Goal: Transaction & Acquisition: Purchase product/service

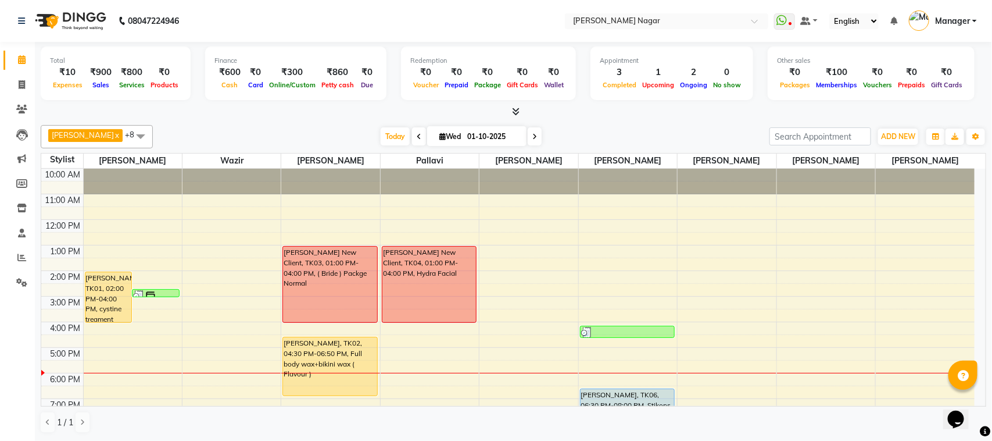
scroll to position [125, 0]
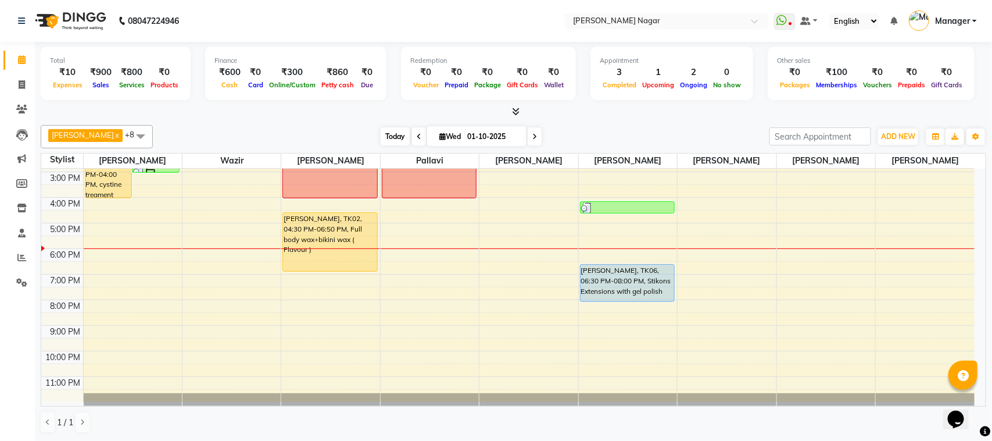
click at [391, 138] on span "Today" at bounding box center [395, 136] width 29 height 18
click at [388, 126] on div "[PERSON_NAME] x Wazir x [PERSON_NAME] x pallavi x [PERSON_NAME] [PERSON_NAME] x…" at bounding box center [514, 136] width 946 height 23
click at [385, 127] on div "[PERSON_NAME] x Wazir x [PERSON_NAME] x pallavi x [PERSON_NAME] [PERSON_NAME] x…" at bounding box center [514, 136] width 946 height 23
click at [302, 129] on div "Today Wed 01-10-2025" at bounding box center [461, 136] width 605 height 17
click at [9, 76] on link "Invoice" at bounding box center [17, 85] width 28 height 19
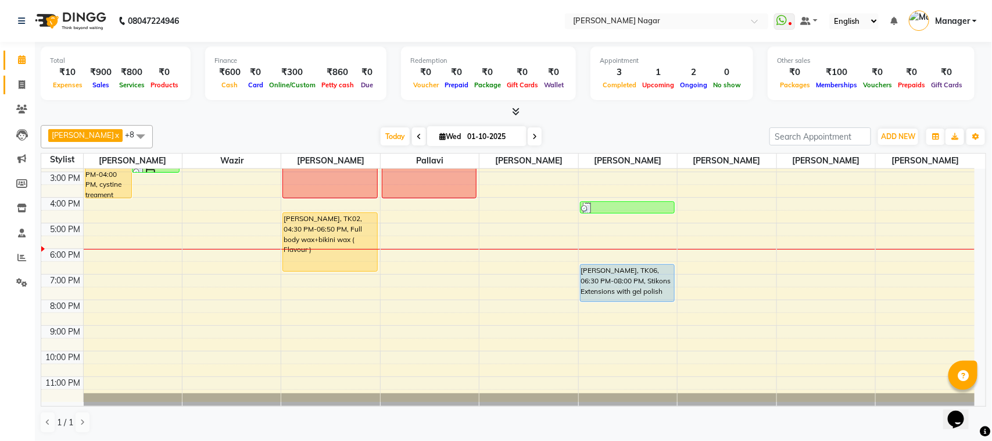
select select "service"
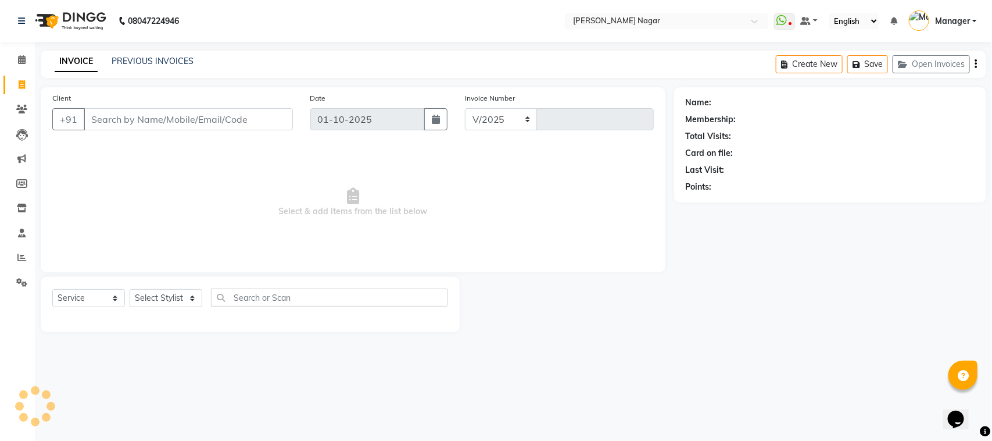
select select "7349"
type input "4067"
click at [22, 63] on icon at bounding box center [22, 59] width 8 height 9
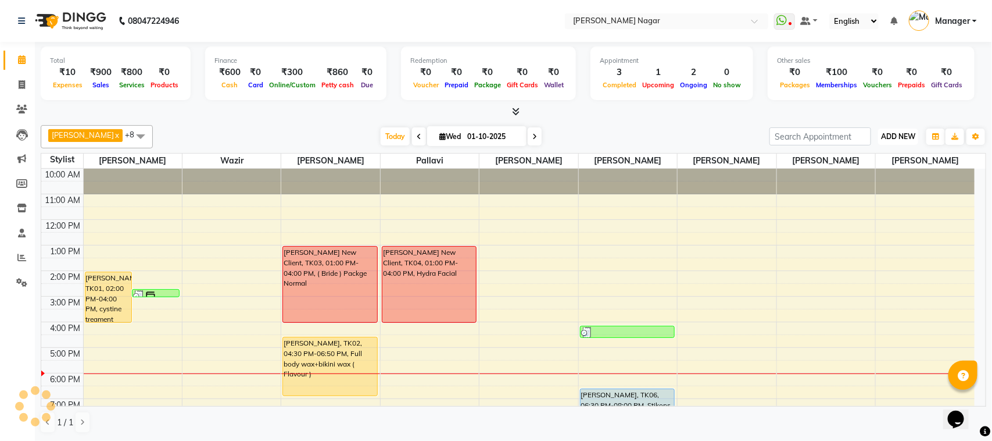
click at [903, 130] on button "ADD NEW Toggle Dropdown" at bounding box center [898, 136] width 40 height 16
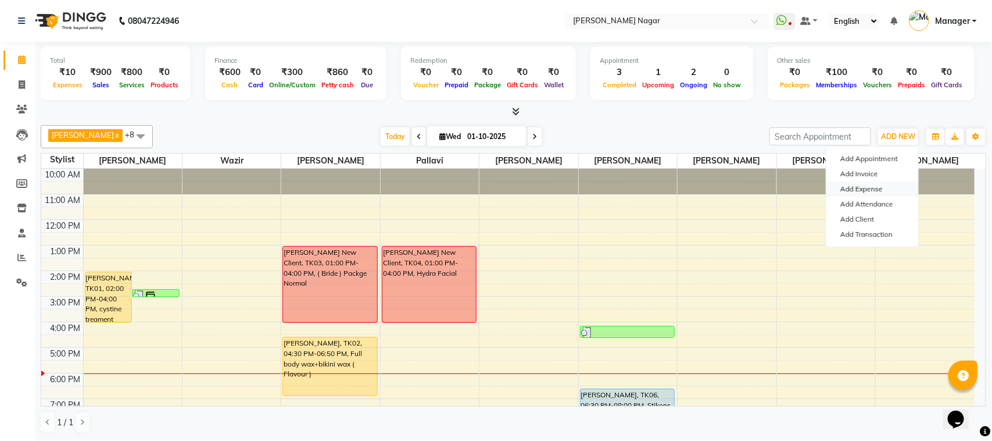
click at [869, 193] on link "Add Expense" at bounding box center [873, 188] width 92 height 15
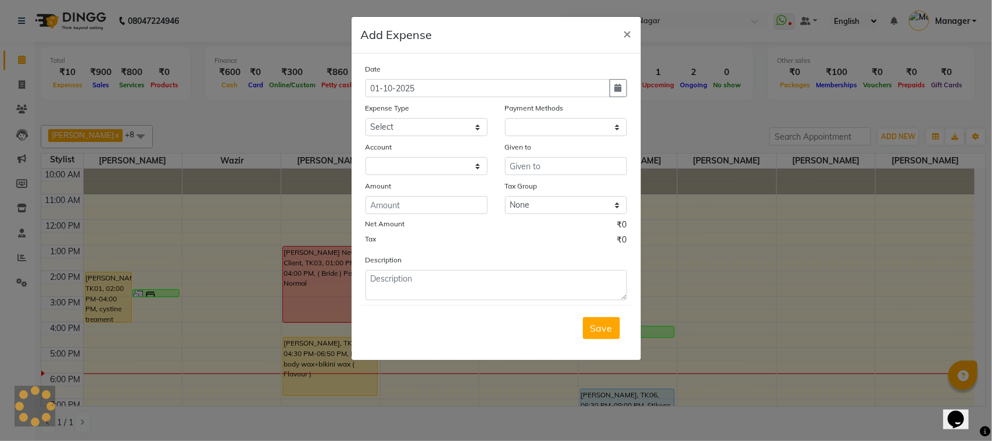
select select "1"
select select "6450"
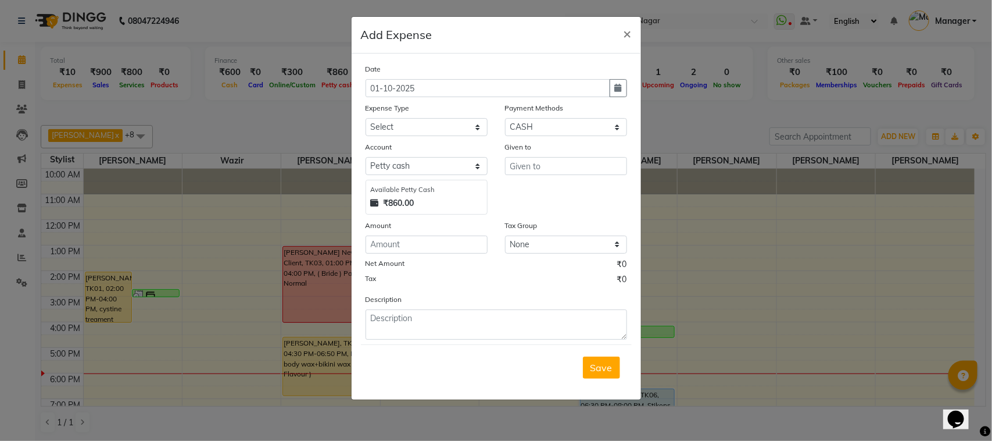
click at [442, 197] on div "₹860.00" at bounding box center [427, 203] width 112 height 12
click at [561, 159] on input "text" at bounding box center [566, 166] width 122 height 18
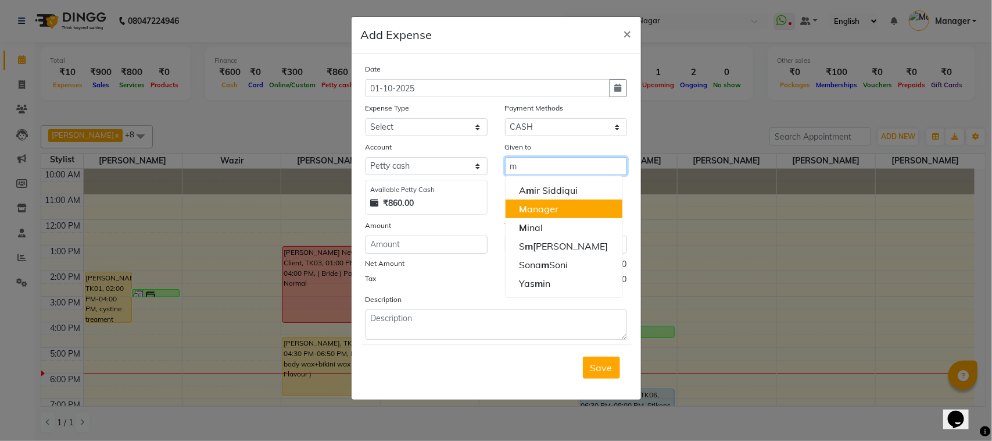
click at [550, 201] on button "M anager" at bounding box center [564, 208] width 117 height 19
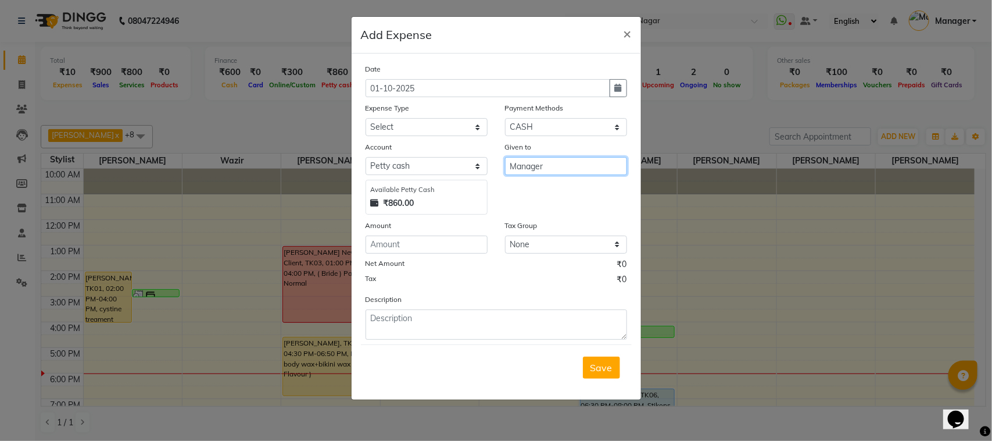
type input "Manager"
click at [420, 230] on div "Amount" at bounding box center [427, 227] width 122 height 16
click at [422, 235] on input "number" at bounding box center [427, 244] width 122 height 18
type input "30"
drag, startPoint x: 442, startPoint y: 129, endPoint x: 449, endPoint y: 131, distance: 6.6
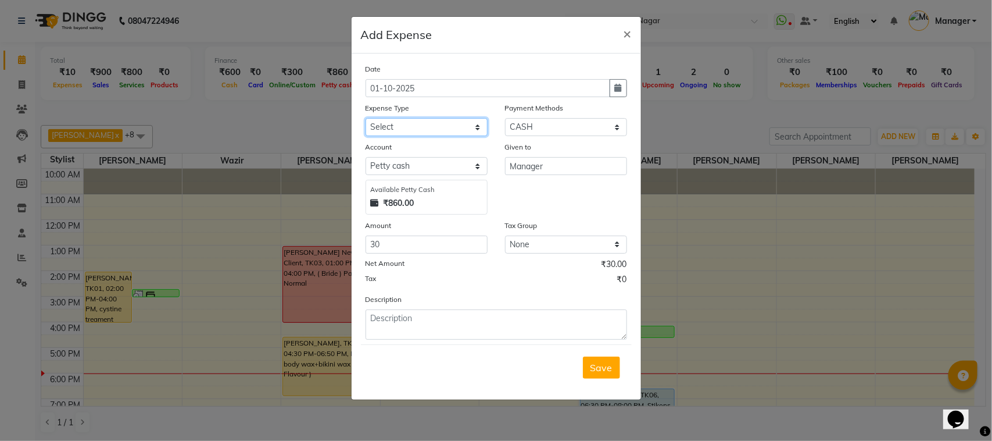
click at [443, 128] on select "Select 20 Advance Salary Bank charges Car maintenance Cash transfer to bank Cas…" at bounding box center [427, 127] width 122 height 18
select select "19573"
click at [366, 118] on select "Select 20 Advance Salary Bank charges Car maintenance Cash transfer to bank Cas…" at bounding box center [427, 127] width 122 height 18
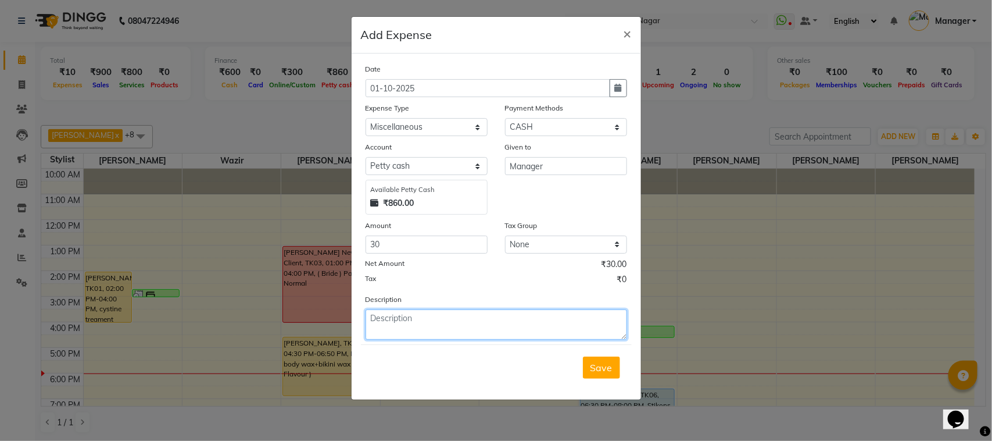
click at [524, 317] on textarea at bounding box center [497, 324] width 262 height 30
click at [435, 323] on textarea "30 for coffewe" at bounding box center [497, 324] width 262 height 30
type textarea "30 for coffee"
click at [603, 374] on button "Save" at bounding box center [601, 367] width 37 height 22
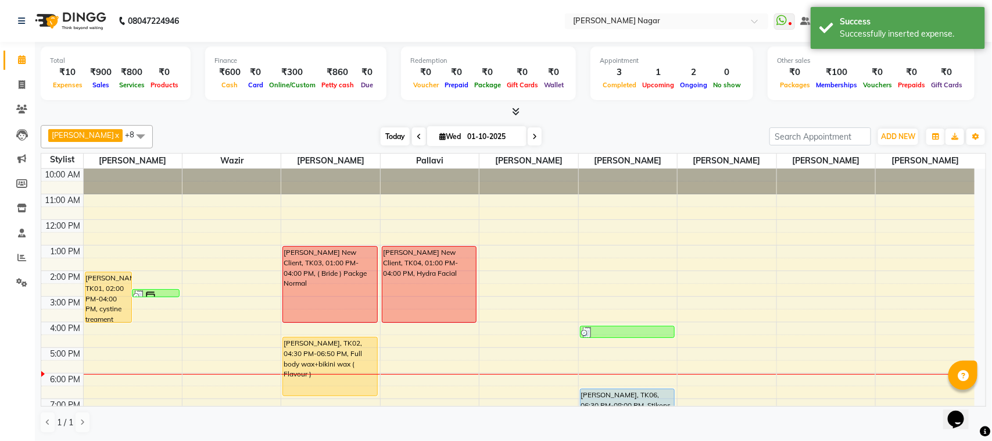
click at [383, 134] on span "Today" at bounding box center [395, 136] width 29 height 18
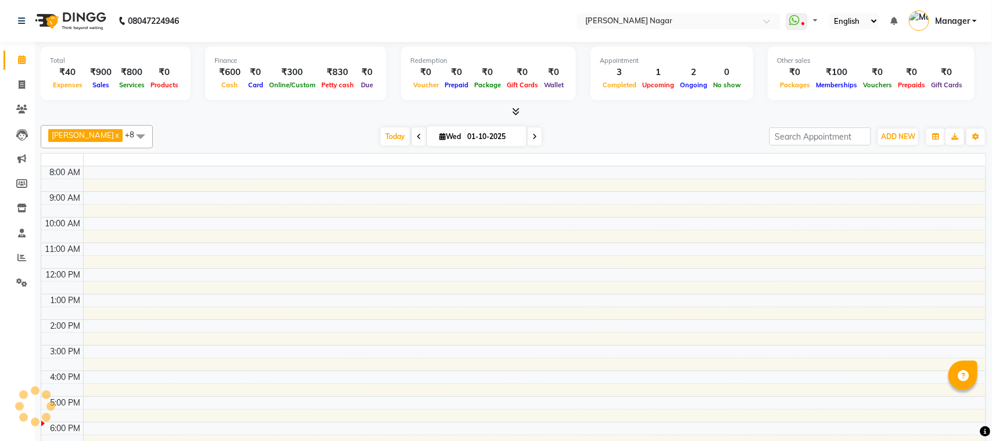
select select "en"
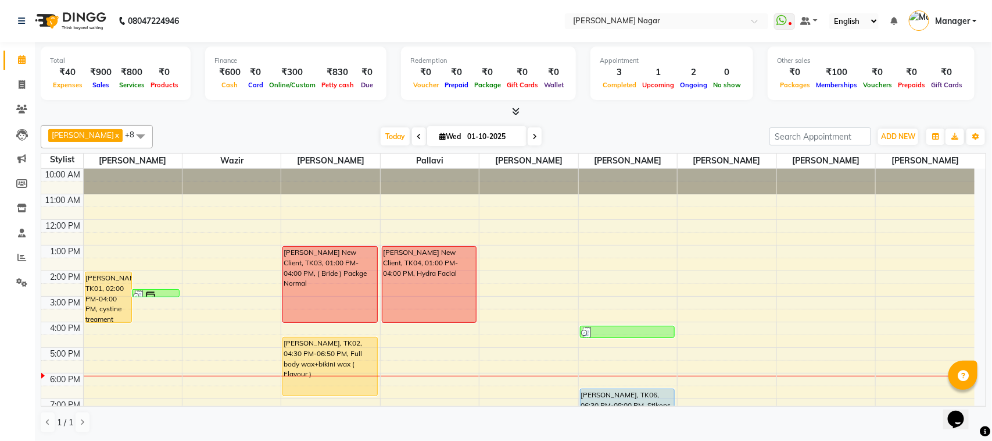
click at [375, 126] on div "[PERSON_NAME] x Wazir x [PERSON_NAME] x pallavi x [PERSON_NAME] [PERSON_NAME] x…" at bounding box center [514, 136] width 946 height 23
click at [384, 131] on span "Today" at bounding box center [395, 136] width 29 height 18
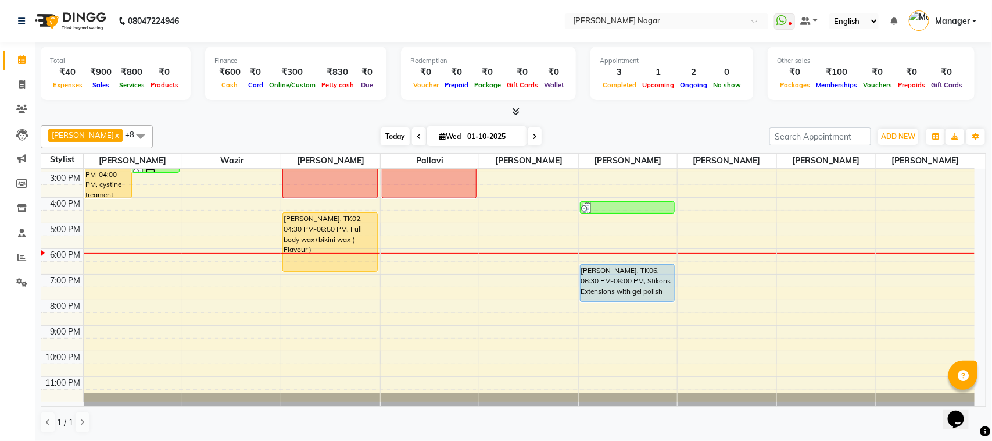
click at [393, 134] on span "Today" at bounding box center [395, 136] width 29 height 18
click at [16, 97] on li "Clients" at bounding box center [17, 109] width 35 height 25
click at [21, 87] on icon at bounding box center [22, 84] width 6 height 9
select select "service"
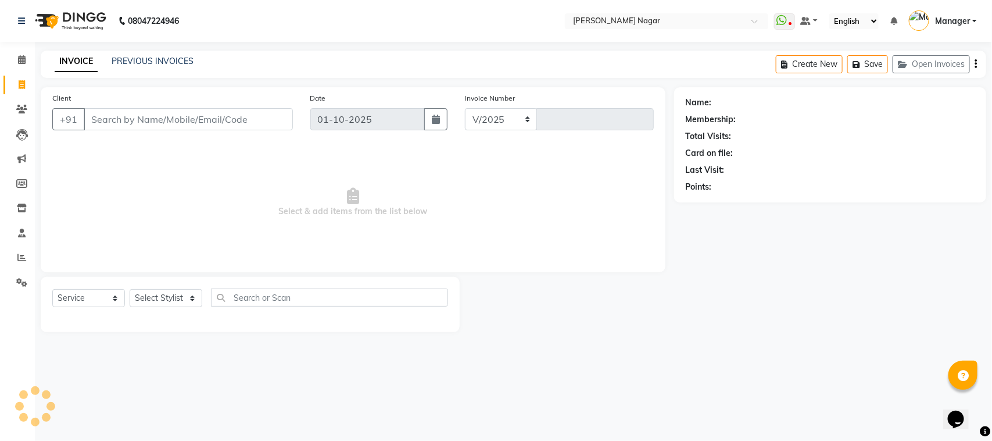
select select "7349"
type input "4067"
click at [160, 301] on select "Select Stylist" at bounding box center [166, 298] width 73 height 18
click at [162, 301] on select "Select Stylist" at bounding box center [166, 298] width 73 height 18
select select "membership"
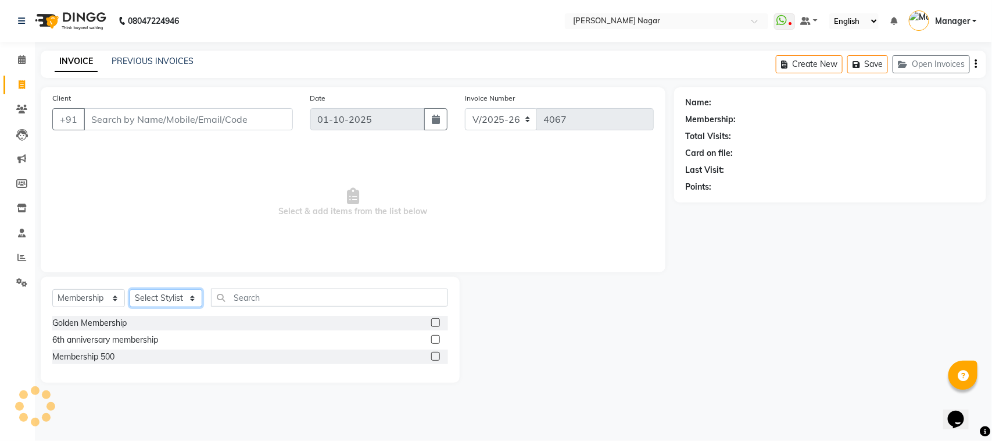
click at [161, 296] on select "Select Stylist [PERSON_NAME] [PERSON_NAME] [PERSON_NAME] [PERSON_NAME] [PERSON_…" at bounding box center [166, 298] width 73 height 18
select select "63467"
click at [130, 289] on select "Select Stylist [PERSON_NAME] [PERSON_NAME] [PERSON_NAME] [PERSON_NAME] [PERSON_…" at bounding box center [166, 298] width 73 height 18
click at [86, 303] on select "Select Service Product Membership Package Voucher Prepaid Gift Card" at bounding box center [88, 298] width 73 height 18
select select "service"
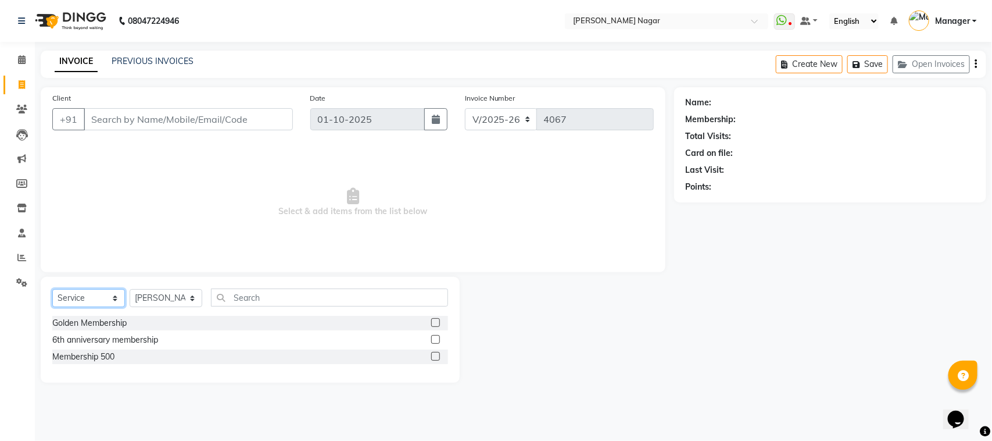
click at [52, 289] on select "Select Service Product Membership Package Voucher Prepaid Gift Card" at bounding box center [88, 298] width 73 height 18
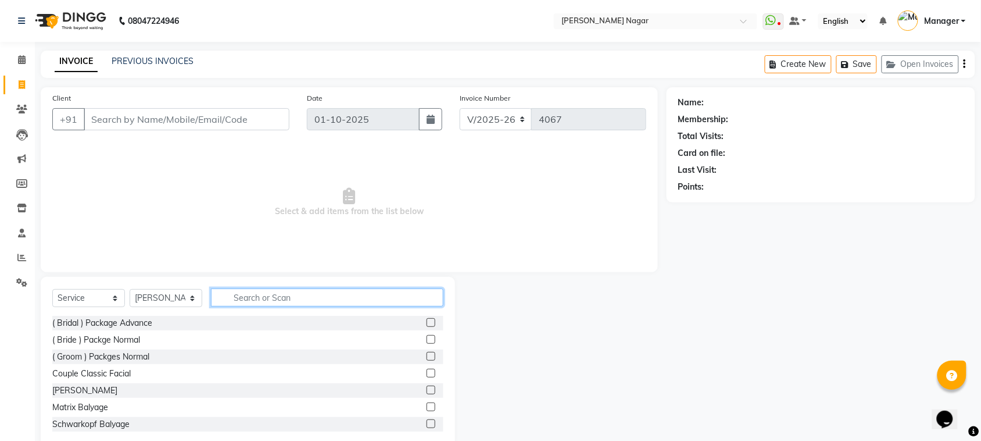
click at [305, 301] on input "text" at bounding box center [327, 297] width 233 height 18
type input "s"
click at [269, 304] on input "text" at bounding box center [327, 297] width 233 height 18
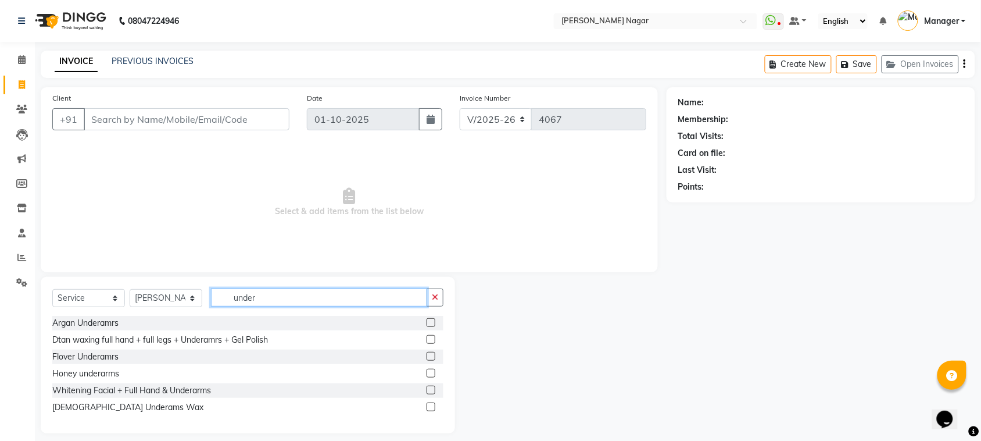
type input "under"
click at [429, 358] on label at bounding box center [431, 356] width 9 height 9
click at [429, 358] on input "checkbox" at bounding box center [431, 357] width 8 height 8
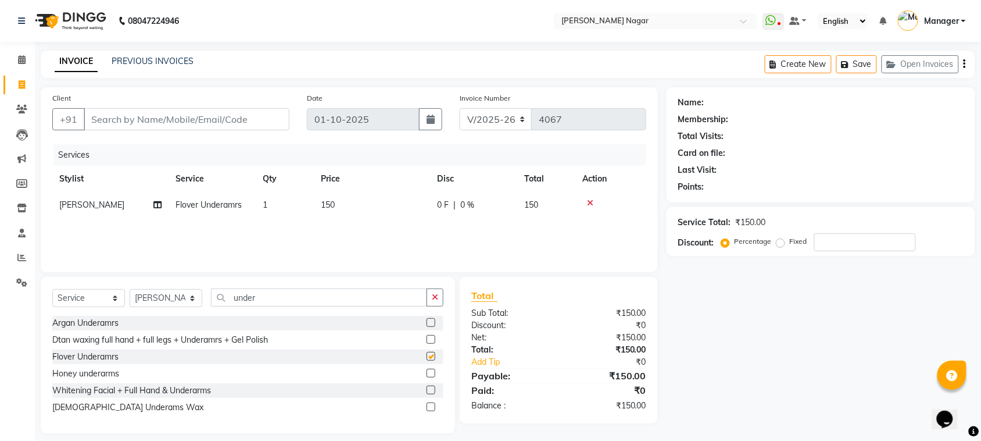
checkbox input "false"
click at [430, 328] on div at bounding box center [431, 324] width 8 height 12
click at [430, 326] on label at bounding box center [431, 322] width 9 height 9
click at [430, 326] on input "checkbox" at bounding box center [431, 323] width 8 height 8
checkbox input "false"
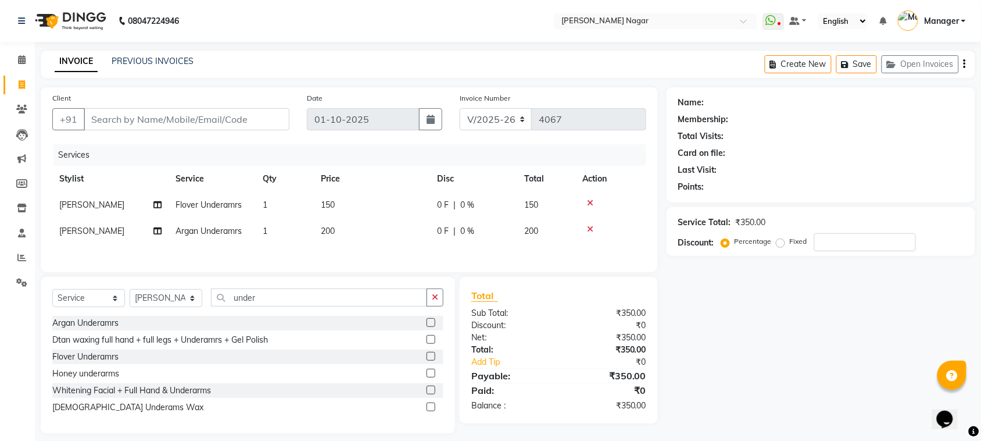
click at [588, 203] on icon at bounding box center [590, 203] width 6 height 8
click at [265, 120] on input "Client" at bounding box center [187, 119] width 206 height 22
type input "a"
type input "0"
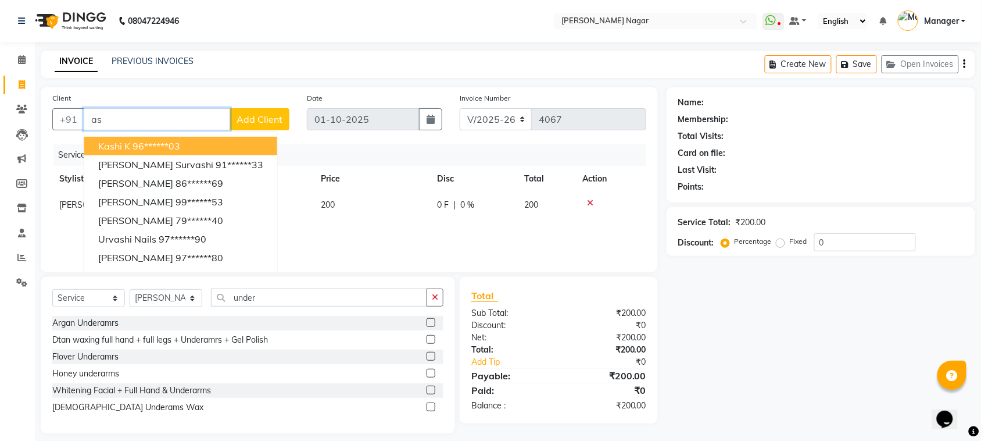
type input "a"
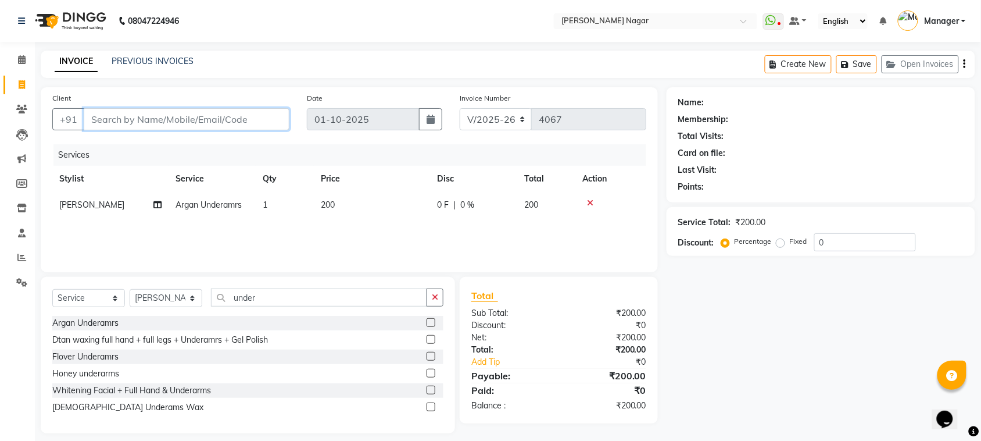
click at [263, 108] on input "Client" at bounding box center [187, 119] width 206 height 22
click at [260, 106] on div "Client +91" at bounding box center [171, 116] width 255 height 48
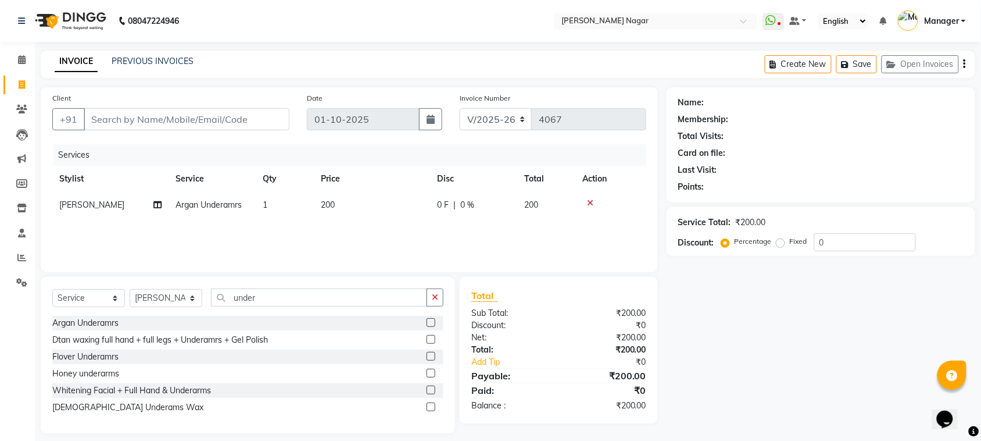
click at [260, 91] on div "Client +91 Date 01-10-2025 Invoice Number V/2025 V/2025-26 4067 Services Stylis…" at bounding box center [349, 179] width 617 height 185
click at [233, 116] on input "Client" at bounding box center [187, 119] width 206 height 22
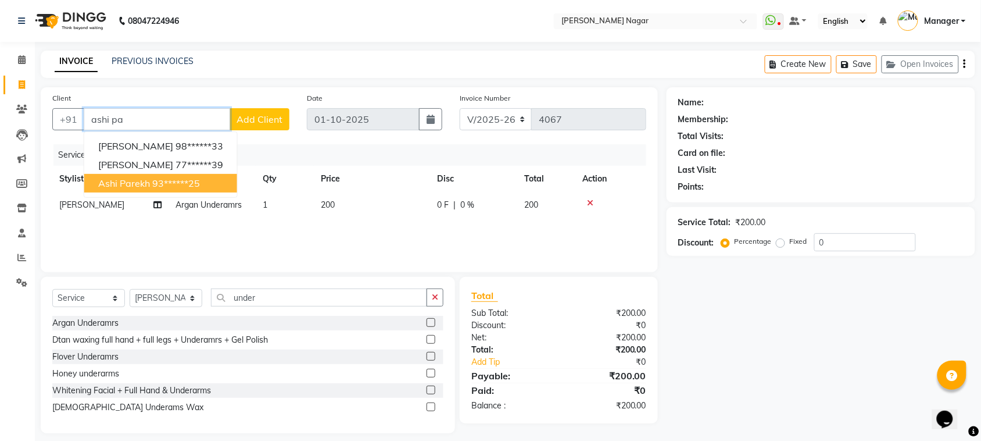
click at [191, 177] on ngb-highlight "93******25" at bounding box center [176, 183] width 48 height 12
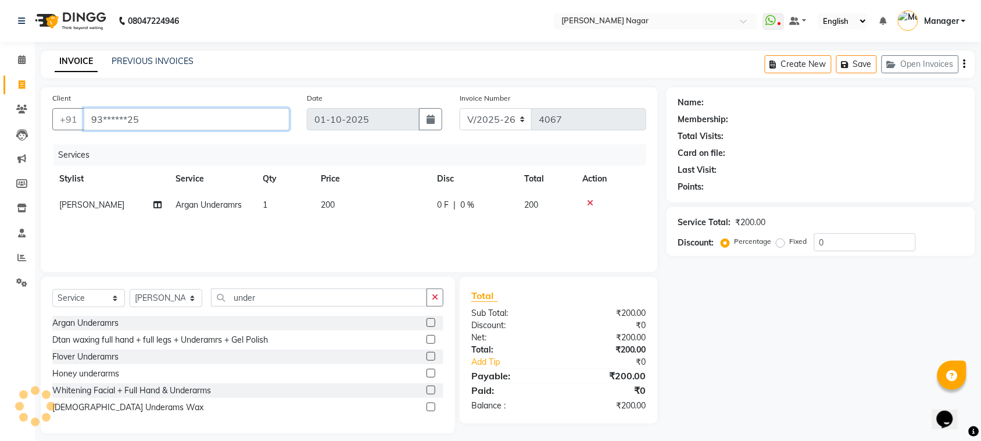
type input "93******25"
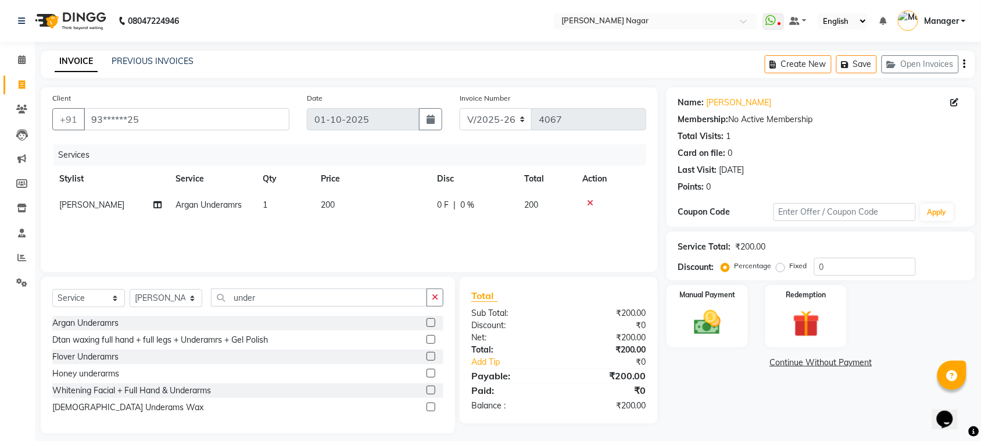
click at [327, 216] on td "200" at bounding box center [372, 205] width 116 height 26
select select "63467"
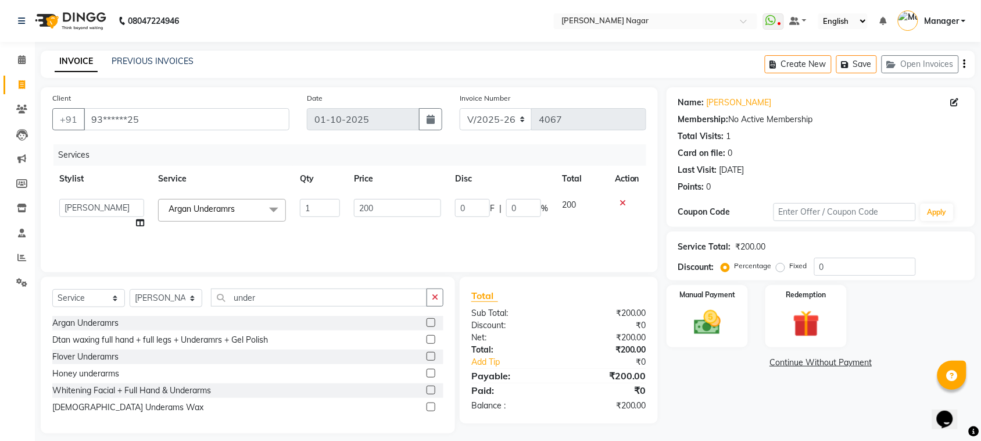
click at [333, 215] on input "1" at bounding box center [320, 208] width 40 height 18
click at [352, 208] on td "200" at bounding box center [397, 214] width 101 height 44
select select "63467"
click at [352, 208] on td "200" at bounding box center [397, 214] width 101 height 44
click at [366, 208] on input "200" at bounding box center [397, 208] width 87 height 18
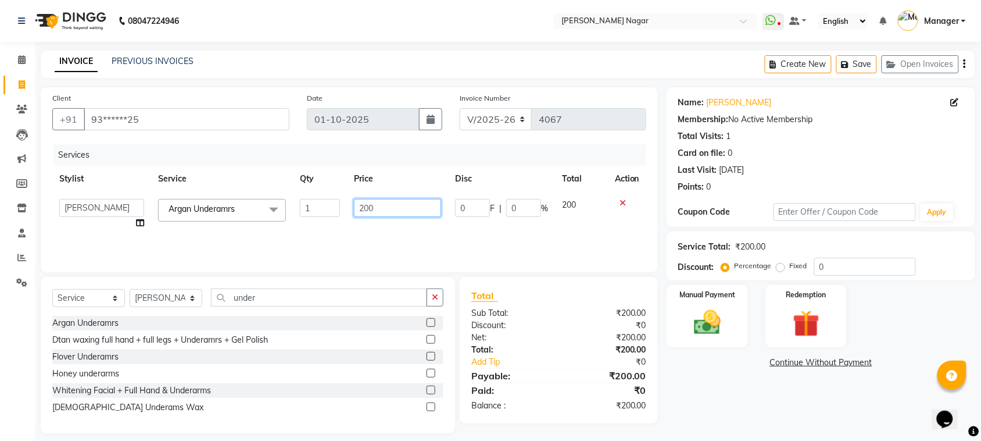
click at [366, 208] on input "200" at bounding box center [397, 208] width 87 height 18
type input "400"
click at [423, 228] on div "Services Stylist Service Qty Price Disc Total Action Alfiya bilkhiya Amir Siddi…" at bounding box center [349, 202] width 594 height 116
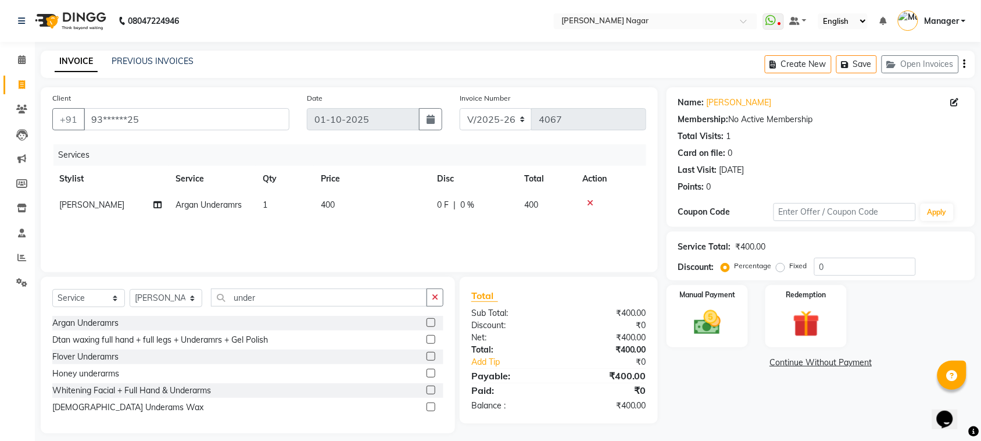
click at [210, 140] on div "Client +91 93******25 Date 01-10-2025 Invoice Number V/2025 V/2025-26 4067 Serv…" at bounding box center [349, 179] width 617 height 185
click at [219, 134] on div "Client +91 93******25" at bounding box center [171, 116] width 255 height 48
click at [220, 123] on input "93******25" at bounding box center [187, 119] width 206 height 22
click at [221, 117] on input "93******2" at bounding box center [187, 119] width 206 height 22
type input "9"
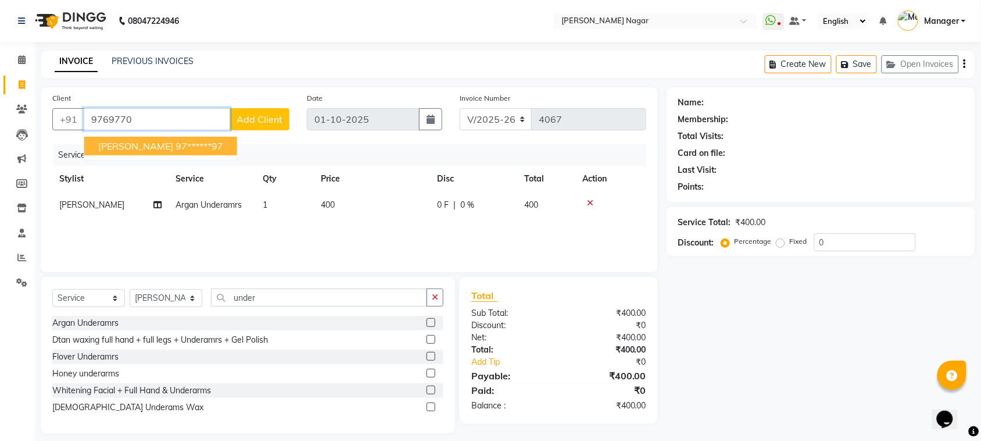
click at [210, 152] on button "Ashi Paarkh 97******97" at bounding box center [160, 146] width 153 height 19
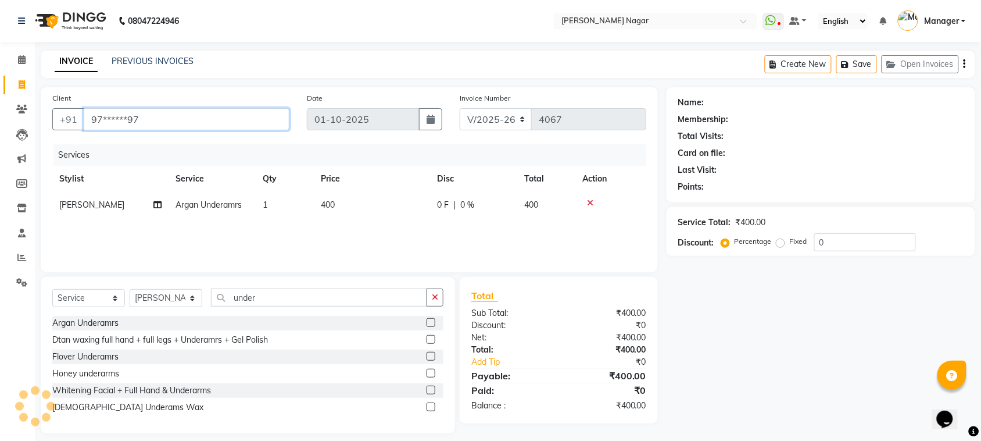
type input "97******97"
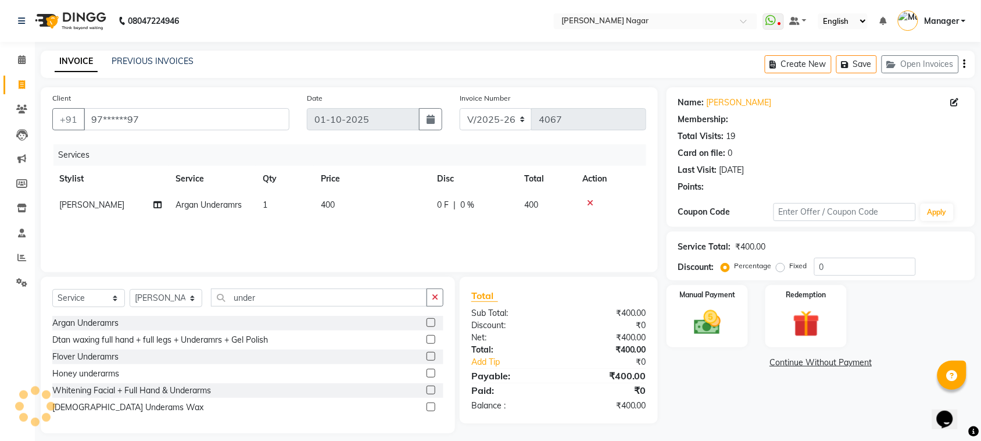
select select "1: Object"
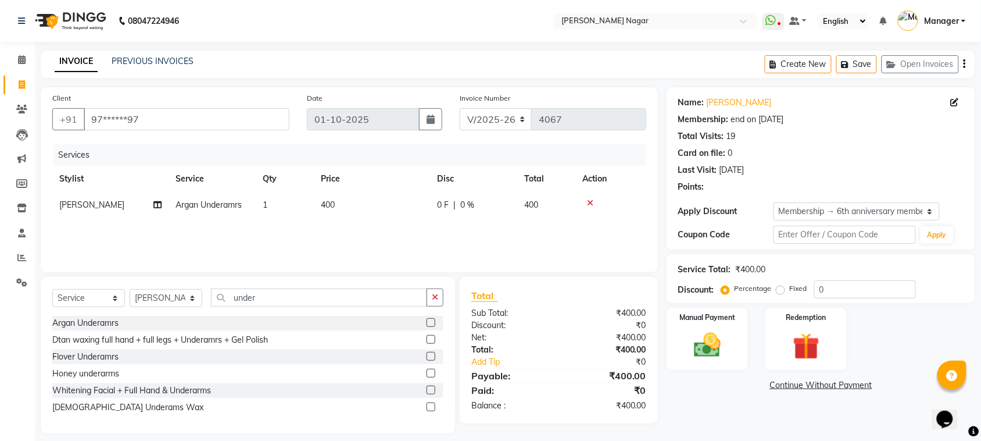
type input "10"
click at [370, 220] on div "Services Stylist Service Qty Price Disc Total Action Minal Argan Underamrs 1 40…" at bounding box center [349, 202] width 594 height 116
click at [362, 212] on td "400" at bounding box center [372, 205] width 116 height 26
select select "63467"
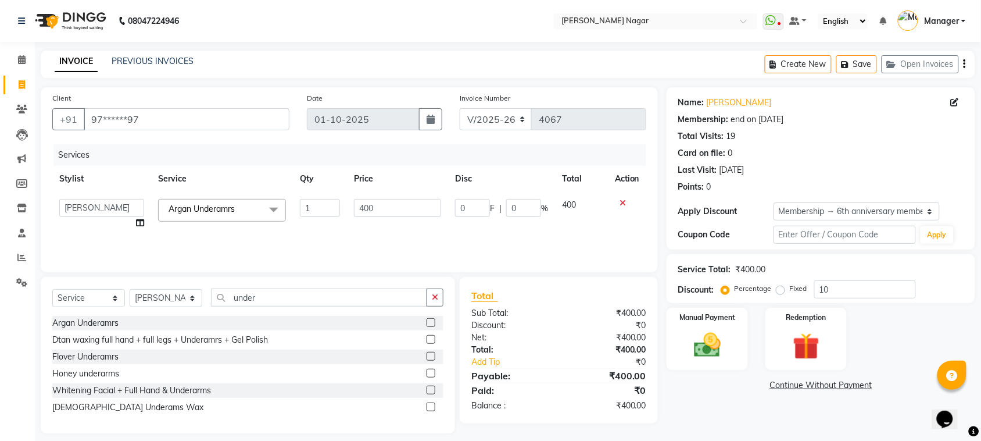
click at [362, 212] on input "400" at bounding box center [397, 208] width 87 height 18
type input "2"
type input "400"
click at [481, 240] on div "Services Stylist Service Qty Price Disc Total Action Alfiya bilkhiya Amir Siddi…" at bounding box center [349, 202] width 594 height 116
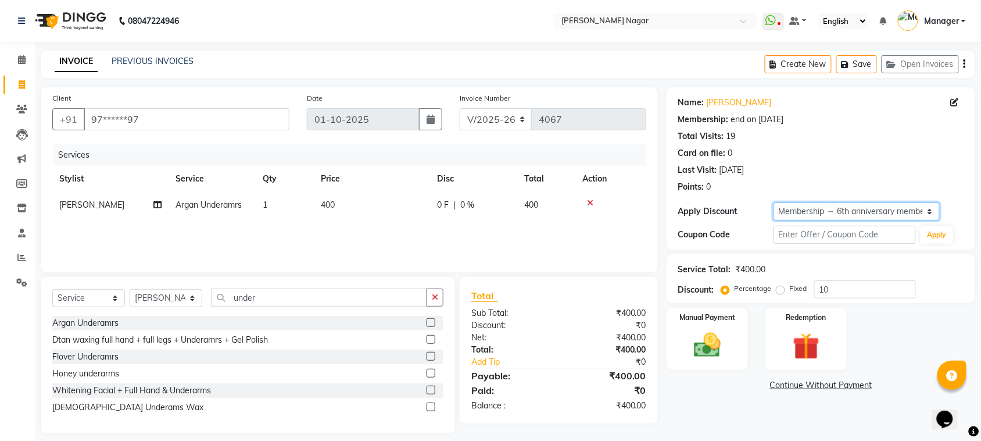
click at [820, 214] on select "Select Membership → 6th anniversary membership" at bounding box center [857, 211] width 166 height 18
select select "0:"
click at [774, 202] on select "Select Membership → 6th anniversary membership" at bounding box center [857, 211] width 166 height 18
type input "0"
click at [512, 209] on td "0 F | 0 %" at bounding box center [473, 205] width 87 height 26
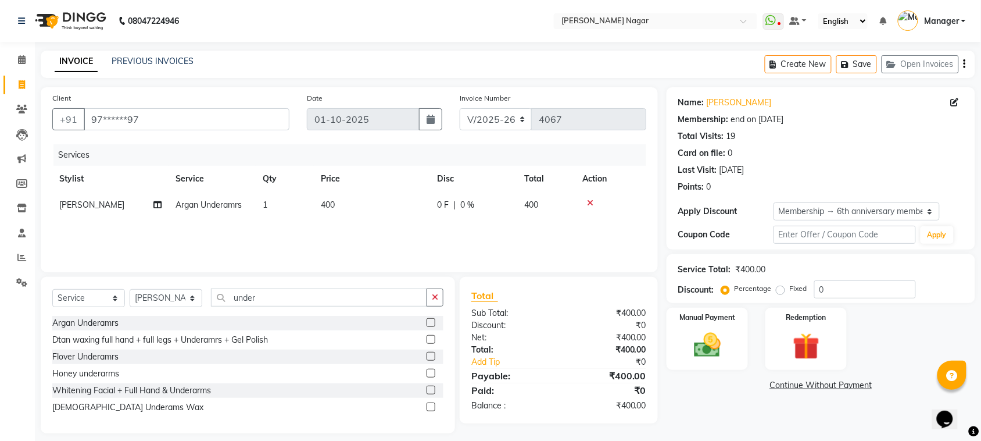
select select "63467"
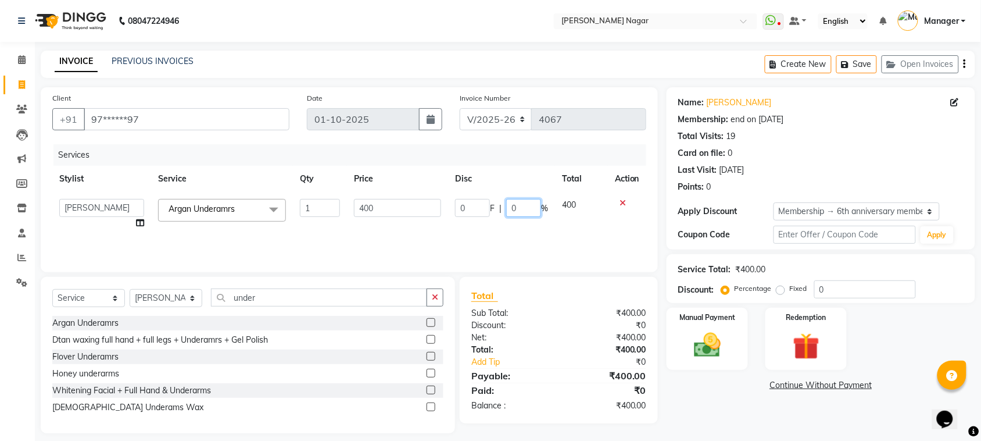
click at [506, 209] on input "0" at bounding box center [523, 208] width 35 height 18
type input "10"
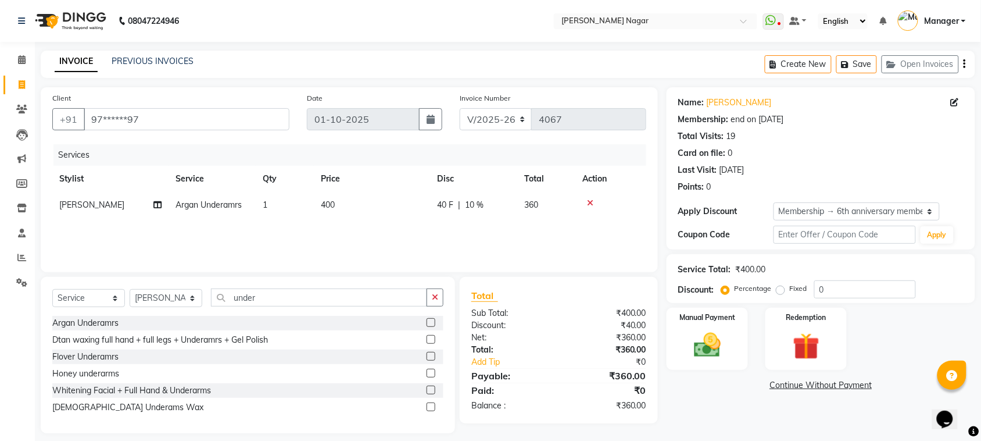
click at [516, 231] on div "Services Stylist Service Qty Price Disc Total Action Minal Argan Underamrs 1 40…" at bounding box center [349, 202] width 594 height 116
click at [705, 352] on img at bounding box center [707, 345] width 45 height 32
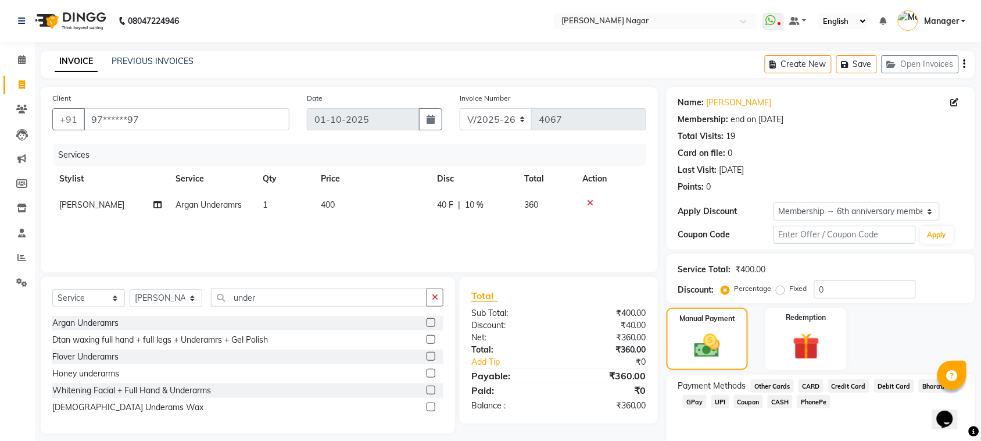
scroll to position [44, 0]
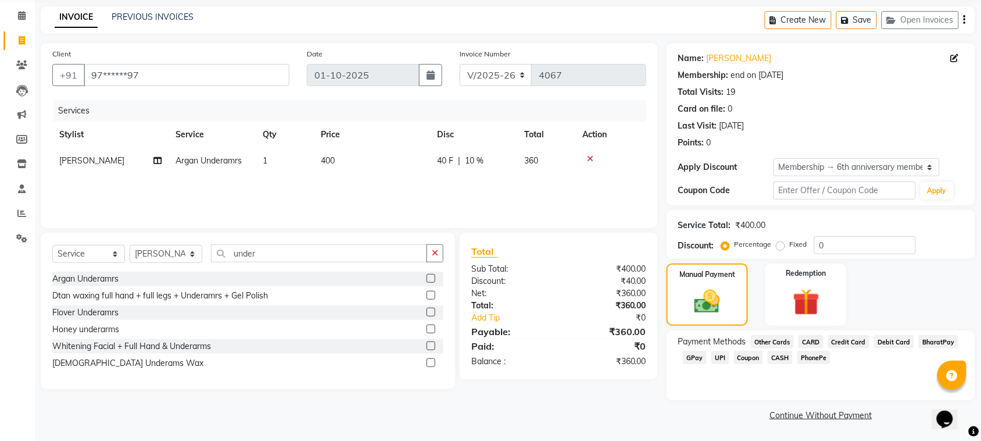
click at [693, 367] on div "Payment Methods Other Cards CARD Credit Card Debit Card BharatPay GPay UPI Coup…" at bounding box center [821, 365] width 309 height 70
click at [695, 358] on span "GPay" at bounding box center [695, 357] width 24 height 13
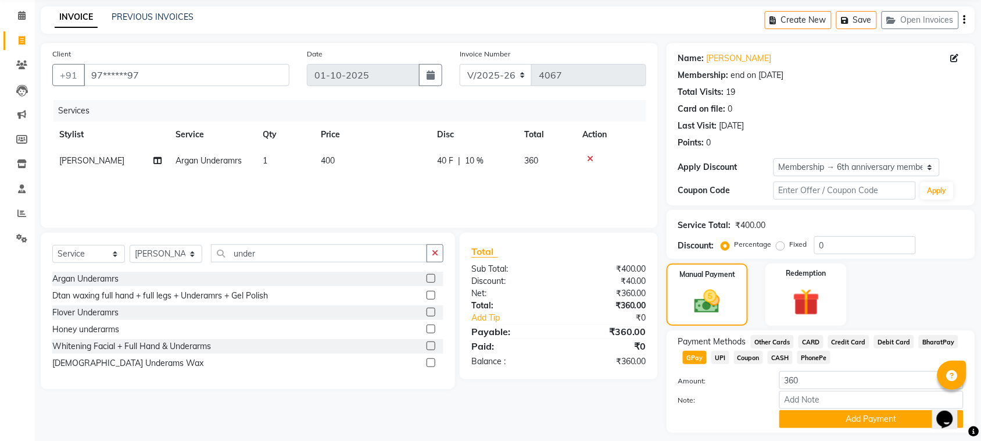
drag, startPoint x: 966, startPoint y: 296, endPoint x: 963, endPoint y: 352, distance: 55.3
click at [963, 352] on div "Name: Ashi Paarkh Membership: end on 03-12-2025 Total Visits: 19 Card on file: …" at bounding box center [825, 249] width 317 height 413
click at [856, 300] on div "Manual Payment Redemption" at bounding box center [821, 294] width 326 height 62
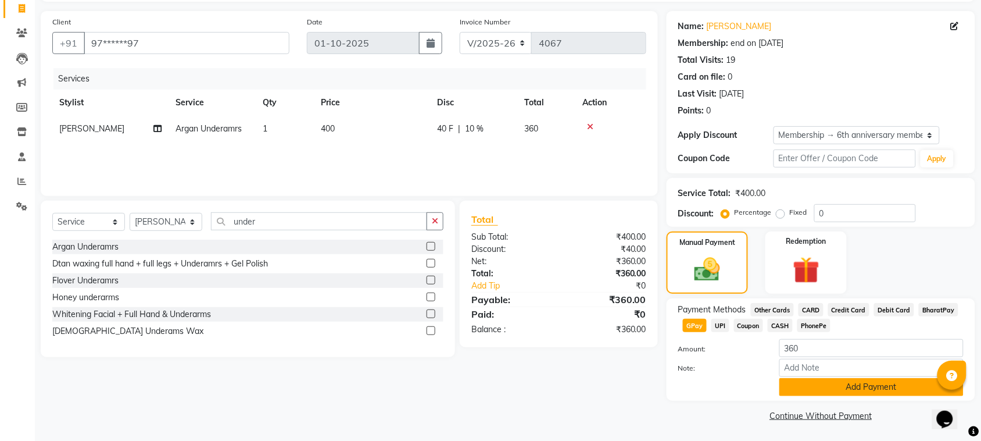
click at [848, 389] on button "Add Payment" at bounding box center [872, 387] width 184 height 18
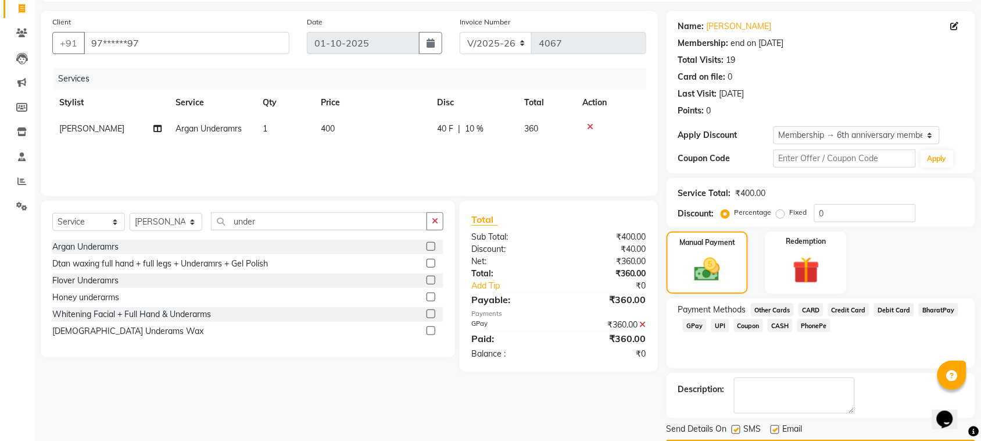
scroll to position [111, 0]
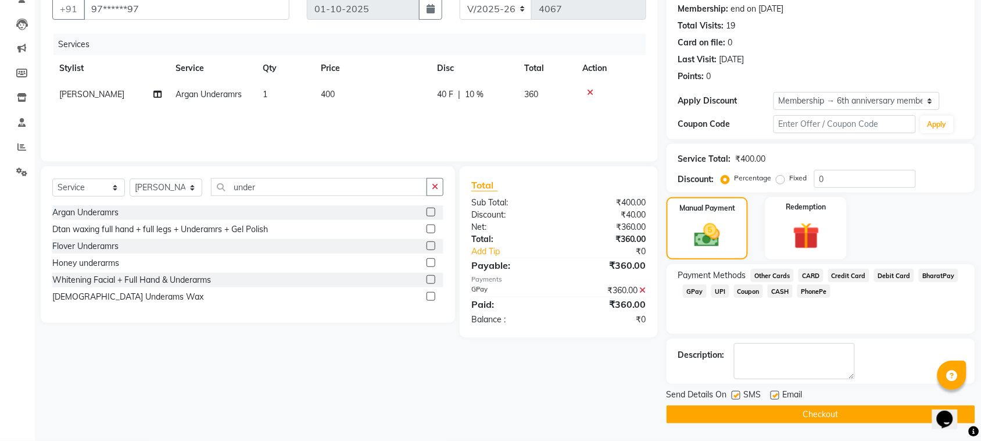
click at [801, 410] on button "Checkout" at bounding box center [821, 414] width 309 height 18
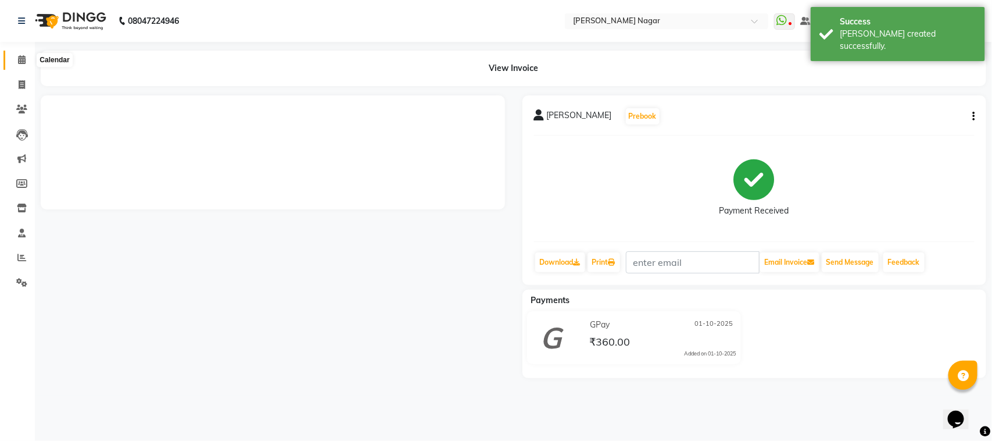
click at [24, 59] on icon at bounding box center [22, 59] width 8 height 9
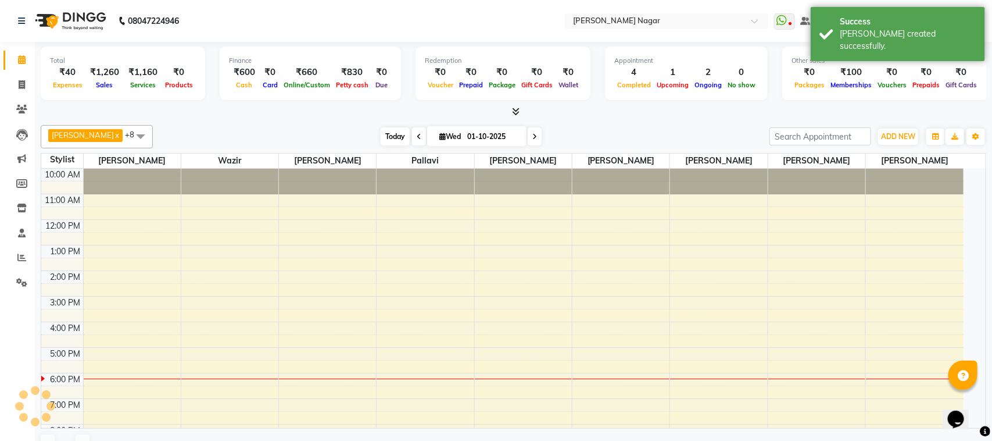
click at [381, 134] on span "Today" at bounding box center [395, 136] width 29 height 18
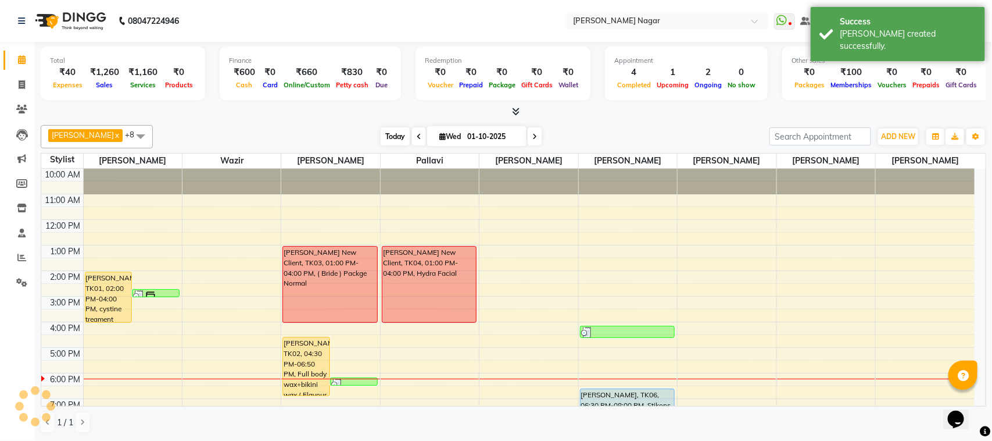
scroll to position [125, 0]
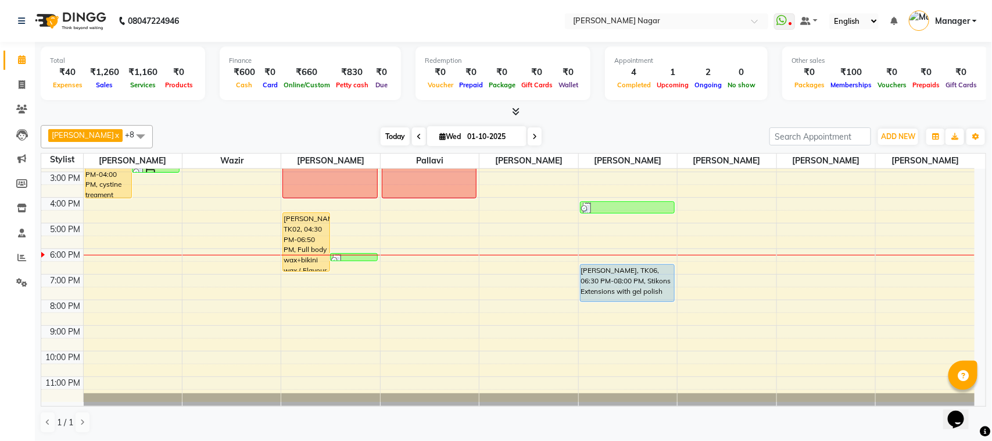
click at [388, 134] on span "Today" at bounding box center [395, 136] width 29 height 18
click at [393, 128] on span "Today" at bounding box center [395, 136] width 29 height 18
drag, startPoint x: 393, startPoint y: 128, endPoint x: 392, endPoint y: 141, distance: 12.8
click at [387, 141] on span "Today" at bounding box center [395, 136] width 29 height 18
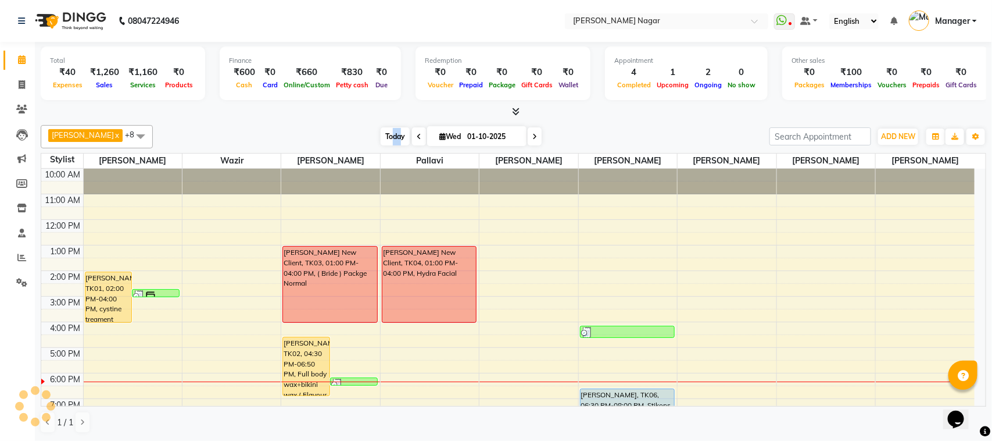
click at [392, 141] on span "Today" at bounding box center [395, 136] width 29 height 18
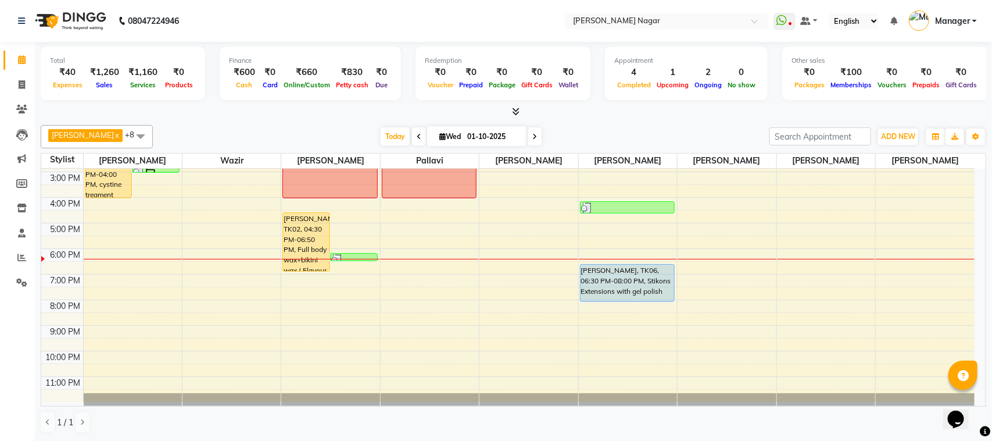
click at [370, 135] on div "Today Wed 01-10-2025" at bounding box center [461, 136] width 605 height 17
click at [393, 132] on span "Today" at bounding box center [395, 136] width 29 height 18
click at [13, 85] on span at bounding box center [22, 84] width 20 height 13
select select "service"
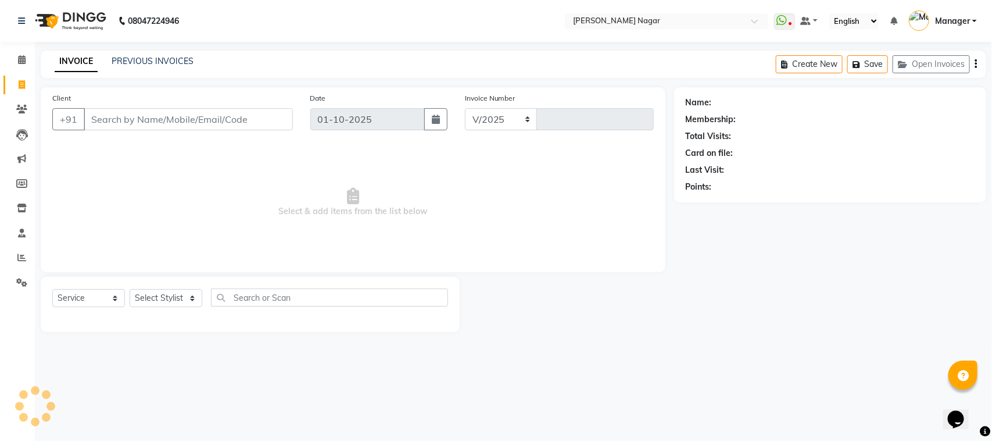
select select "7349"
type input "4068"
click at [149, 294] on select "Select Stylist" at bounding box center [166, 298] width 73 height 18
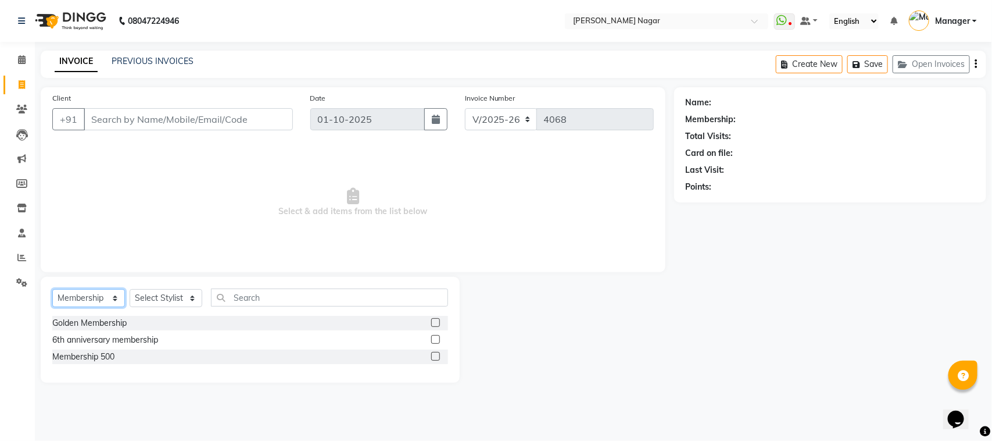
click at [94, 294] on select "Select Service Product Membership Package Voucher Prepaid Gift Card" at bounding box center [88, 298] width 73 height 18
select select "service"
click at [52, 289] on select "Select Service Product Membership Package Voucher Prepaid Gift Card" at bounding box center [88, 298] width 73 height 18
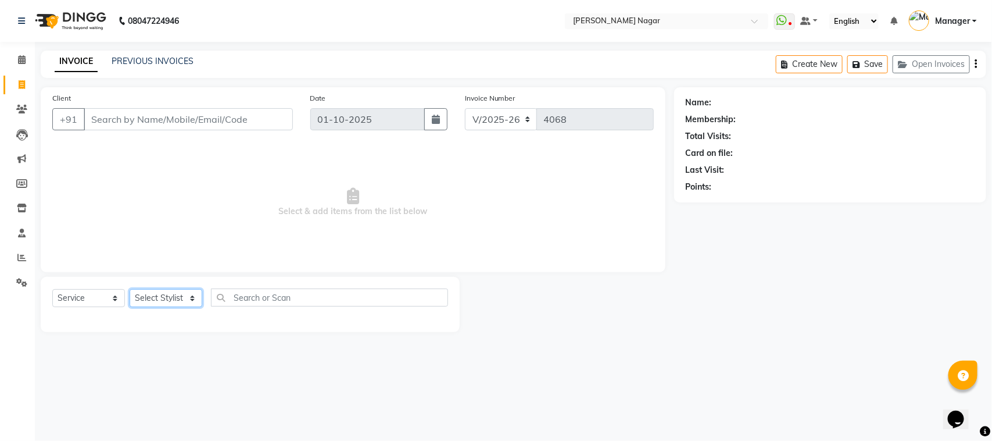
drag, startPoint x: 160, startPoint y: 294, endPoint x: 154, endPoint y: 292, distance: 6.1
click at [160, 294] on select "Select Stylist [PERSON_NAME] [PERSON_NAME] [PERSON_NAME] [PERSON_NAME] [PERSON_…" at bounding box center [166, 298] width 73 height 18
select select "63663"
click at [130, 289] on select "Select Stylist [PERSON_NAME] [PERSON_NAME] [PERSON_NAME] [PERSON_NAME] [PERSON_…" at bounding box center [166, 298] width 73 height 18
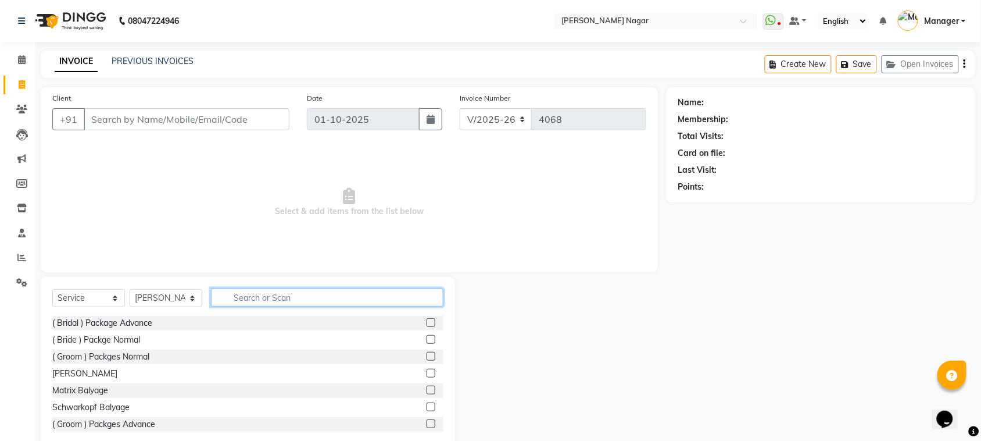
click at [283, 300] on input "text" at bounding box center [327, 297] width 233 height 18
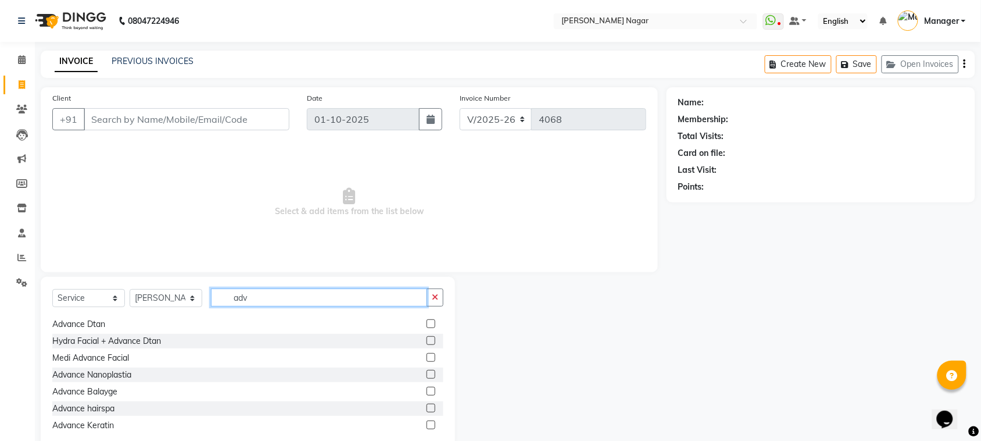
scroll to position [85, 0]
type input "adv"
click at [427, 402] on label at bounding box center [431, 405] width 9 height 9
click at [427, 402] on input "checkbox" at bounding box center [431, 406] width 8 height 8
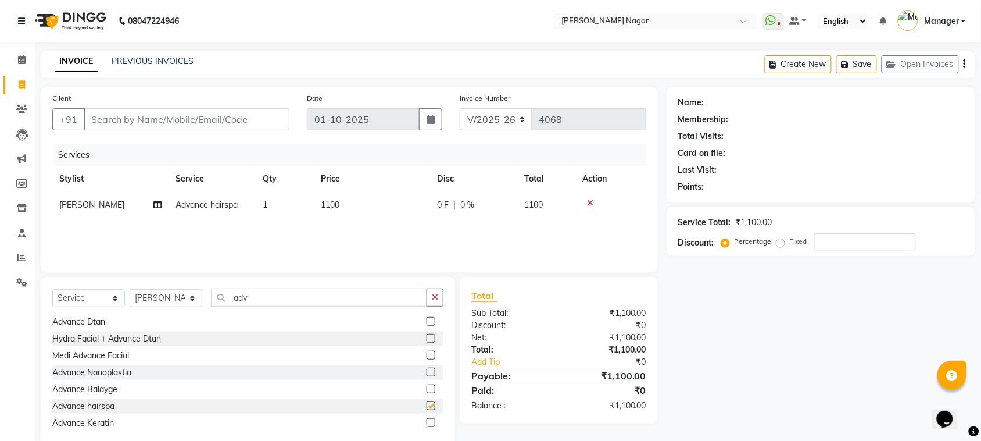
checkbox input "false"
click at [362, 202] on td "1100" at bounding box center [372, 205] width 116 height 26
select select "63663"
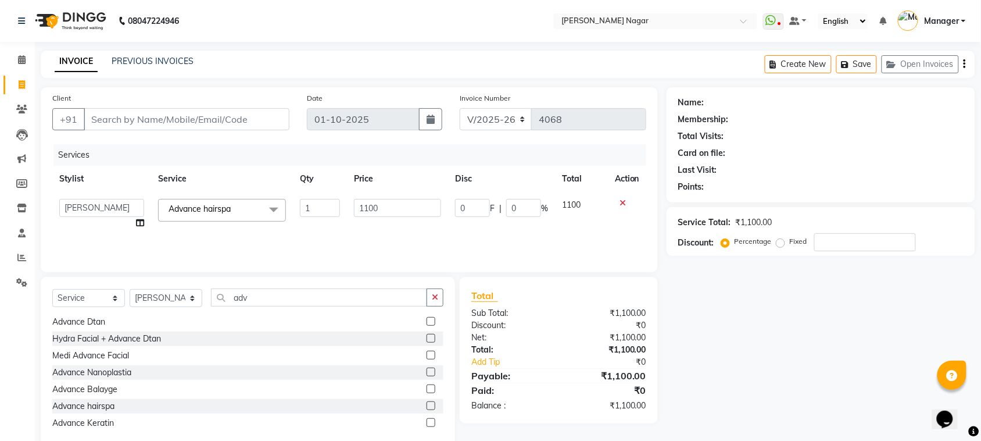
click at [362, 202] on input "1100" at bounding box center [397, 208] width 87 height 18
click at [350, 216] on td "1100" at bounding box center [397, 214] width 101 height 44
select select "63663"
click at [294, 288] on div "Select Service Product Membership Package Voucher Prepaid Gift Card Select Styl…" at bounding box center [248, 362] width 414 height 171
click at [294, 294] on input "adv" at bounding box center [319, 297] width 216 height 18
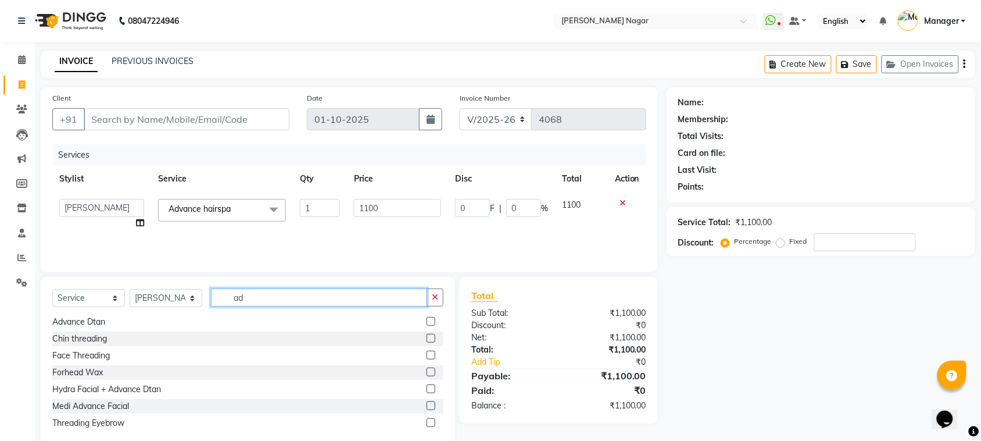
type input "a"
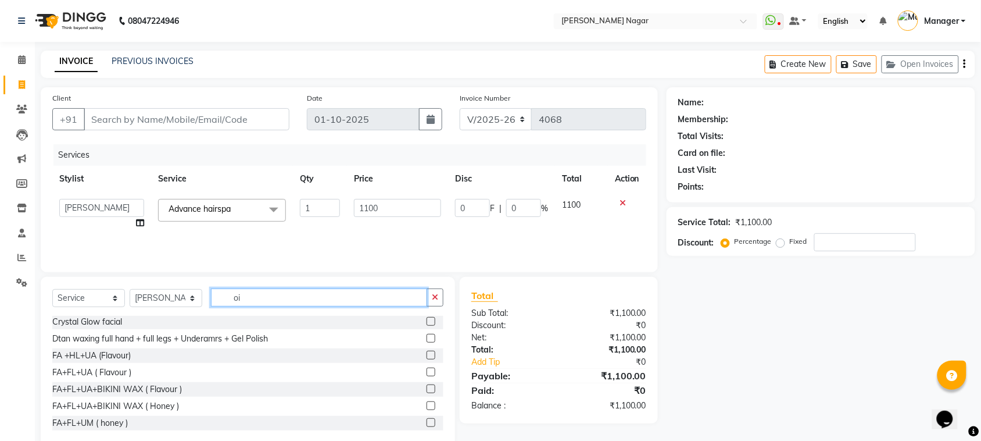
scroll to position [0, 0]
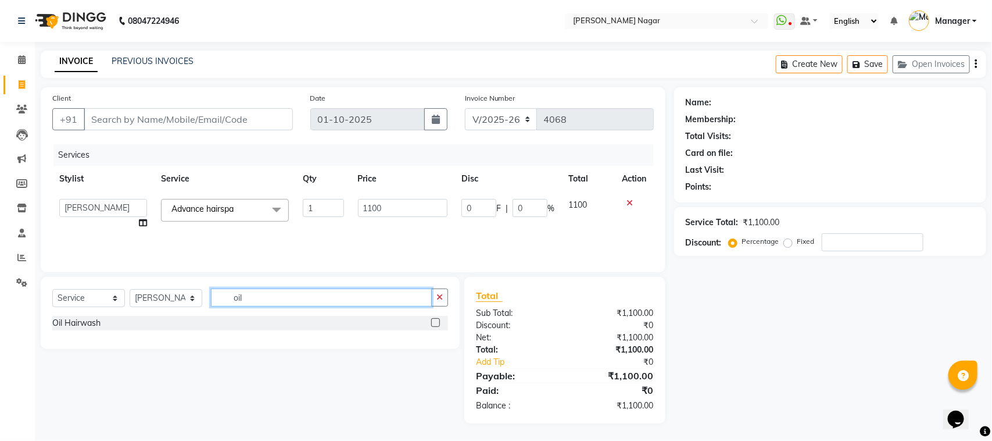
type input "oil"
click at [435, 323] on label at bounding box center [435, 322] width 9 height 9
click at [435, 323] on input "checkbox" at bounding box center [435, 323] width 8 height 8
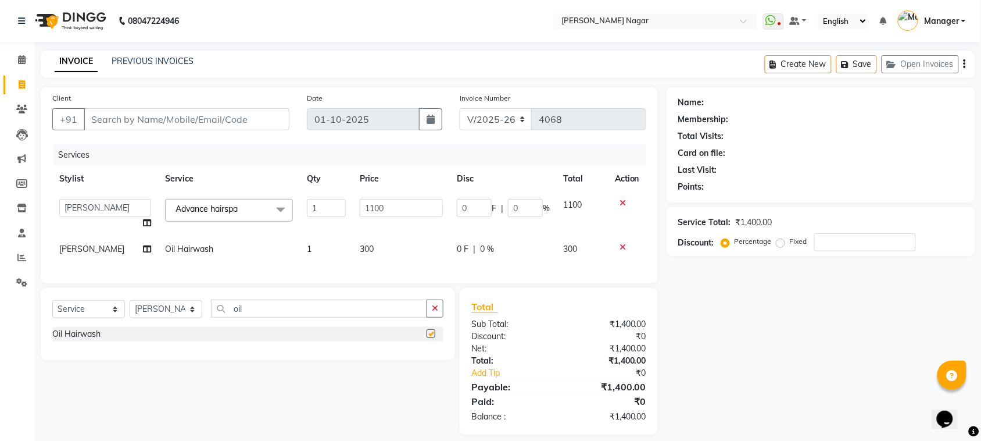
checkbox input "false"
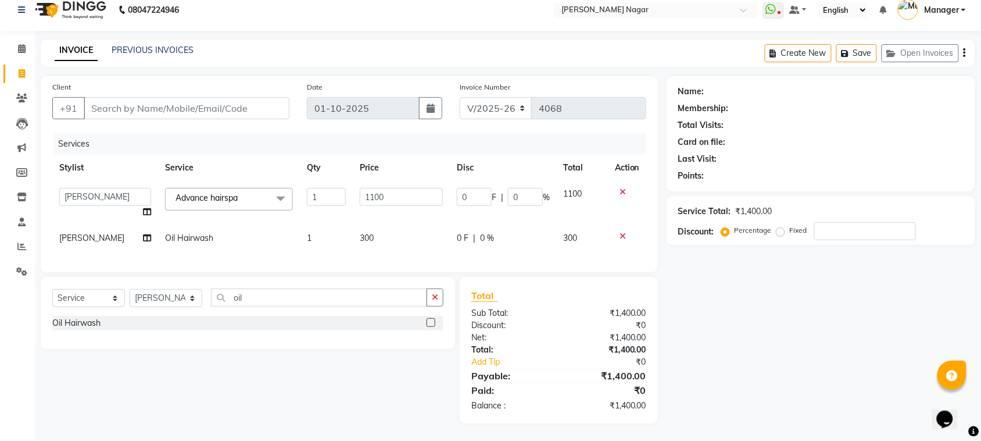
click at [161, 307] on div "Select Service Product Membership Package Voucher Prepaid Gift Card Select Styl…" at bounding box center [247, 301] width 391 height 27
click at [169, 301] on select "Select Stylist [PERSON_NAME] [PERSON_NAME] [PERSON_NAME] [PERSON_NAME] [PERSON_…" at bounding box center [166, 298] width 73 height 18
select select "64926"
click at [130, 289] on select "Select Stylist [PERSON_NAME] [PERSON_NAME] [PERSON_NAME] [PERSON_NAME] [PERSON_…" at bounding box center [166, 298] width 73 height 18
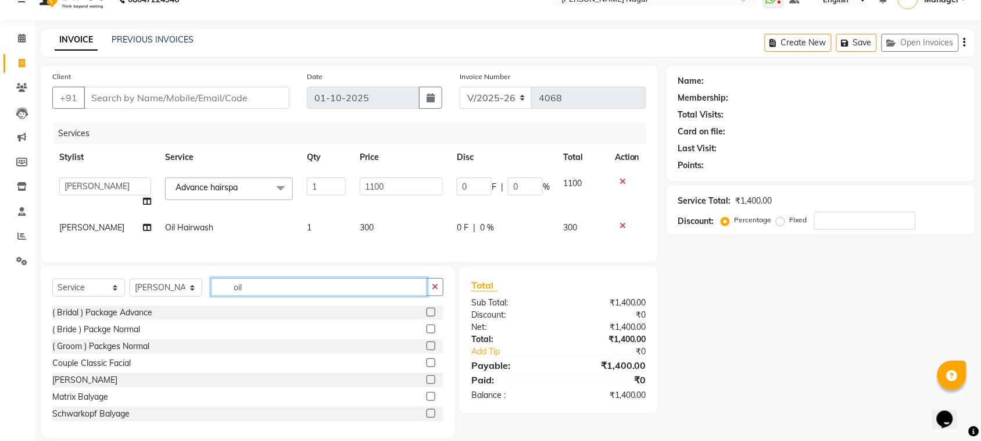
click at [282, 296] on input "oil" at bounding box center [319, 287] width 216 height 18
type input "o"
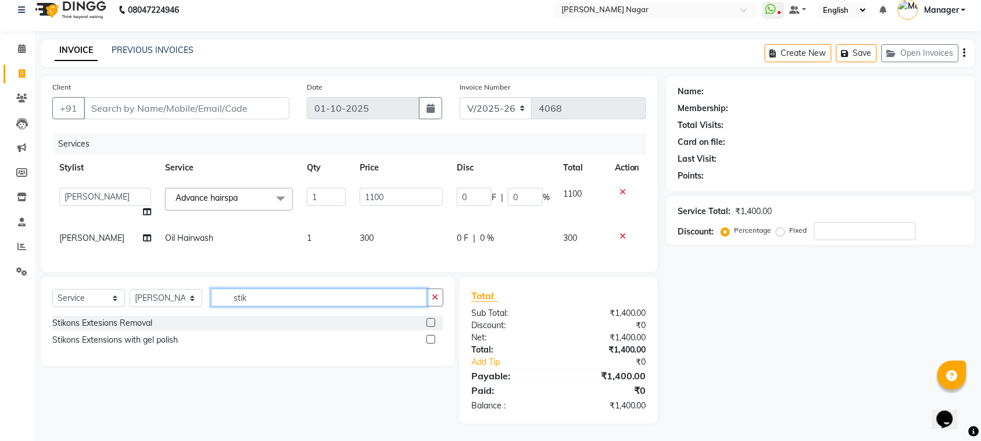
type input "stik"
click at [428, 336] on label at bounding box center [431, 339] width 9 height 9
click at [428, 336] on input "checkbox" at bounding box center [431, 340] width 8 height 8
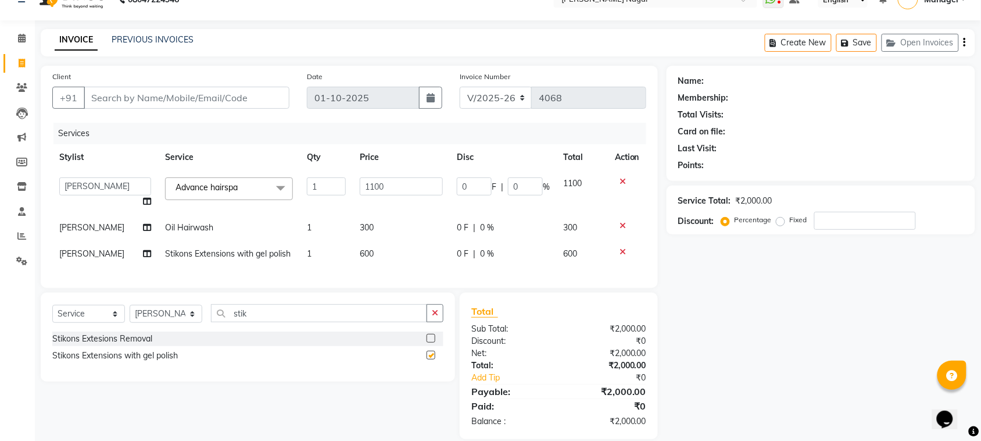
checkbox input "false"
drag, startPoint x: 167, startPoint y: 327, endPoint x: 164, endPoint y: 317, distance: 9.7
click at [167, 323] on select "Select Stylist [PERSON_NAME] [PERSON_NAME] [PERSON_NAME] [PERSON_NAME] [PERSON_…" at bounding box center [166, 314] width 73 height 18
select select "82128"
click at [130, 315] on select "Select Stylist [PERSON_NAME] [PERSON_NAME] [PERSON_NAME] [PERSON_NAME] [PERSON_…" at bounding box center [166, 314] width 73 height 18
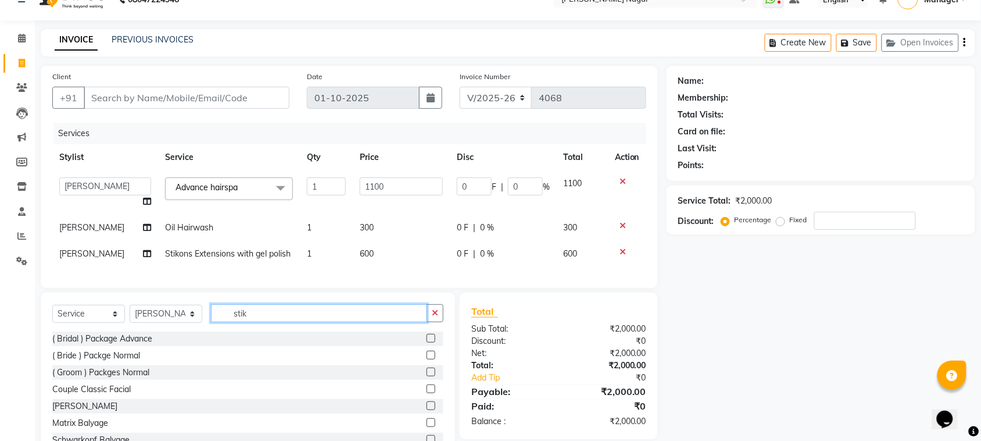
click at [279, 318] on input "stik" at bounding box center [319, 313] width 216 height 18
type input "s"
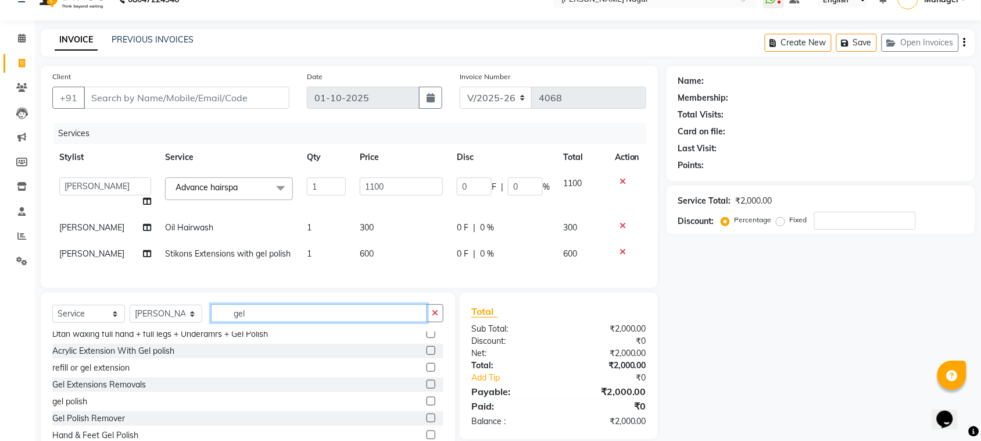
type input "gel"
click at [427, 405] on label at bounding box center [431, 400] width 9 height 9
click at [427, 405] on input "checkbox" at bounding box center [431, 402] width 8 height 8
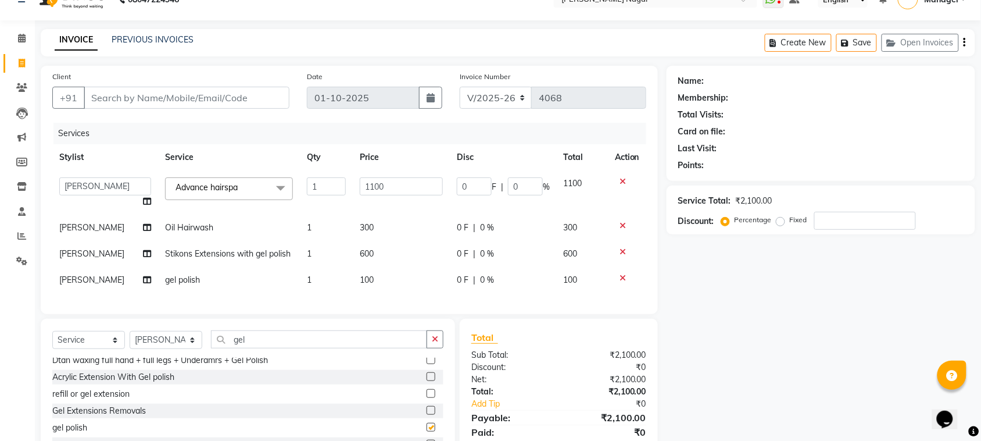
checkbox input "false"
click at [367, 251] on span "600" at bounding box center [367, 253] width 14 height 10
select select "64926"
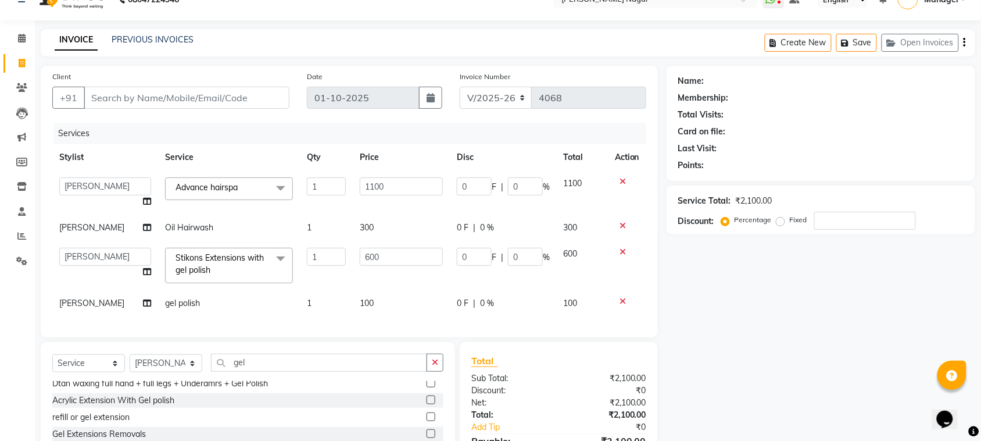
click at [367, 251] on input "600" at bounding box center [401, 257] width 83 height 18
type input "1000"
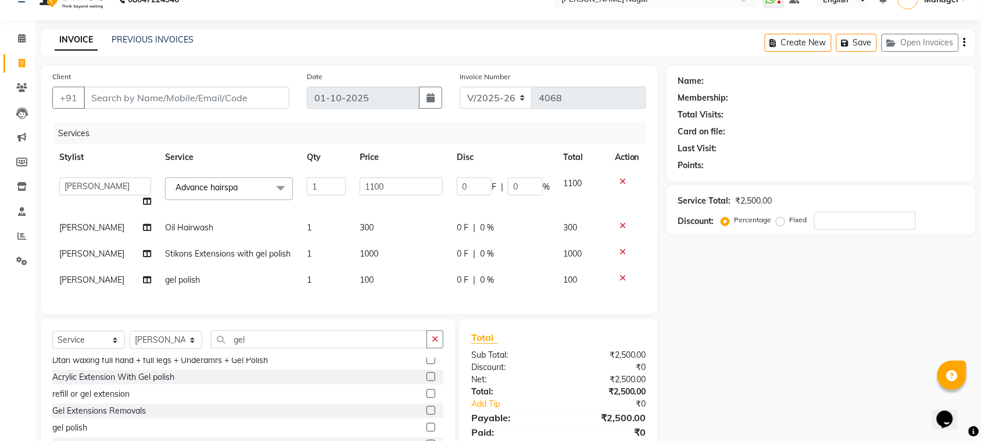
click at [429, 302] on div "Services Stylist Service Qty Price Disc Total Action Alfiya bilkhiya Amir Siddi…" at bounding box center [349, 213] width 594 height 180
click at [387, 233] on td "300" at bounding box center [401, 228] width 97 height 26
select select "63663"
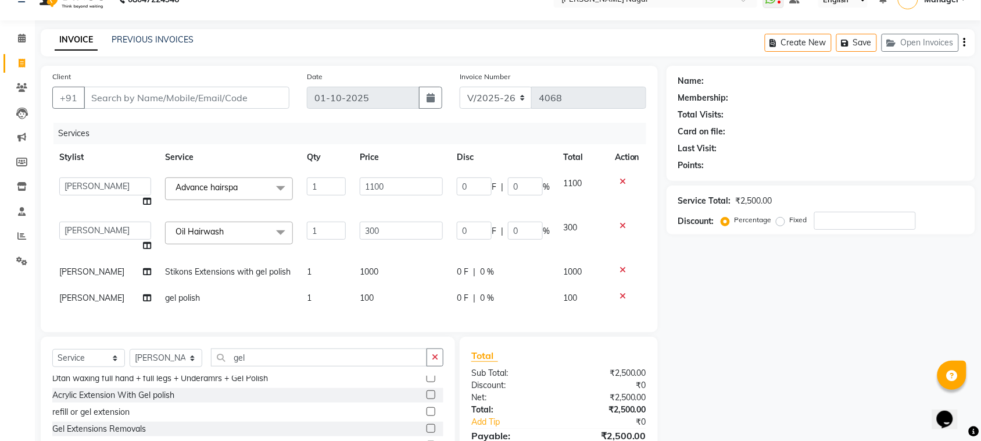
click at [370, 231] on input "300" at bounding box center [401, 230] width 83 height 18
type input "250"
click at [407, 256] on tbody "Alfiya bilkhiya Amir Siddiqui Daraksha Sardar Faizan Shaikh Kanchan Chaubey Kan…" at bounding box center [349, 240] width 594 height 141
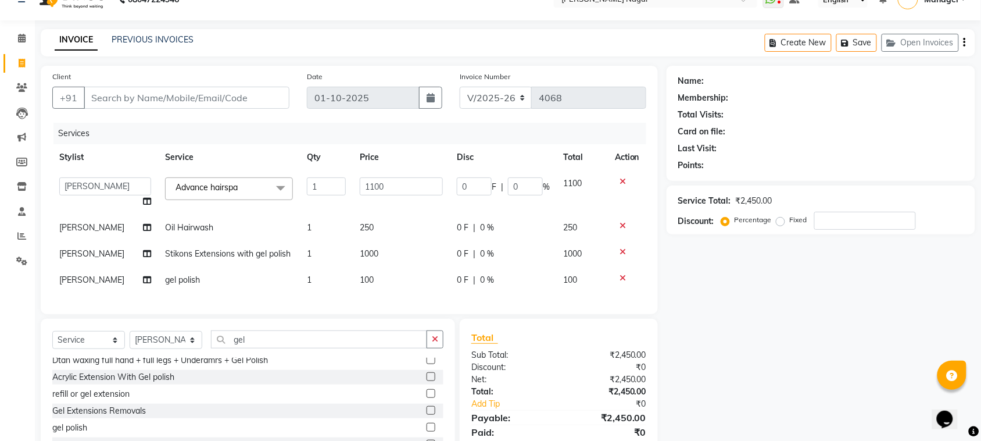
scroll to position [99, 0]
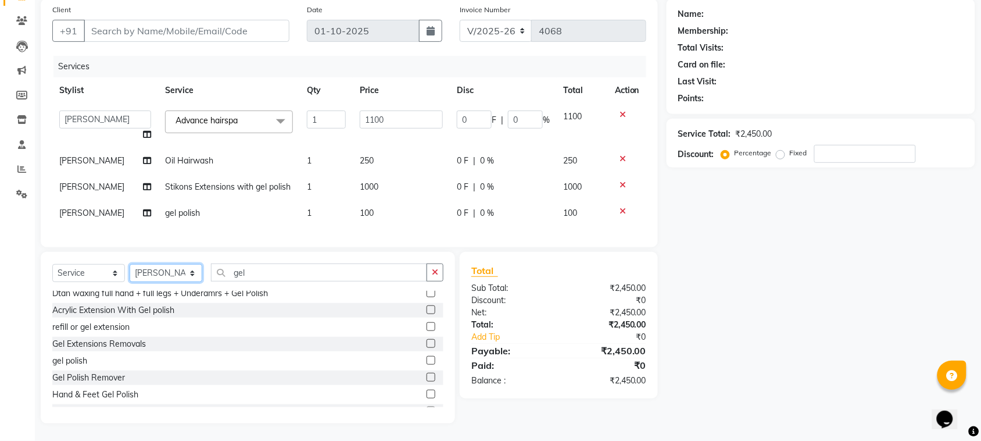
click at [167, 276] on select "Select Stylist [PERSON_NAME] [PERSON_NAME] [PERSON_NAME] [PERSON_NAME] [PERSON_…" at bounding box center [166, 273] width 73 height 18
select select "84526"
click at [130, 264] on select "Select Stylist [PERSON_NAME] [PERSON_NAME] [PERSON_NAME] [PERSON_NAME] [PERSON_…" at bounding box center [166, 273] width 73 height 18
click at [265, 259] on div "Select Service Product Membership Package Voucher Prepaid Gift Card Select Styl…" at bounding box center [248, 337] width 414 height 171
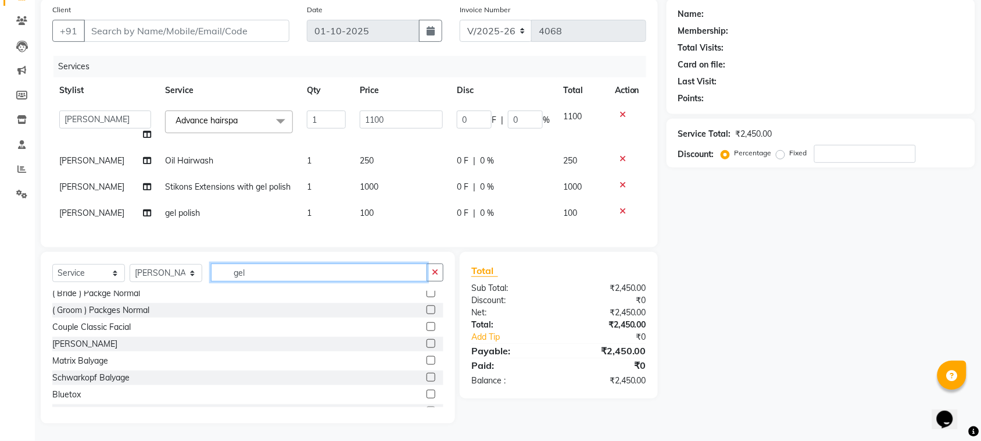
click at [269, 270] on input "gel" at bounding box center [319, 272] width 216 height 18
type input "g"
click at [269, 272] on input "g" at bounding box center [319, 272] width 216 height 18
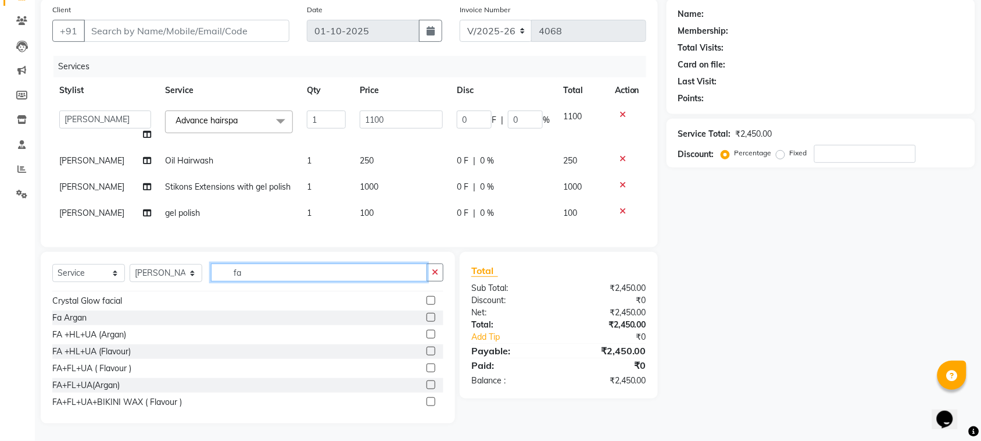
type input "fa"
click at [427, 369] on label at bounding box center [431, 367] width 9 height 9
click at [427, 369] on input "checkbox" at bounding box center [431, 368] width 8 height 8
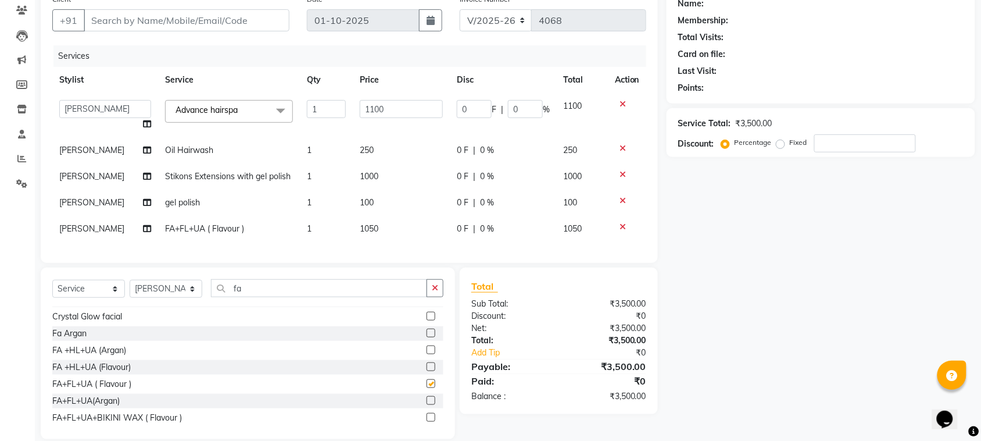
checkbox input "false"
click at [384, 234] on td "1050" at bounding box center [401, 229] width 97 height 26
select select "84526"
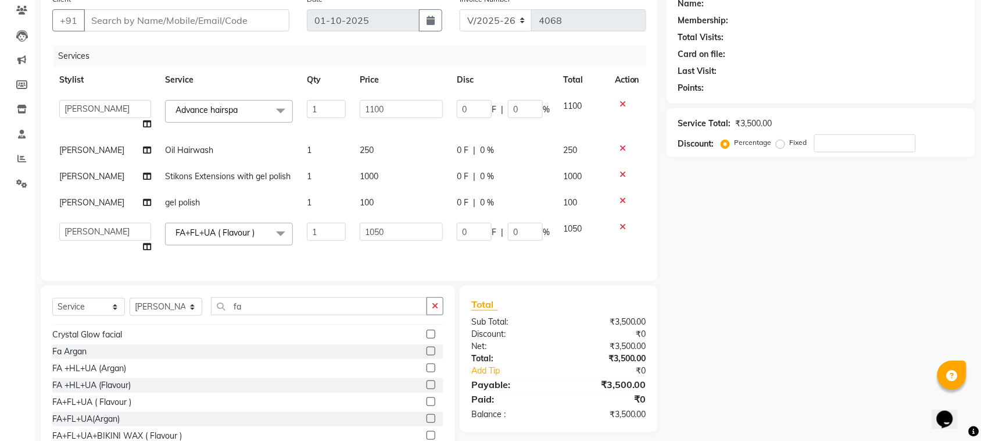
click at [384, 234] on input "1050" at bounding box center [401, 232] width 83 height 18
click at [370, 234] on input "1050" at bounding box center [401, 232] width 83 height 18
type input "650"
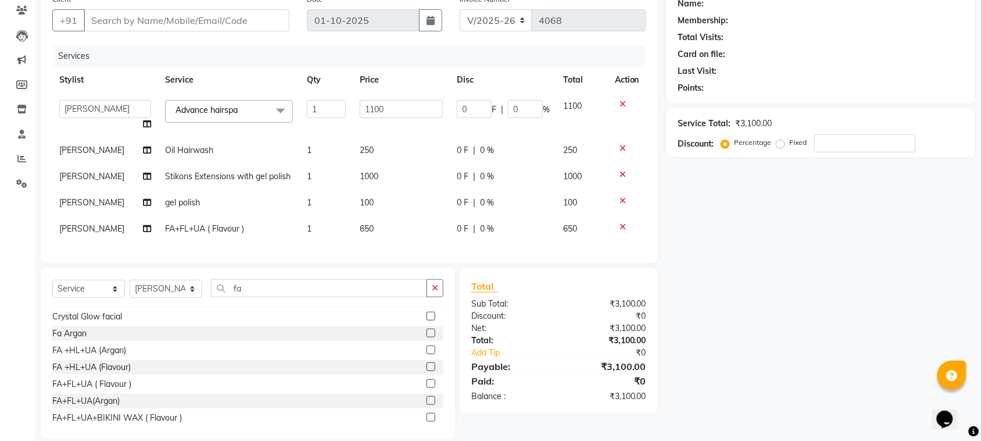
click at [378, 251] on div "Services Stylist Service Qty Price Disc Total Action Alfiya bilkhiya Amir Siddi…" at bounding box center [349, 148] width 594 height 206
click at [271, 295] on input "fa" at bounding box center [319, 288] width 216 height 18
type input "f"
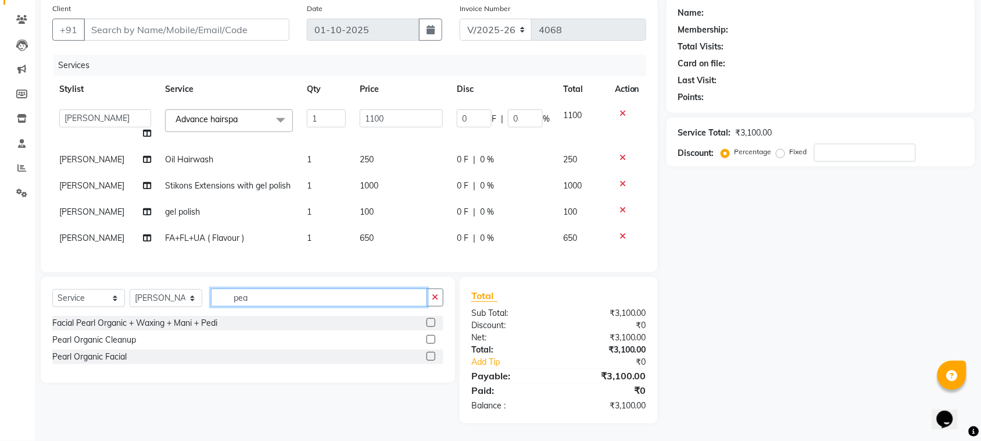
scroll to position [0, 0]
type input "pea"
click at [427, 359] on label at bounding box center [431, 356] width 9 height 9
click at [427, 359] on input "checkbox" at bounding box center [431, 357] width 8 height 8
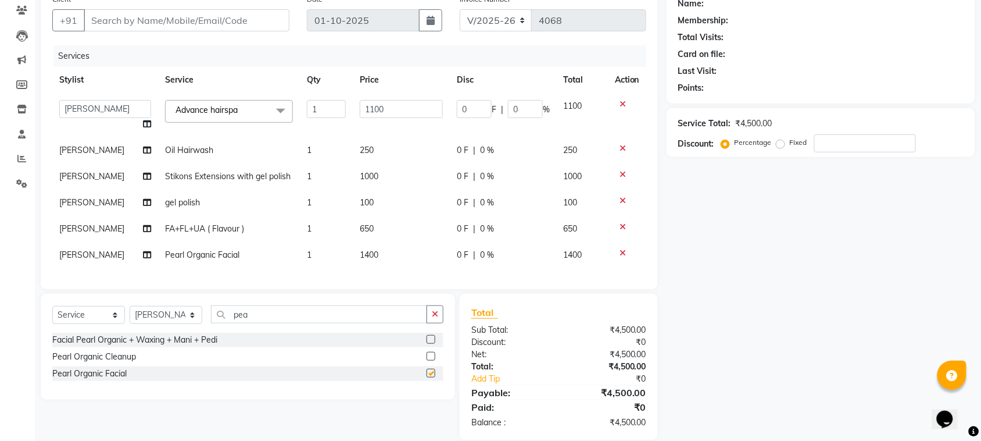
checkbox input "false"
click at [259, 323] on input "pea" at bounding box center [319, 314] width 216 height 18
type input "p"
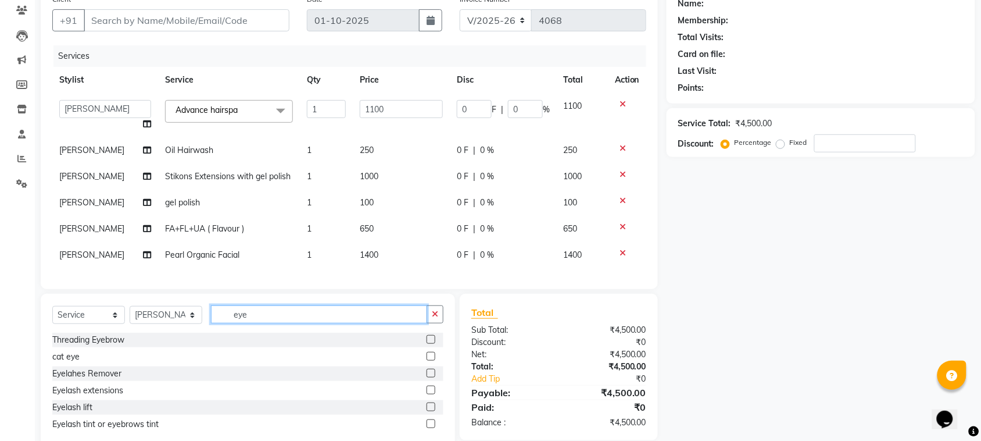
type input "eye"
click at [428, 344] on label at bounding box center [431, 339] width 9 height 9
click at [428, 344] on input "checkbox" at bounding box center [431, 340] width 8 height 8
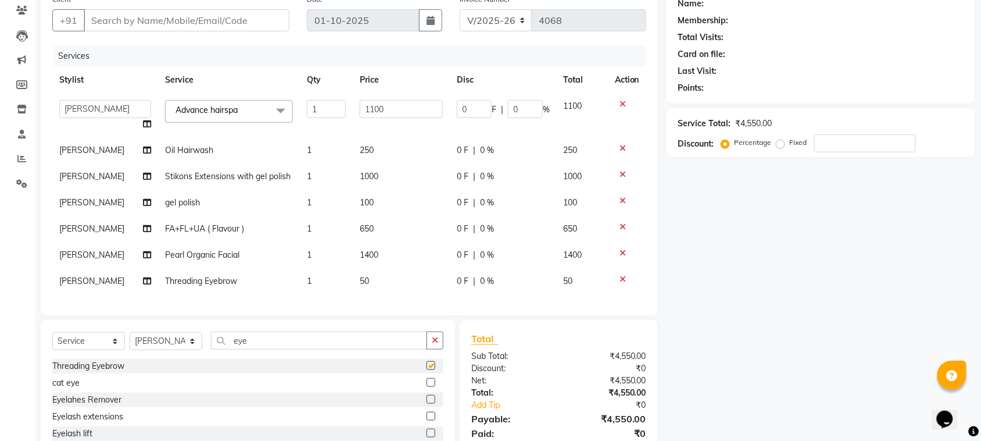
checkbox input "false"
click at [271, 349] on input "eye" at bounding box center [319, 340] width 216 height 18
type input "e"
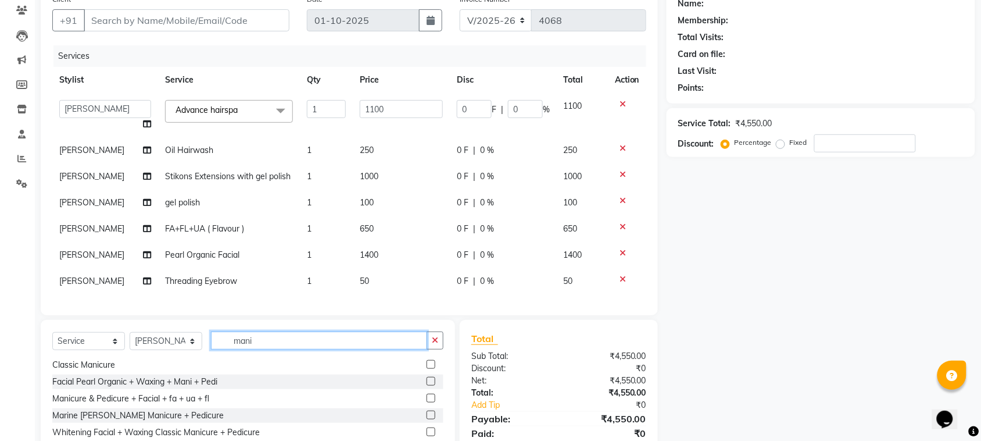
scroll to position [177, 0]
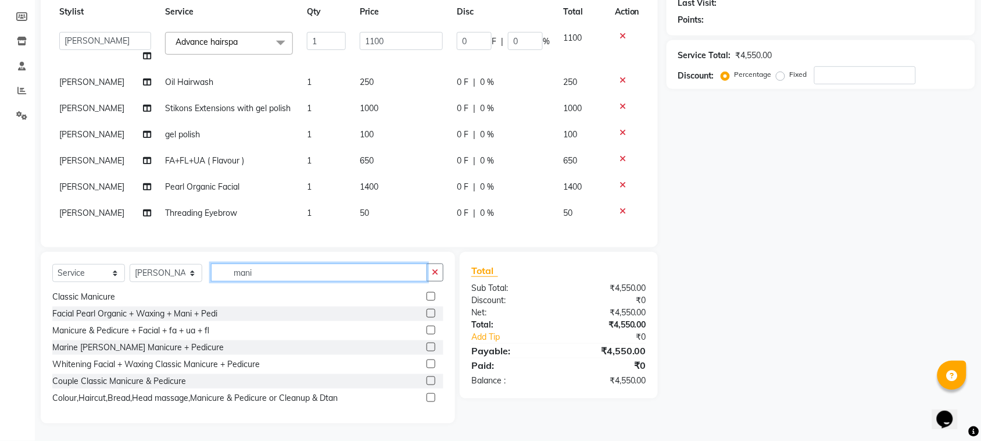
type input "mani"
click at [427, 384] on label at bounding box center [431, 380] width 9 height 9
click at [427, 384] on input "checkbox" at bounding box center [431, 381] width 8 height 8
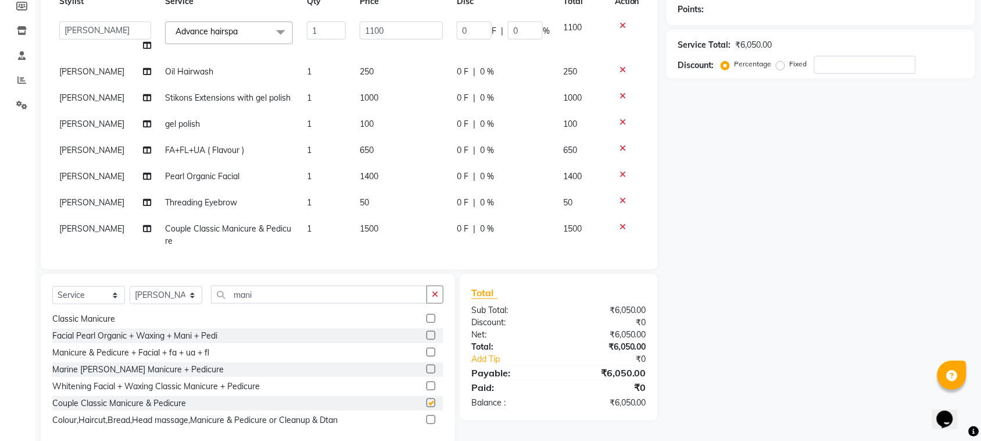
checkbox input "false"
click at [387, 228] on td "1500" at bounding box center [401, 235] width 97 height 38
select select "84526"
click at [387, 228] on input "1500" at bounding box center [401, 232] width 83 height 18
click at [365, 230] on input "1500" at bounding box center [401, 232] width 83 height 18
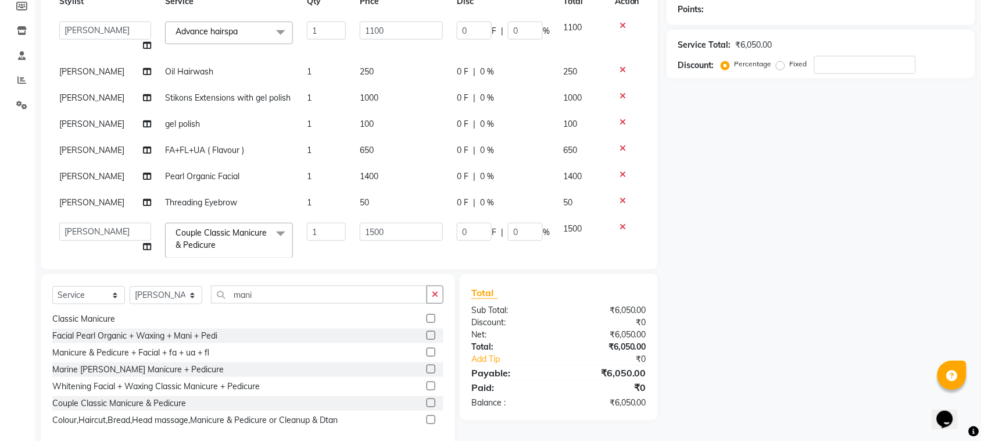
click at [365, 230] on input "1500" at bounding box center [401, 232] width 83 height 18
type input "1400"
click at [379, 219] on td "1400" at bounding box center [401, 240] width 97 height 49
select select "84526"
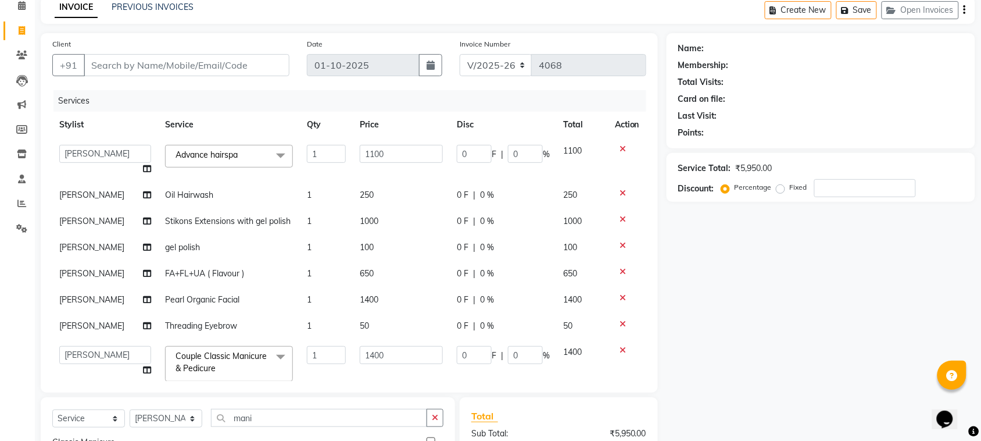
scroll to position [0, 0]
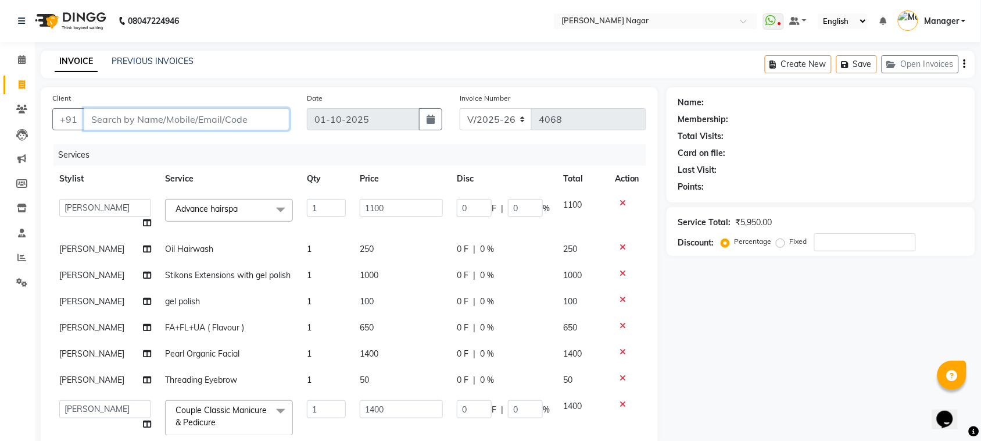
click at [183, 123] on input "Client" at bounding box center [187, 119] width 206 height 22
type input "9"
type input "0"
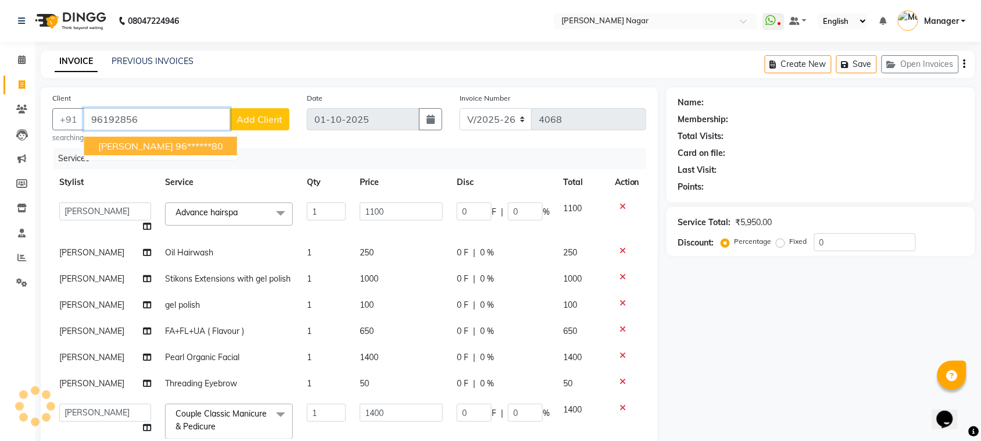
click at [181, 134] on ngb-typeahead-window "Garima Sahu 96******80" at bounding box center [161, 145] width 154 height 29
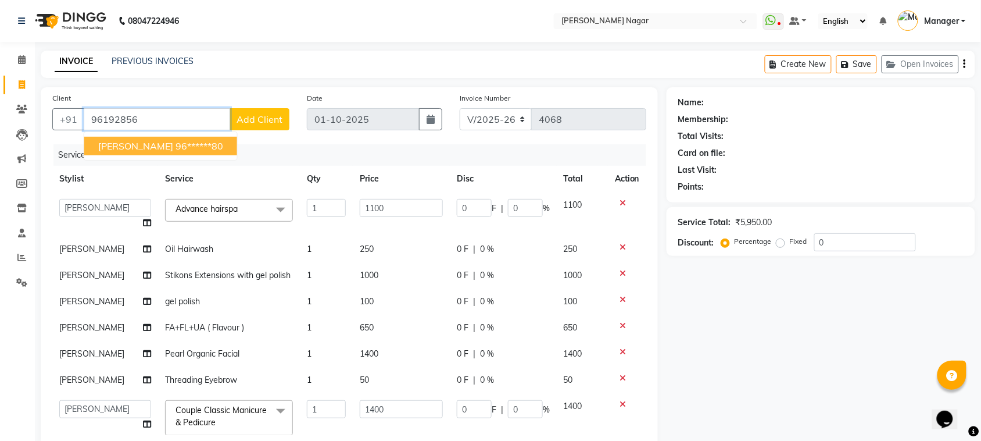
click at [183, 138] on button "Garima Sahu 96******80" at bounding box center [160, 146] width 153 height 19
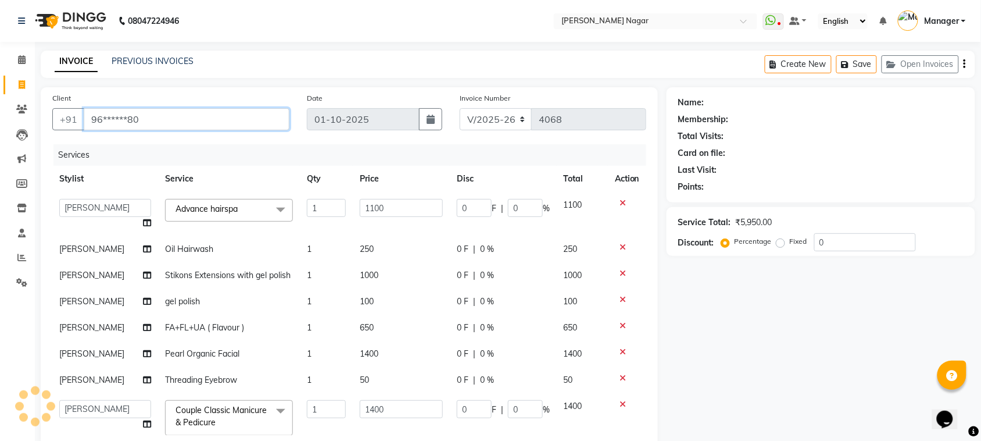
type input "96******80"
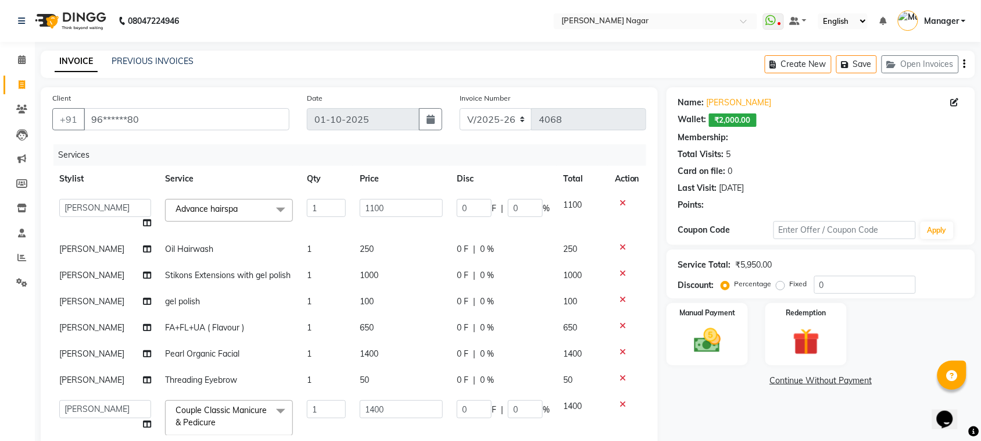
type input "110"
type input "10"
type input "140"
type input "10"
select select "1: Object"
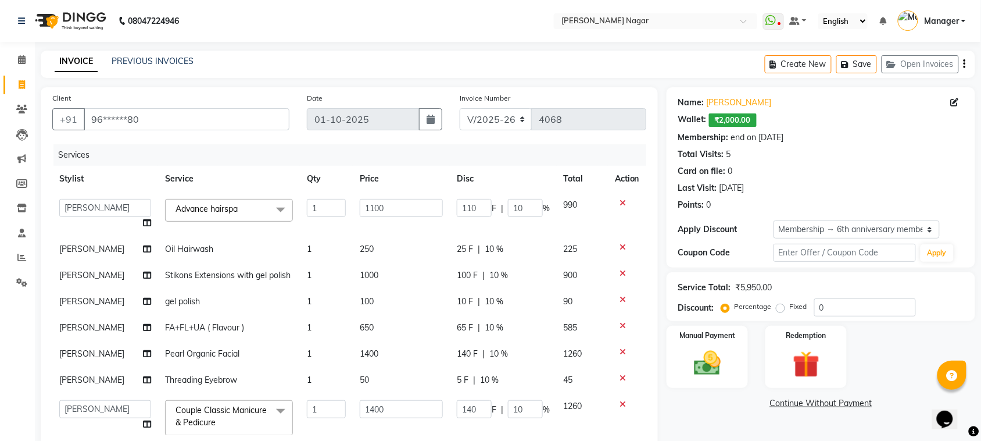
type input "10"
click at [830, 230] on select "Select Membership → 6th anniversary membership" at bounding box center [857, 229] width 166 height 18
select select "0:"
click at [774, 220] on select "Select Membership → 6th anniversary membership" at bounding box center [857, 229] width 166 height 18
type input "0"
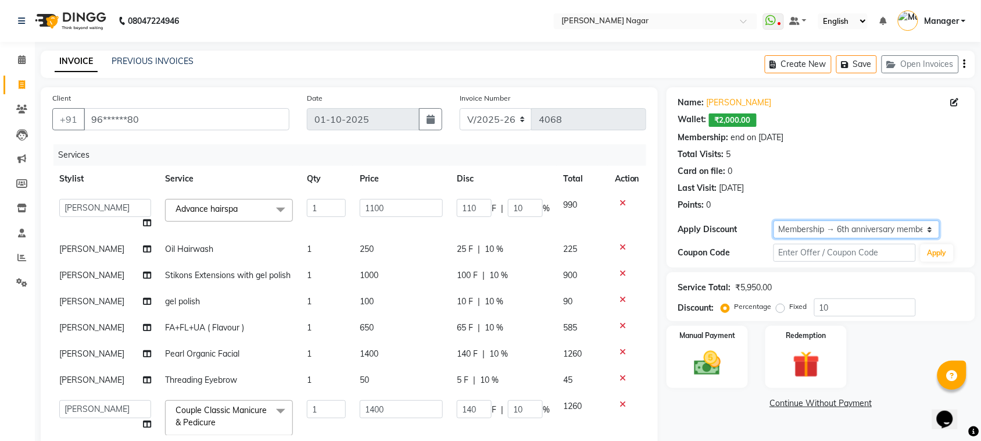
type input "0"
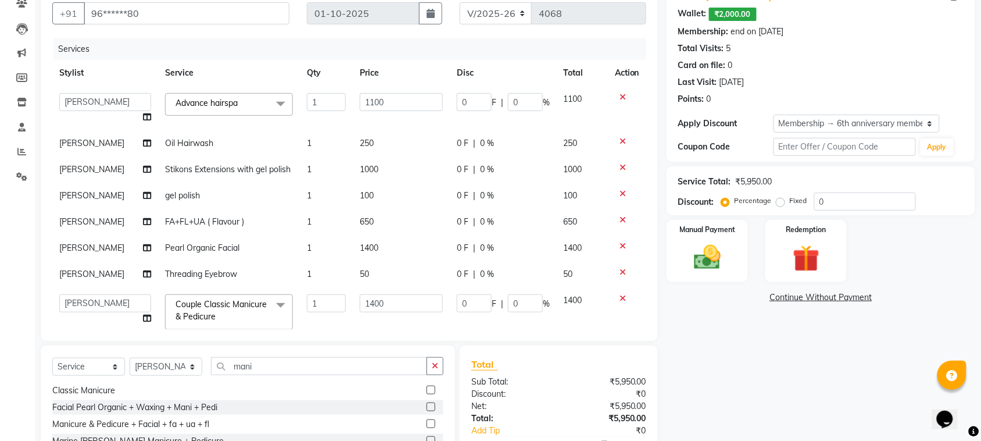
click at [501, 102] on span "|" at bounding box center [502, 102] width 2 height 12
click at [508, 102] on input "0" at bounding box center [525, 102] width 35 height 18
type input "20"
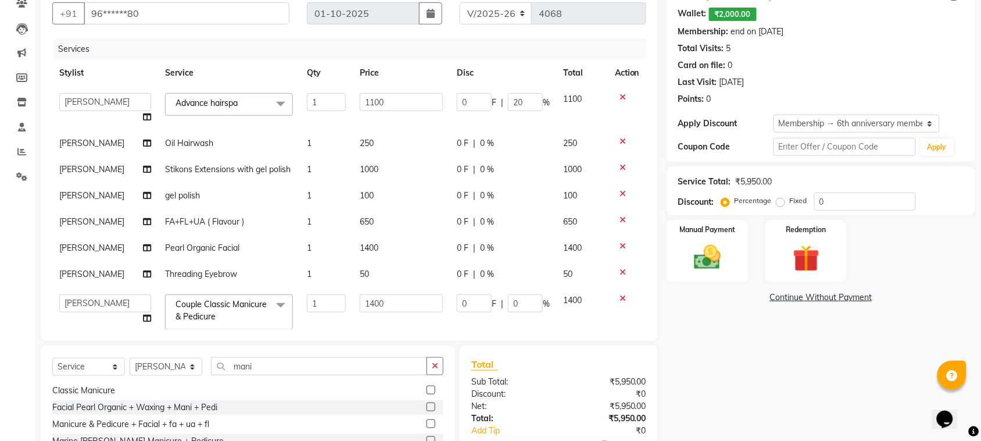
click at [506, 131] on td "0 F | 0 %" at bounding box center [503, 143] width 107 height 26
select select "63663"
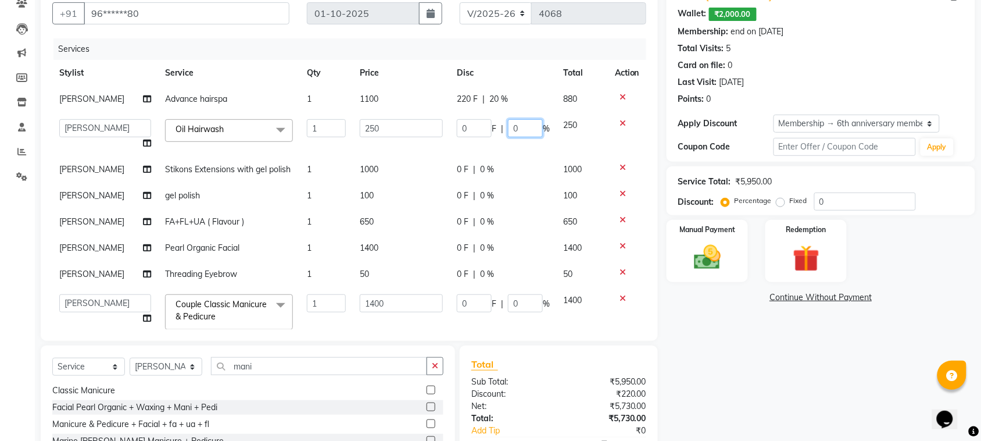
click at [508, 123] on input "0" at bounding box center [525, 128] width 35 height 18
type input "20"
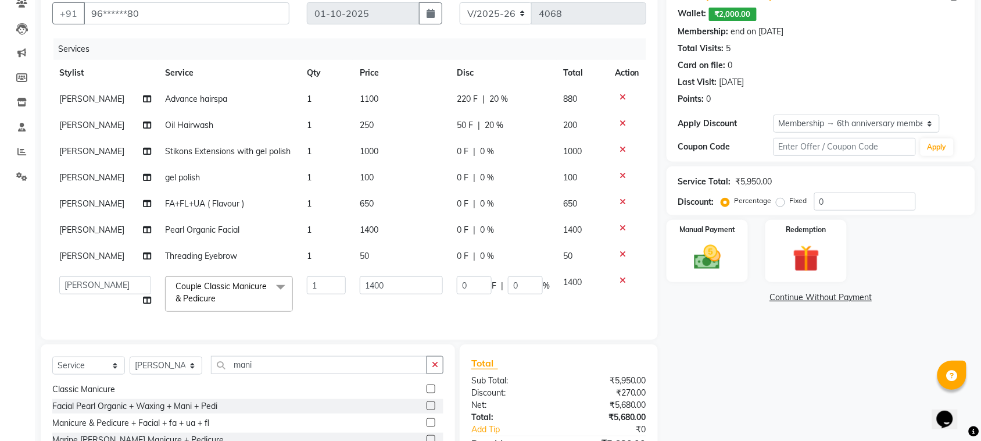
click at [532, 157] on td "0 F | 0 %" at bounding box center [503, 151] width 107 height 26
select select "64926"
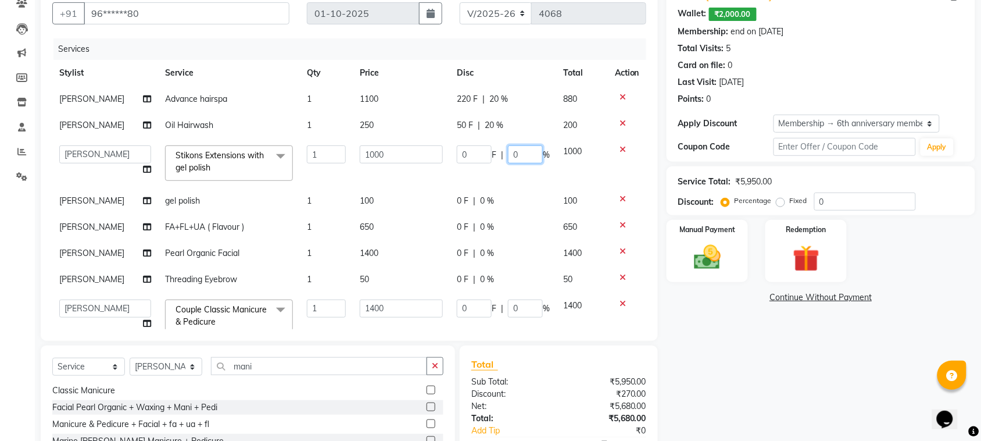
click at [508, 153] on input "0" at bounding box center [525, 154] width 35 height 18
click at [477, 193] on tbody "Faizan Shaikh Advance hairspa 1 1100 220 F | 20 % 880 Faizan Shaikh Oil Hairwas…" at bounding box center [349, 214] width 594 height 256
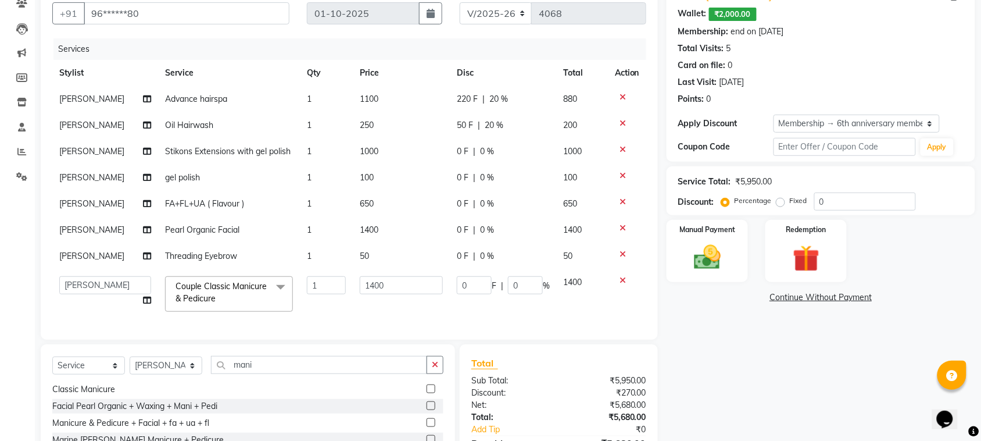
click at [477, 201] on div "0 F | 0 %" at bounding box center [503, 204] width 93 height 12
select select "84526"
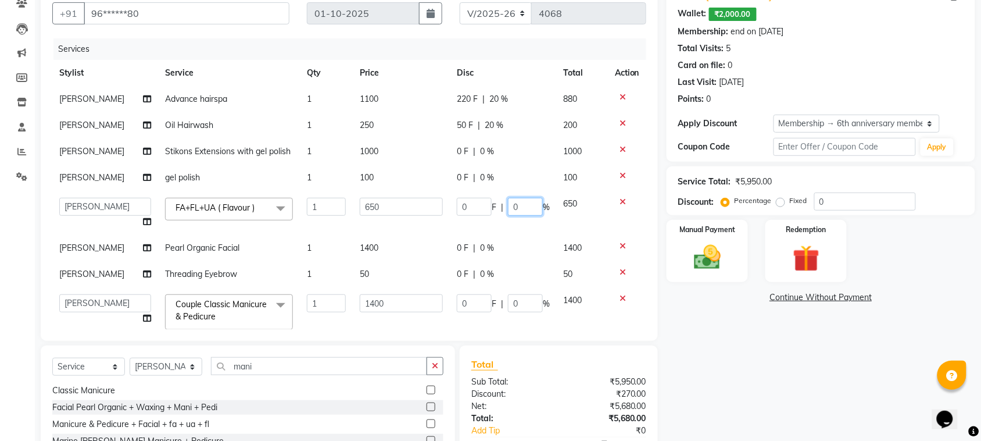
click at [508, 203] on input "0" at bounding box center [525, 207] width 35 height 18
type input "20"
click at [524, 231] on tbody "Faizan Shaikh Advance hairspa 1 1100 220 F | 20 % 880 Faizan Shaikh Oil Hairwas…" at bounding box center [349, 211] width 594 height 251
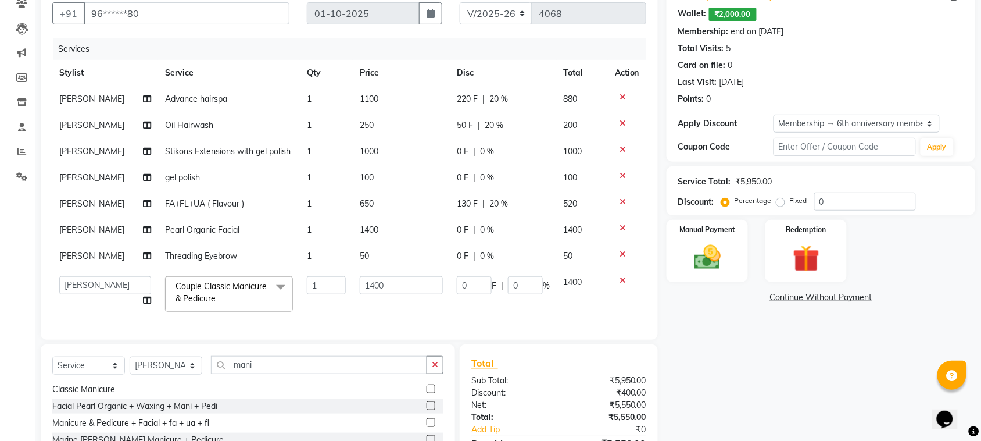
click at [484, 233] on span "0 %" at bounding box center [487, 230] width 14 height 12
select select "84526"
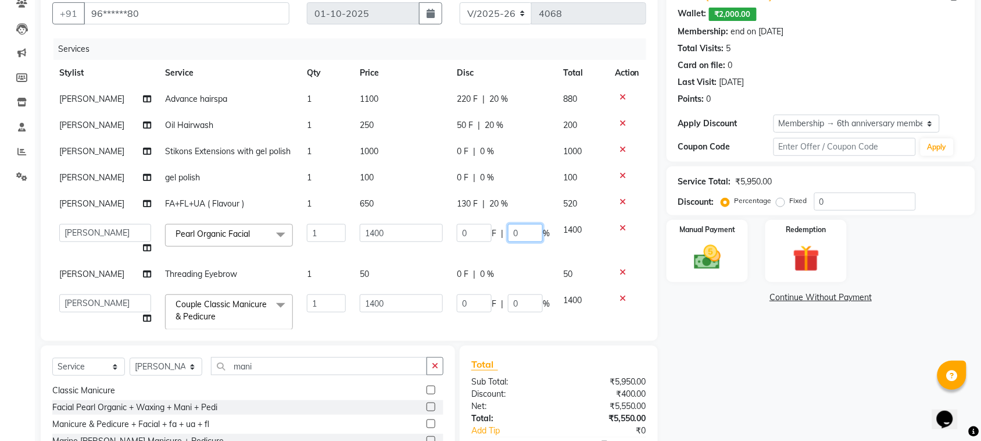
click at [508, 228] on input "0" at bounding box center [525, 233] width 35 height 18
type input "20"
click at [505, 259] on tbody "Faizan Shaikh Advance hairspa 1 1100 220 F | 20 % 880 Faizan Shaikh Oil Hairwas…" at bounding box center [349, 211] width 594 height 251
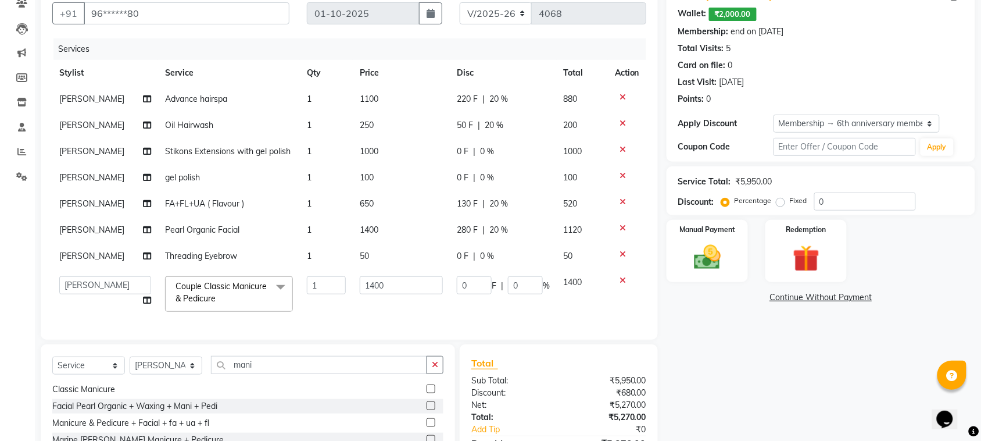
click at [480, 256] on span "0 %" at bounding box center [487, 256] width 14 height 12
select select "84526"
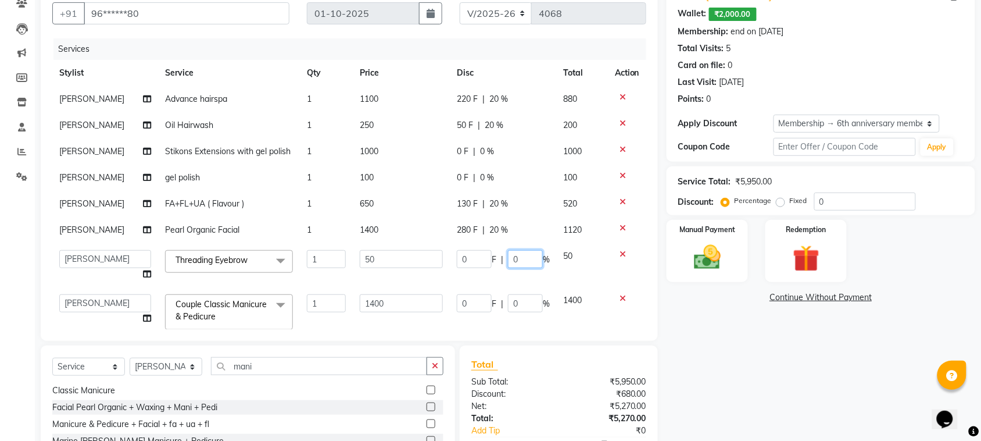
click at [508, 254] on input "0" at bounding box center [525, 259] width 35 height 18
type input "20"
click at [484, 280] on tbody "Faizan Shaikh Advance hairspa 1 1100 220 F | 20 % 880 Faizan Shaikh Oil Hairwas…" at bounding box center [349, 211] width 594 height 251
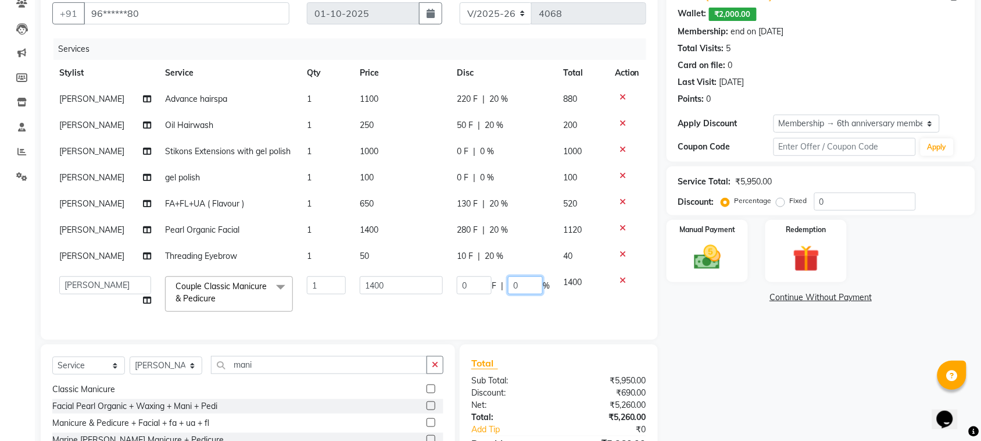
click at [508, 283] on input "0" at bounding box center [525, 285] width 35 height 18
type input "20"
click at [501, 303] on tbody "Faizan Shaikh Advance hairspa 1 1100 220 F | 20 % 880 Faizan Shaikh Oil Hairwas…" at bounding box center [349, 202] width 594 height 233
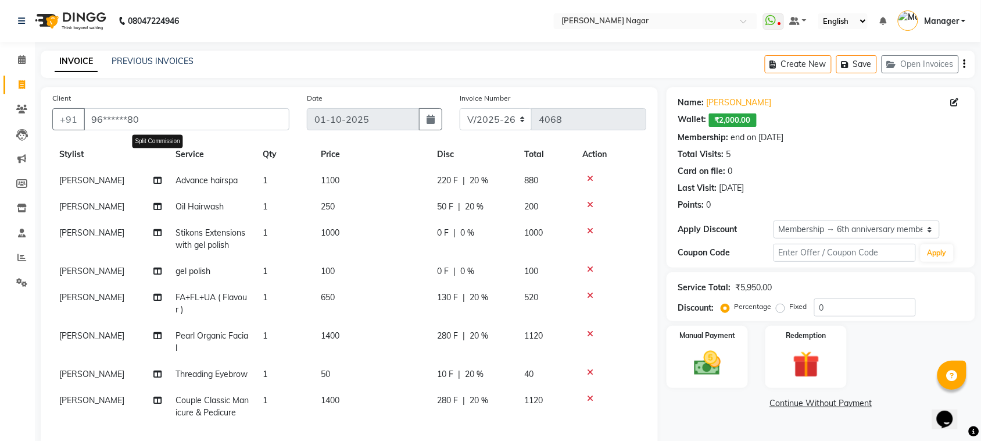
click at [159, 176] on icon at bounding box center [157, 180] width 8 height 8
select select "63663"
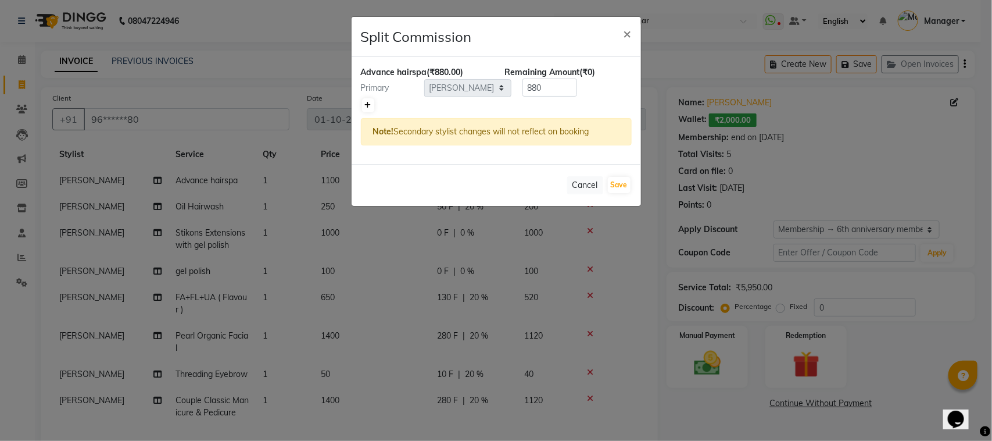
click at [363, 102] on link at bounding box center [368, 105] width 12 height 14
type input "440"
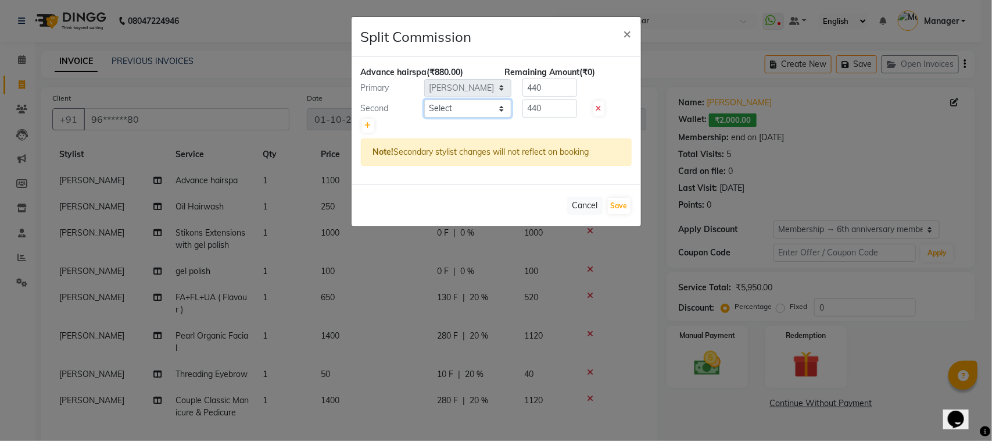
click at [440, 101] on select "Select Alfiya bilkhiya Amir Siddiqui Daraksha Sardar Faizan Shaikh Kanchan Chau…" at bounding box center [467, 108] width 87 height 18
select select "87299"
click at [424, 99] on select "Select Alfiya bilkhiya Amir Siddiqui Daraksha Sardar Faizan Shaikh Kanchan Chau…" at bounding box center [467, 108] width 87 height 18
click at [530, 106] on input "440" at bounding box center [550, 108] width 55 height 18
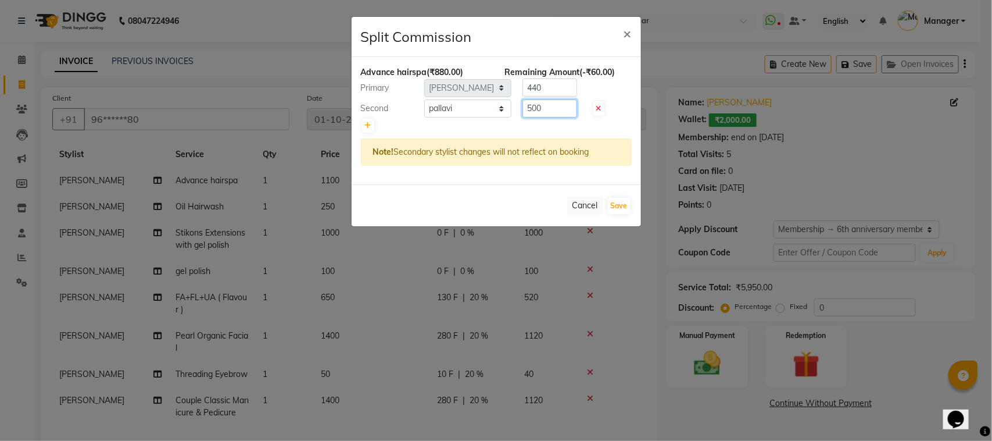
type input "500"
click at [532, 85] on input "440" at bounding box center [550, 87] width 55 height 18
click at [532, 84] on input "number" at bounding box center [550, 87] width 55 height 18
type input "380"
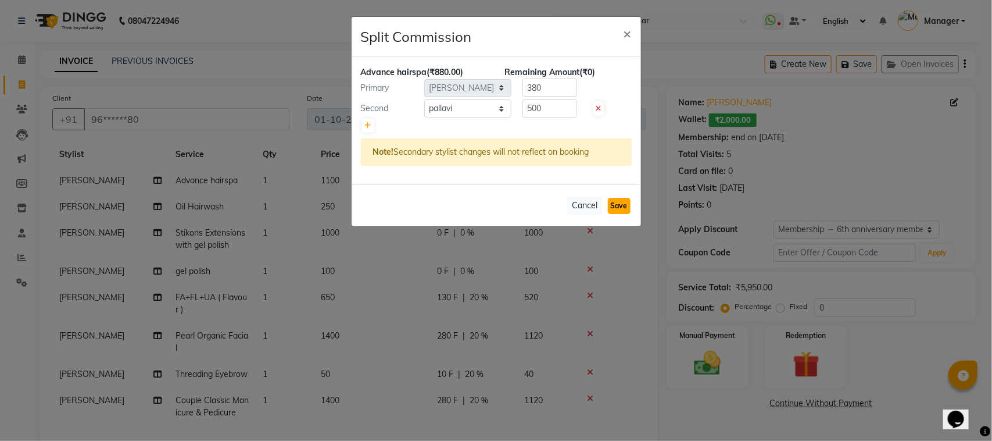
click at [609, 205] on button "Save" at bounding box center [619, 206] width 23 height 16
select select "Select"
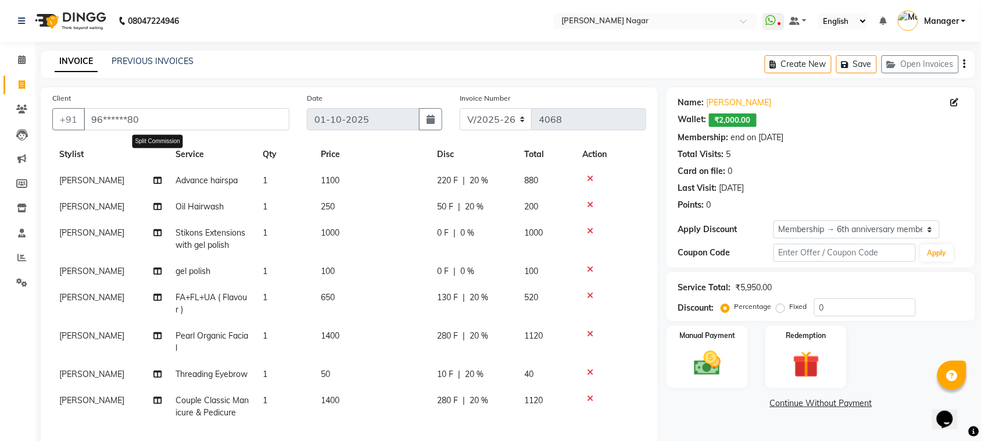
click at [157, 176] on icon at bounding box center [157, 180] width 8 height 8
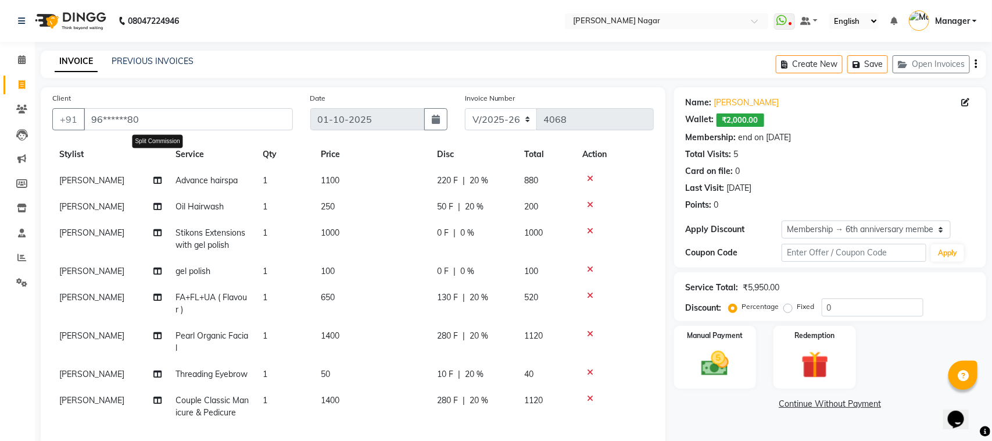
select select "63663"
select select "87299"
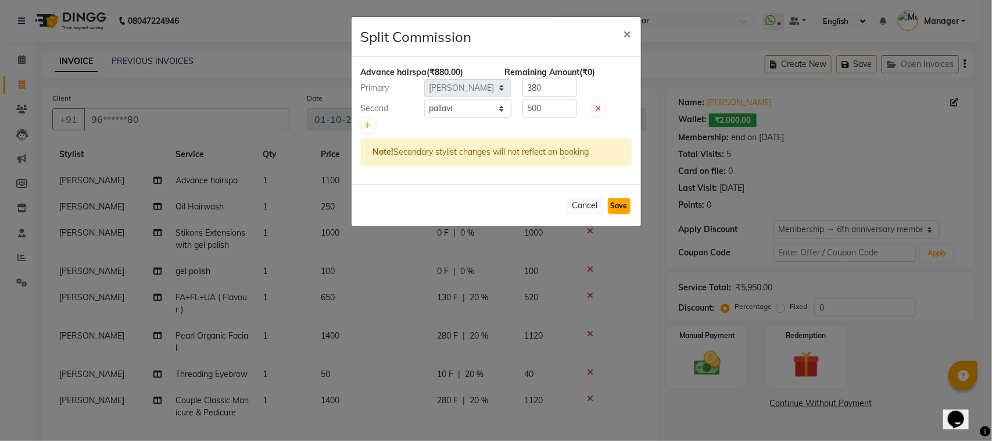
click at [617, 202] on button "Save" at bounding box center [619, 206] width 23 height 16
select select "Select"
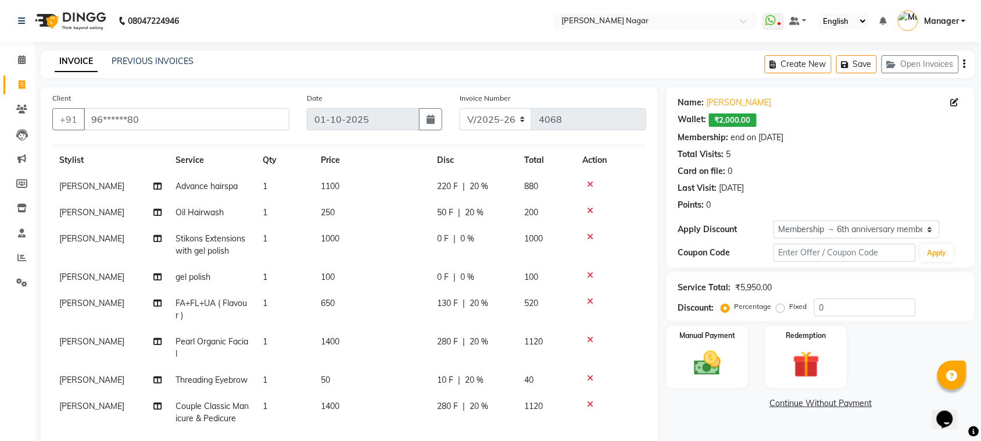
scroll to position [16, 0]
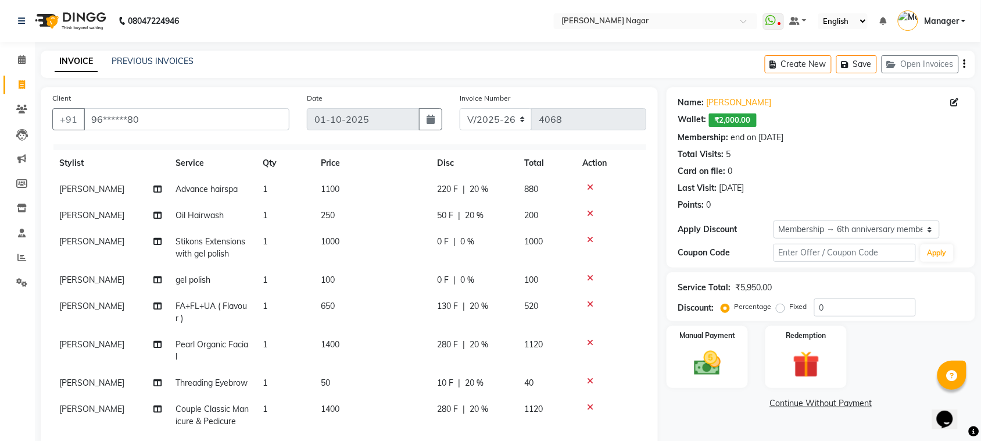
click at [162, 192] on td "[PERSON_NAME]" at bounding box center [110, 189] width 116 height 26
select select "63663"
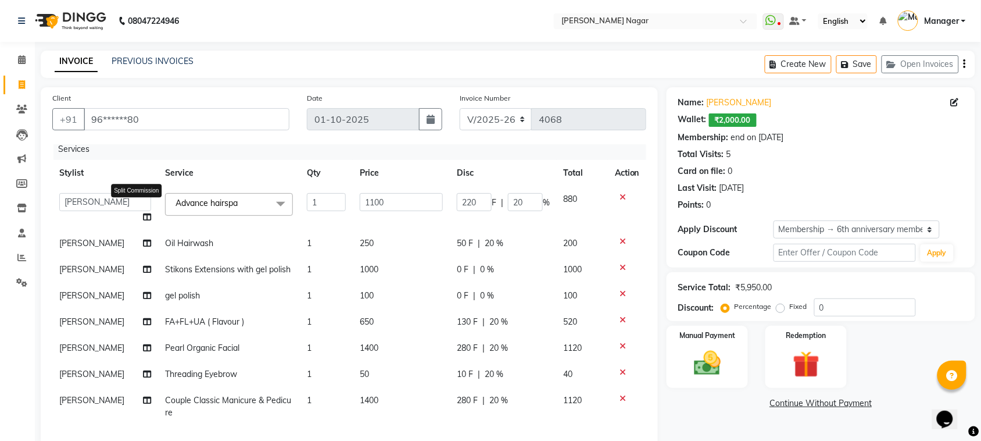
click at [143, 213] on icon at bounding box center [147, 217] width 8 height 8
select select "63663"
select select "87299"
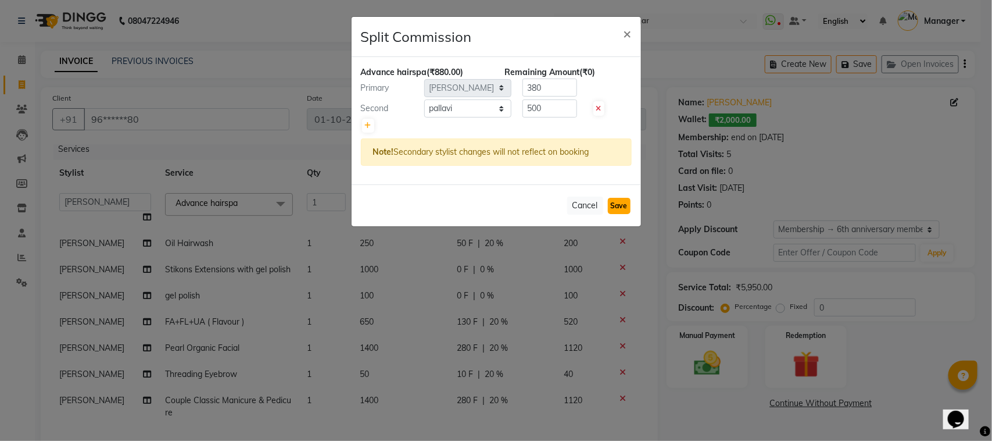
click at [620, 203] on button "Save" at bounding box center [619, 206] width 23 height 16
select select "Select"
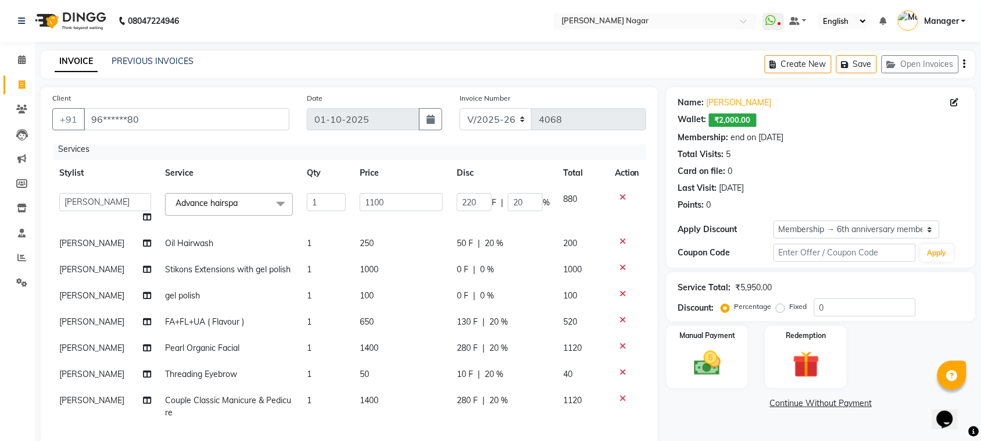
scroll to position [147, 0]
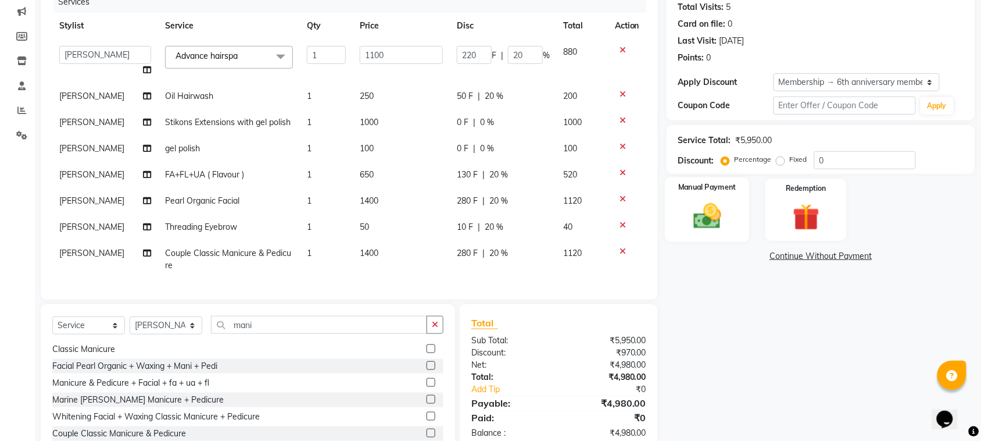
click at [695, 219] on img at bounding box center [707, 216] width 45 height 32
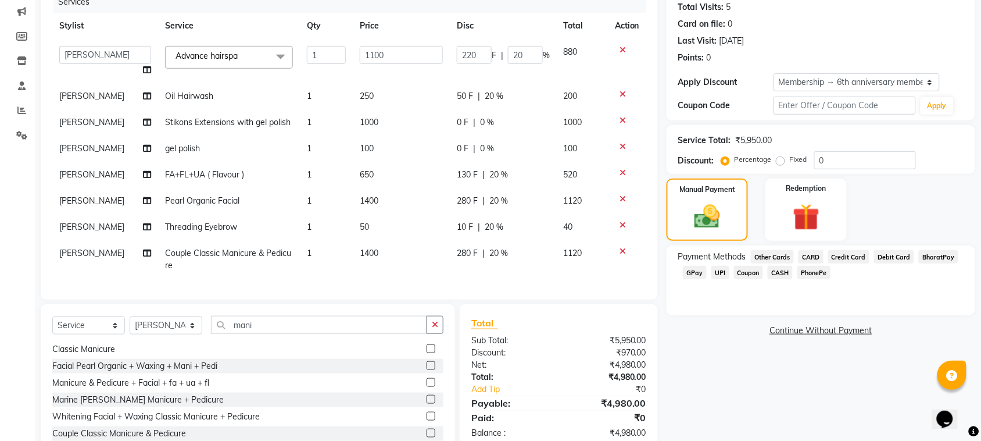
scroll to position [199, 0]
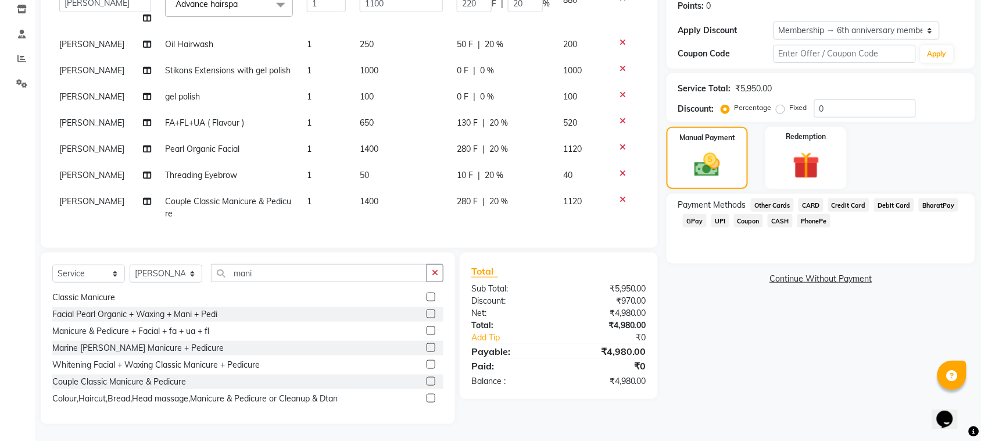
click at [702, 223] on span "GPay" at bounding box center [695, 220] width 24 height 13
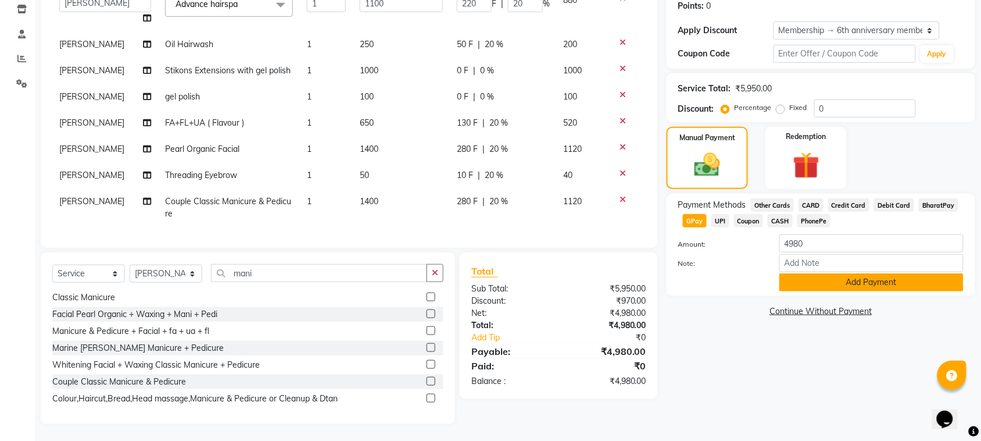
click at [888, 276] on button "Add Payment" at bounding box center [872, 282] width 184 height 18
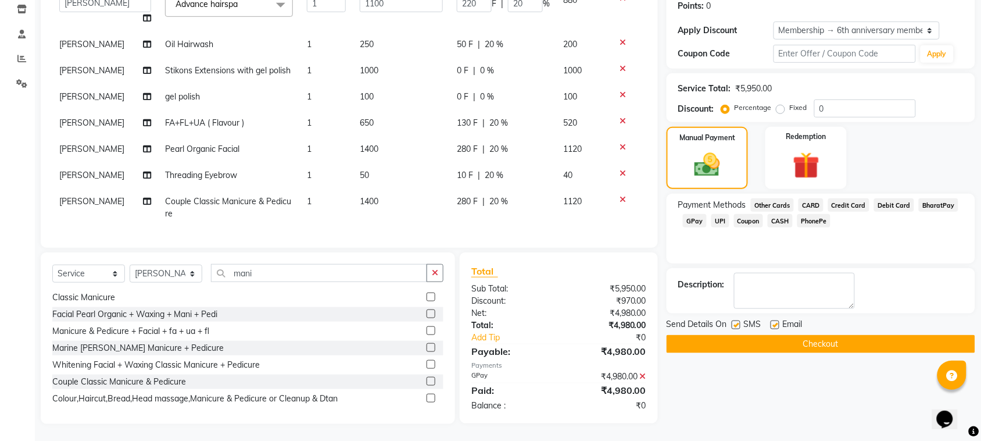
click at [869, 342] on button "Checkout" at bounding box center [821, 344] width 309 height 18
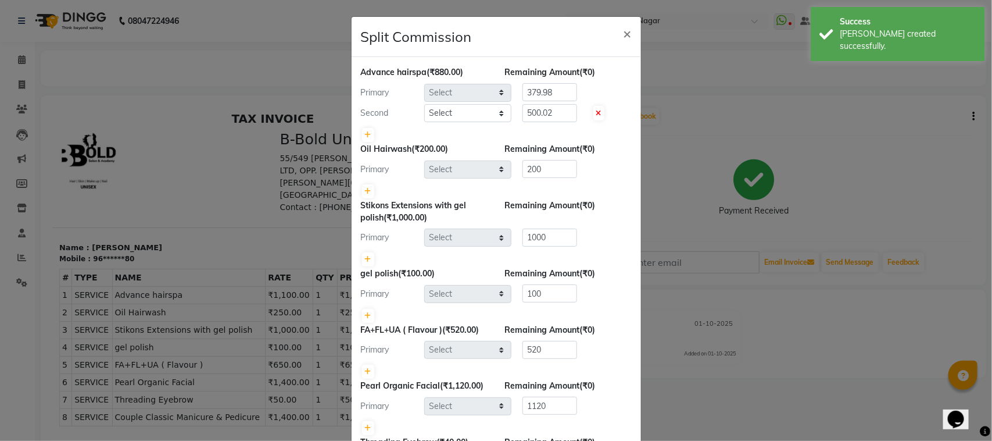
select select "63663"
select select "87299"
select select "63663"
select select "64926"
select select "82128"
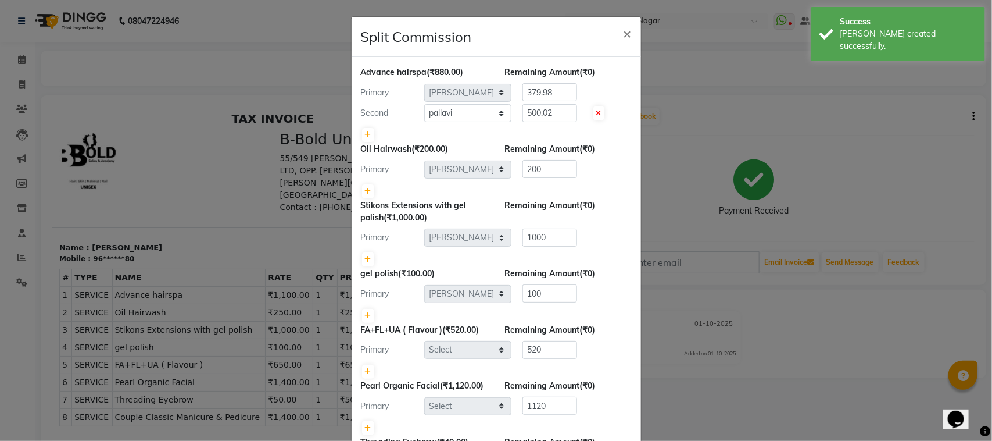
select select "84526"
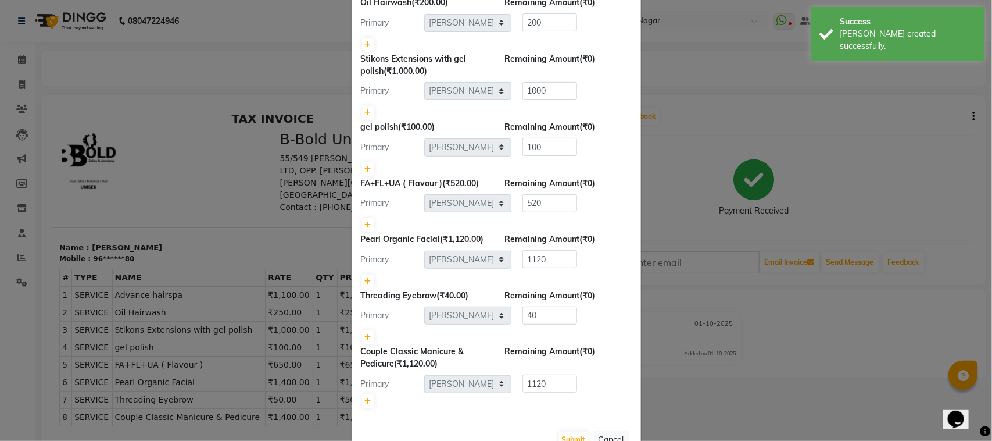
scroll to position [181, 0]
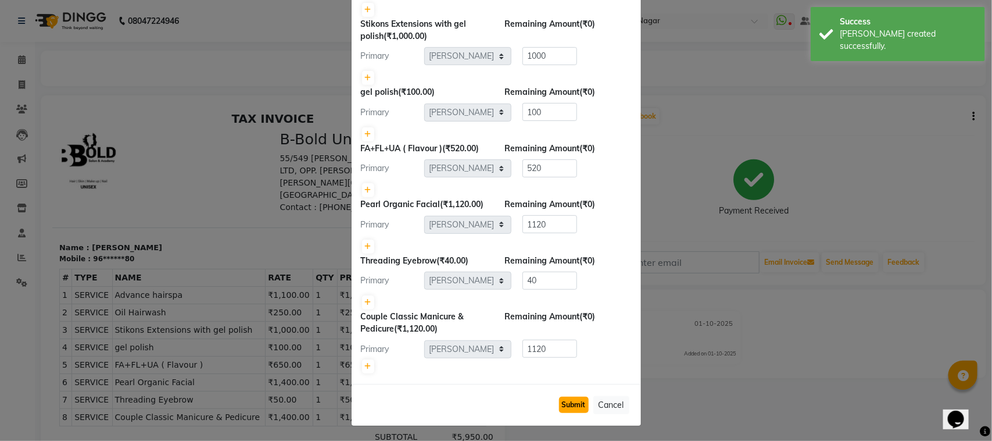
click at [567, 396] on button "Submit" at bounding box center [574, 404] width 30 height 16
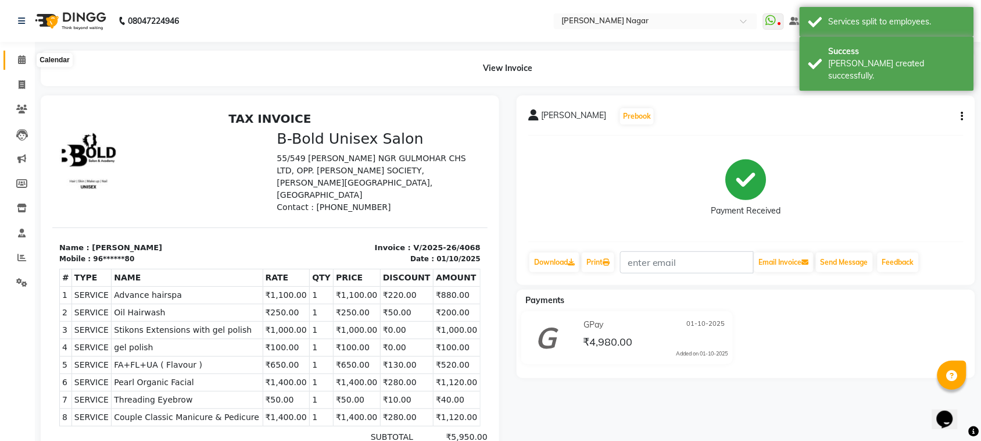
click at [18, 62] on icon at bounding box center [22, 59] width 8 height 9
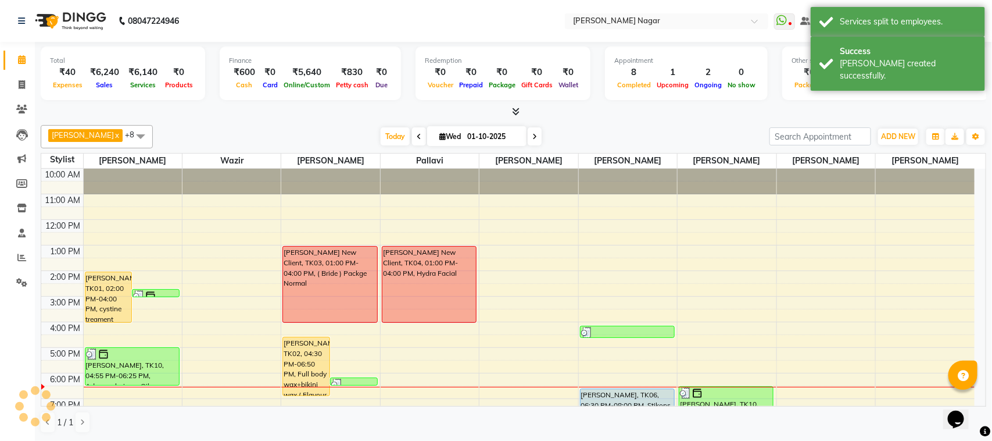
click at [382, 140] on span "Today" at bounding box center [395, 136] width 29 height 18
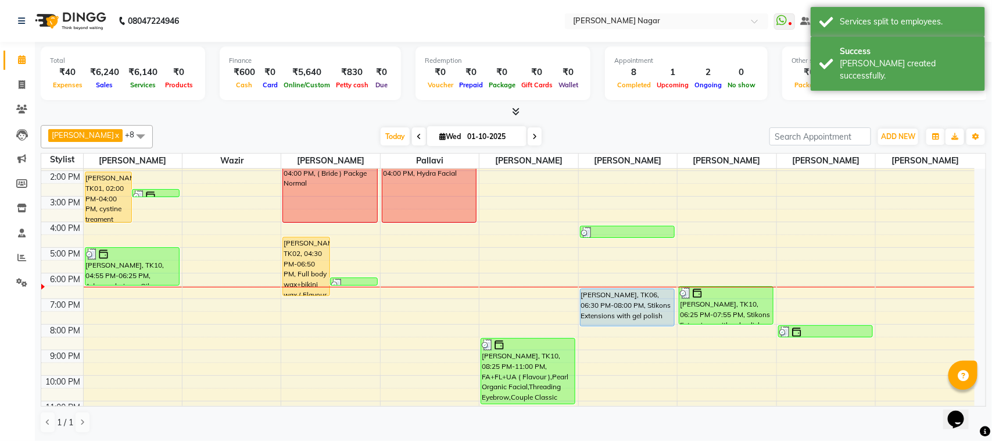
scroll to position [125, 0]
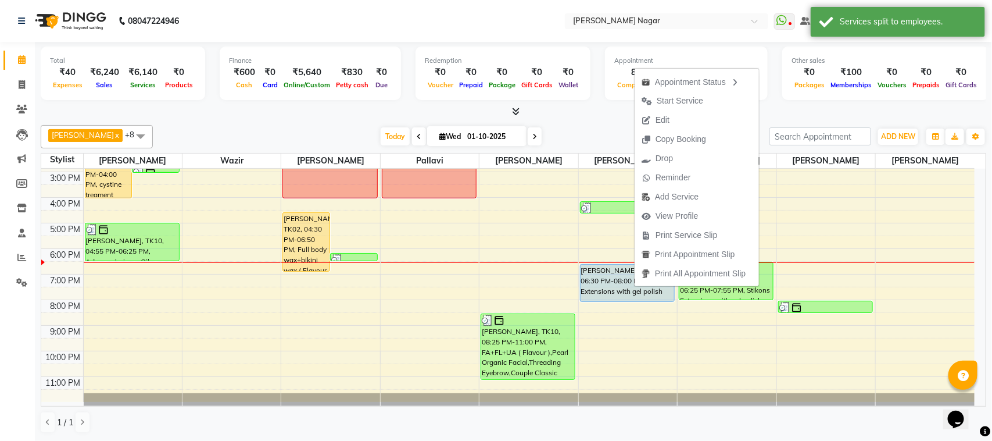
click at [573, 127] on div "[PERSON_NAME] x Wazir x [PERSON_NAME] x pallavi x [PERSON_NAME] [PERSON_NAME] x…" at bounding box center [514, 136] width 946 height 23
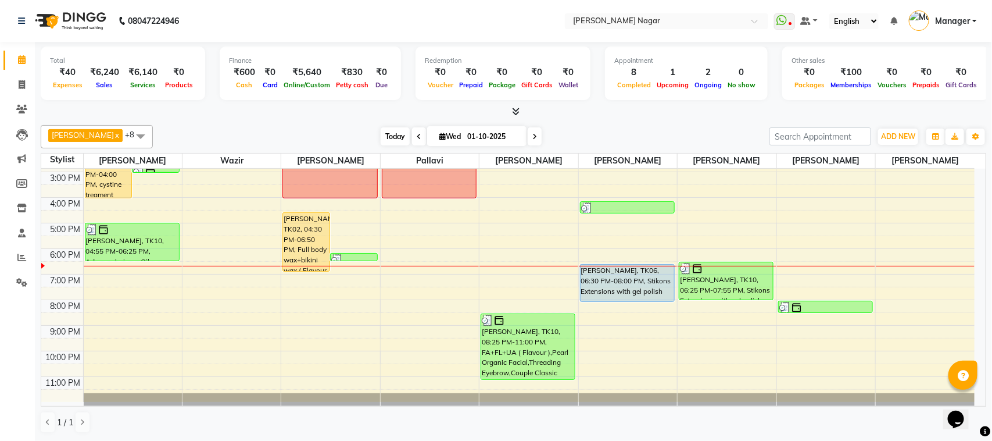
click at [384, 137] on span "Today" at bounding box center [395, 136] width 29 height 18
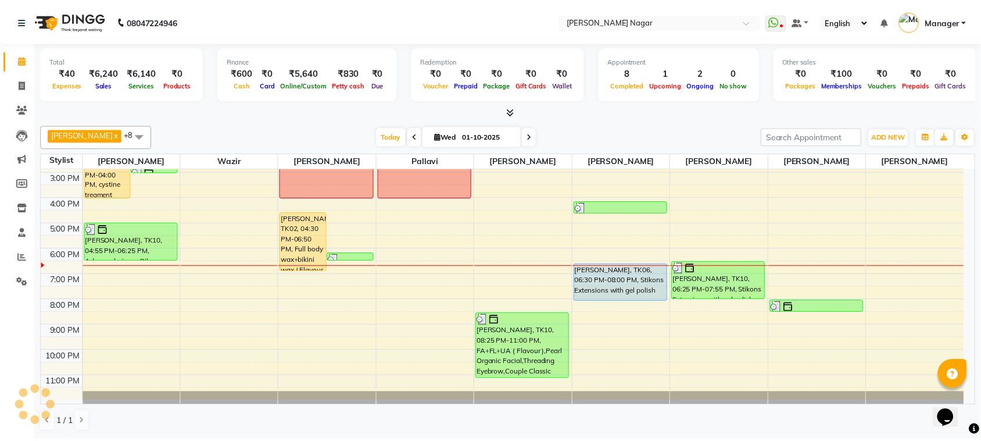
scroll to position [0, 0]
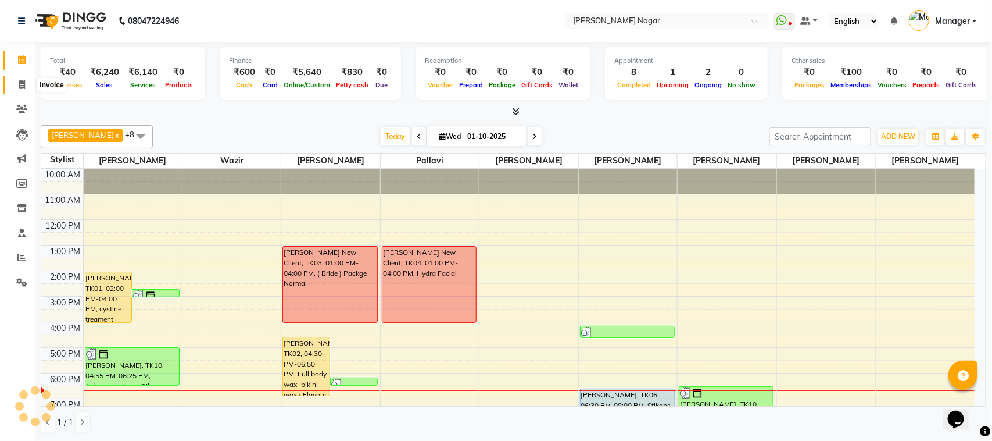
click at [15, 88] on span at bounding box center [22, 84] width 20 height 13
select select "service"
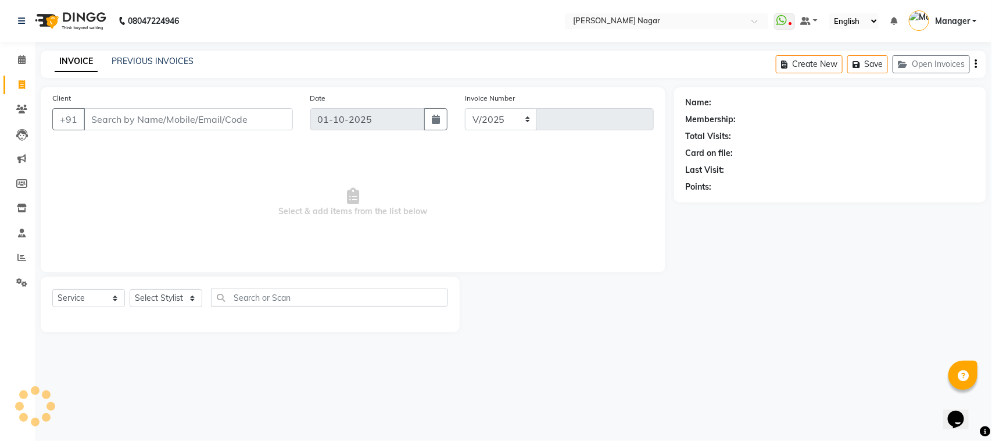
select select "7349"
type input "4069"
type input "9"
select select "membership"
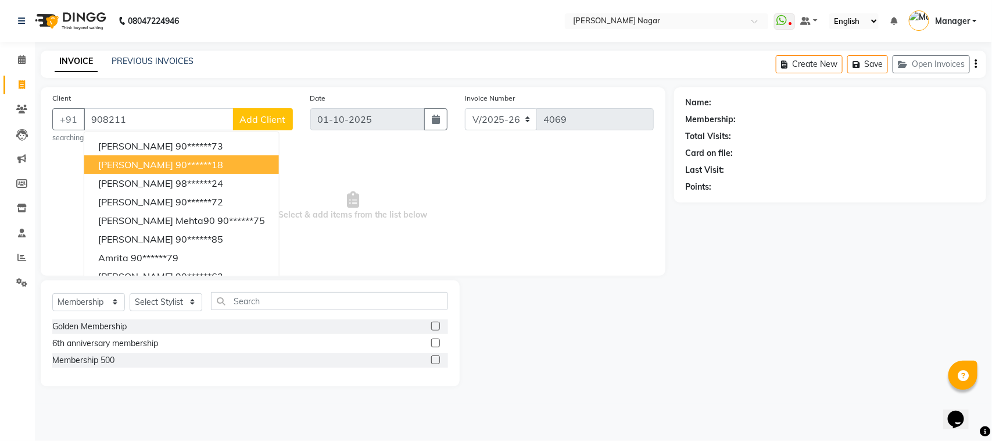
type input "9082111"
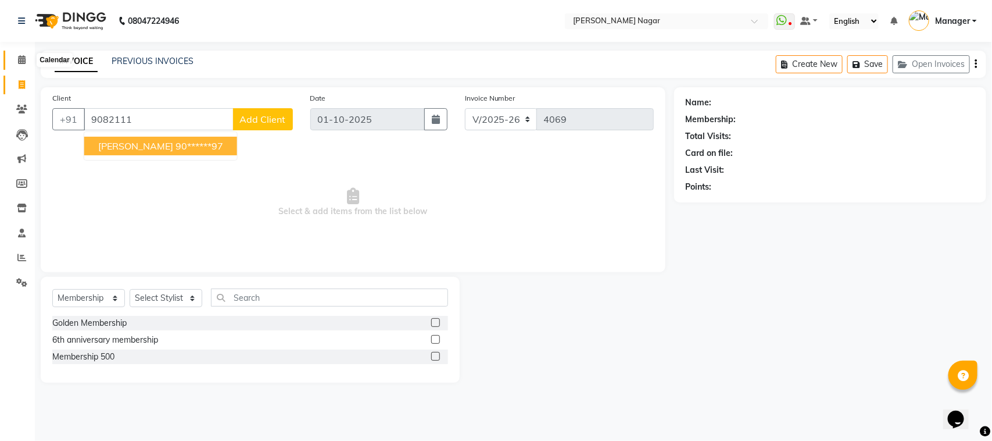
click at [18, 62] on icon at bounding box center [22, 59] width 8 height 9
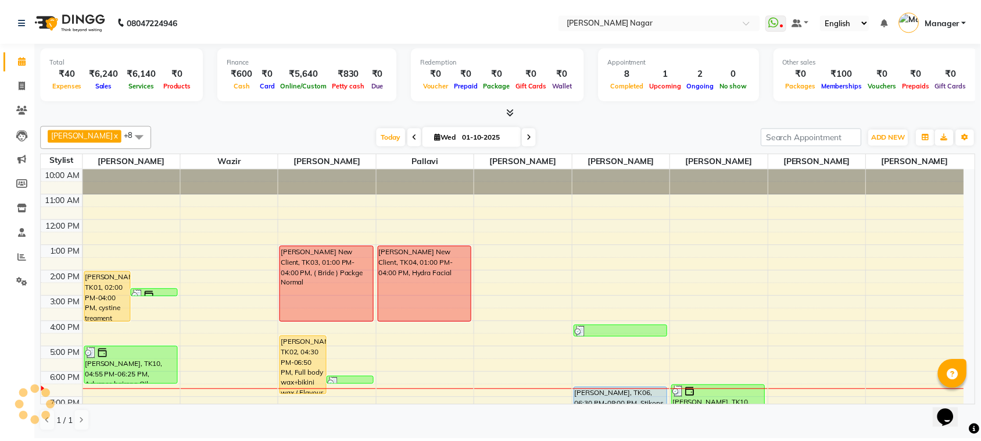
scroll to position [125, 0]
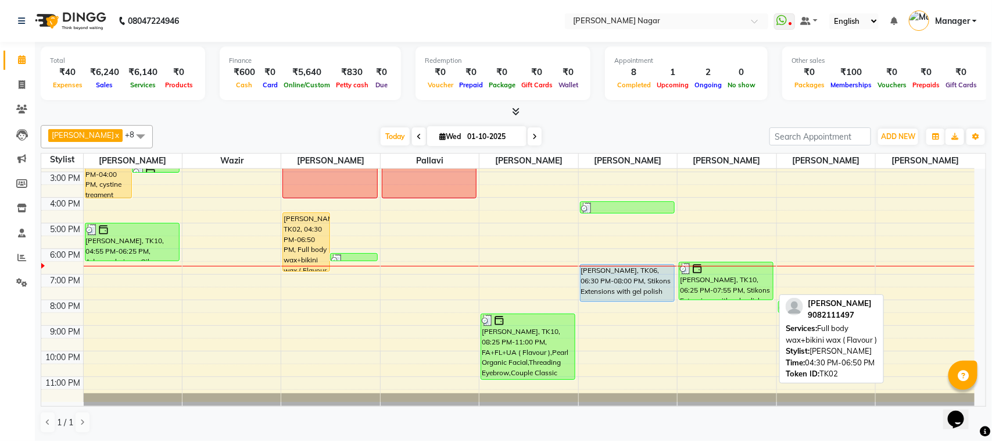
click at [319, 222] on div "[PERSON_NAME], TK02, 04:30 PM-06:50 PM, Full body wax+bikini wax ( Flavour )" at bounding box center [306, 242] width 47 height 58
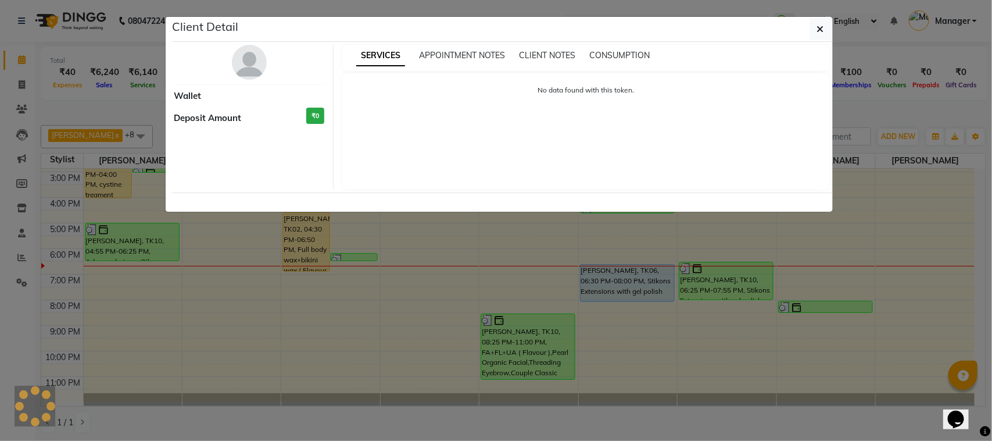
select select "1"
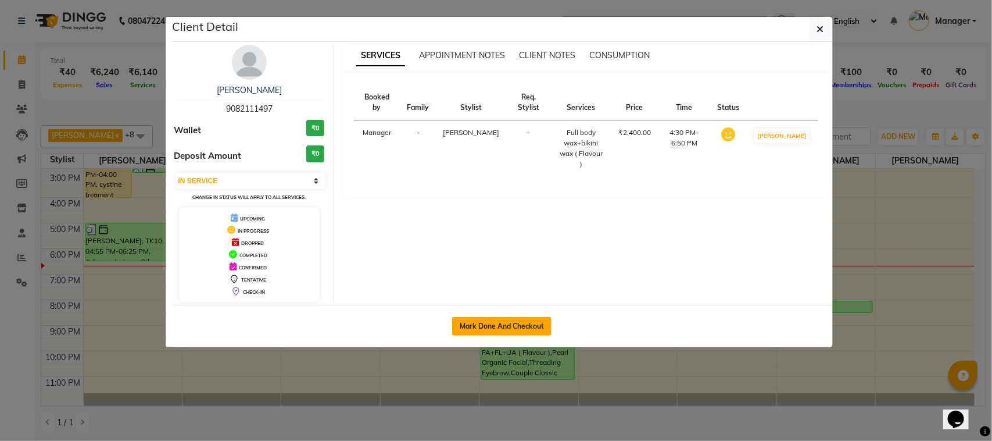
click at [509, 323] on button "Mark Done And Checkout" at bounding box center [501, 326] width 99 height 19
select select "service"
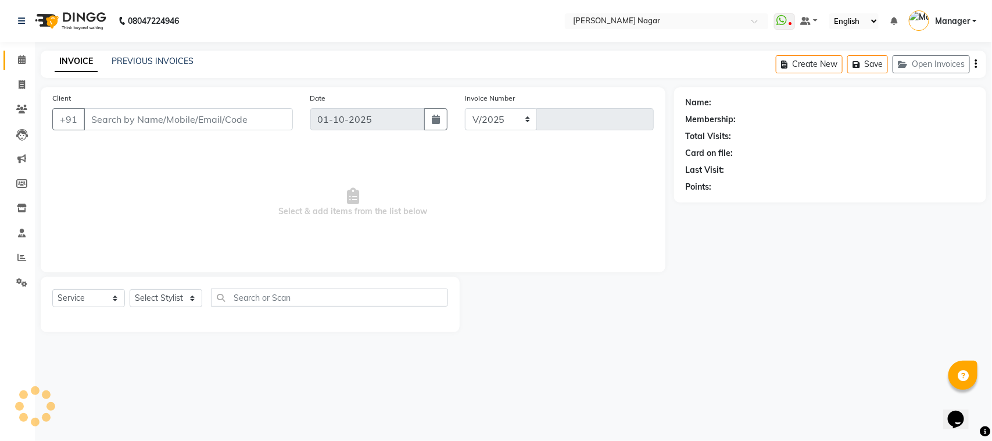
select select "7349"
type input "4069"
select select "membership"
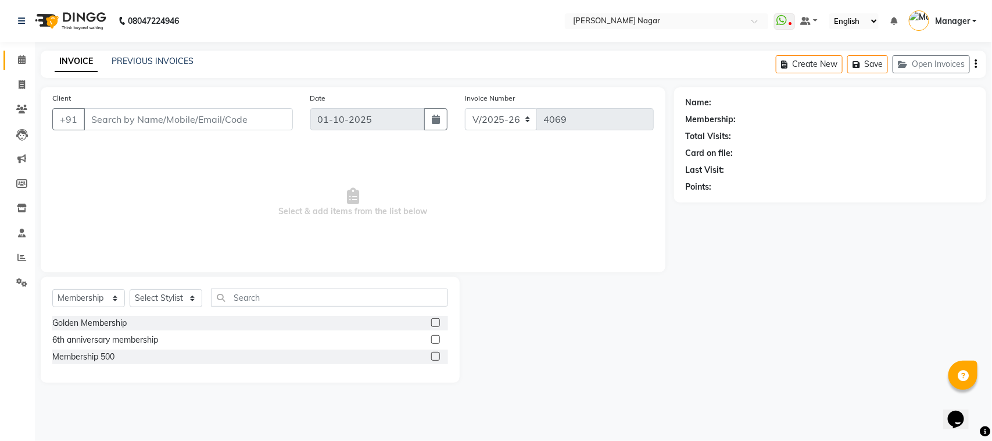
type input "90******97"
select select "63467"
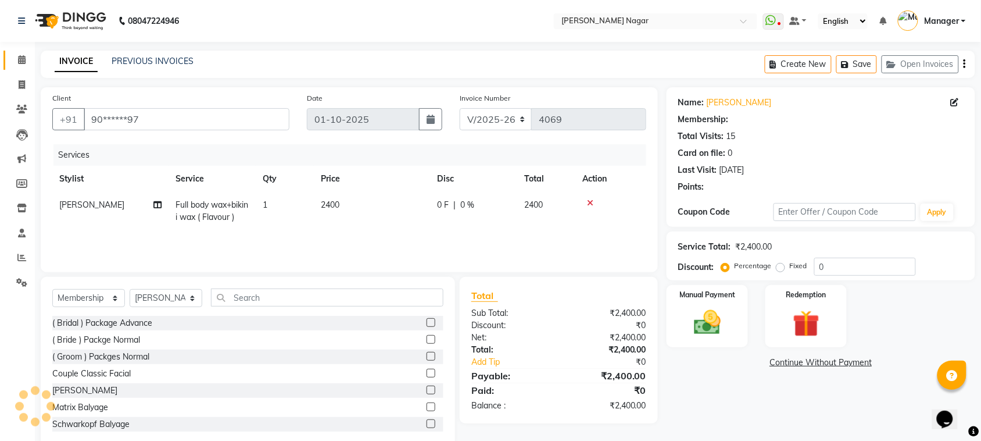
select select "1: Object"
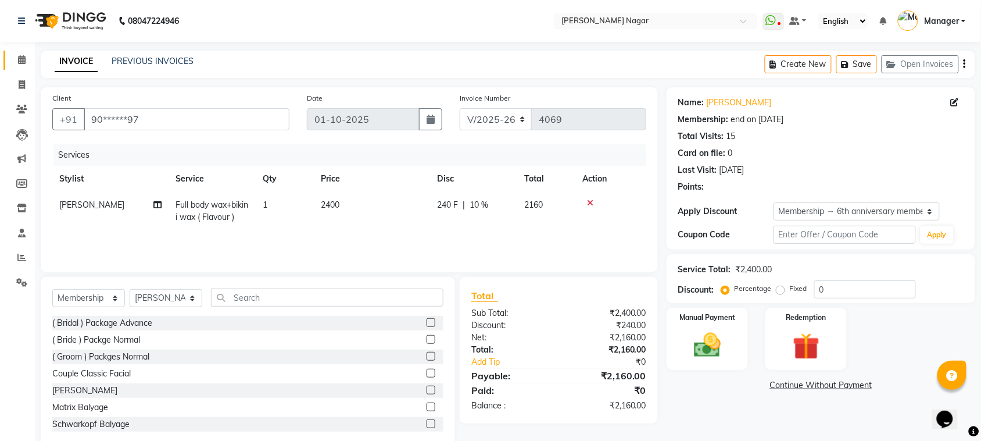
type input "10"
click at [816, 213] on select "Select Membership → 6th anniversary membership" at bounding box center [857, 211] width 166 height 18
select select "0:"
click at [774, 202] on select "Select Membership → 6th anniversary membership" at bounding box center [857, 211] width 166 height 18
type input "0"
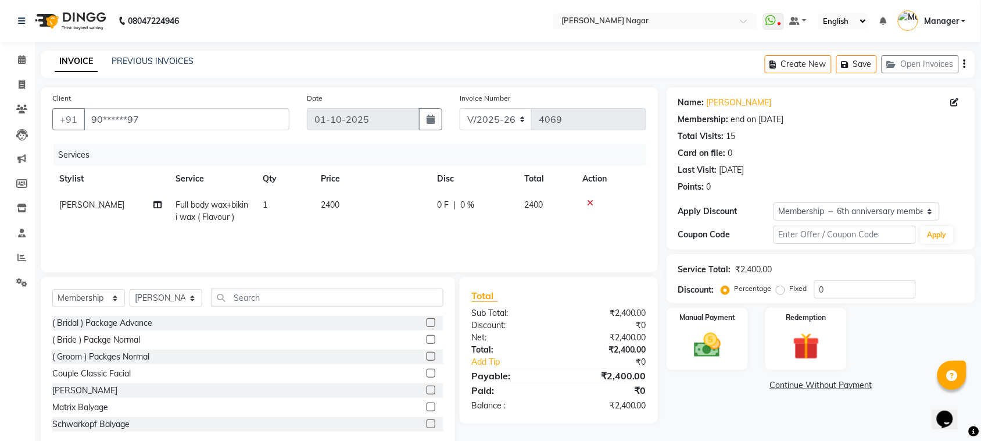
click at [362, 206] on td "2400" at bounding box center [372, 211] width 116 height 38
select select "63467"
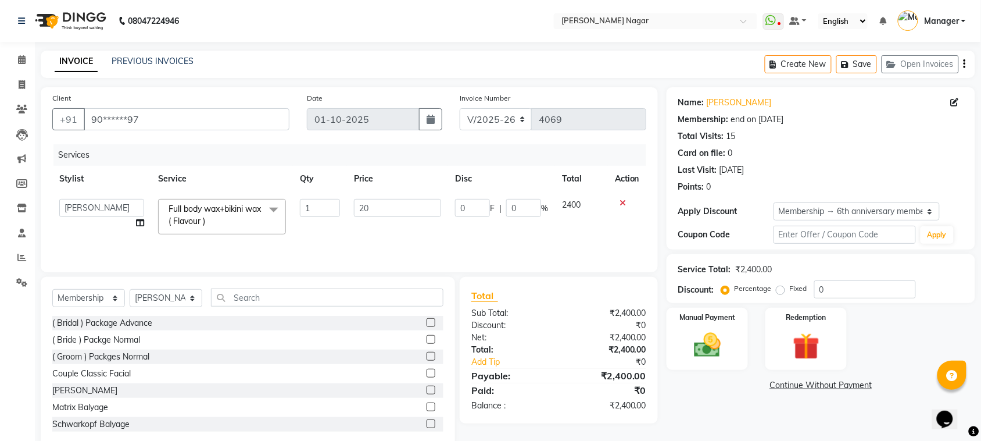
type input "200"
click at [399, 221] on td "200" at bounding box center [397, 216] width 101 height 49
select select "63467"
click at [403, 215] on input "200" at bounding box center [397, 208] width 87 height 18
type input "2000"
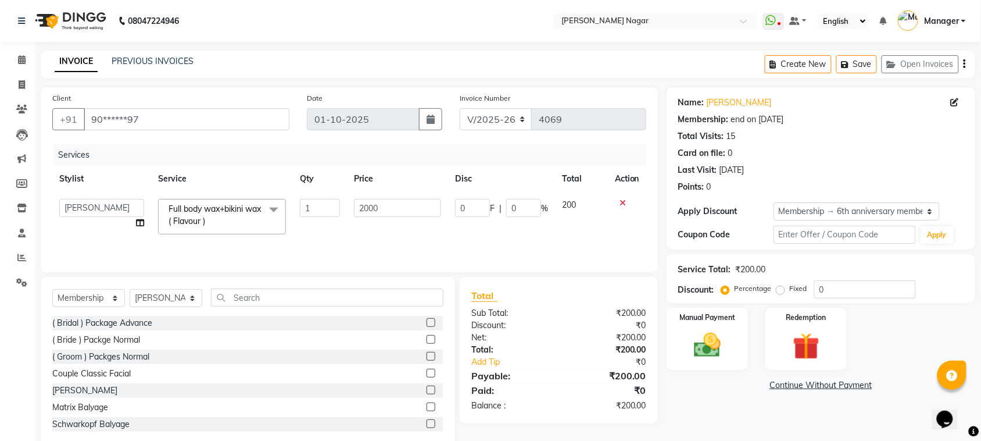
click at [446, 219] on tr "Alfiya bilkhiya Amir Siddiqui Daraksha Sardar Faizan Shaikh Kanchan Chaubey Kan…" at bounding box center [349, 216] width 594 height 49
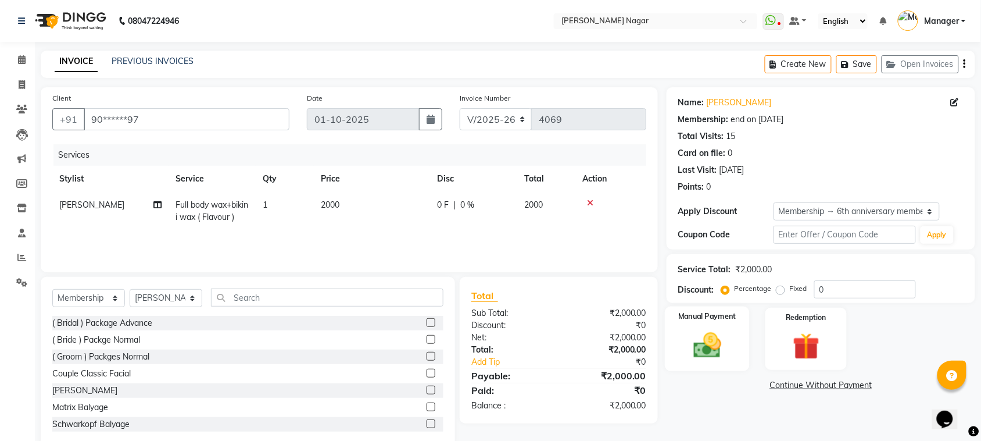
click at [738, 345] on div "Manual Payment" at bounding box center [707, 338] width 85 height 65
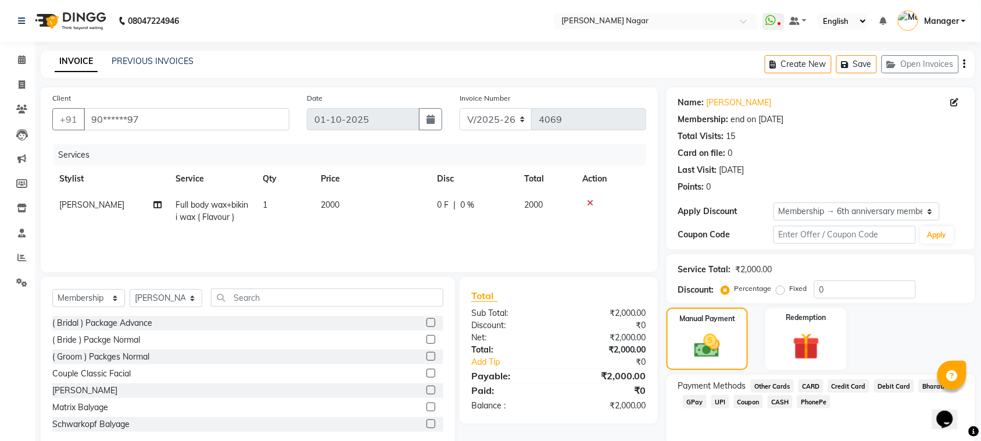
scroll to position [44, 0]
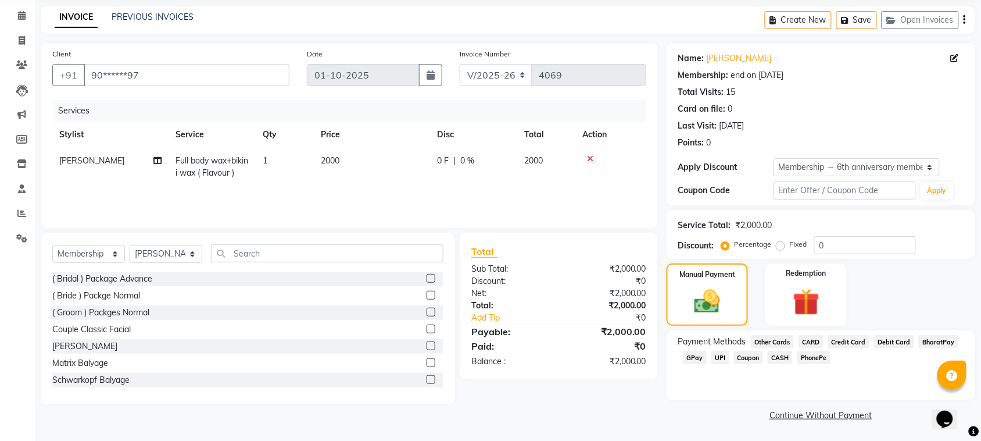
click at [884, 343] on span "Debit Card" at bounding box center [894, 341] width 40 height 13
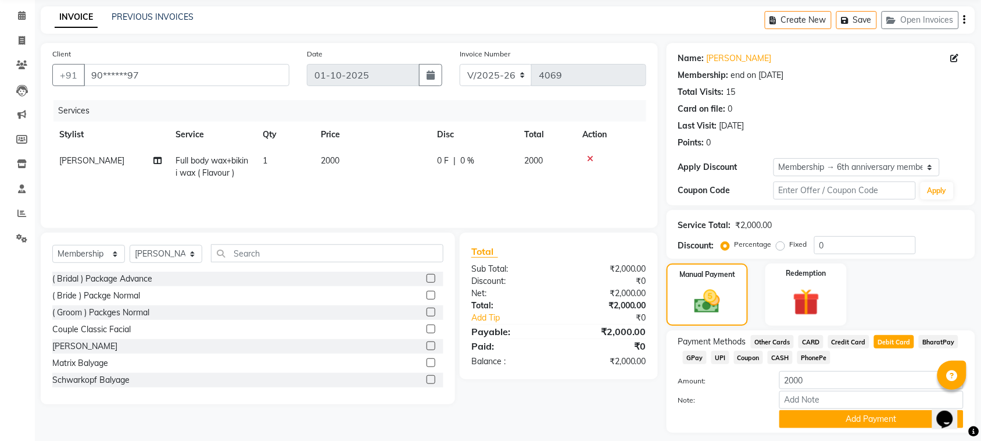
scroll to position [76, 0]
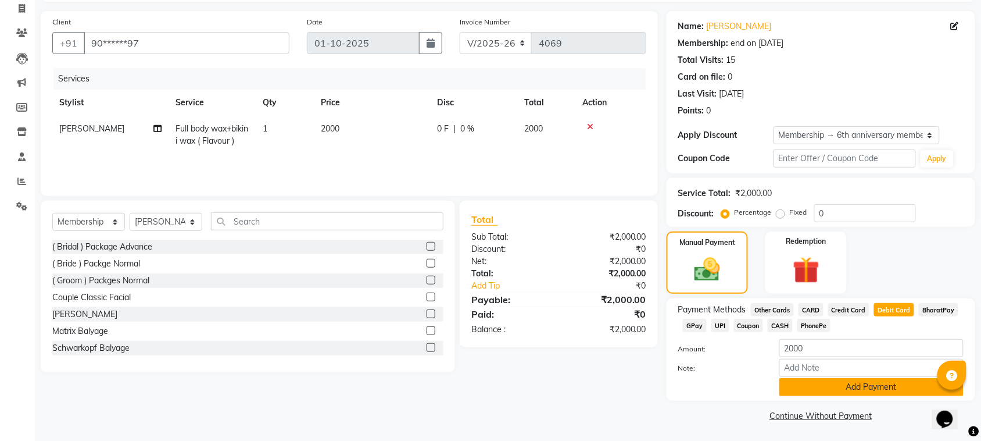
click at [855, 392] on button "Add Payment" at bounding box center [872, 387] width 184 height 18
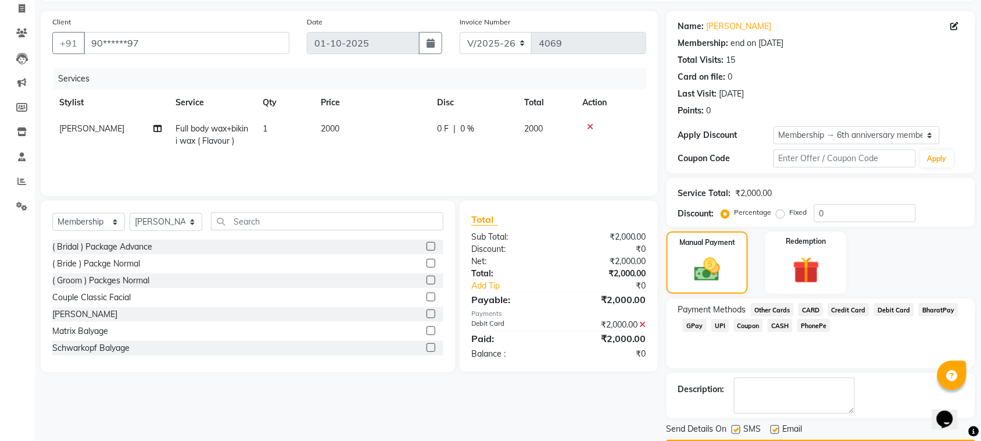
scroll to position [111, 0]
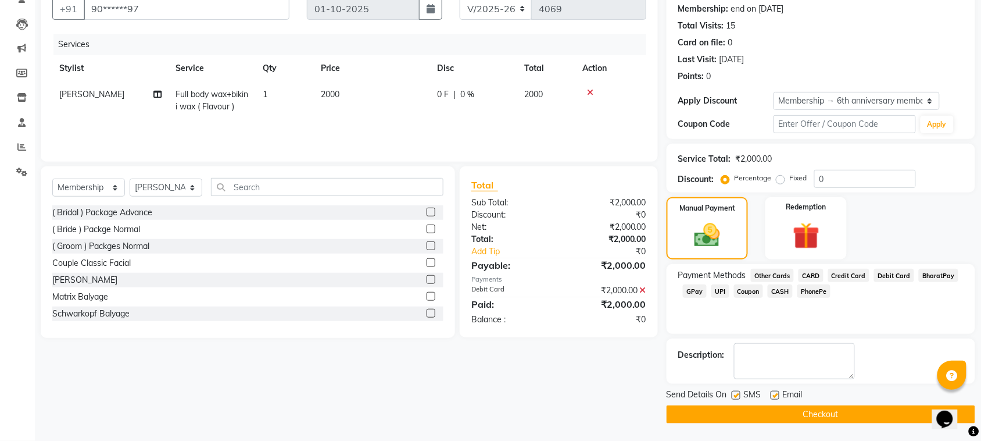
click at [803, 410] on button "Checkout" at bounding box center [821, 414] width 309 height 18
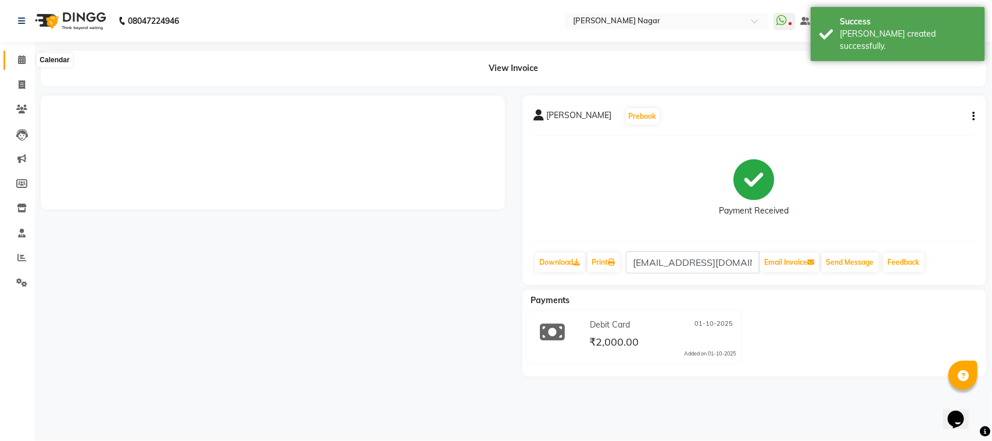
click at [12, 60] on span at bounding box center [22, 59] width 20 height 13
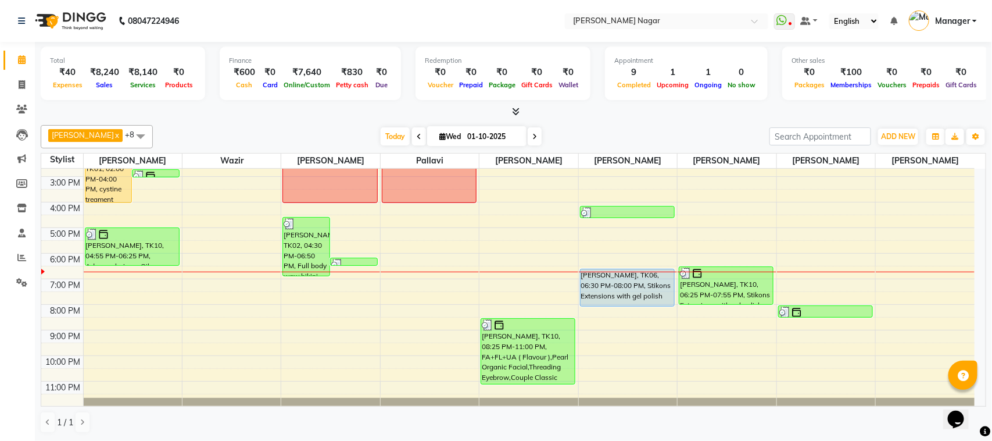
scroll to position [125, 0]
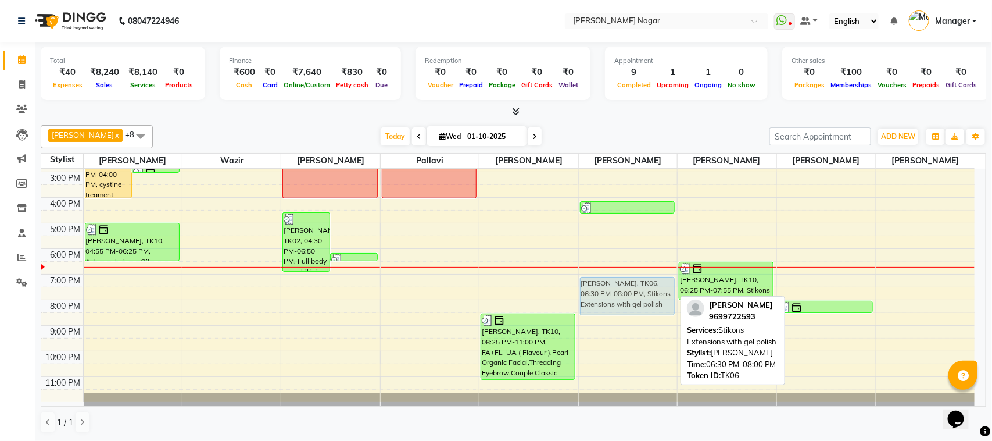
drag, startPoint x: 644, startPoint y: 287, endPoint x: 644, endPoint y: 296, distance: 9.9
click at [644, 296] on div "Kirna, TK08, 04:05 PM-04:35 PM, gel polish Karamjyot, TK06, 06:30 PM-08:00 PM, …" at bounding box center [628, 223] width 98 height 358
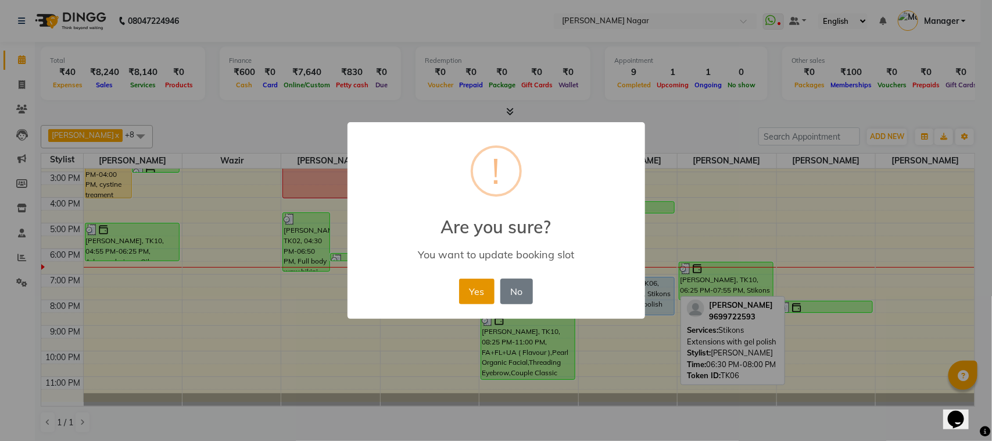
click at [487, 279] on button "Yes" at bounding box center [476, 291] width 35 height 26
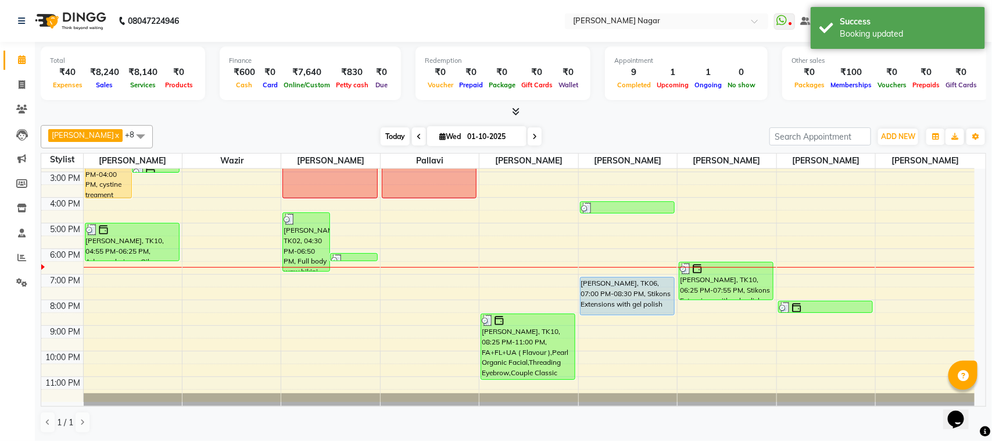
click at [385, 135] on span "Today" at bounding box center [395, 136] width 29 height 18
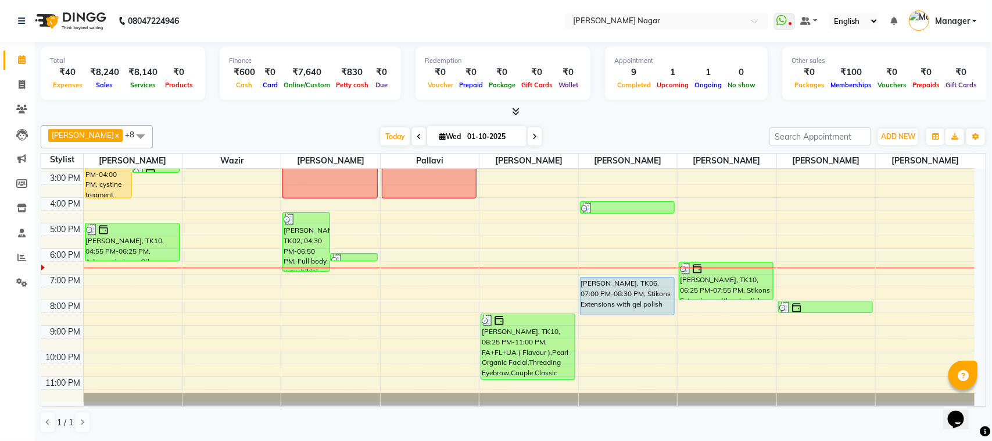
click at [115, 292] on div "10:00 AM 11:00 AM 12:00 PM 1:00 PM 2:00 PM 3:00 PM 4:00 PM 5:00 PM 6:00 PM 7:00…" at bounding box center [508, 223] width 934 height 358
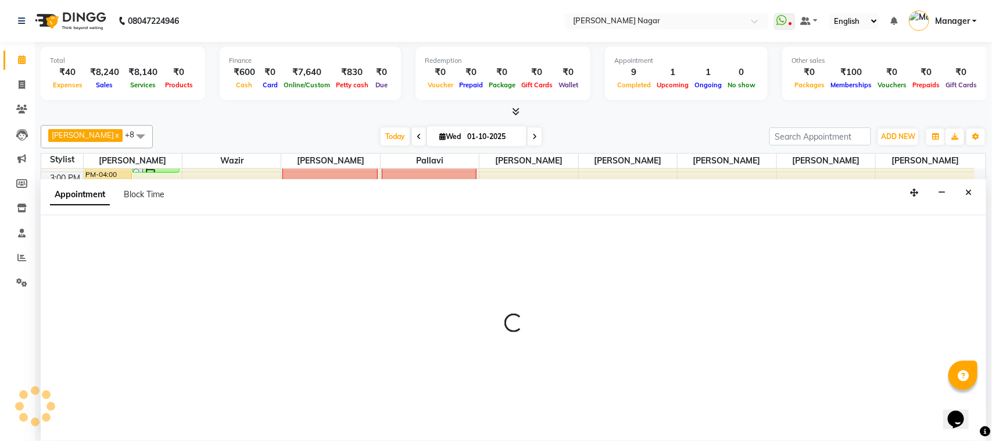
select select "63663"
select select "tentative"
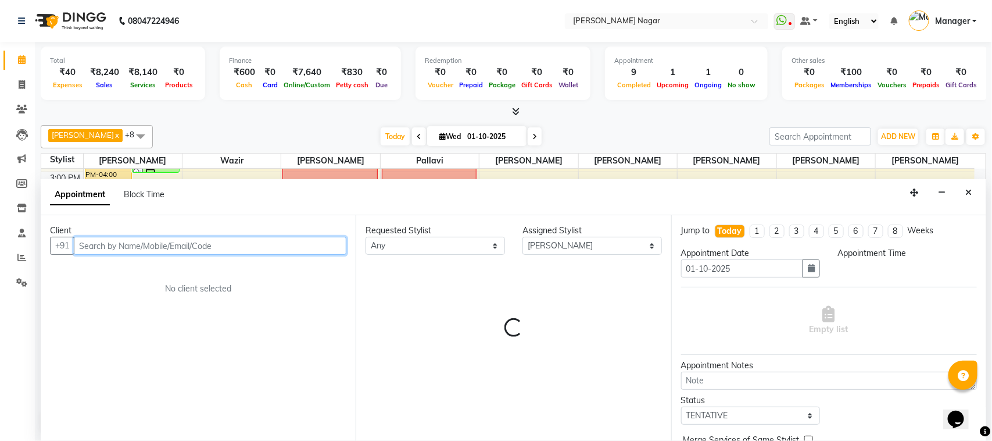
select select "1170"
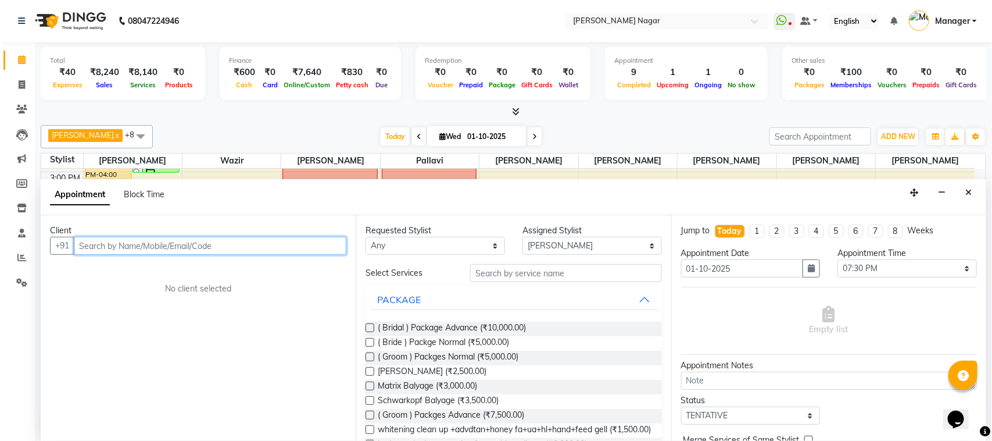
click at [231, 243] on input "text" at bounding box center [210, 246] width 273 height 18
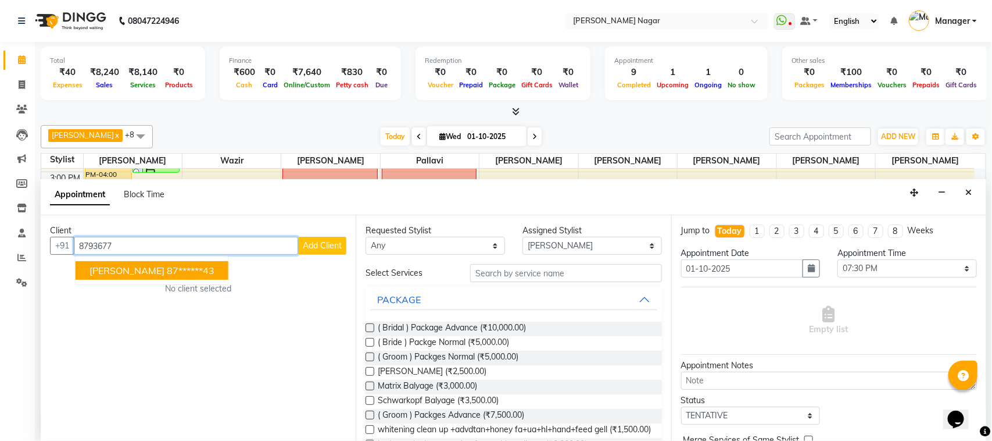
click at [175, 269] on button "Sumati 87******43" at bounding box center [152, 270] width 153 height 19
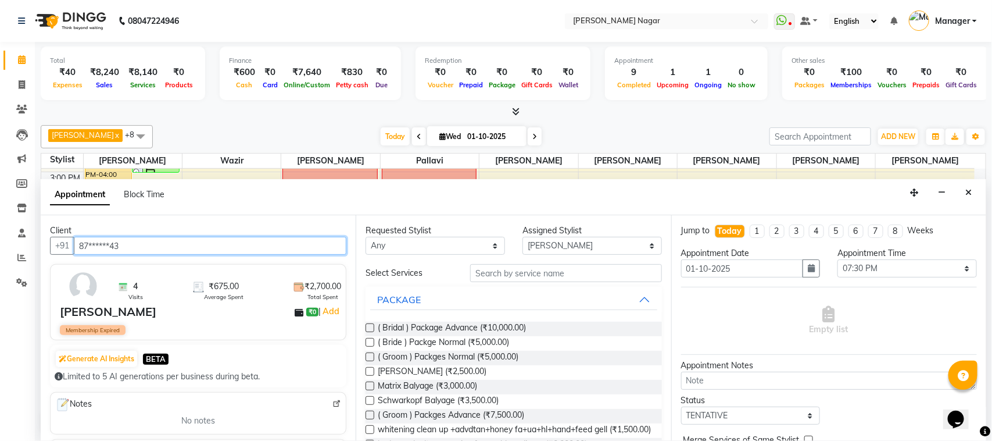
type input "87******43"
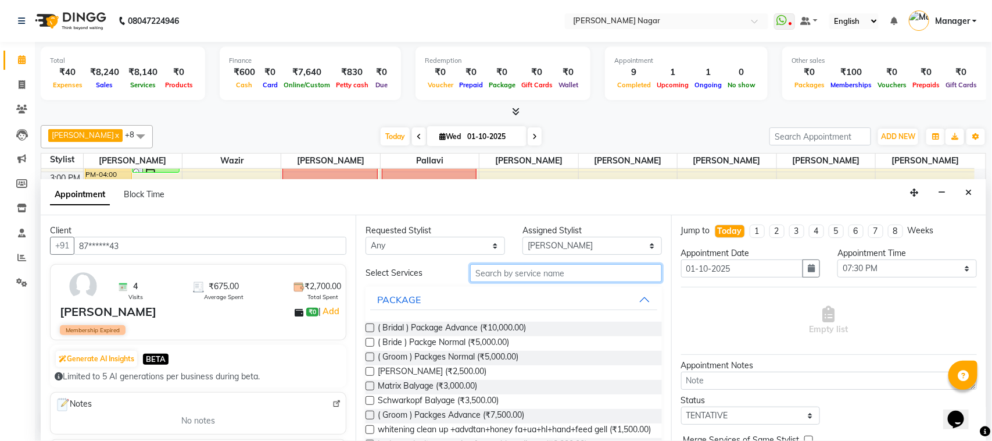
click at [487, 274] on input "text" at bounding box center [566, 273] width 192 height 18
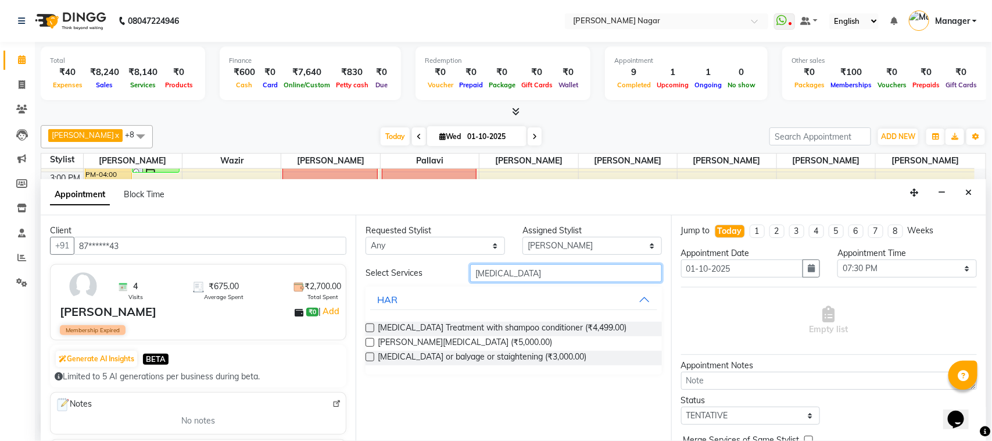
type input "botox"
click at [370, 330] on label at bounding box center [370, 327] width 9 height 9
click at [370, 330] on input "checkbox" at bounding box center [370, 329] width 8 height 8
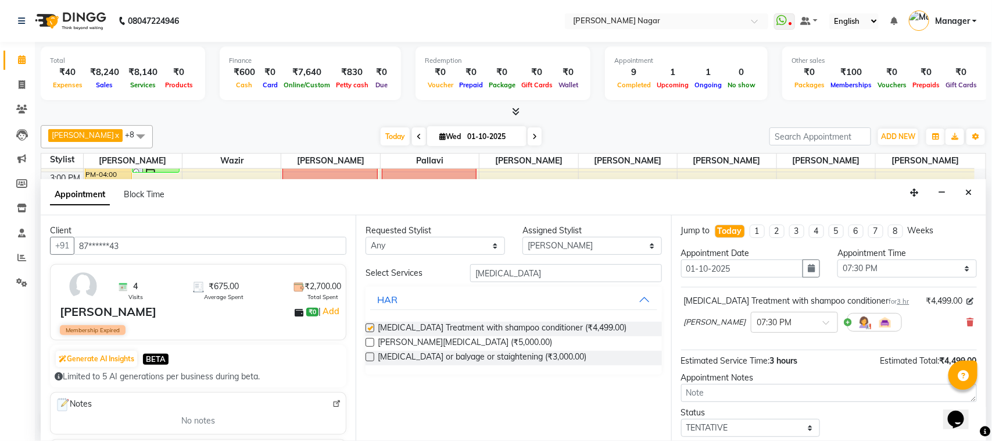
checkbox input "false"
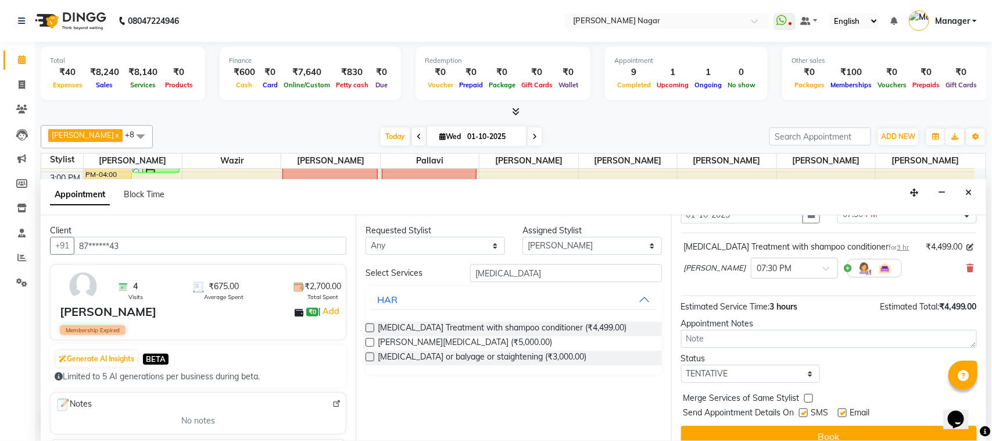
scroll to position [70, 0]
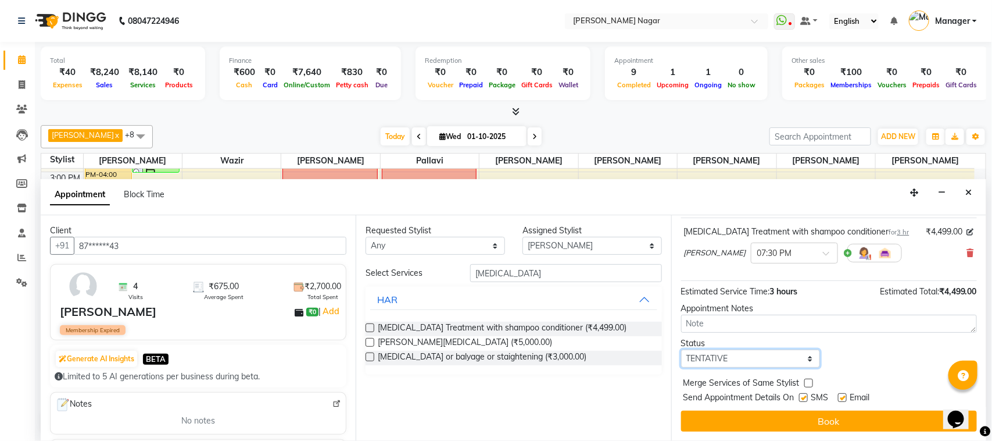
click at [740, 359] on select "Select TENTATIVE CONFIRM CHECK-IN UPCOMING" at bounding box center [751, 358] width 140 height 18
select select "upcoming"
click at [681, 349] on select "Select TENTATIVE CONFIRM CHECK-IN UPCOMING" at bounding box center [751, 358] width 140 height 18
click at [768, 406] on div "Jump to Today 1 2 3 4 5 6 7 8 Weeks Appointment Date 01-10-2025 Appointment Tim…" at bounding box center [828, 328] width 315 height 226
click at [767, 409] on div "Jump to Today 1 2 3 4 5 6 7 8 Weeks Appointment Date 01-10-2025 Appointment Tim…" at bounding box center [828, 328] width 315 height 226
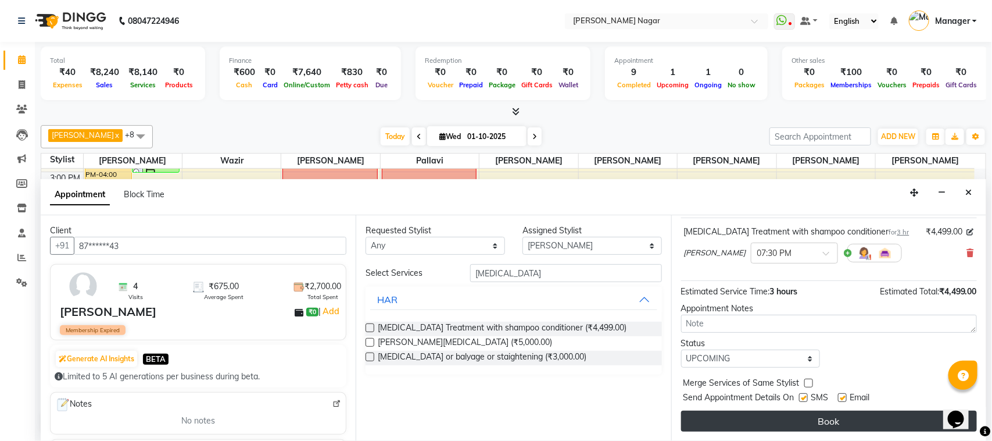
click at [764, 419] on button "Book" at bounding box center [829, 420] width 296 height 21
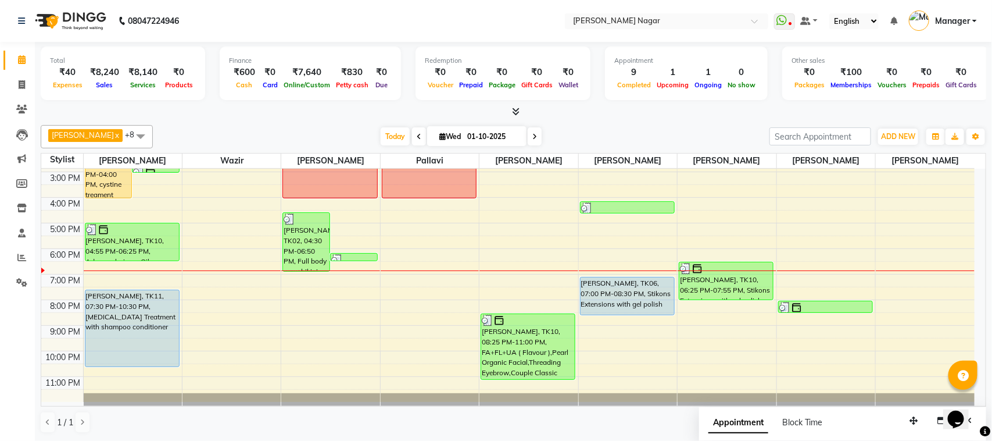
click at [394, 125] on div "[PERSON_NAME] x Wazir x [PERSON_NAME] x pallavi x [PERSON_NAME] [PERSON_NAME] x…" at bounding box center [514, 136] width 946 height 23
click at [382, 134] on span "Today" at bounding box center [395, 136] width 29 height 18
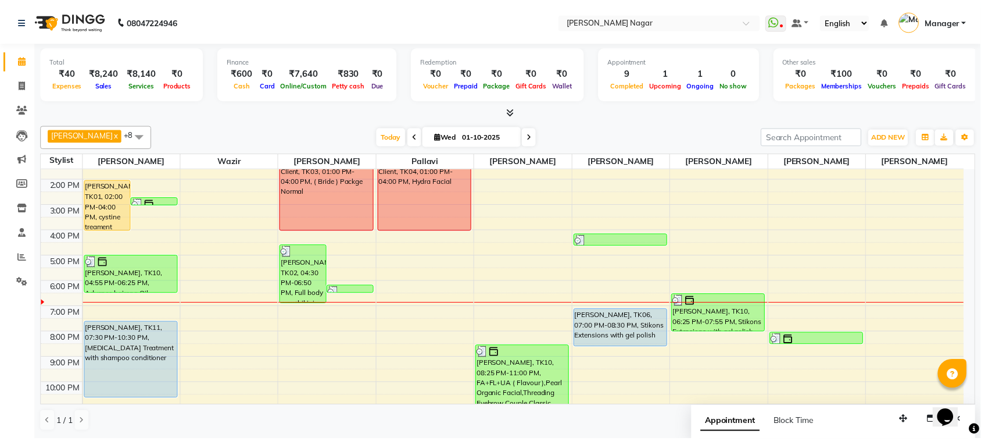
scroll to position [83, 0]
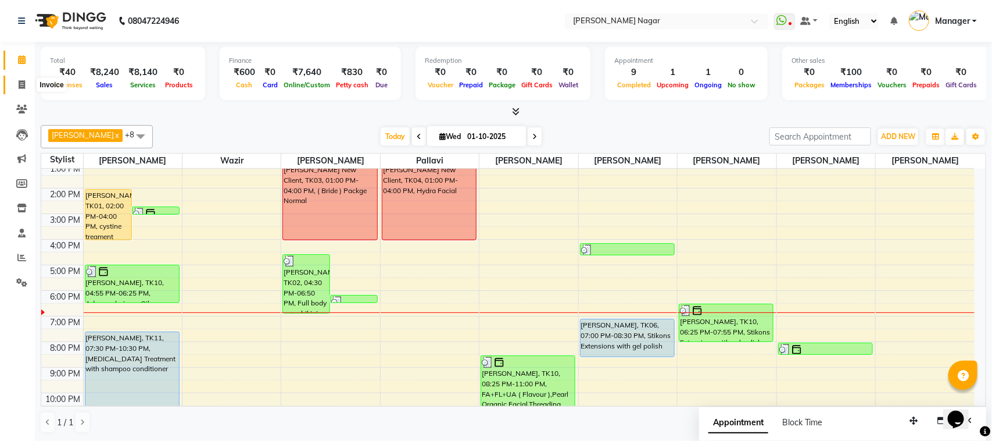
click at [15, 84] on span at bounding box center [22, 84] width 20 height 13
select select "service"
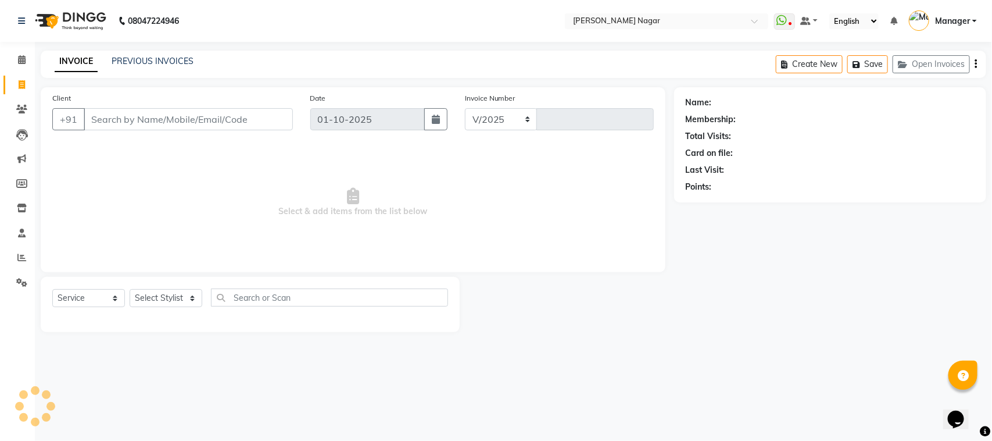
select select "7349"
type input "4070"
click at [237, 135] on div "Client +91" at bounding box center [173, 116] width 258 height 48
select select "membership"
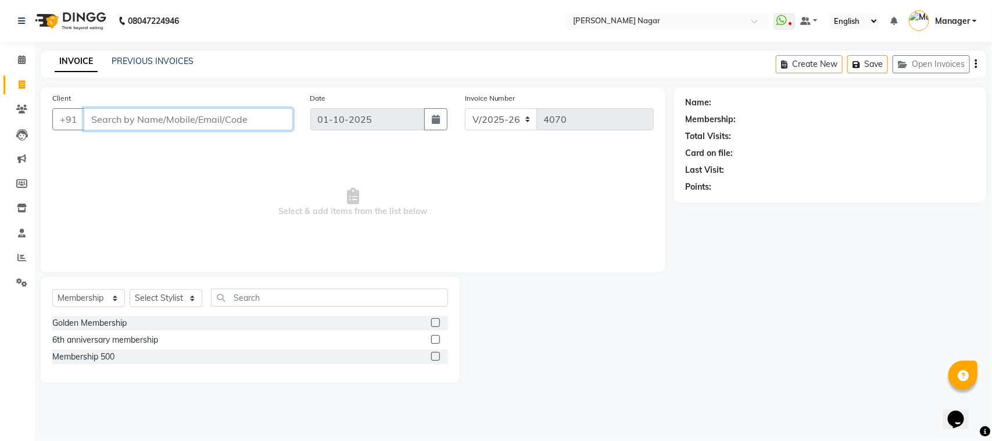
click at [256, 118] on input "Client" at bounding box center [188, 119] width 209 height 22
click at [166, 155] on span "Select & add items from the list below" at bounding box center [353, 202] width 602 height 116
click at [158, 132] on div "Client +91 9821300 Add Client" at bounding box center [173, 116] width 258 height 48
click at [152, 116] on input "9821300" at bounding box center [159, 119] width 150 height 22
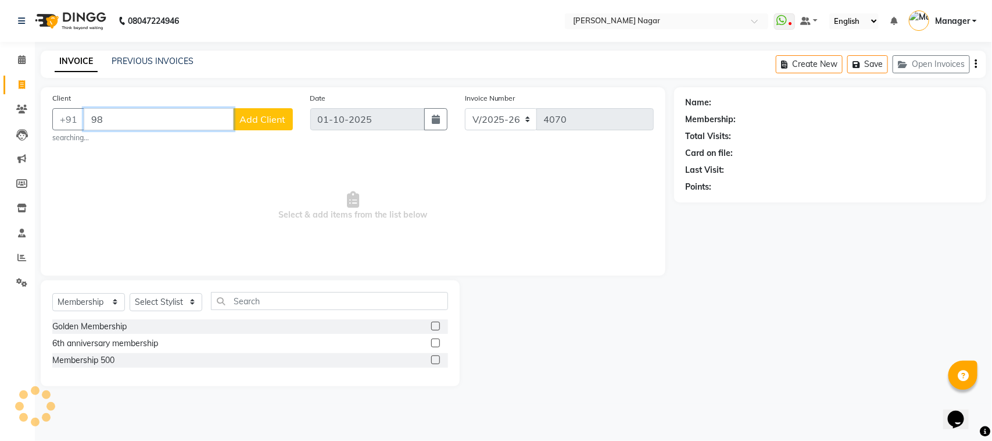
type input "9"
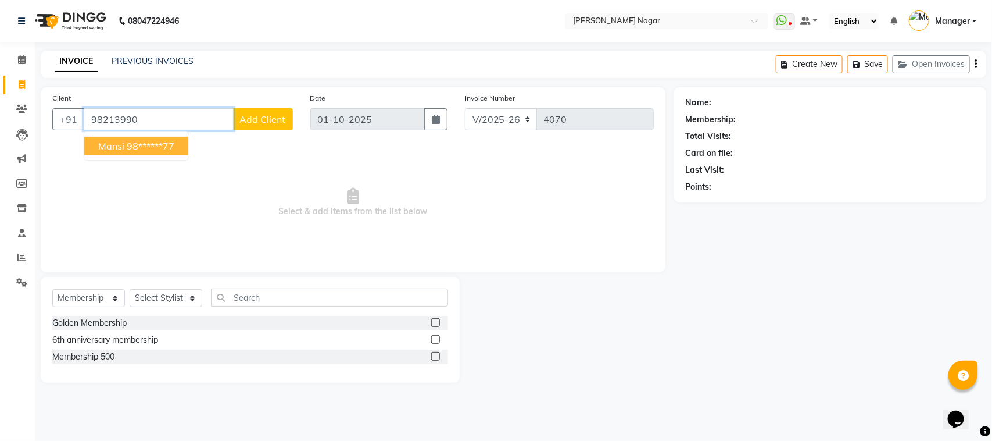
click at [156, 144] on ngb-highlight "98******77" at bounding box center [151, 146] width 48 height 12
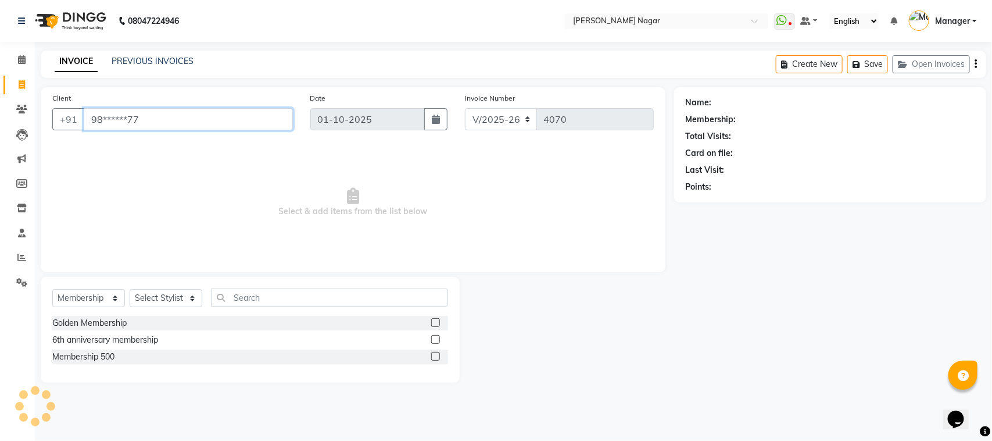
type input "98******77"
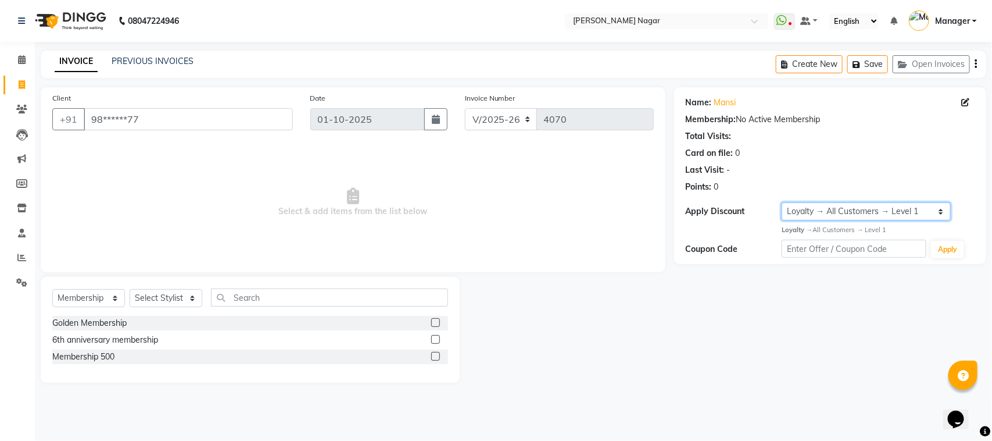
click at [843, 208] on select "Select Loyalty → All Customers → Level 1" at bounding box center [866, 211] width 169 height 18
select select "0:"
click at [782, 202] on select "Select Loyalty → All Customers → Level 1" at bounding box center [866, 211] width 169 height 18
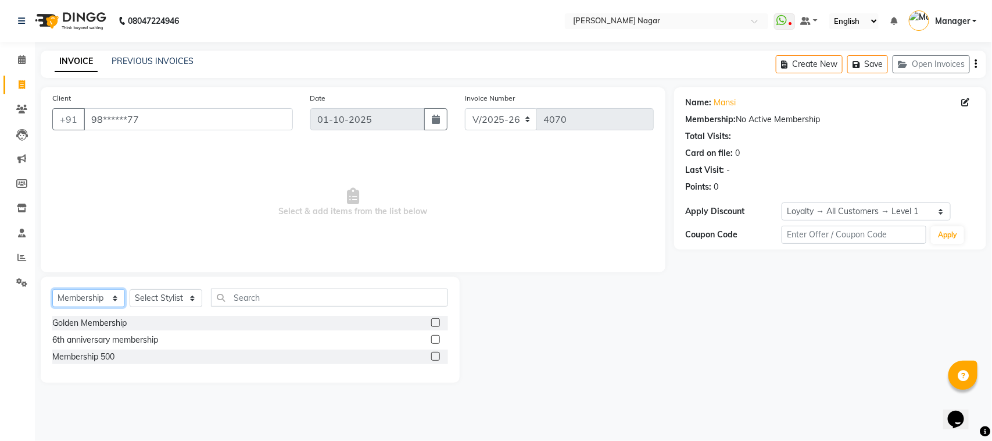
click at [94, 298] on select "Select Service Product Membership Package Voucher Prepaid Gift Card" at bounding box center [88, 298] width 73 height 18
select select "service"
click at [52, 289] on select "Select Service Product Membership Package Voucher Prepaid Gift Card" at bounding box center [88, 298] width 73 height 18
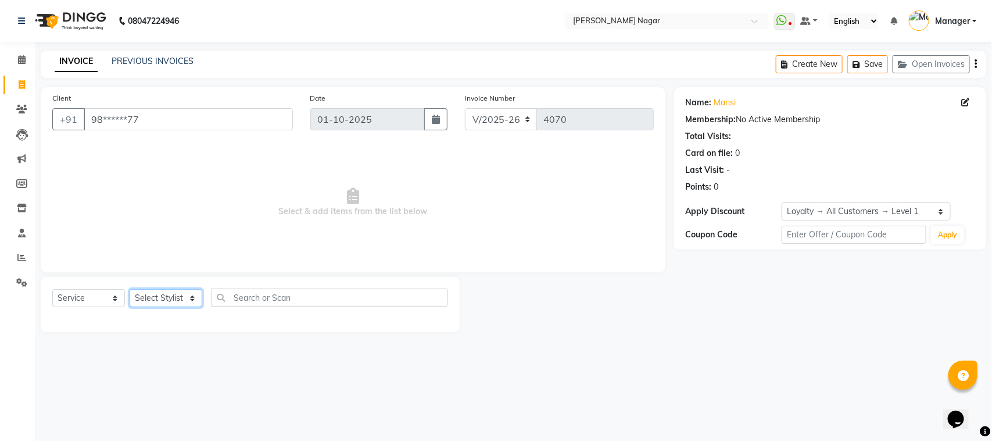
click at [151, 301] on select "Select Stylist [PERSON_NAME] [PERSON_NAME] [PERSON_NAME] [PERSON_NAME] [PERSON_…" at bounding box center [166, 298] width 73 height 18
select select "63663"
click at [130, 289] on select "Select Stylist [PERSON_NAME] [PERSON_NAME] [PERSON_NAME] [PERSON_NAME] [PERSON_…" at bounding box center [166, 298] width 73 height 18
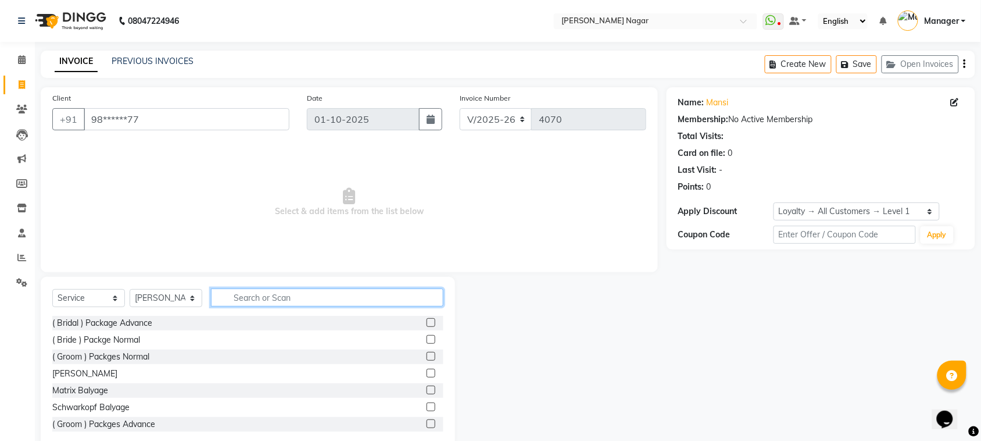
click at [258, 292] on input "text" at bounding box center [327, 297] width 233 height 18
type input "glo"
click at [427, 389] on label at bounding box center [431, 389] width 9 height 9
click at [427, 389] on input "checkbox" at bounding box center [431, 391] width 8 height 8
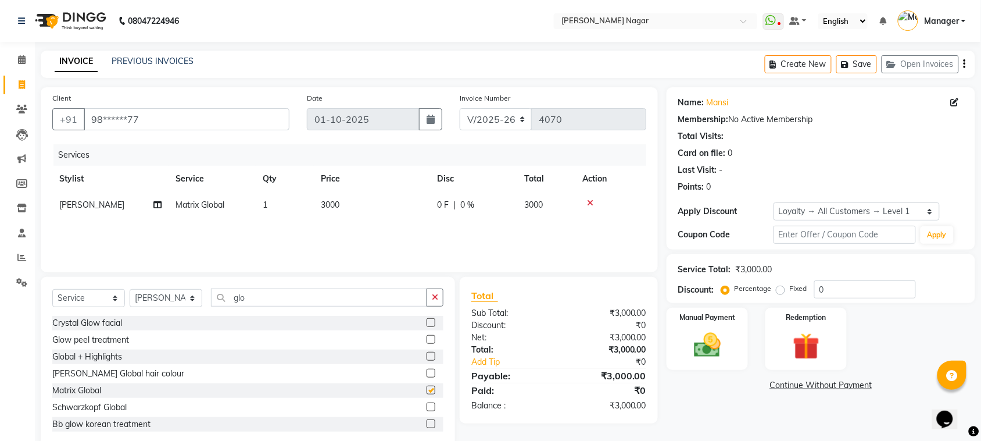
checkbox input "false"
click at [283, 302] on input "glo" at bounding box center [319, 297] width 216 height 18
type input "g"
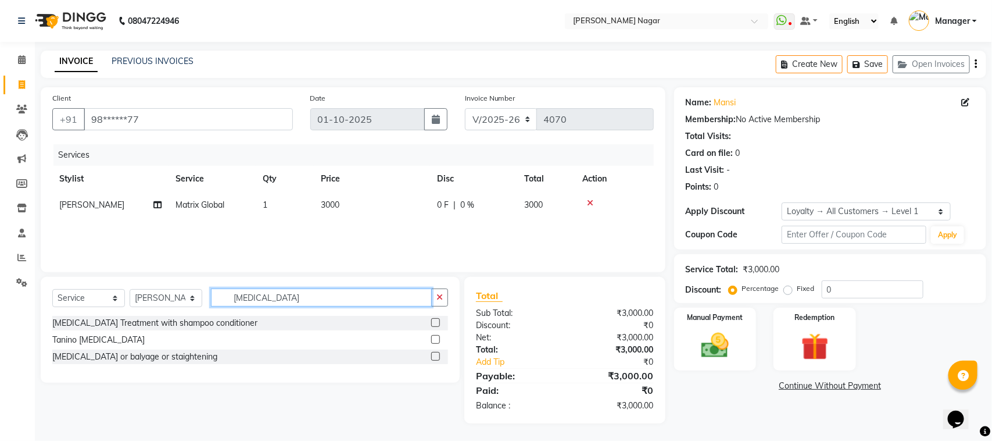
type input "botox"
click at [434, 342] on label at bounding box center [435, 339] width 9 height 9
click at [434, 342] on input "checkbox" at bounding box center [435, 340] width 8 height 8
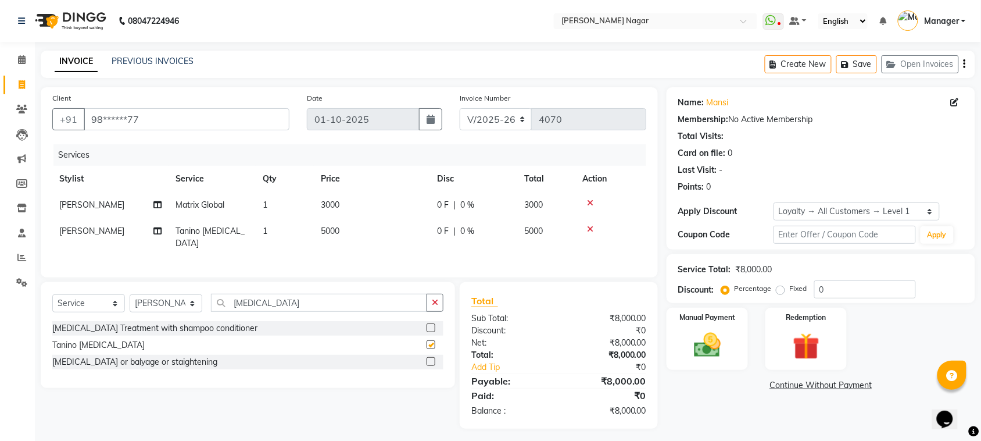
checkbox input "false"
click at [360, 231] on td "5000" at bounding box center [372, 237] width 116 height 38
select select "63663"
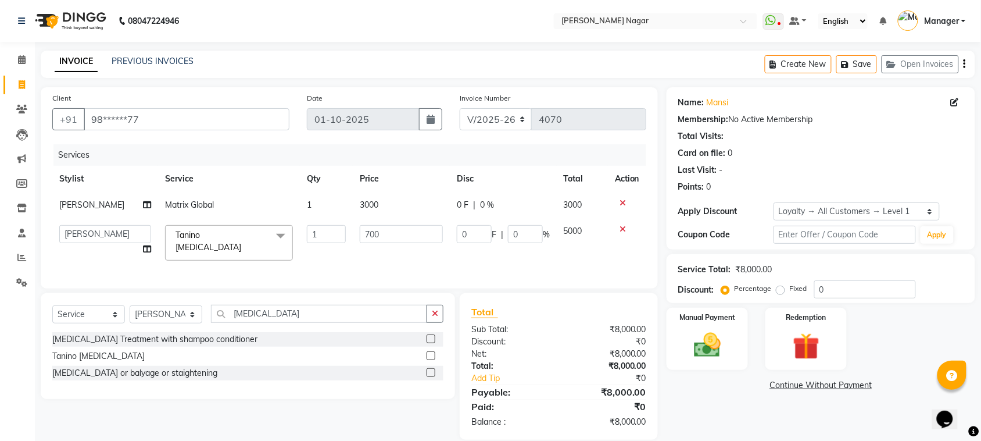
type input "7000"
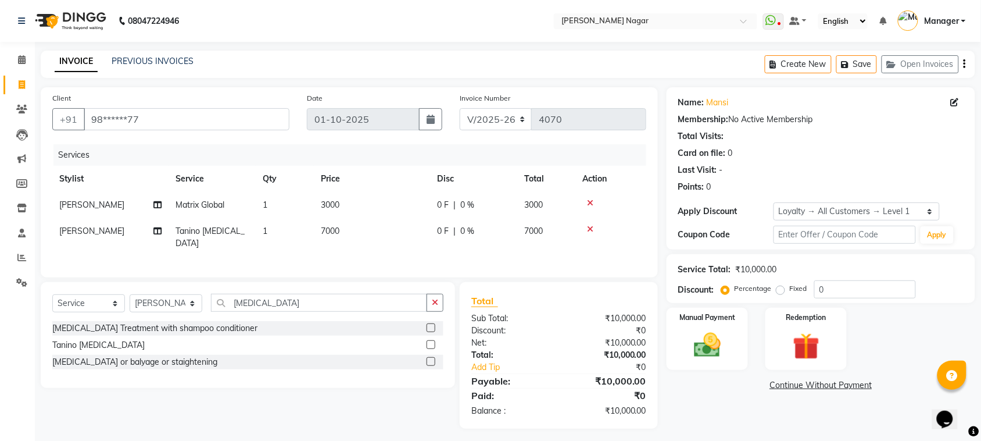
click at [419, 214] on td "3000" at bounding box center [372, 205] width 116 height 26
select select "63663"
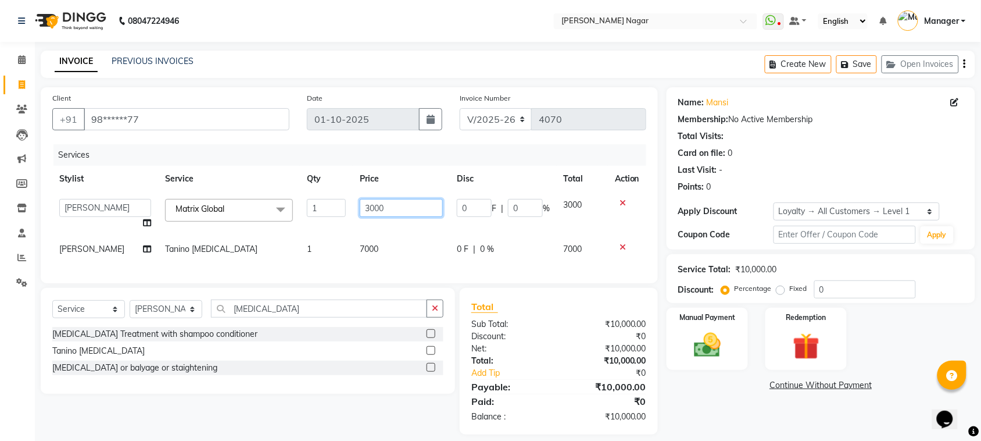
click at [391, 212] on input "3000" at bounding box center [401, 208] width 83 height 18
click at [364, 212] on input "3000" at bounding box center [401, 208] width 83 height 18
type input "4000"
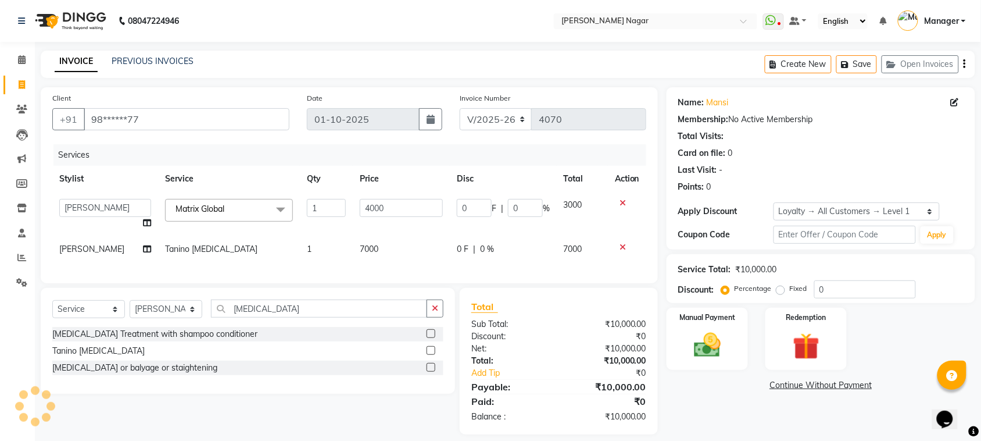
click at [391, 258] on div "Services Stylist Service Qty Price Disc Total Action Alfiya bilkhiya Amir Siddi…" at bounding box center [349, 207] width 594 height 127
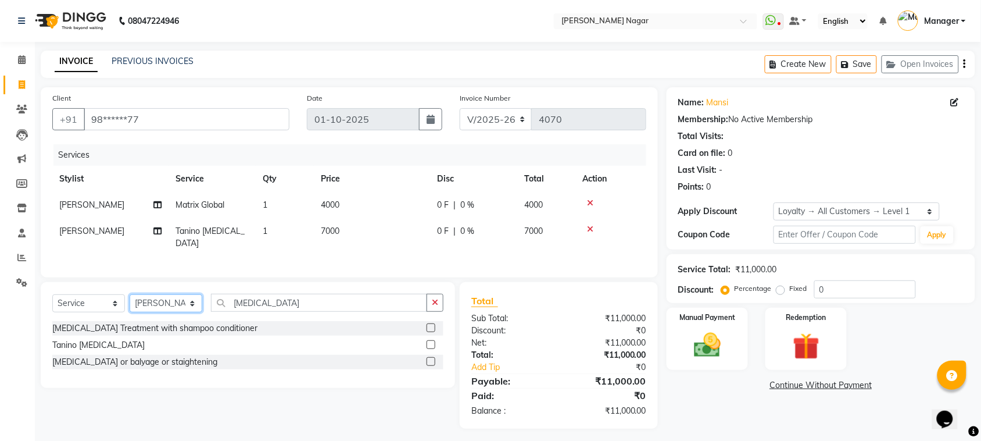
click at [148, 294] on select "Select Stylist [PERSON_NAME] [PERSON_NAME] [PERSON_NAME] [PERSON_NAME] [PERSON_…" at bounding box center [166, 303] width 73 height 18
select select "85970"
click at [130, 294] on select "Select Stylist [PERSON_NAME] [PERSON_NAME] [PERSON_NAME] [PERSON_NAME] [PERSON_…" at bounding box center [166, 303] width 73 height 18
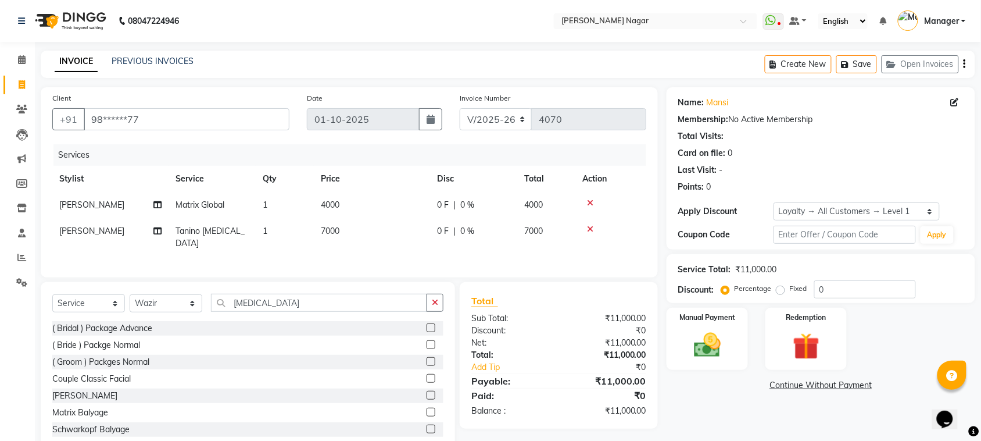
click at [349, 289] on div "Select Service Product Membership Package Voucher Prepaid Gift Card Select Styl…" at bounding box center [248, 367] width 414 height 171
click at [346, 294] on input "botox" at bounding box center [319, 303] width 216 height 18
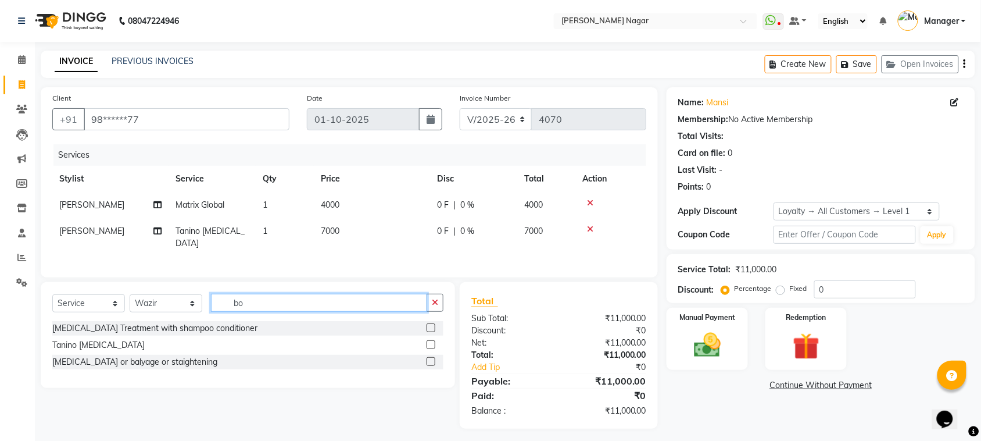
type input "b"
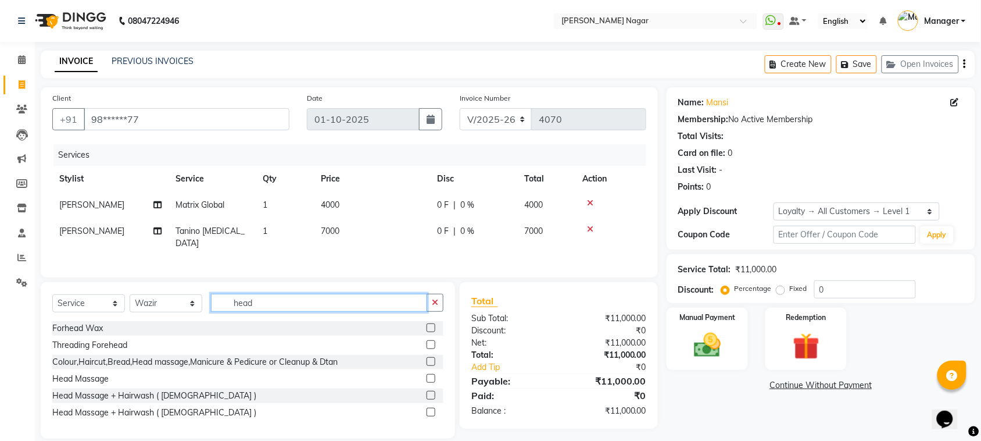
type input "head"
click at [432, 375] on label at bounding box center [431, 378] width 9 height 9
click at [432, 375] on input "checkbox" at bounding box center [431, 379] width 8 height 8
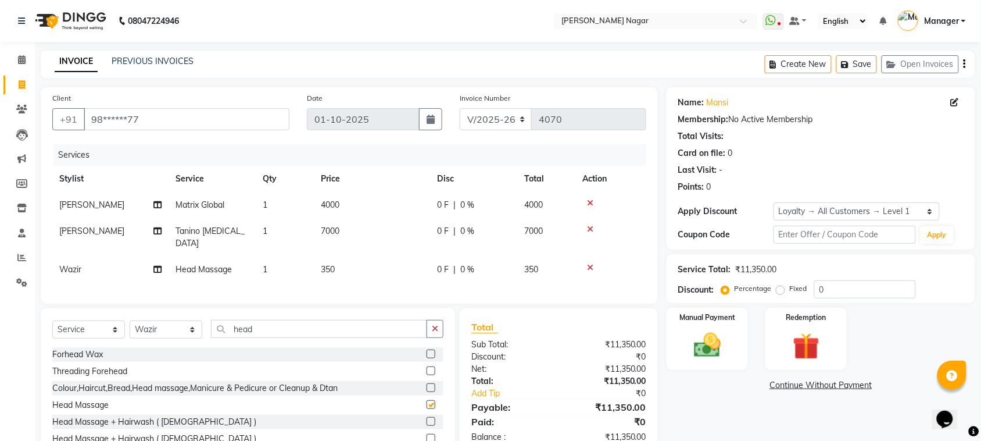
checkbox input "false"
click at [166, 328] on select "Select Stylist [PERSON_NAME] [PERSON_NAME] [PERSON_NAME] [PERSON_NAME] [PERSON_…" at bounding box center [166, 329] width 73 height 18
select select "84526"
click at [130, 320] on select "Select Stylist [PERSON_NAME] [PERSON_NAME] [PERSON_NAME] [PERSON_NAME] [PERSON_…" at bounding box center [166, 329] width 73 height 18
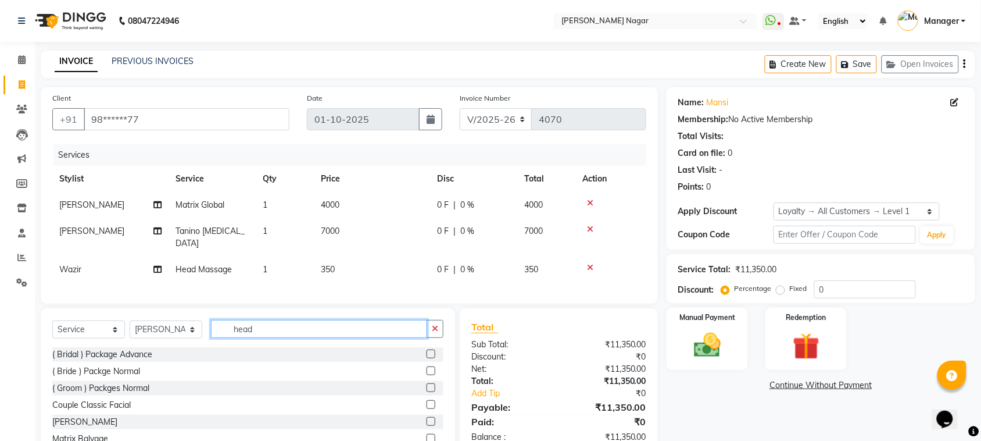
click at [254, 320] on input "head" at bounding box center [319, 329] width 216 height 18
click at [262, 317] on div "Select Service Product Membership Package Voucher Prepaid Gift Card Select Styl…" at bounding box center [248, 393] width 414 height 171
click at [262, 320] on input "head" at bounding box center [319, 329] width 216 height 18
click at [262, 320] on input "text" at bounding box center [327, 329] width 233 height 18
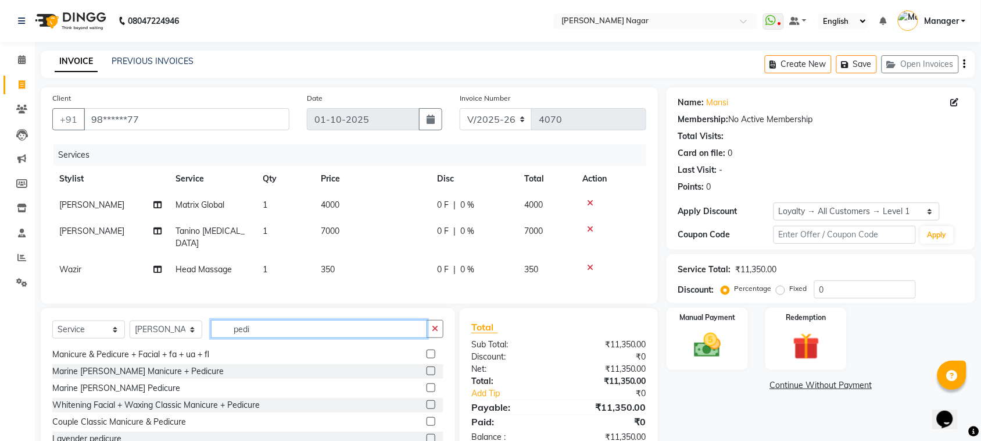
scroll to position [131, 0]
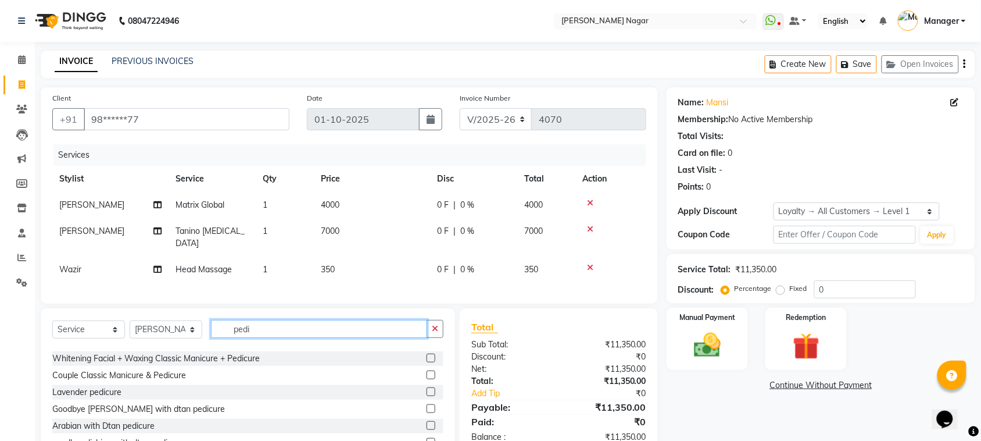
type input "pedi"
click at [427, 392] on label at bounding box center [431, 391] width 9 height 9
click at [427, 392] on input "checkbox" at bounding box center [431, 392] width 8 height 8
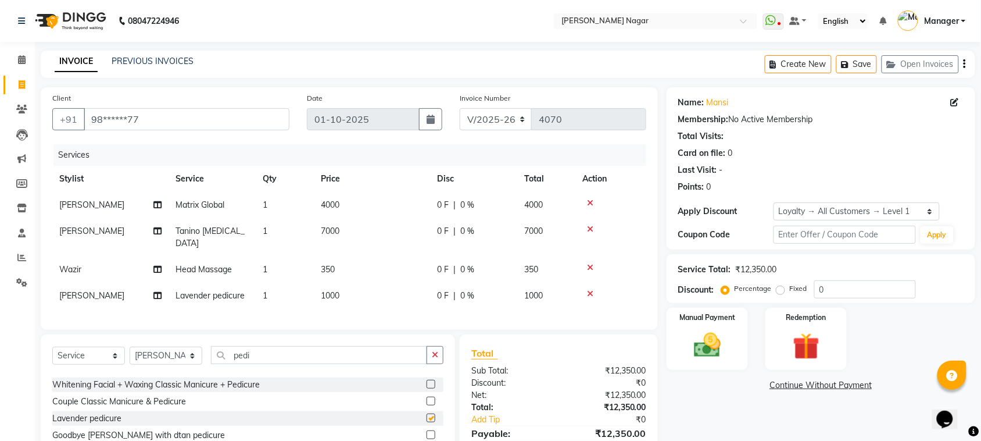
checkbox input "false"
click at [256, 350] on input "pedi" at bounding box center [319, 355] width 216 height 18
type input "p"
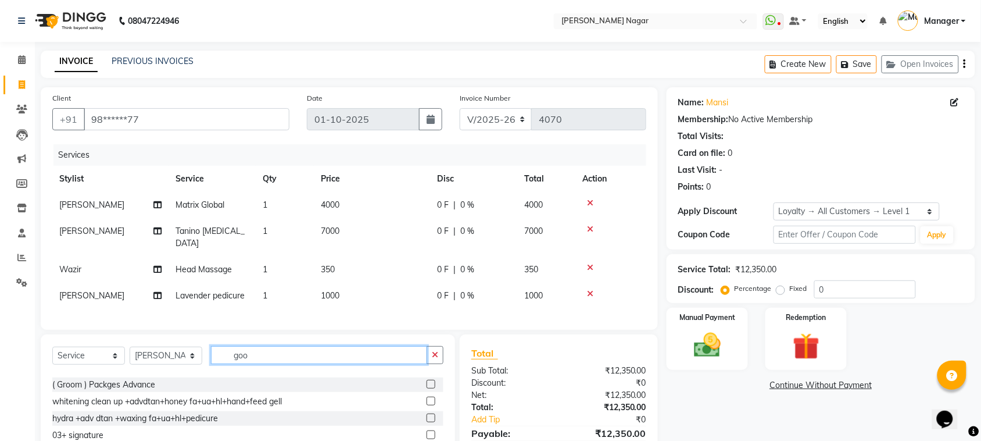
scroll to position [0, 0]
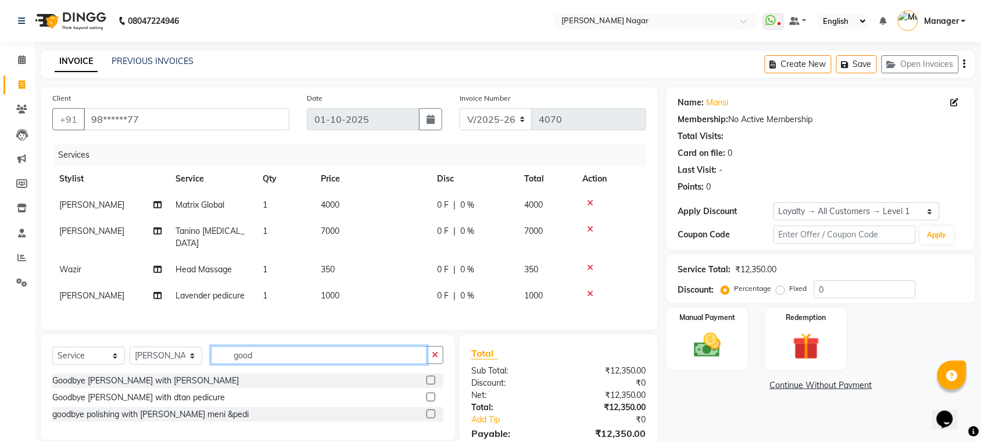
type input "good"
click at [428, 376] on label at bounding box center [431, 380] width 9 height 9
click at [428, 377] on input "checkbox" at bounding box center [431, 381] width 8 height 8
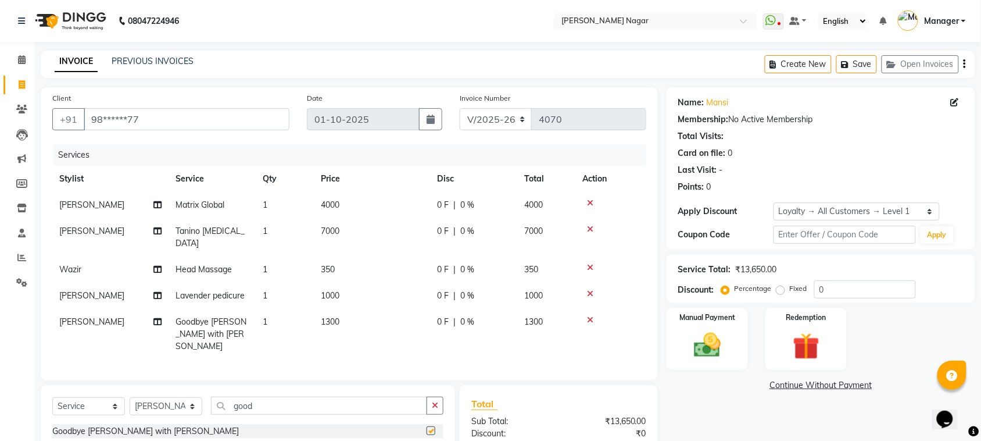
checkbox input "false"
click at [430, 440] on label at bounding box center [431, 447] width 9 height 9
click at [430, 440] on input "checkbox" at bounding box center [431, 448] width 8 height 8
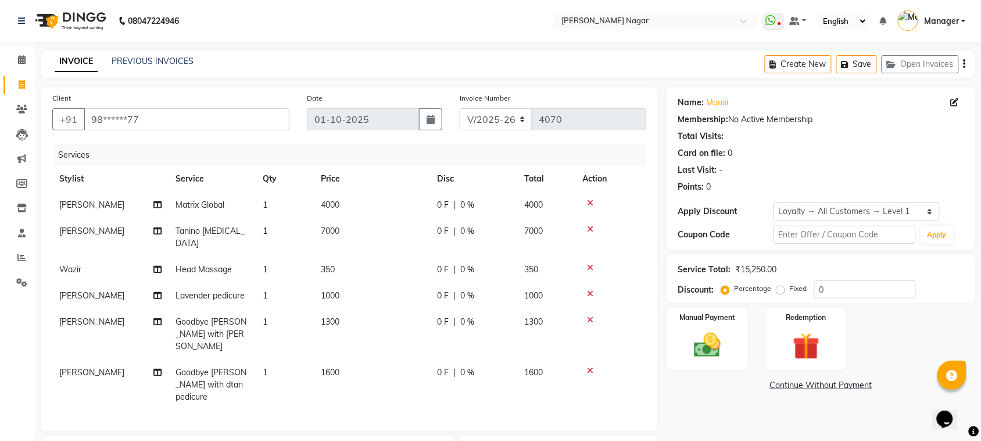
checkbox input "false"
click at [588, 316] on icon at bounding box center [590, 320] width 6 height 8
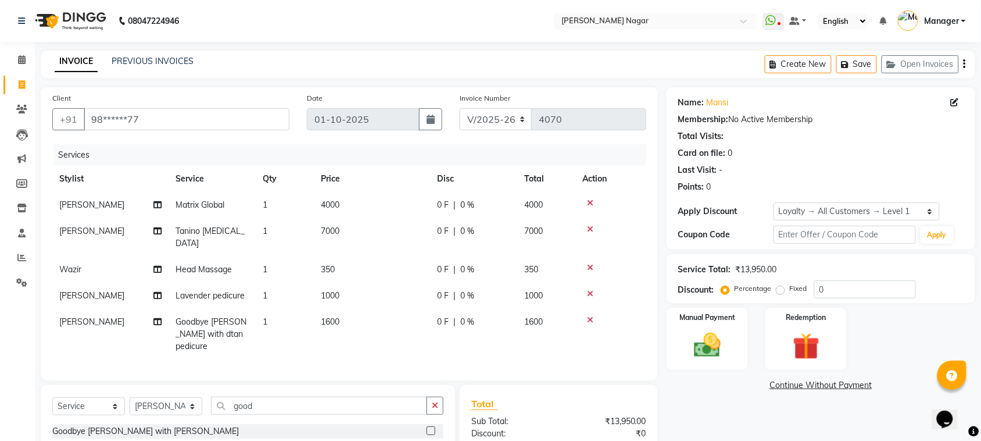
scroll to position [94, 0]
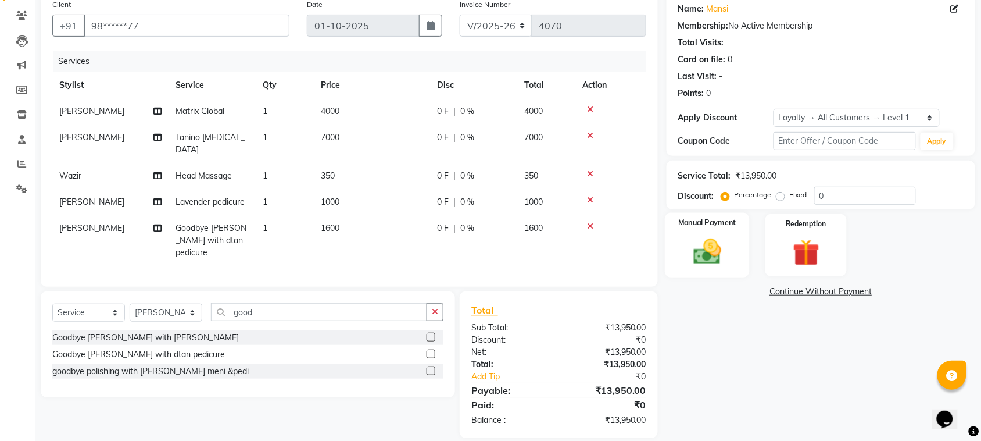
click at [721, 251] on img at bounding box center [707, 251] width 45 height 32
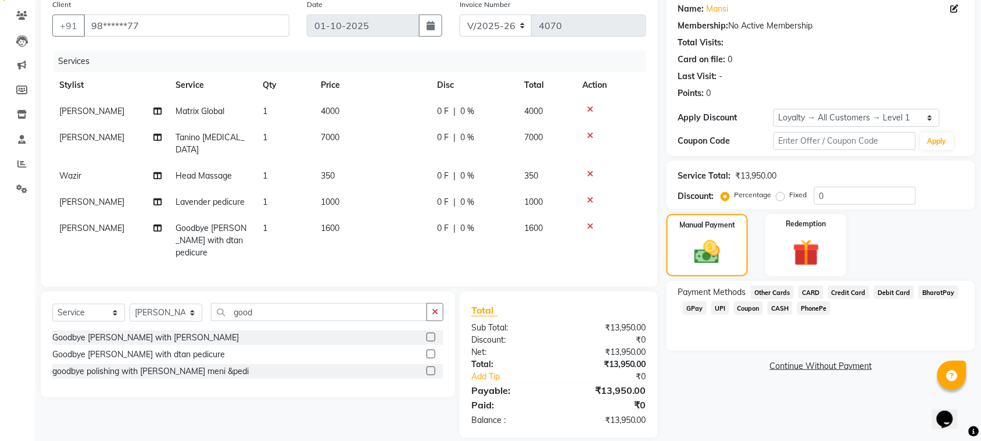
click at [692, 307] on span "GPay" at bounding box center [695, 307] width 24 height 13
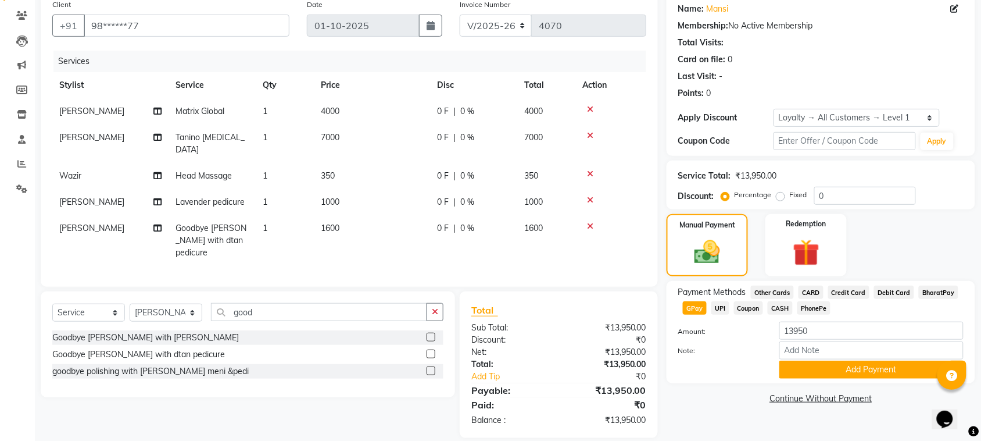
click at [313, 141] on td "1" at bounding box center [285, 143] width 58 height 38
select select "63663"
click at [361, 147] on td "7000" at bounding box center [372, 143] width 116 height 38
select select "63663"
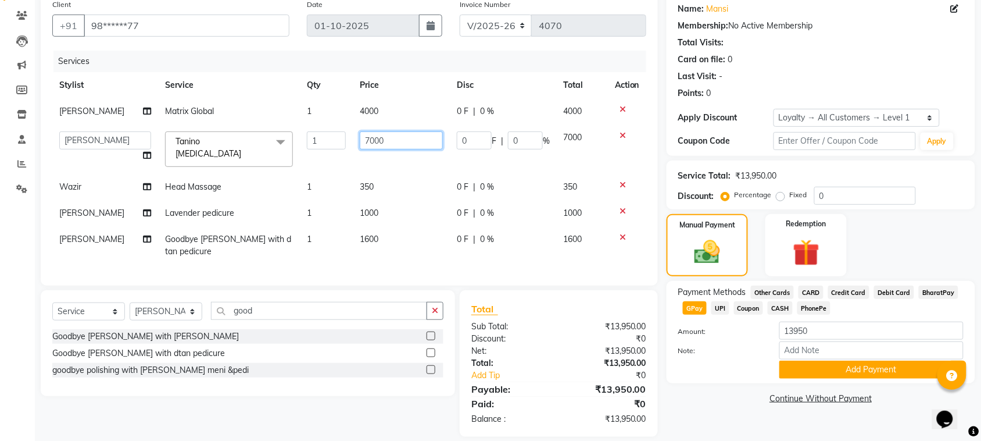
click at [371, 144] on input "7000" at bounding box center [401, 140] width 83 height 18
type input "8000"
click at [384, 117] on td "4000" at bounding box center [401, 111] width 97 height 26
select select "63663"
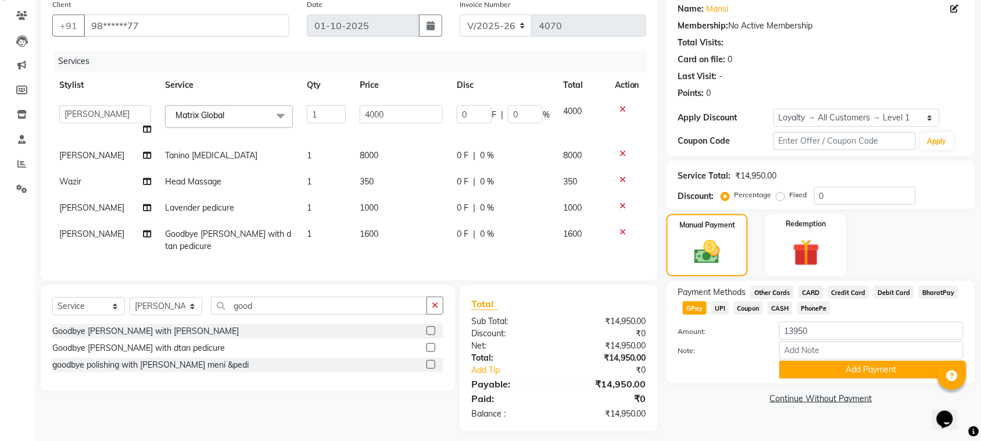
click at [384, 117] on input "4000" at bounding box center [401, 114] width 83 height 18
click at [382, 116] on input "4000" at bounding box center [401, 114] width 83 height 18
click at [375, 116] on input "4000" at bounding box center [401, 114] width 83 height 18
type input "3000"
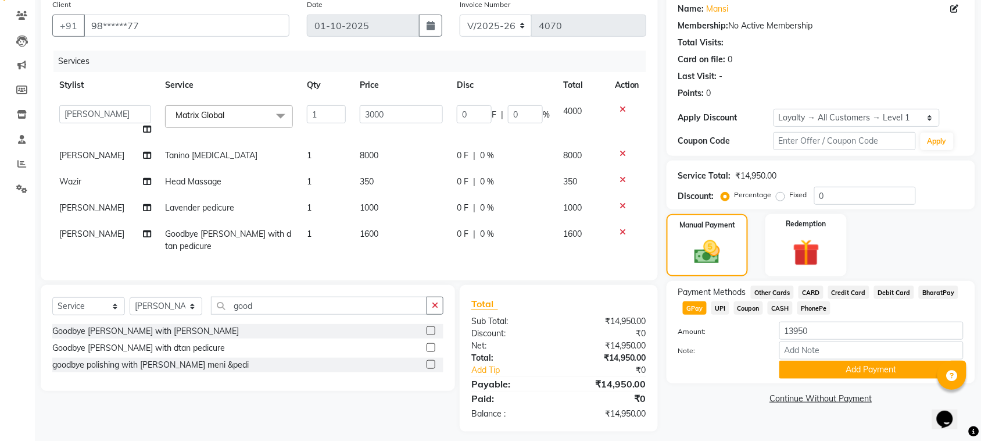
click at [403, 135] on tbody "Alfiya bilkhiya Amir Siddiqui Daraksha Sardar Faizan Shaikh Kanchan Chaubey Kan…" at bounding box center [349, 178] width 594 height 161
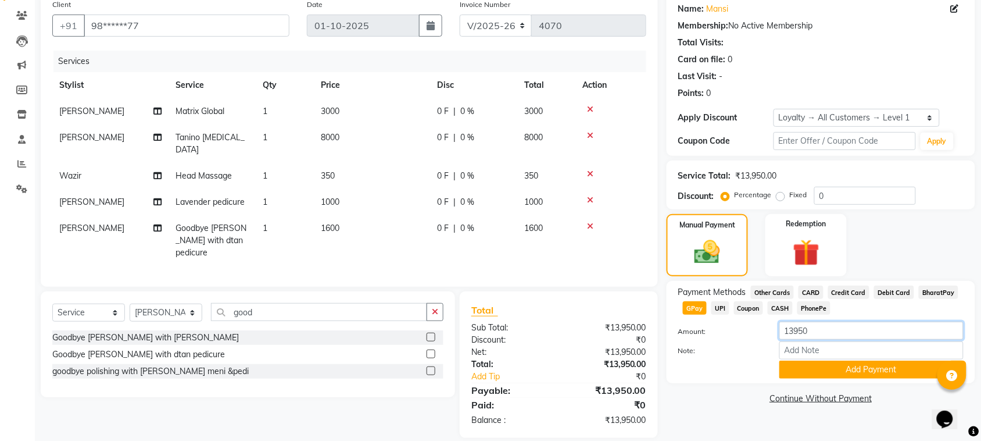
click at [810, 326] on input "13950" at bounding box center [872, 330] width 184 height 18
click at [797, 328] on input "13950" at bounding box center [872, 330] width 184 height 18
click at [774, 305] on span "CASH" at bounding box center [780, 307] width 25 height 13
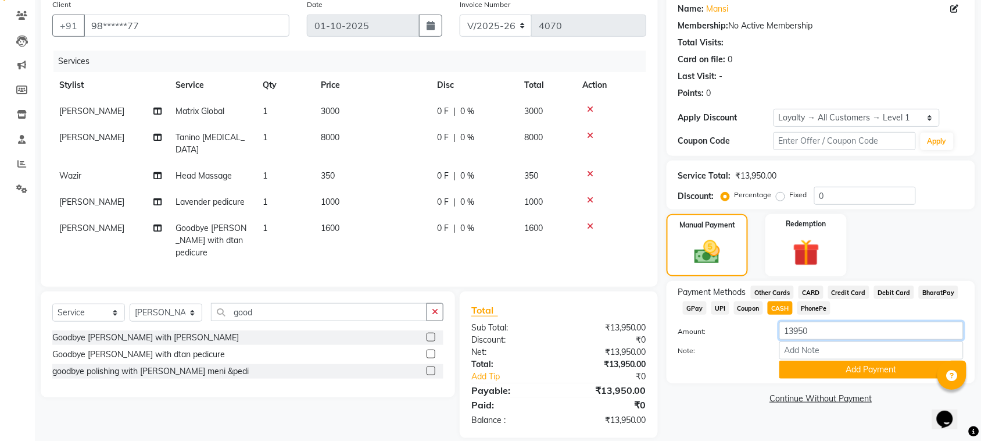
click at [796, 339] on input "13950" at bounding box center [872, 330] width 184 height 18
click at [795, 340] on div "Amount: 13950 Note: Add Payment" at bounding box center [820, 349] width 285 height 57
click at [802, 333] on input "13950" at bounding box center [872, 330] width 184 height 18
type input "11000"
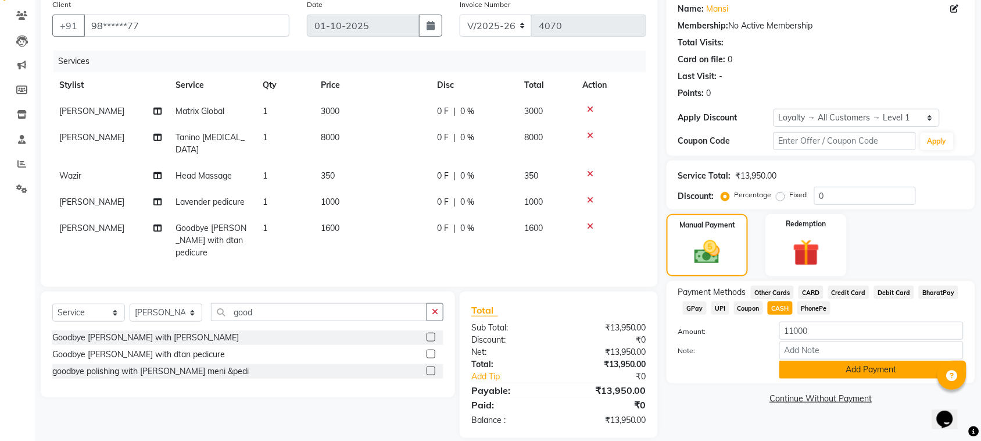
click at [820, 369] on button "Add Payment" at bounding box center [872, 369] width 184 height 18
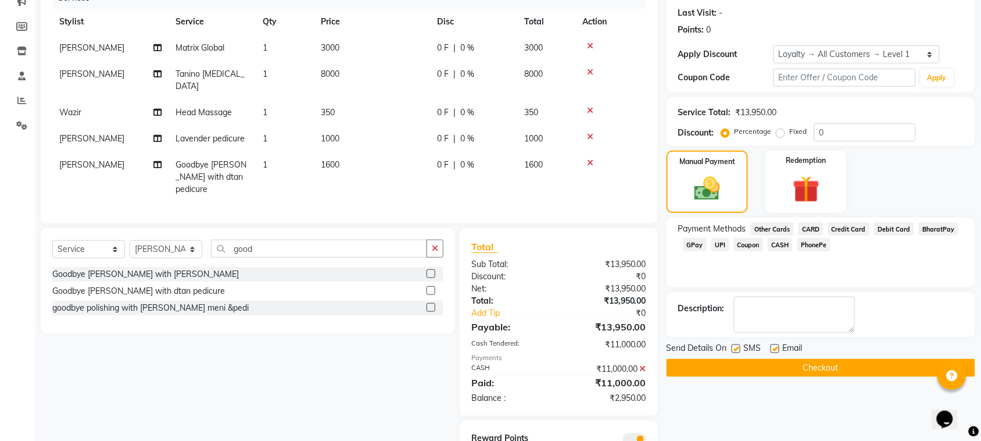
scroll to position [192, 0]
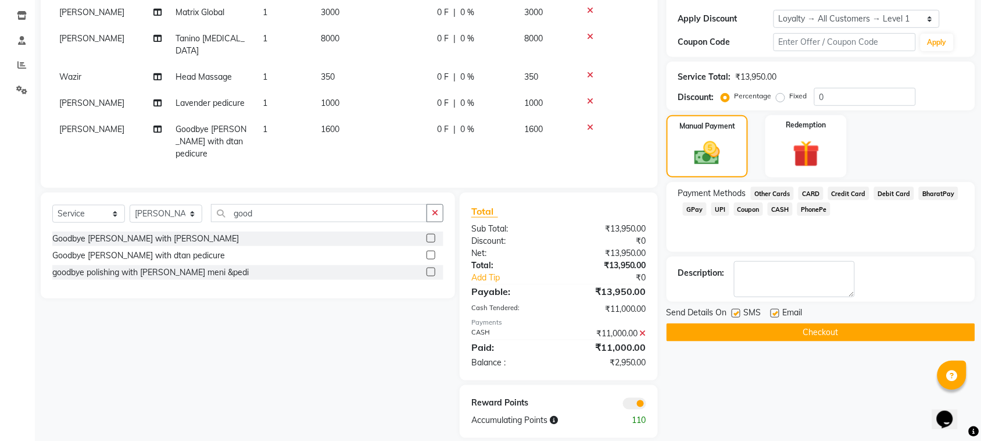
click at [643, 329] on icon at bounding box center [643, 333] width 6 height 8
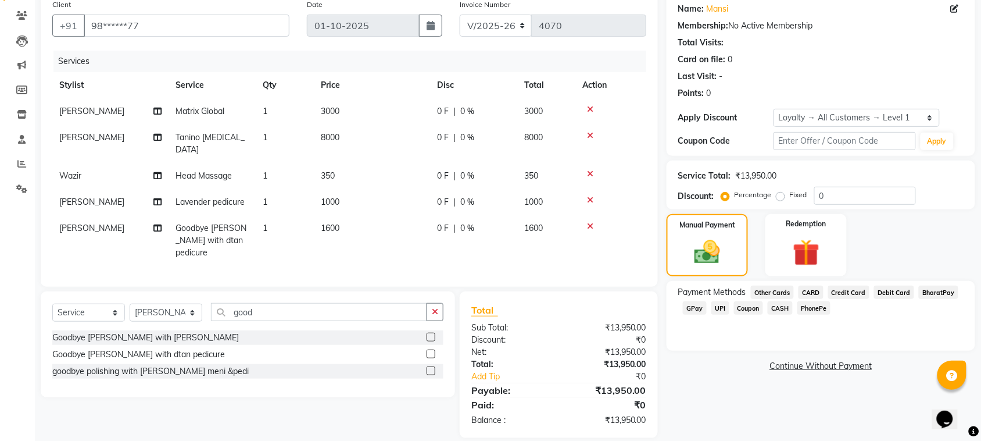
click at [777, 310] on span "CASH" at bounding box center [780, 307] width 25 height 13
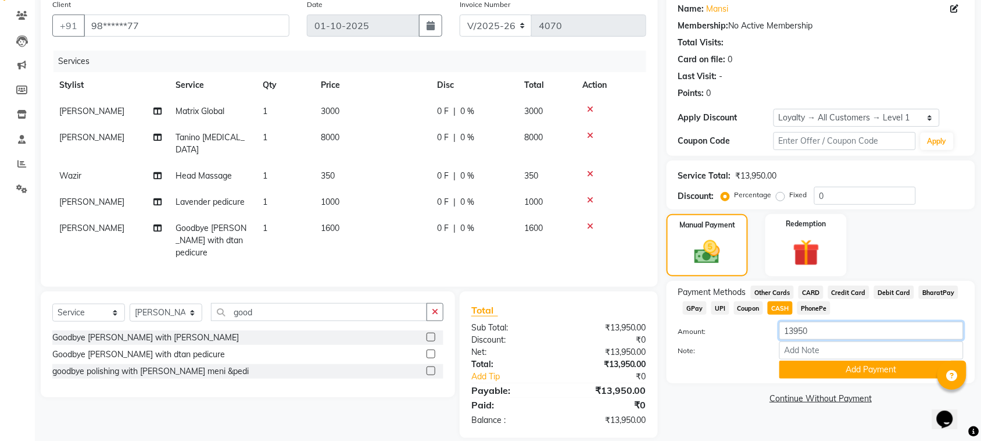
click at [824, 330] on input "13950" at bounding box center [872, 330] width 184 height 18
click at [803, 328] on input "13950" at bounding box center [872, 330] width 184 height 18
type input "10900"
click at [821, 373] on button "Add Payment" at bounding box center [872, 369] width 184 height 18
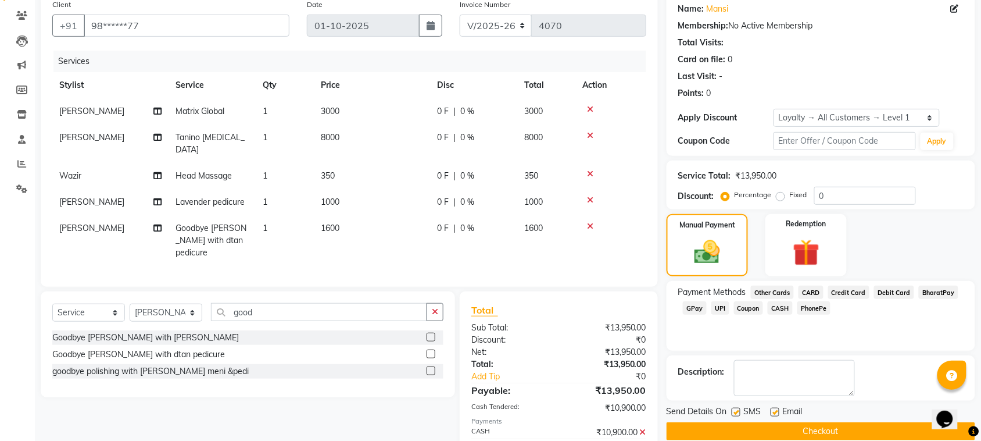
scroll to position [178, 0]
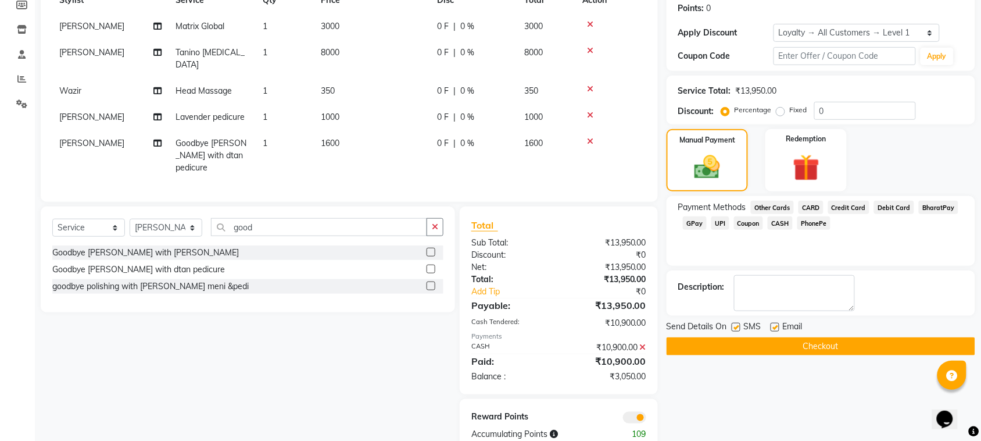
click at [693, 228] on span "GPay" at bounding box center [695, 222] width 24 height 13
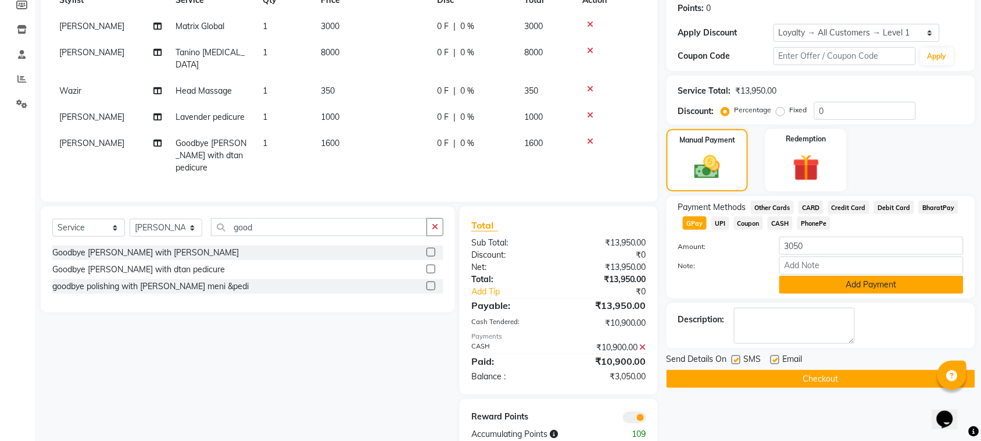
click at [855, 276] on button "Add Payment" at bounding box center [872, 285] width 184 height 18
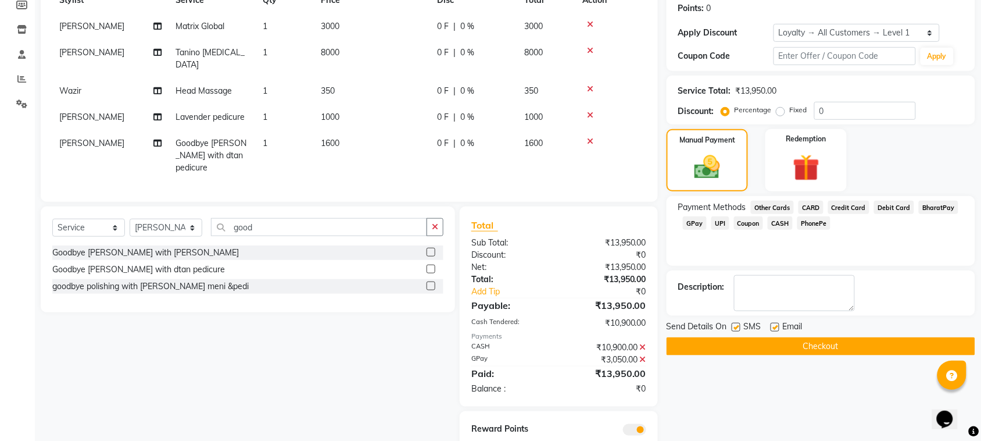
drag, startPoint x: 965, startPoint y: 253, endPoint x: 961, endPoint y: 305, distance: 52.5
click at [968, 298] on div "Name: Mansi Membership: No Active Membership Total Visits: Card on file: 0 Last…" at bounding box center [825, 186] width 317 height 555
click at [892, 310] on div "Description:" at bounding box center [820, 293] width 285 height 36
click at [873, 342] on button "Checkout" at bounding box center [821, 346] width 309 height 18
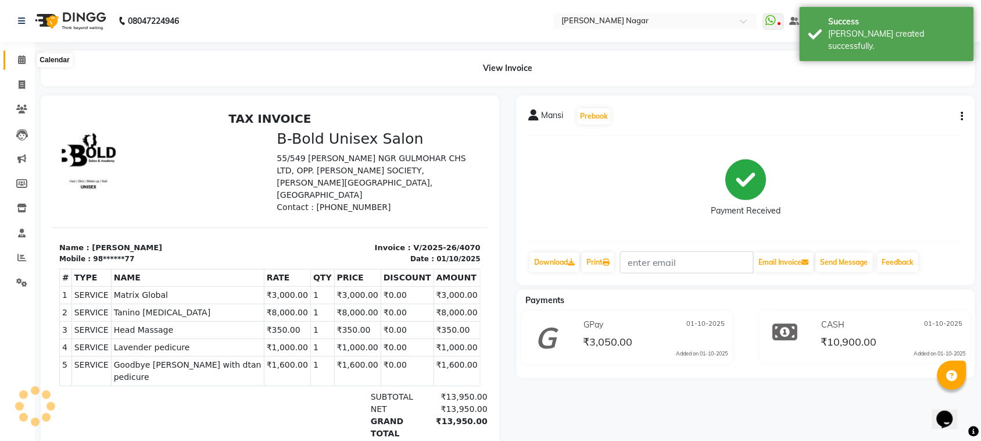
click at [22, 62] on icon at bounding box center [22, 59] width 8 height 9
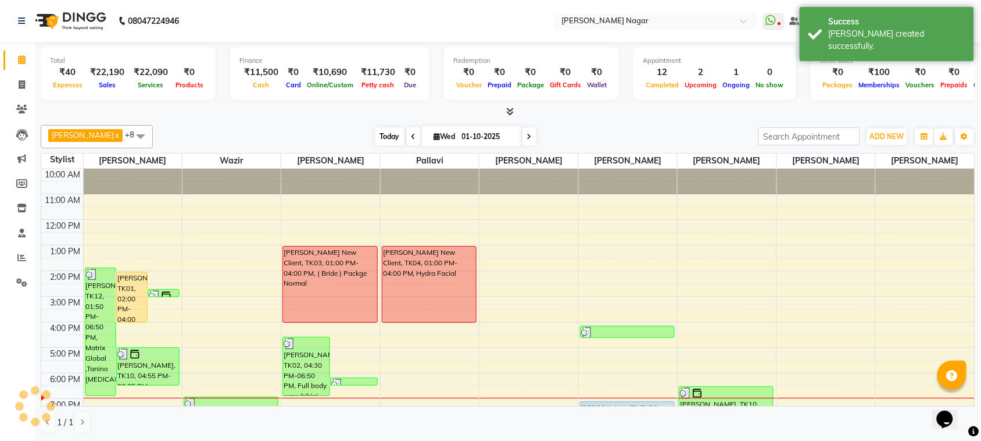
click at [388, 138] on span "Today" at bounding box center [390, 136] width 29 height 18
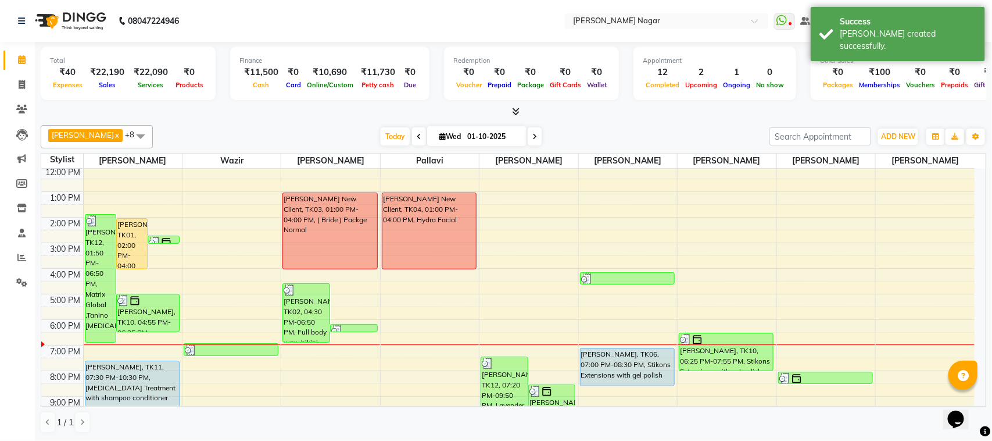
scroll to position [67, 0]
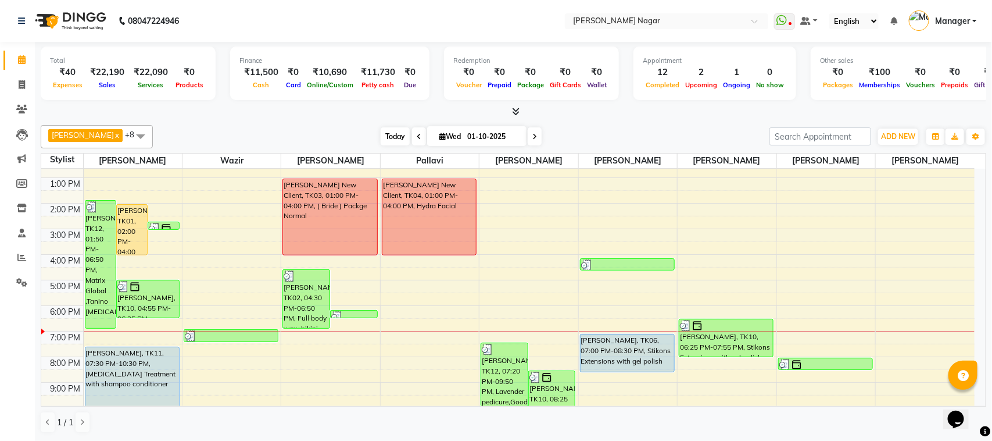
click at [383, 137] on span "Today" at bounding box center [395, 136] width 29 height 18
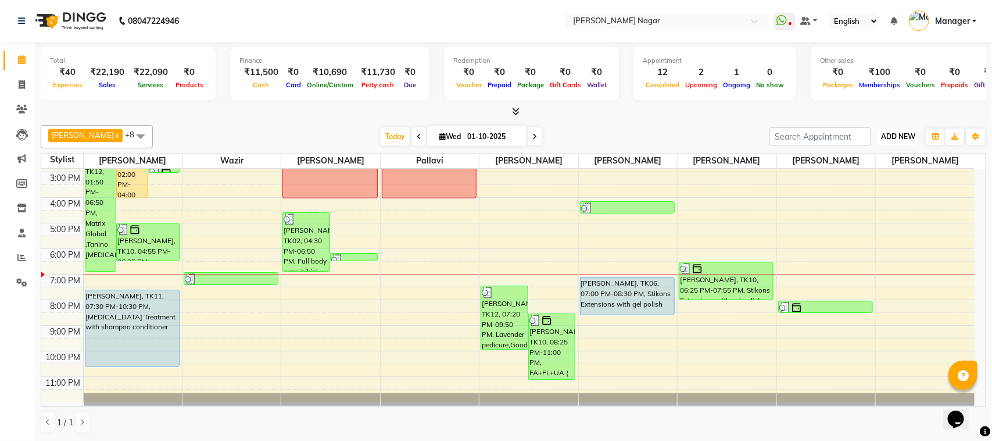
click at [909, 129] on button "ADD NEW Toggle Dropdown" at bounding box center [898, 136] width 40 height 16
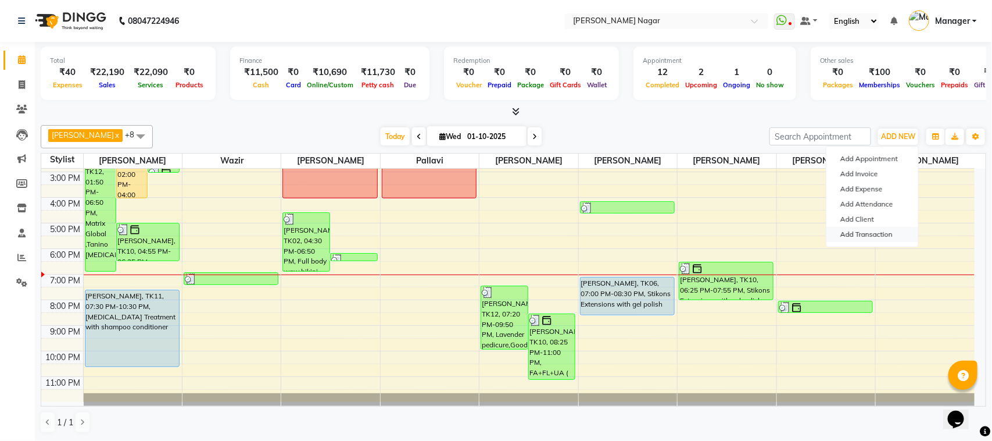
click at [886, 234] on link "Add Transaction" at bounding box center [873, 234] width 92 height 15
select select "direct"
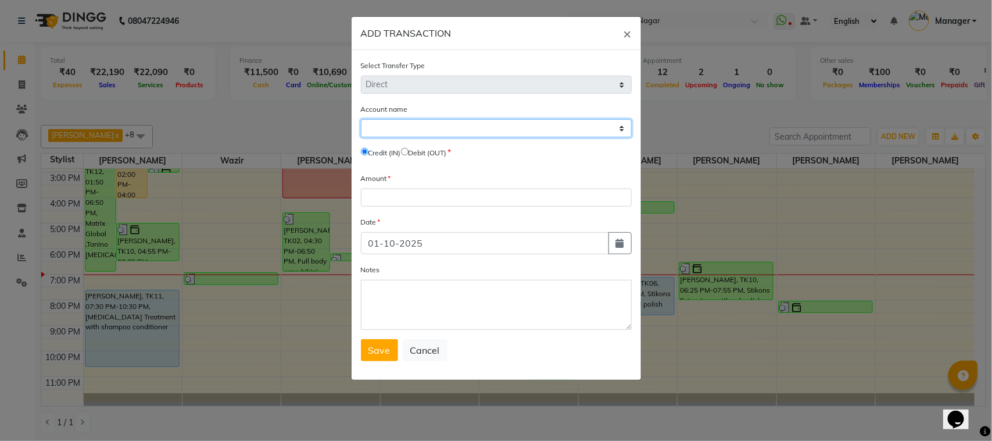
drag, startPoint x: 453, startPoint y: 126, endPoint x: 446, endPoint y: 135, distance: 11.2
click at [453, 126] on select "Select Petty Cash Default Account" at bounding box center [496, 128] width 271 height 18
select select "6450"
click at [361, 119] on select "Select Petty Cash Default Account" at bounding box center [496, 128] width 271 height 18
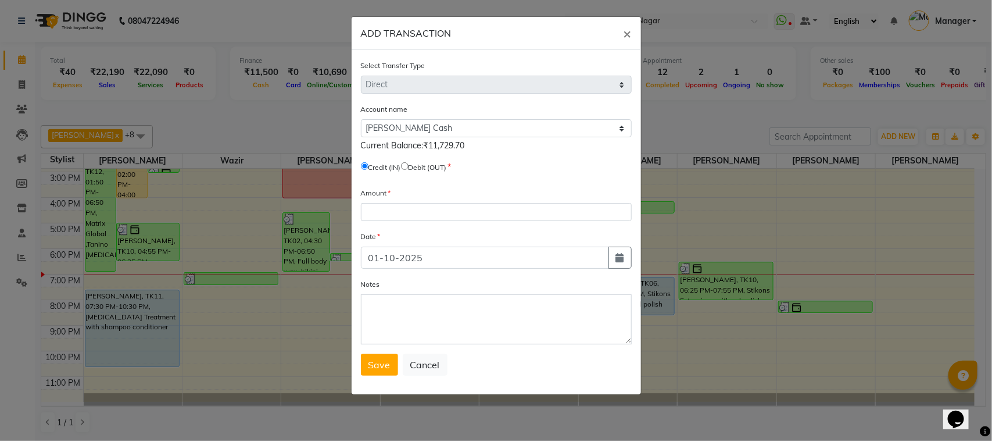
click at [420, 158] on div "Account name Select Petty Cash Default Account Current Balance:₹11,729.70 Credi…" at bounding box center [496, 140] width 271 height 74
click at [417, 167] on label "Debit (OUT)" at bounding box center [428, 167] width 38 height 10
click at [416, 163] on label "Debit (OUT)" at bounding box center [428, 167] width 38 height 10
click at [413, 170] on span "Debit (OUT)" at bounding box center [424, 167] width 46 height 10
click at [409, 165] on input "radio" at bounding box center [405, 166] width 8 height 8
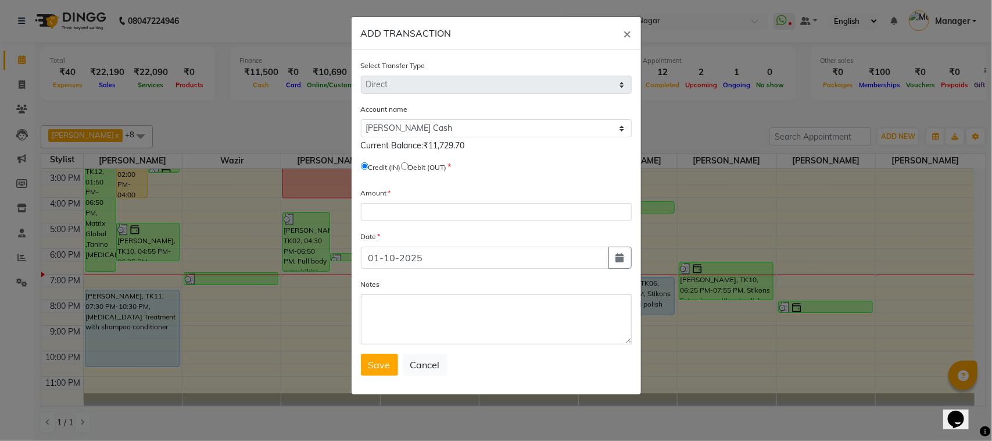
radio input "true"
click at [404, 199] on div "Amount" at bounding box center [496, 204] width 271 height 34
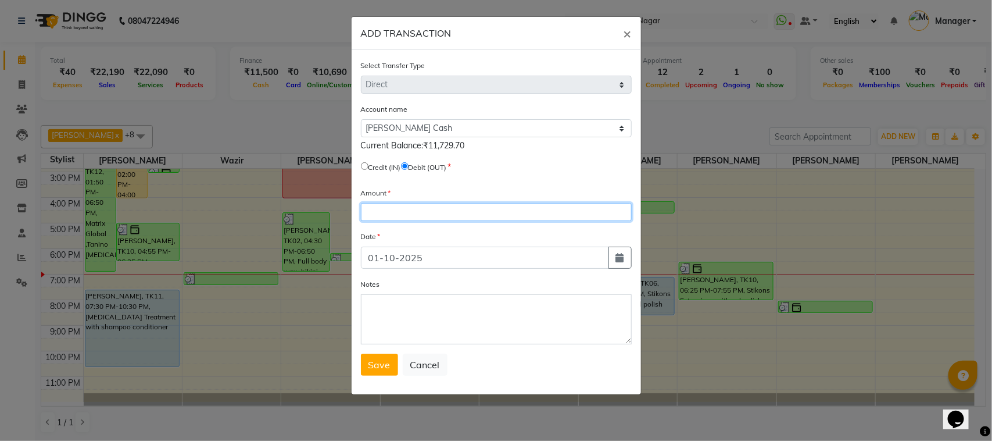
click at [400, 218] on input "number" at bounding box center [496, 212] width 271 height 18
type input "1"
type input "9"
click at [368, 353] on button "Save" at bounding box center [379, 364] width 37 height 22
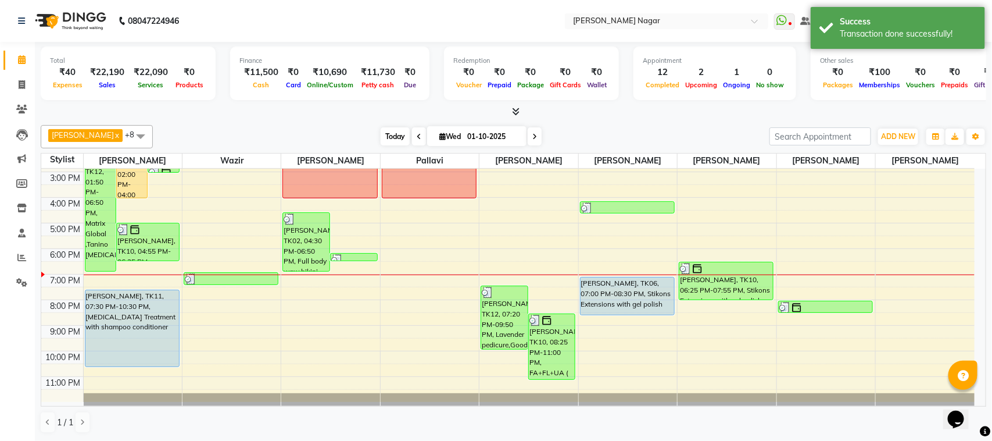
click at [381, 135] on span "Today" at bounding box center [395, 136] width 29 height 18
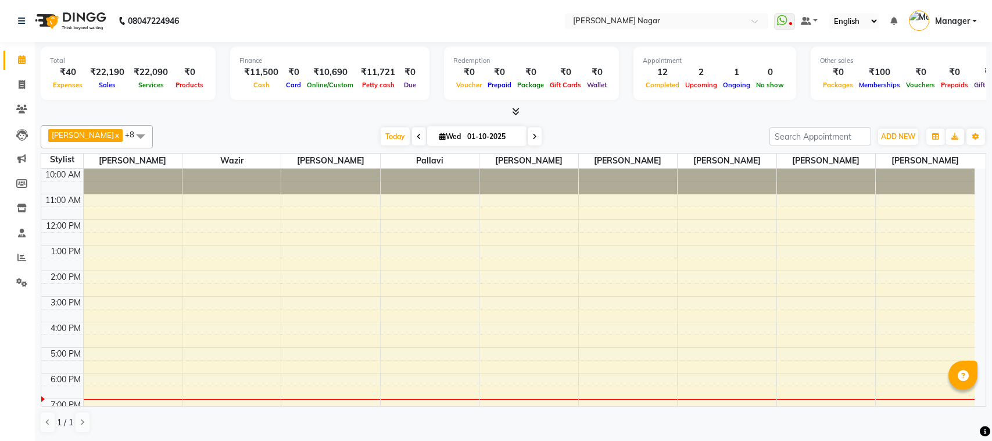
click at [391, 134] on span "Today" at bounding box center [395, 136] width 29 height 18
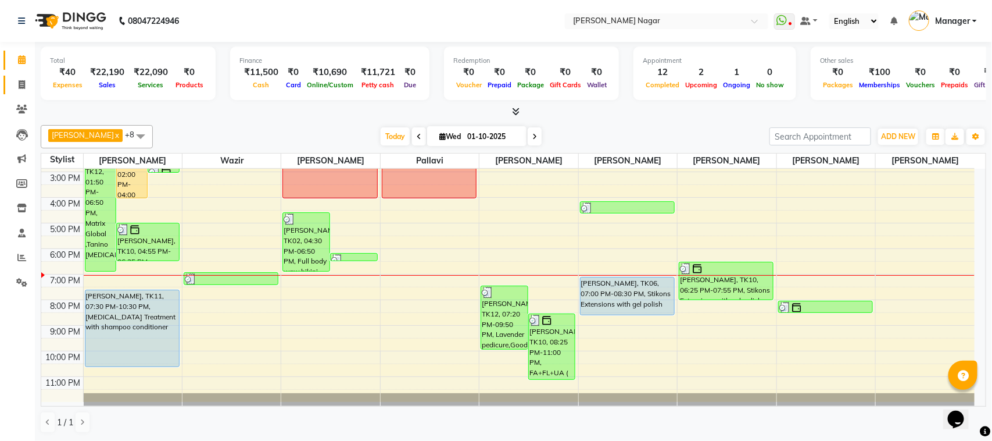
click at [15, 93] on link "Invoice" at bounding box center [17, 85] width 28 height 19
select select "service"
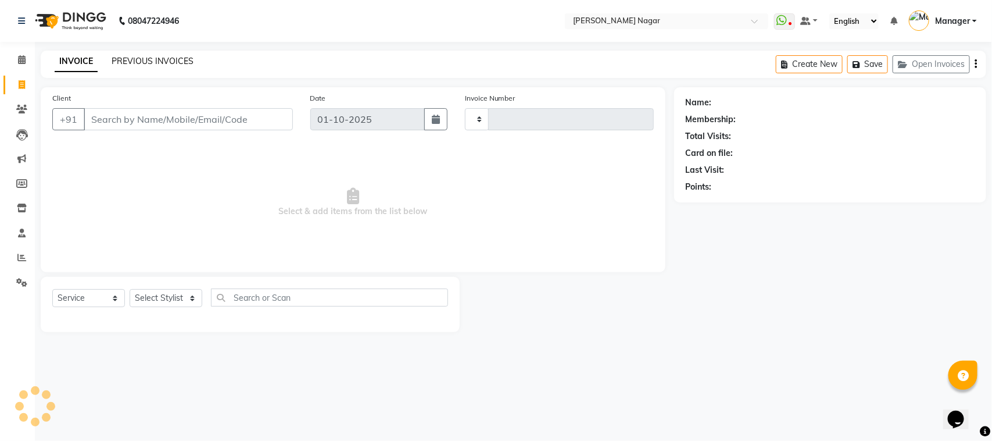
click at [135, 56] on link "PREVIOUS INVOICES" at bounding box center [153, 61] width 82 height 10
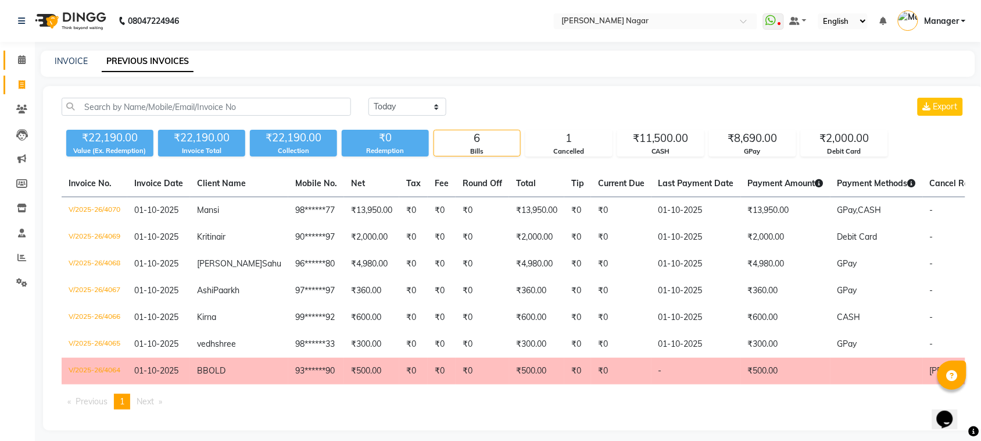
click at [12, 51] on link "Calendar" at bounding box center [17, 60] width 28 height 19
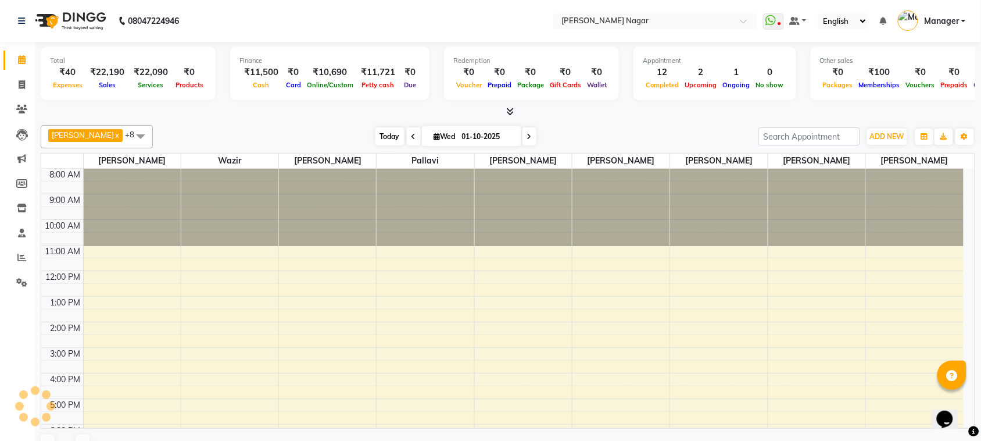
click at [381, 140] on span "Today" at bounding box center [390, 136] width 29 height 18
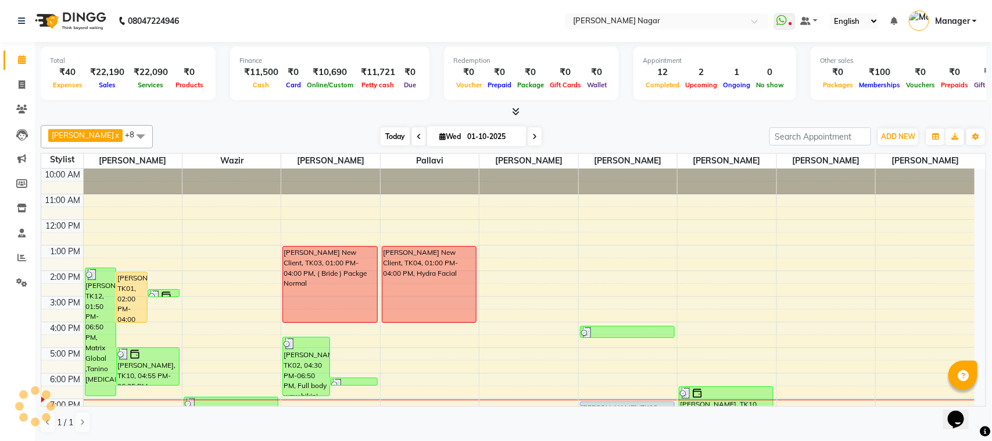
scroll to position [125, 0]
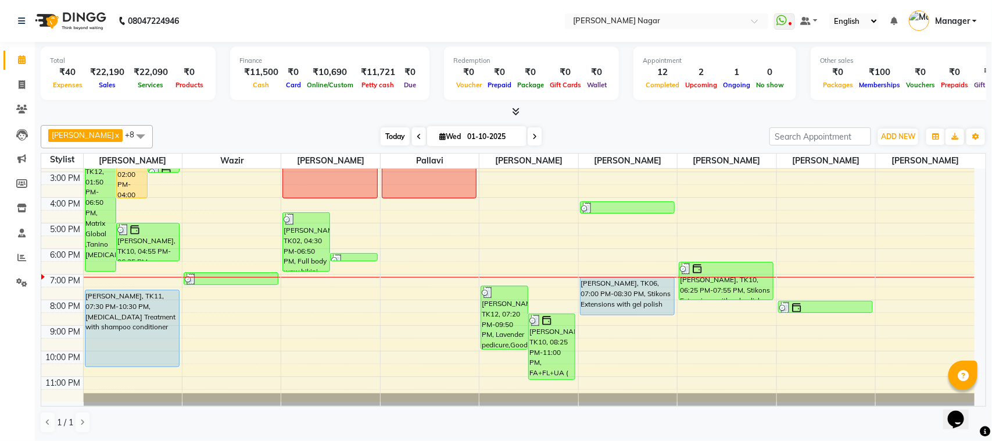
click at [391, 131] on span "Today" at bounding box center [395, 136] width 29 height 18
click at [387, 140] on span "Today" at bounding box center [395, 136] width 29 height 18
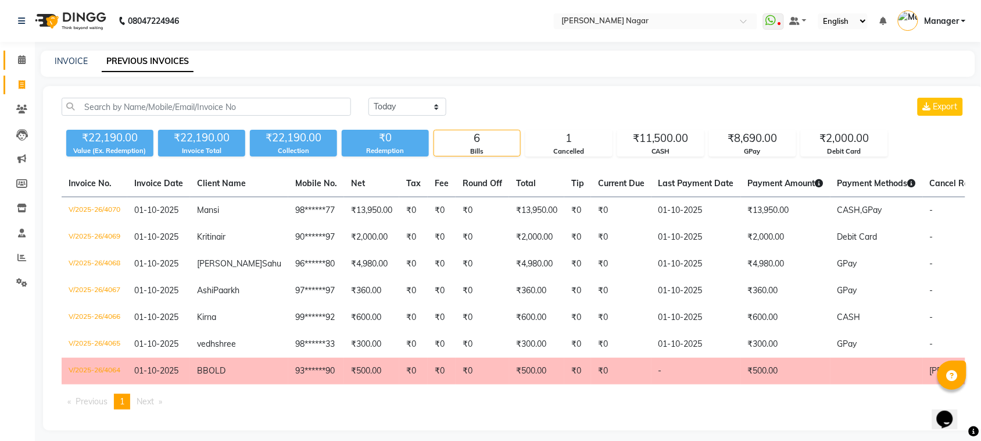
click at [25, 60] on span at bounding box center [22, 59] width 20 height 13
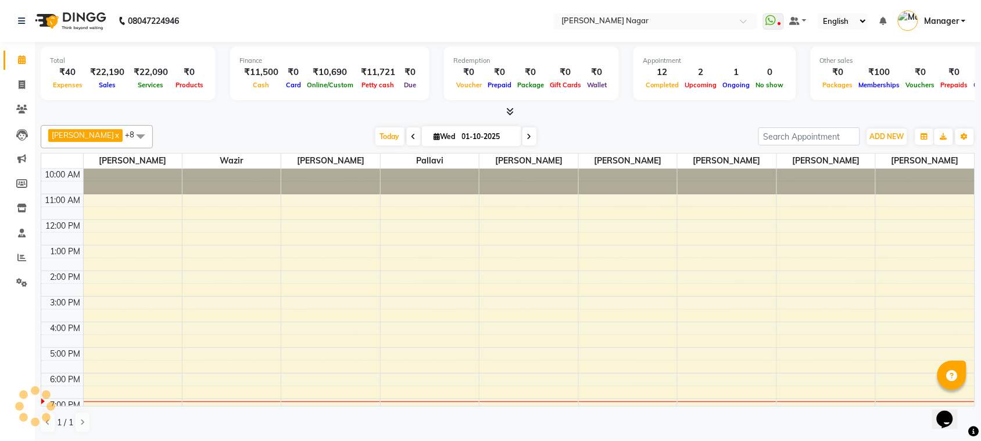
click at [379, 148] on div "[PERSON_NAME] x Wazir x [PERSON_NAME] x pallavi x [PERSON_NAME] [PERSON_NAME] x…" at bounding box center [508, 136] width 935 height 23
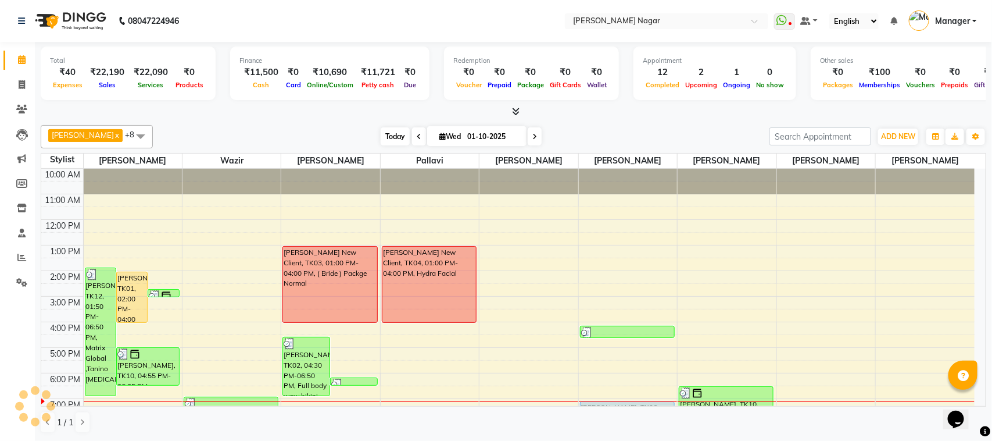
click at [384, 141] on span "Today" at bounding box center [395, 136] width 29 height 18
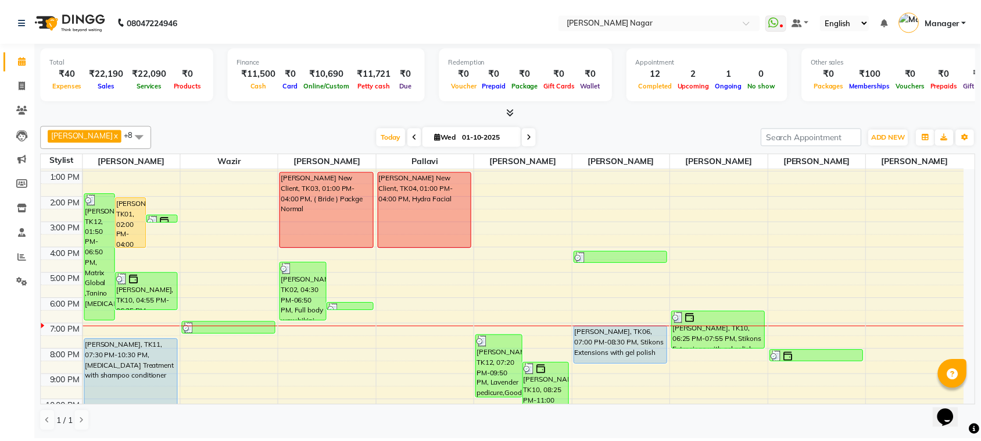
scroll to position [55, 0]
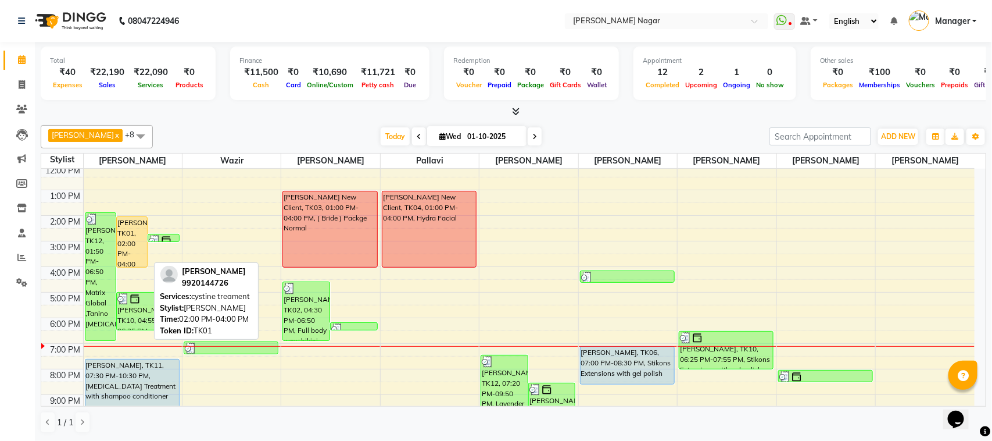
click at [141, 236] on div "[PERSON_NAME], TK01, 02:00 PM-04:00 PM, cystine treament" at bounding box center [132, 242] width 30 height 50
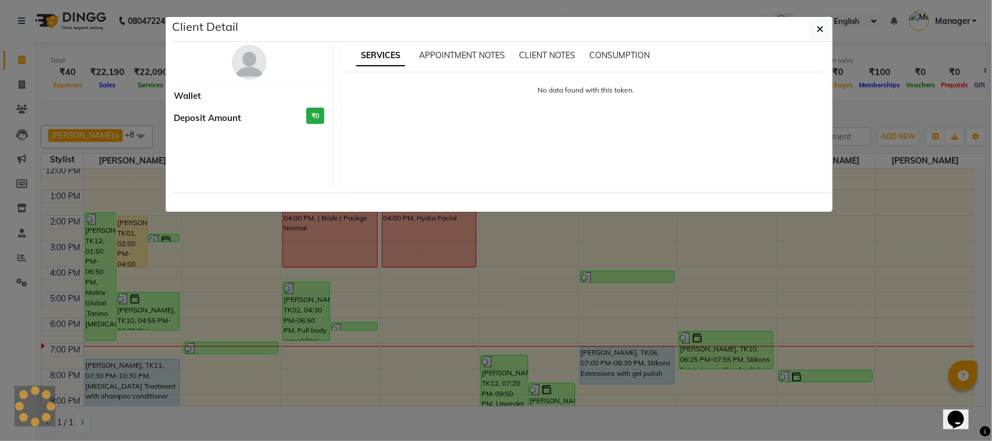
select select "1"
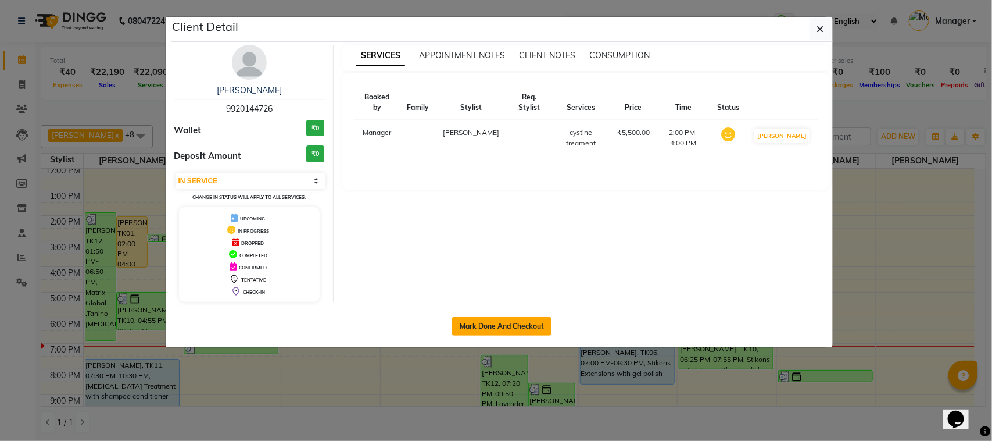
click at [507, 320] on button "Mark Done And Checkout" at bounding box center [501, 326] width 99 height 19
select select "service"
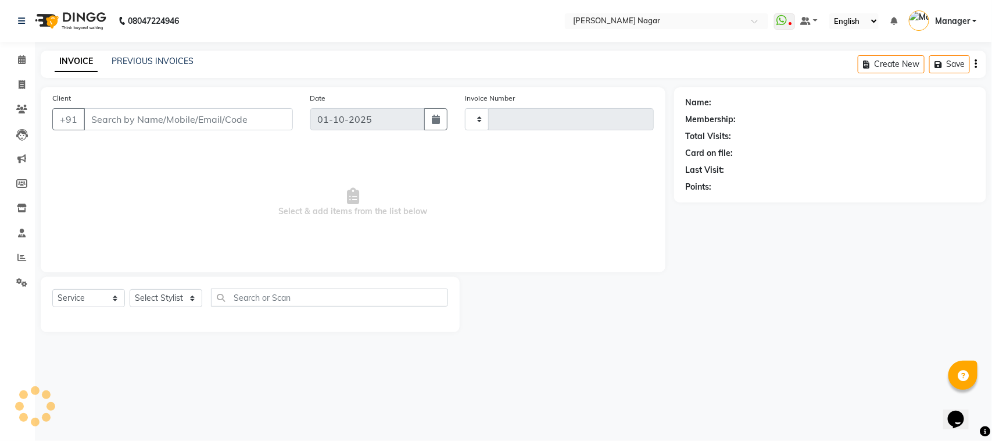
type input "4071"
select select "7349"
select select "membership"
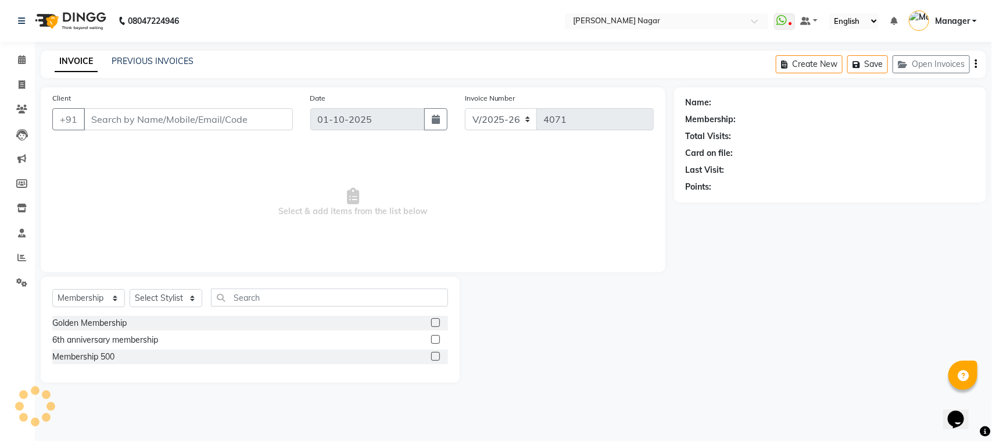
type input "99******26"
select select "63663"
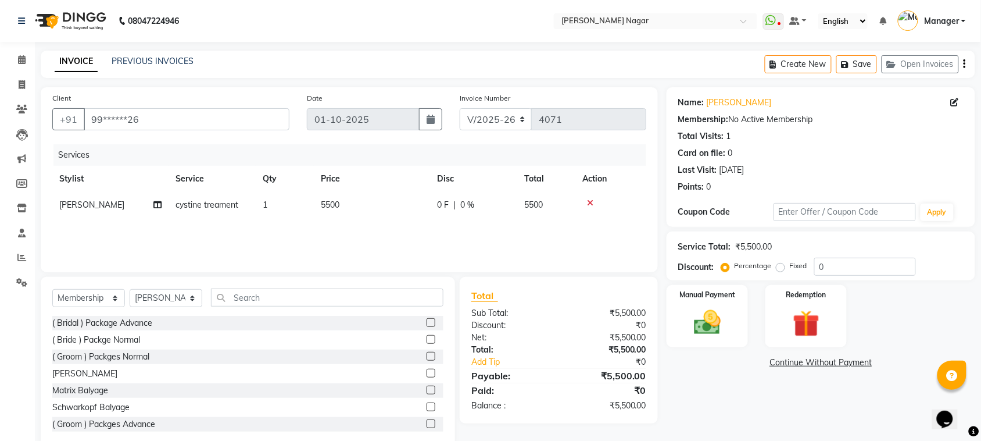
click at [220, 210] on td "cystine treament" at bounding box center [212, 205] width 87 height 26
select select "63663"
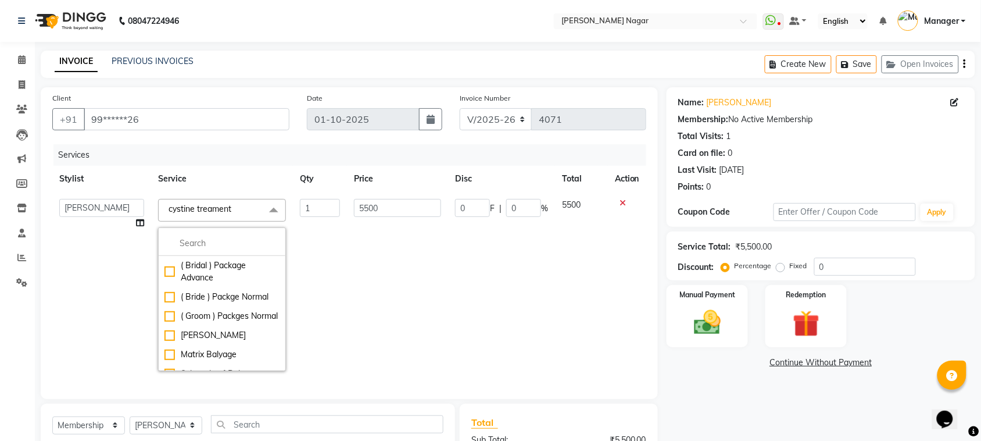
click at [213, 213] on span "cystine treament" at bounding box center [200, 208] width 63 height 10
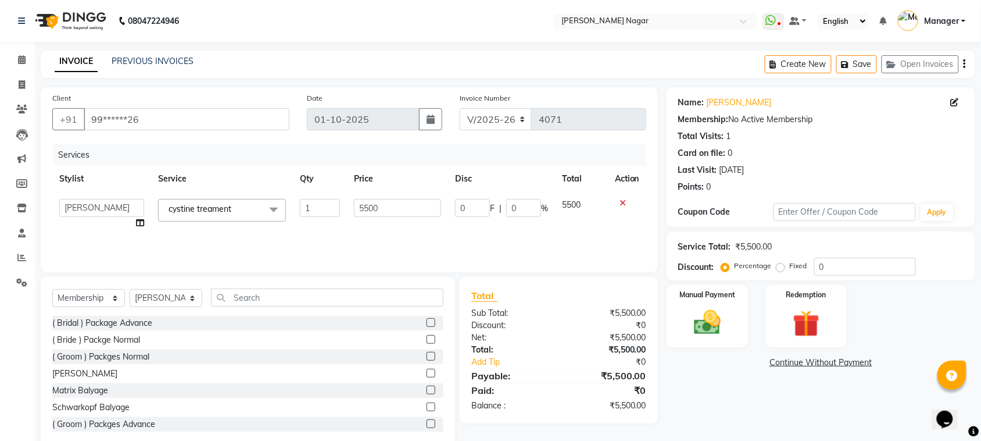
click at [213, 213] on span "cystine treament" at bounding box center [200, 208] width 63 height 10
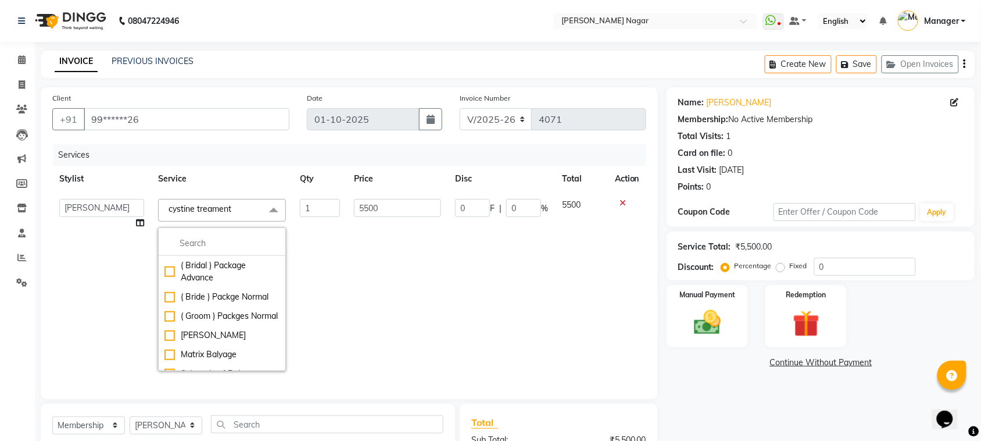
click at [203, 214] on span "cystine treament x" at bounding box center [203, 209] width 74 height 12
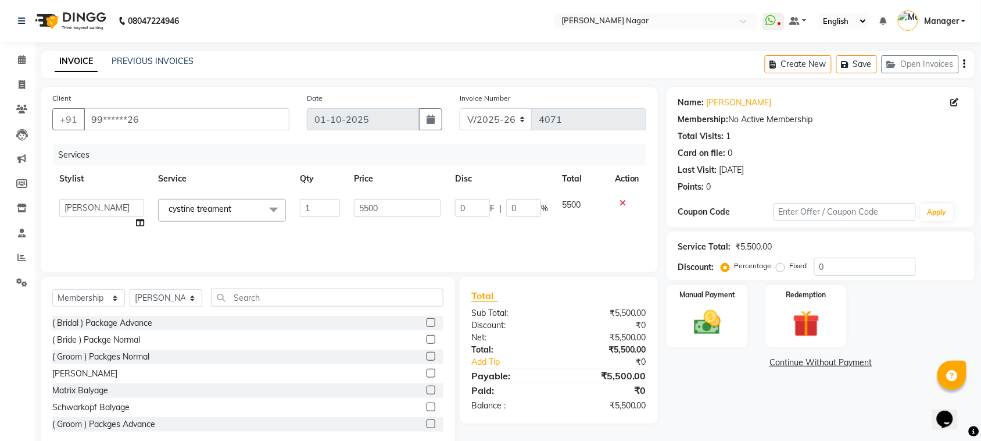
click at [208, 216] on span "cystine treament x" at bounding box center [204, 210] width 76 height 15
click at [204, 218] on span "cystine treament x" at bounding box center [222, 210] width 128 height 23
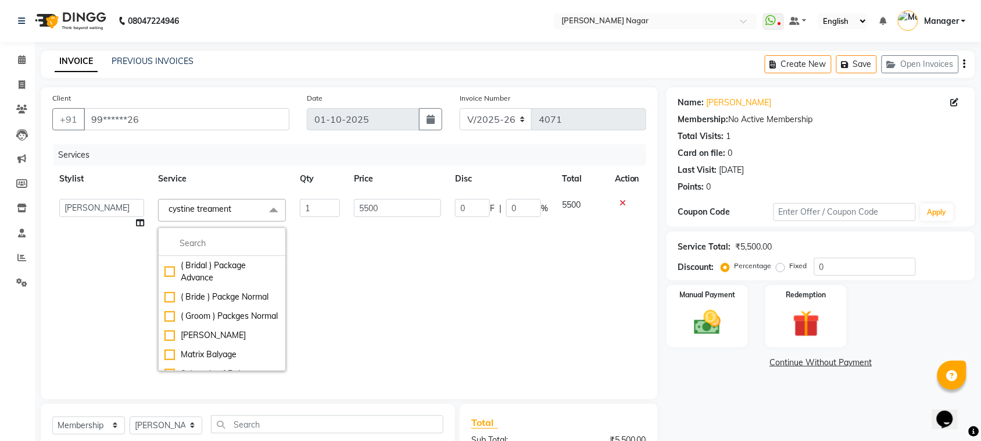
click at [211, 211] on span "cystine treament" at bounding box center [200, 208] width 63 height 10
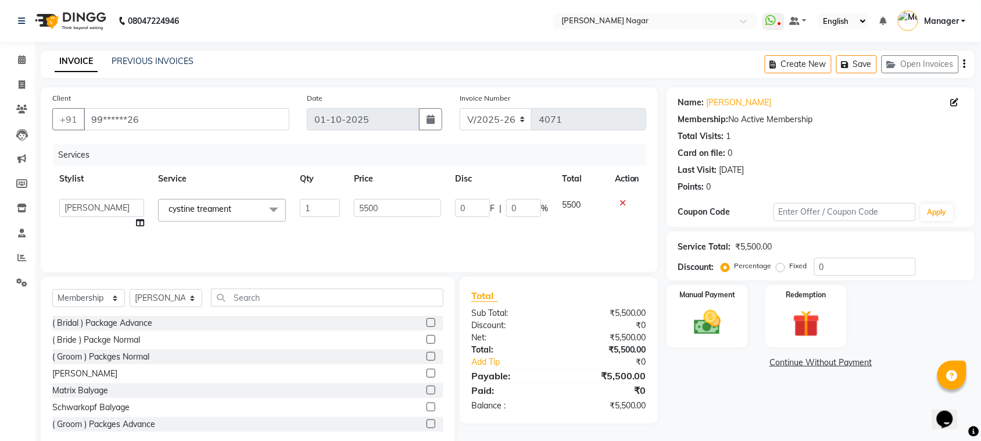
click at [211, 211] on span "cystine treament" at bounding box center [200, 208] width 63 height 10
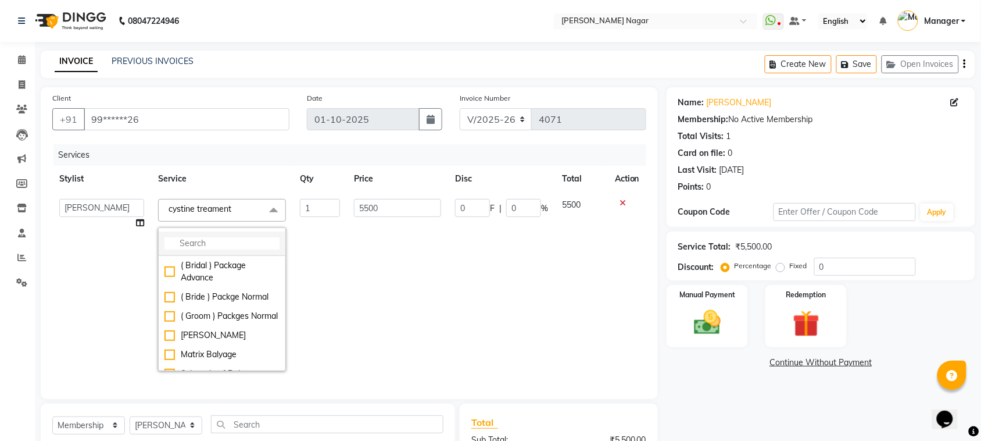
click at [204, 244] on input "multiselect-search" at bounding box center [222, 243] width 115 height 12
type input "b"
click at [209, 260] on div "( Bridal ) Package Advance" at bounding box center [222, 271] width 115 height 24
type input "10000"
checkbox input "true"
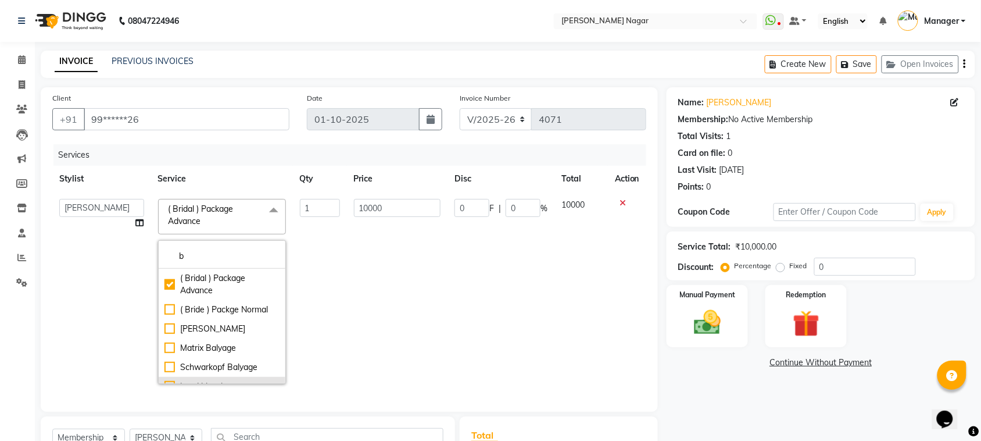
click at [209, 260] on input "b" at bounding box center [222, 256] width 115 height 12
click at [208, 258] on input "bl" at bounding box center [222, 256] width 115 height 12
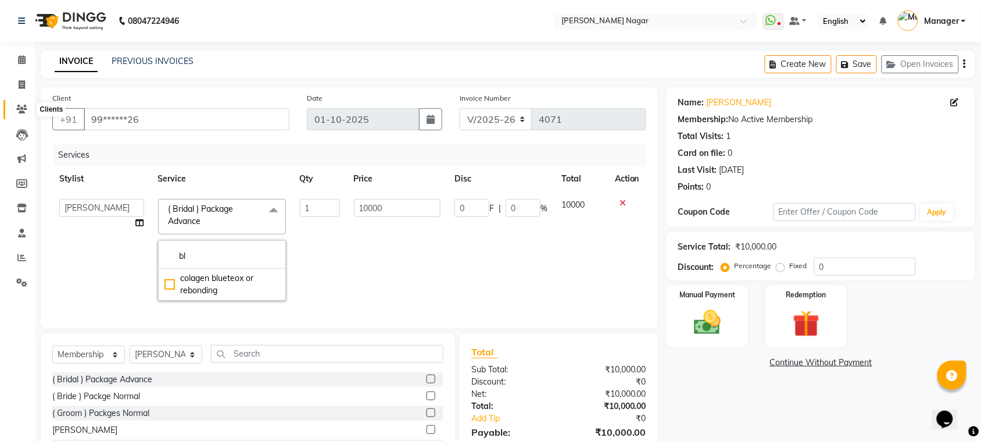
type input "b"
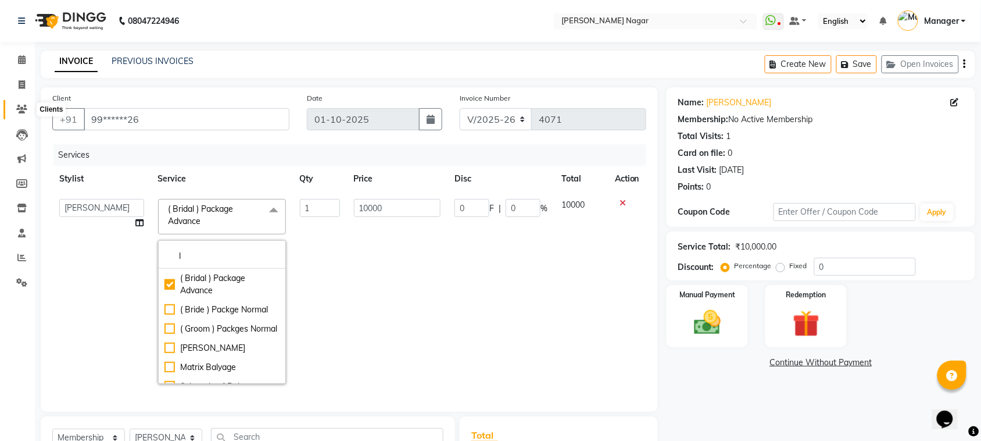
type input "lu"
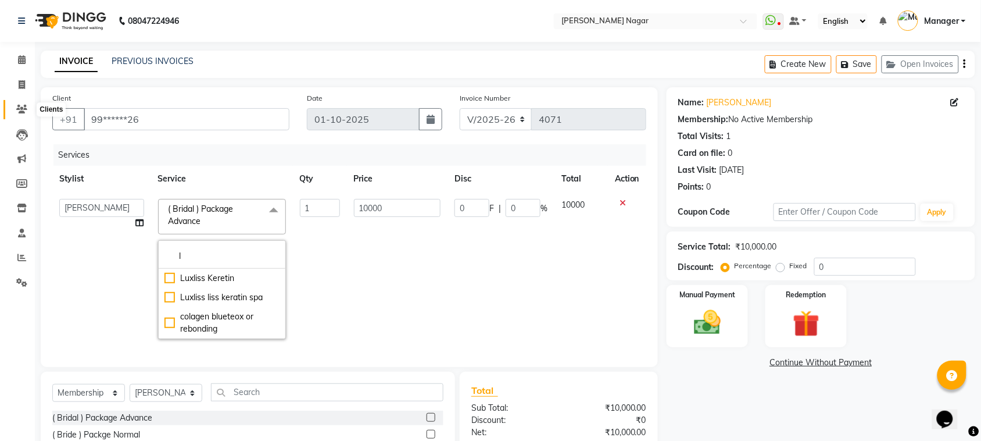
click at [23, 108] on icon at bounding box center [21, 109] width 11 height 9
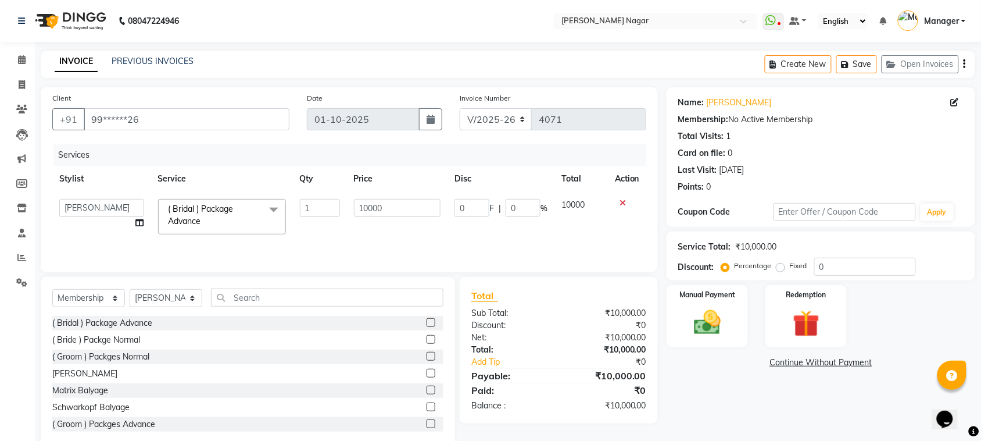
click at [224, 216] on span "( Bridal ) Package Advance x" at bounding box center [217, 215] width 102 height 25
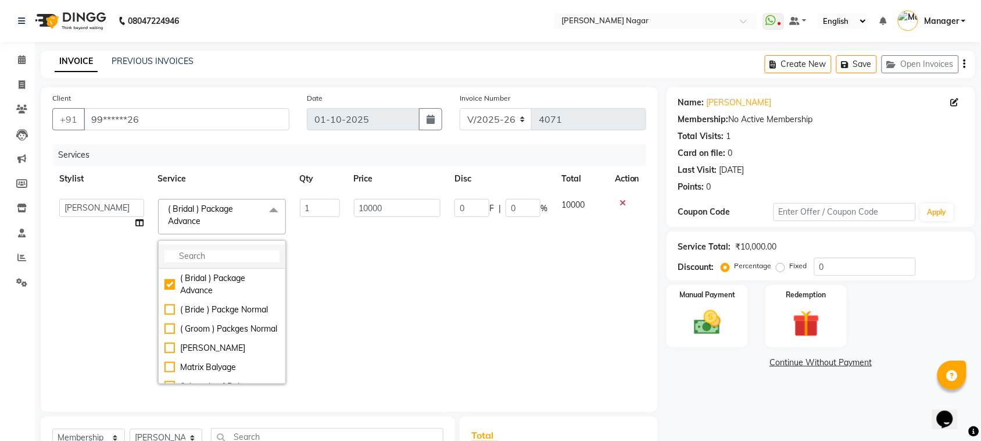
click at [211, 255] on input "multiselect-search" at bounding box center [222, 256] width 115 height 12
type input "b"
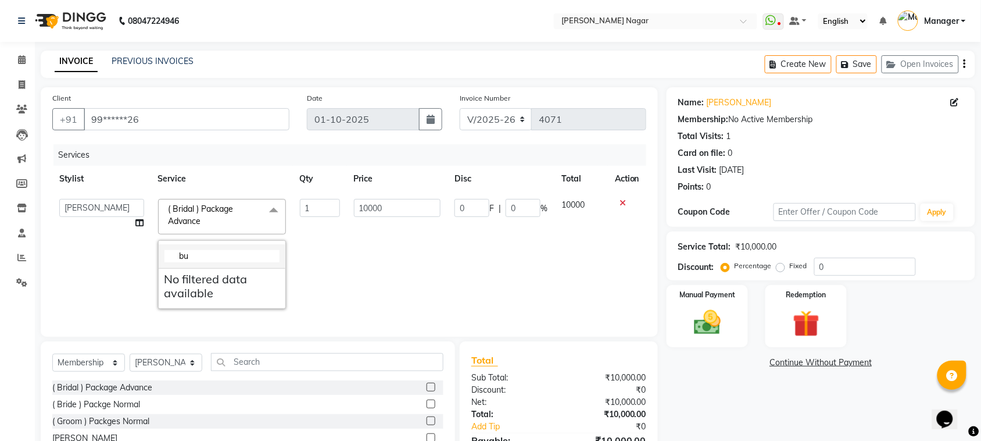
type input "b"
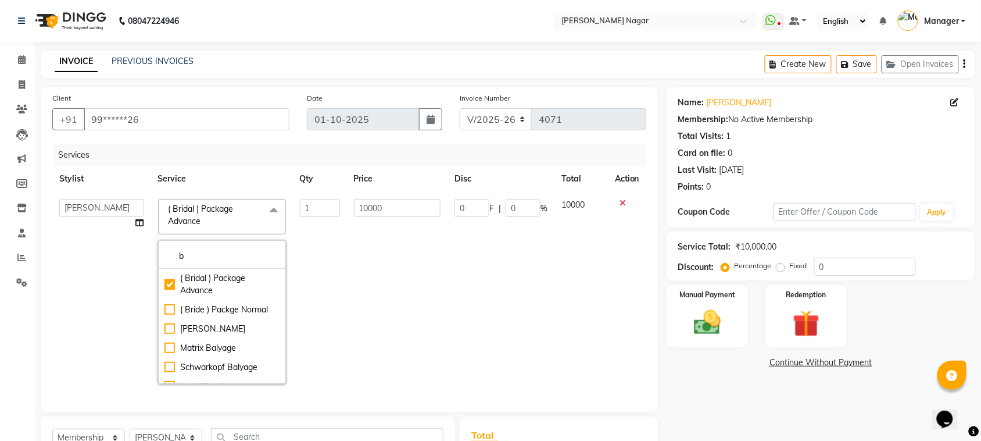
type input "b"
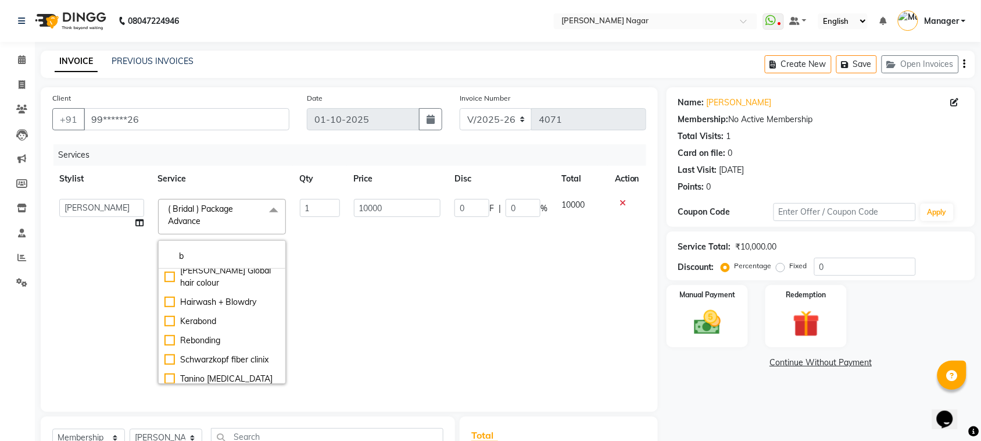
scroll to position [1240, 0]
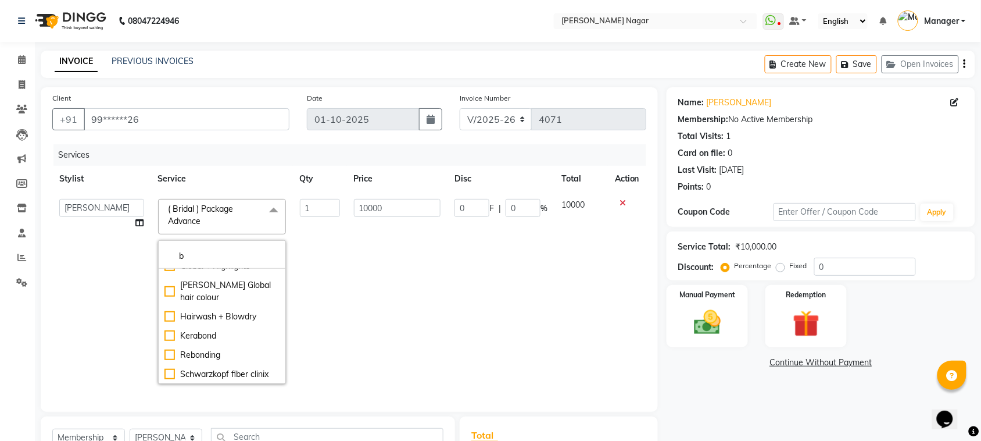
click at [169, 387] on div "Tanino [MEDICAL_DATA]" at bounding box center [222, 393] width 115 height 12
type input "5000"
checkbox input "false"
checkbox input "true"
click at [337, 260] on td "1" at bounding box center [320, 291] width 54 height 199
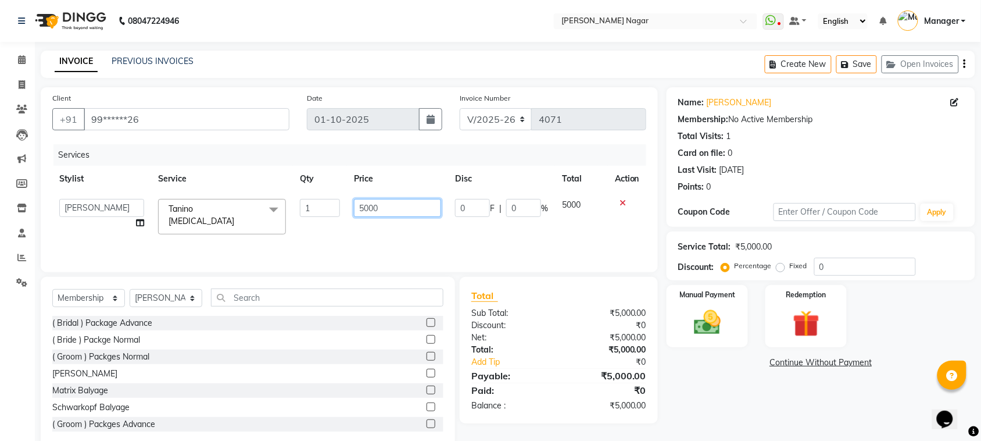
click at [364, 210] on input "5000" at bounding box center [397, 208] width 87 height 18
type input "5800"
click at [402, 224] on div "Services Stylist Service Qty Price Disc Total Action [PERSON_NAME] bilkhiya [PE…" at bounding box center [349, 202] width 594 height 116
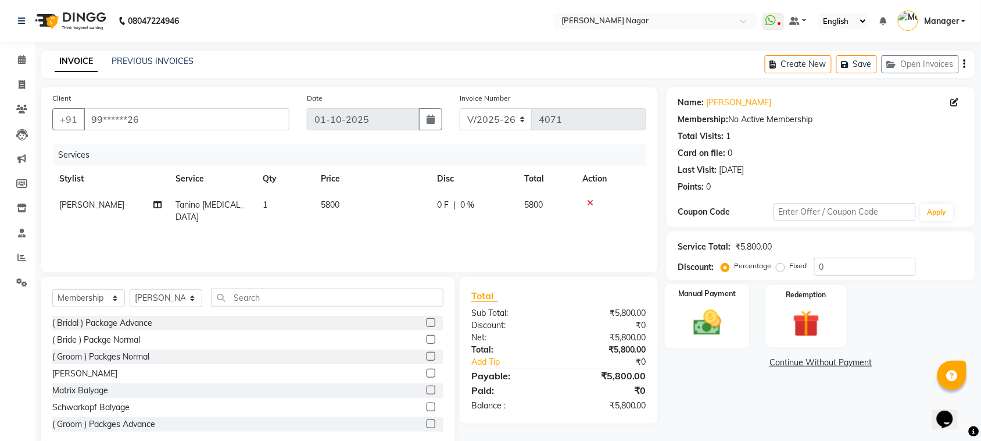
click at [707, 297] on label "Manual Payment" at bounding box center [707, 293] width 58 height 11
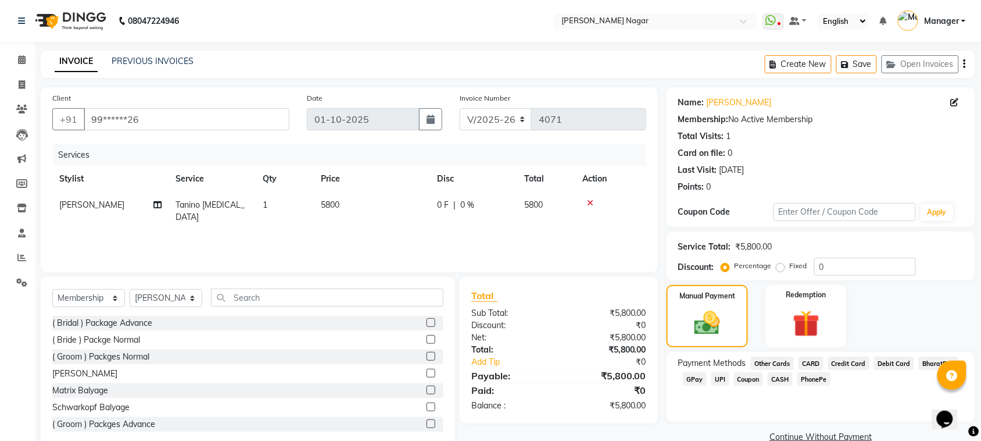
scroll to position [24, 0]
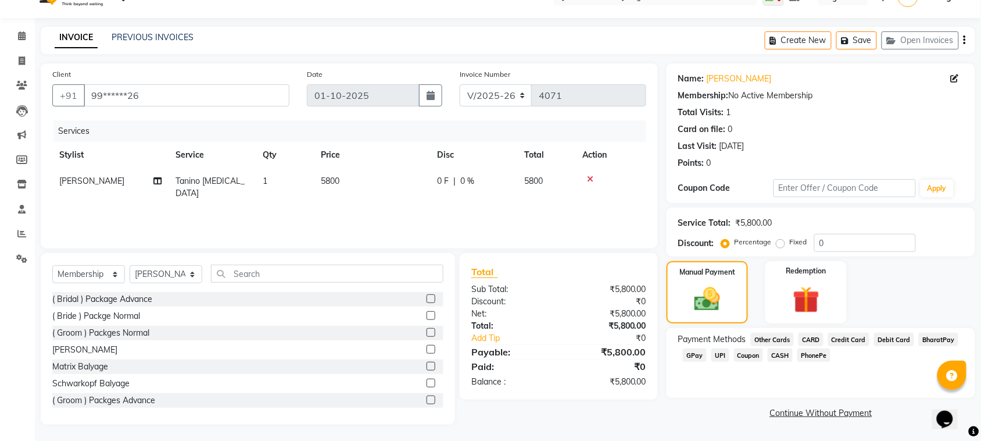
click at [692, 355] on span "GPay" at bounding box center [695, 354] width 24 height 13
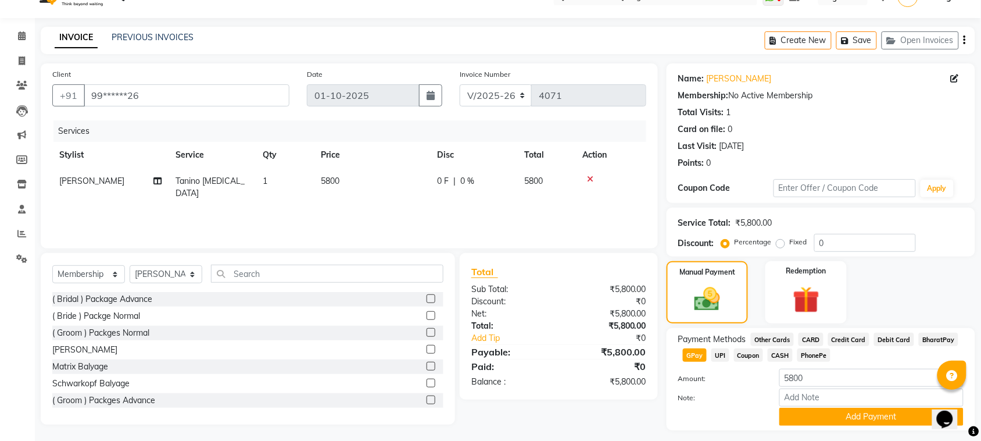
scroll to position [53, 0]
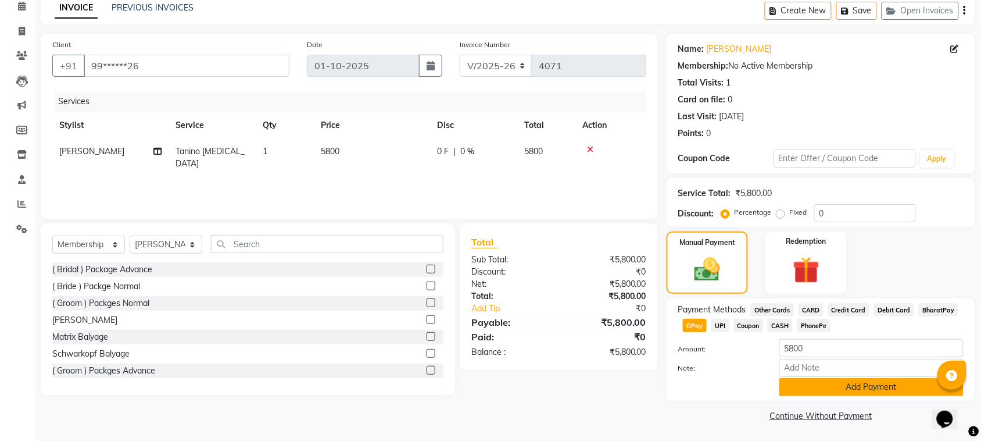
click at [853, 391] on button "Add Payment" at bounding box center [872, 387] width 184 height 18
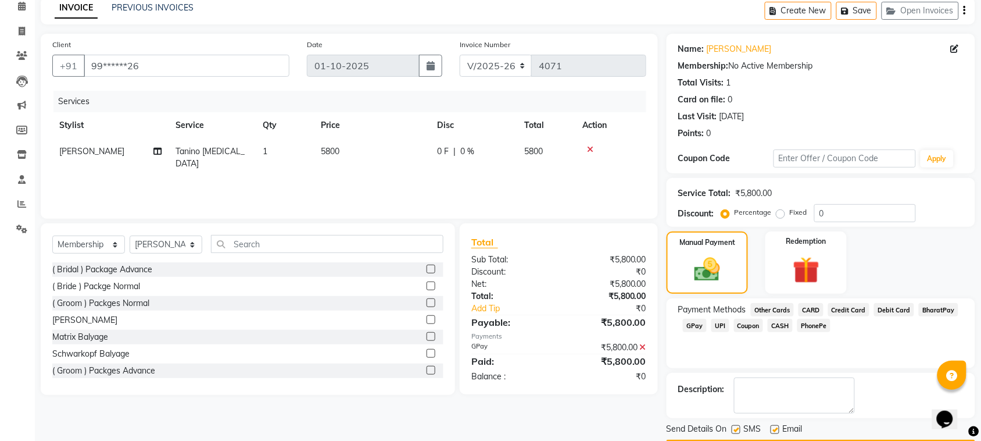
scroll to position [88, 0]
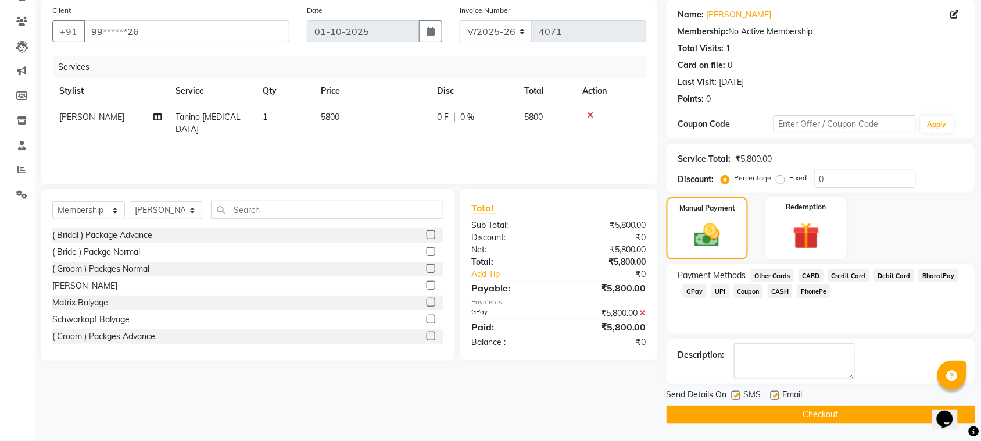
click at [769, 413] on button "Checkout" at bounding box center [821, 414] width 309 height 18
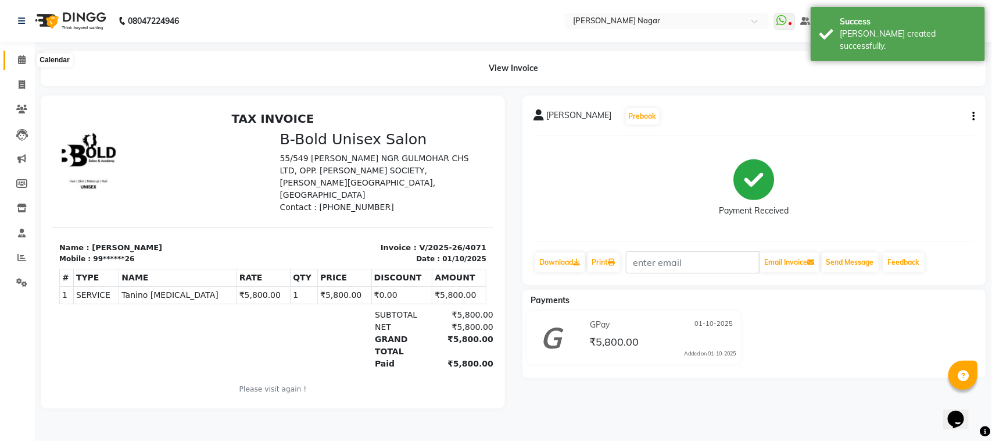
click at [25, 62] on span at bounding box center [22, 59] width 20 height 13
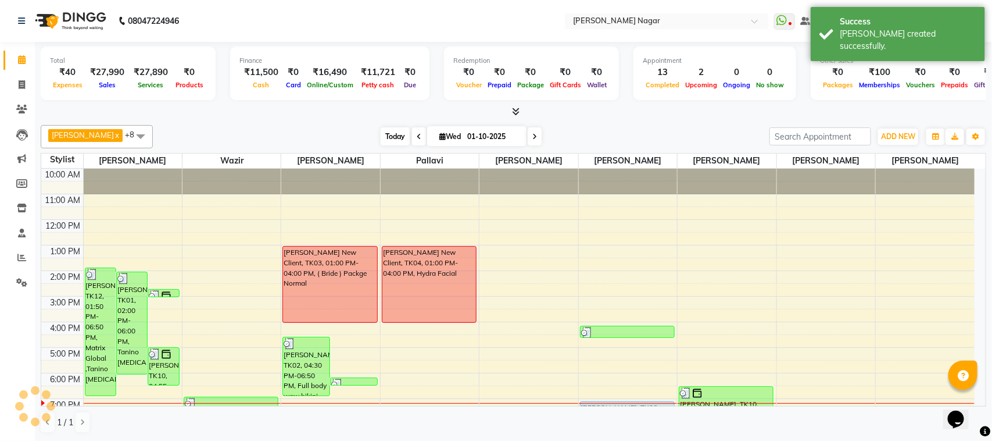
click at [381, 143] on span "Today" at bounding box center [395, 136] width 29 height 18
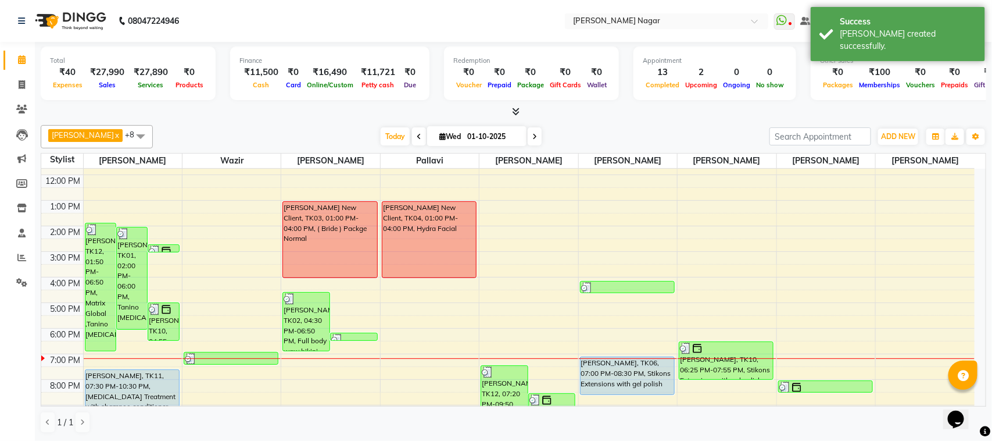
scroll to position [22, 0]
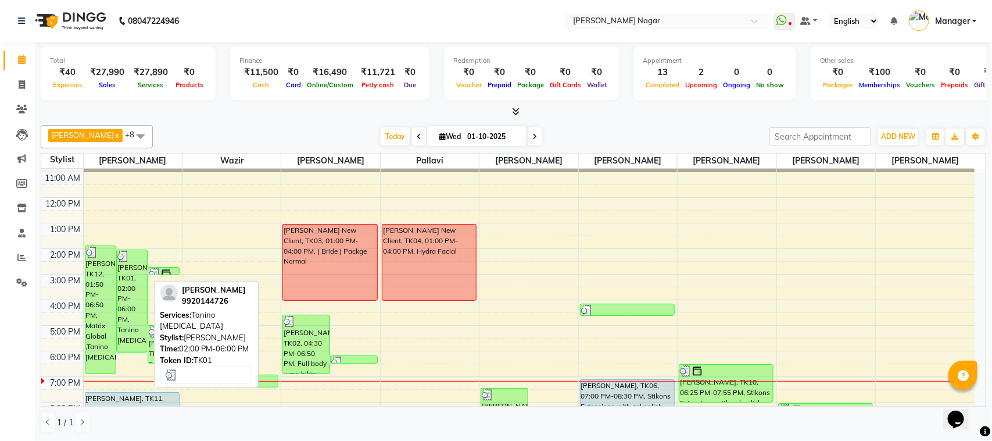
click at [134, 270] on div "[PERSON_NAME], TK01, 02:00 PM-06:00 PM, Tanino [MEDICAL_DATA]" at bounding box center [132, 301] width 30 height 102
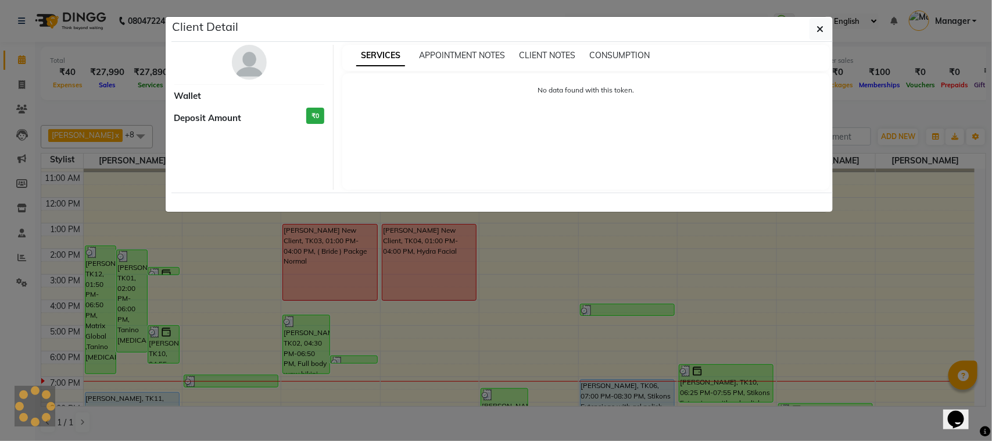
select select "3"
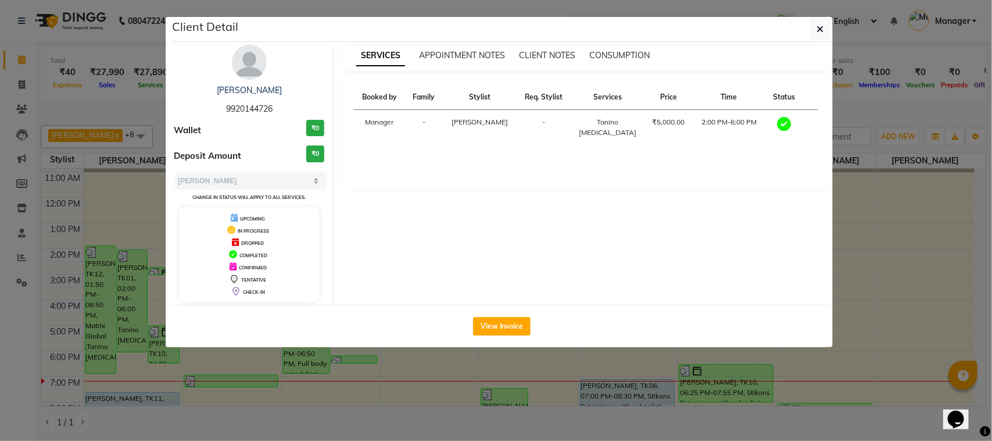
click at [239, 121] on div "Wallet ₹0" at bounding box center [249, 131] width 151 height 22
click at [245, 117] on div "[PERSON_NAME] 9920144726 Wallet ₹0 Deposit Amount ₹0 Select MARK DONE UPCOMING …" at bounding box center [250, 173] width 169 height 257
click at [251, 115] on div "[PERSON_NAME] 9920144726" at bounding box center [249, 99] width 151 height 31
copy span "9920144726"
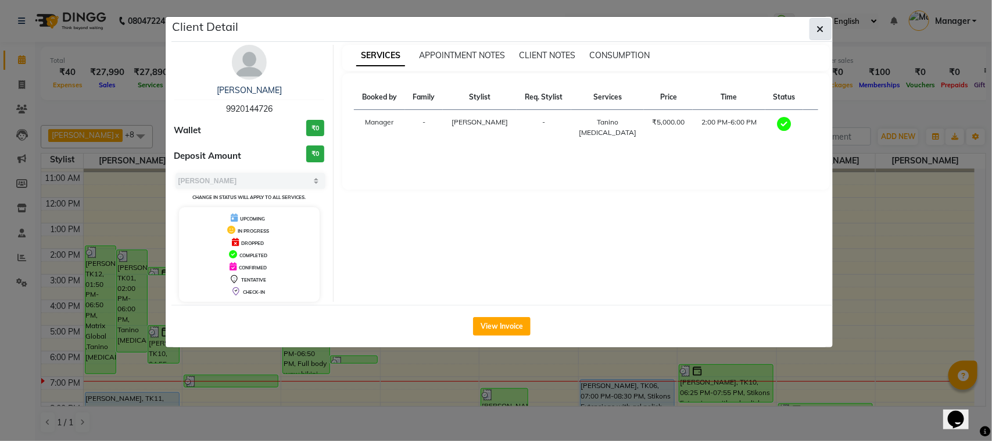
click at [821, 33] on icon "button" at bounding box center [820, 28] width 7 height 9
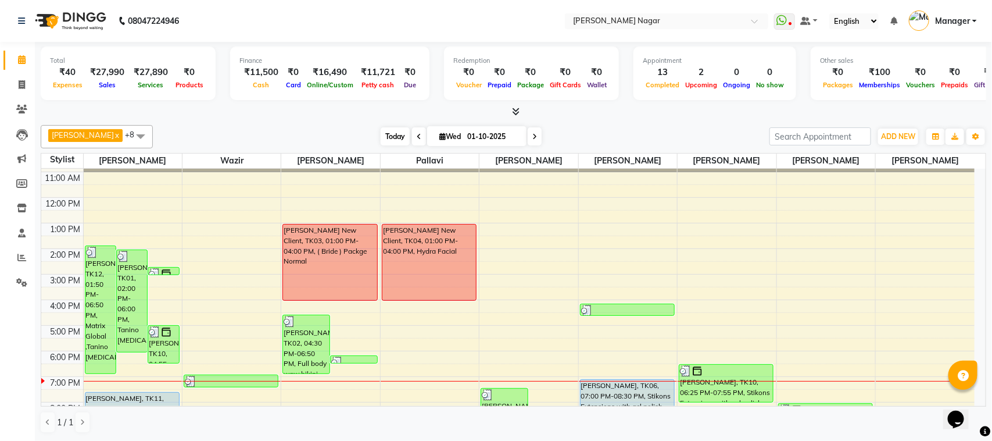
click at [397, 134] on span "Today" at bounding box center [395, 136] width 29 height 18
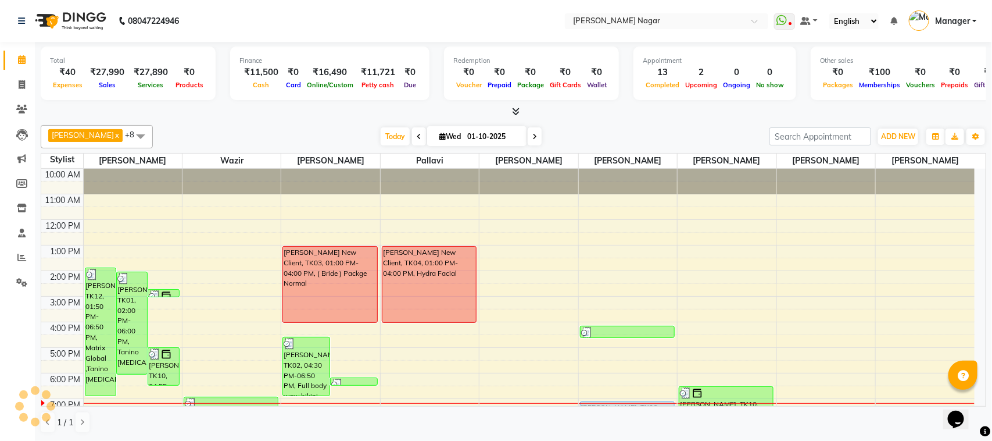
click at [532, 133] on icon at bounding box center [534, 136] width 5 height 7
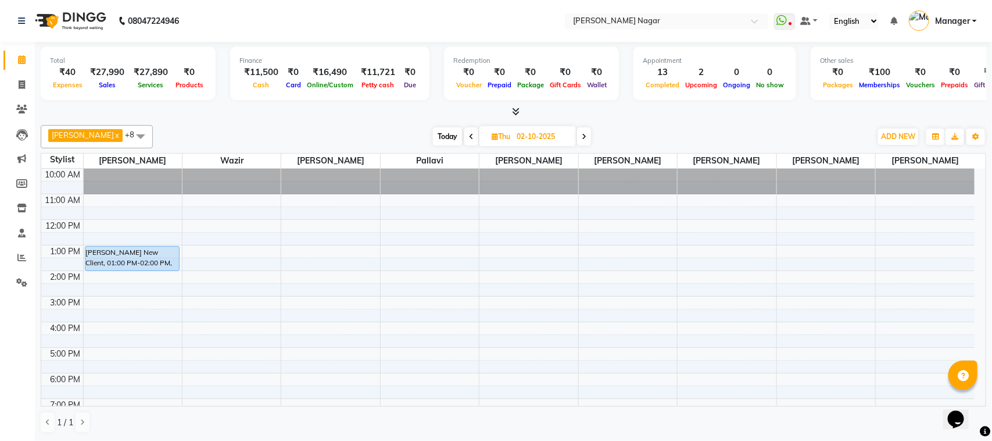
click at [442, 140] on span "Today" at bounding box center [447, 136] width 29 height 18
type input "01-10-2025"
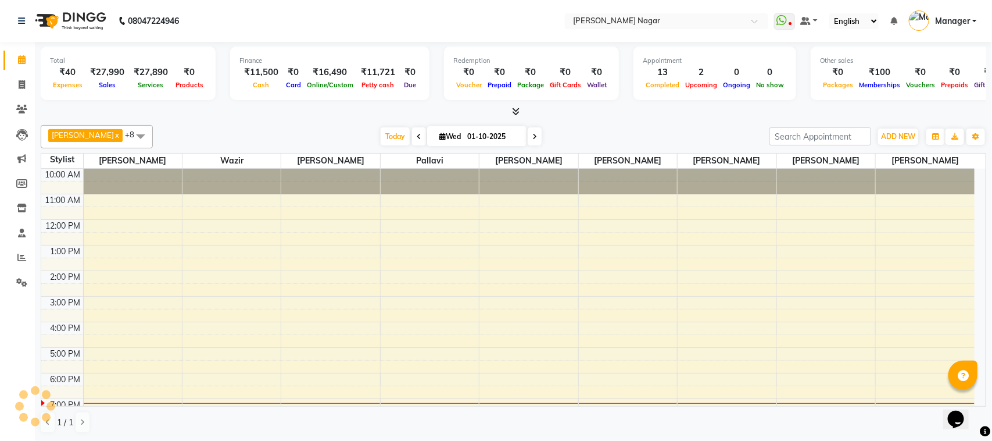
scroll to position [125, 0]
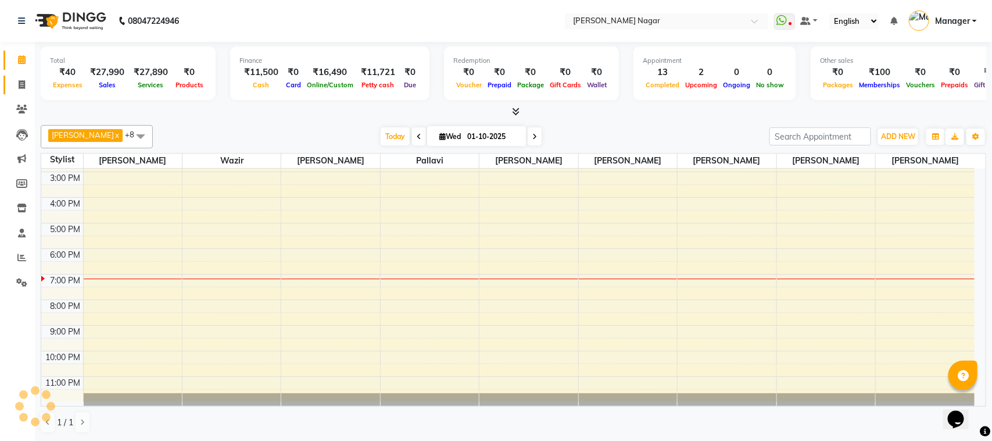
click at [19, 81] on icon at bounding box center [22, 84] width 6 height 9
select select "service"
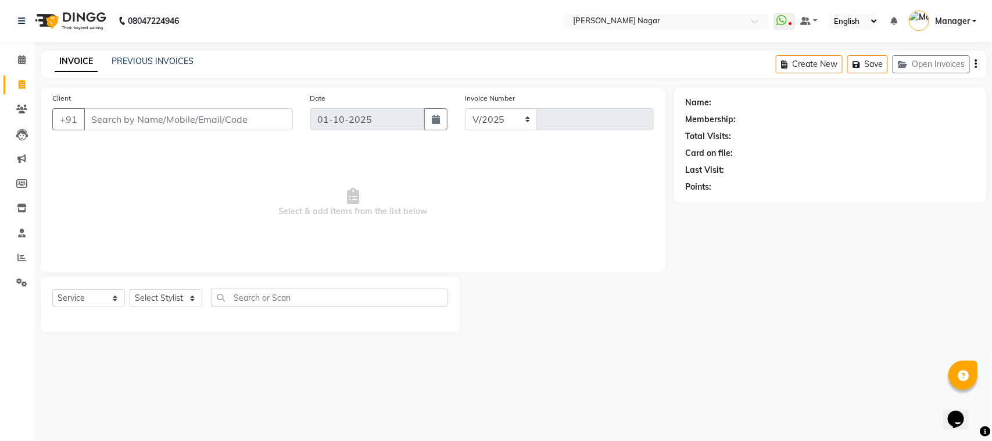
select select "7349"
type input "4072"
select select "membership"
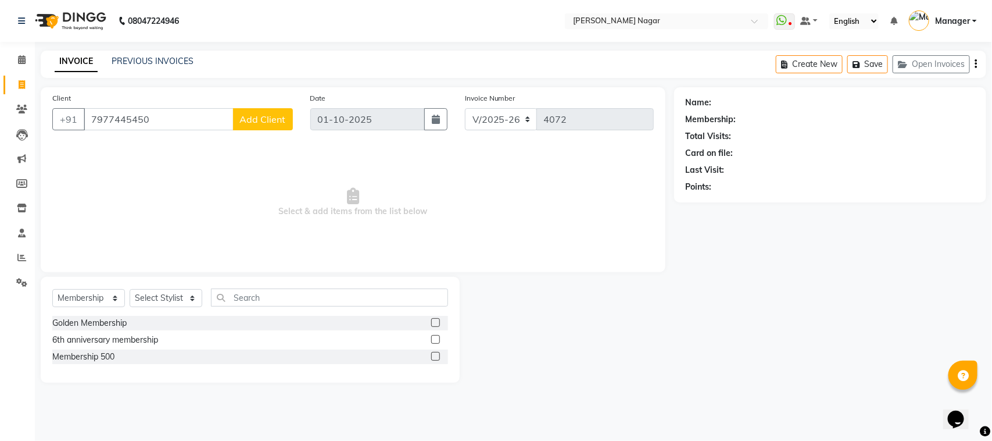
type input "7977445450"
click at [278, 125] on button "Add Client" at bounding box center [263, 119] width 60 height 22
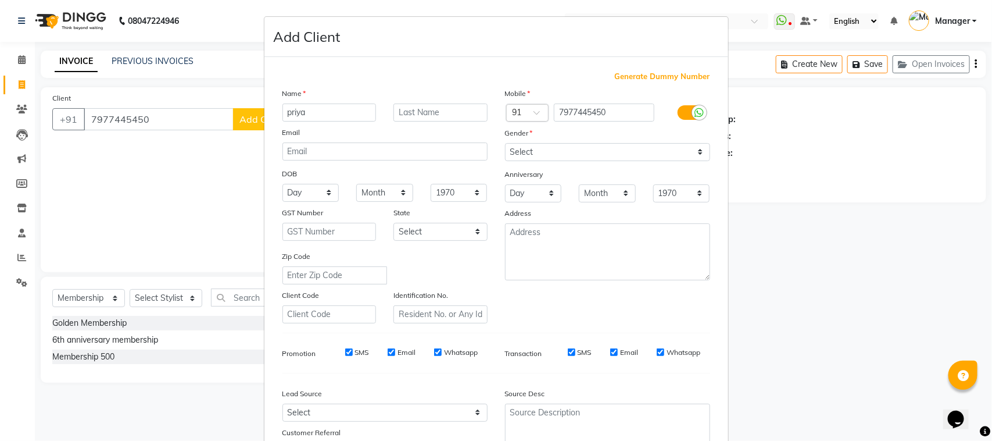
type input "priya"
click at [575, 155] on select "Select [DEMOGRAPHIC_DATA] [DEMOGRAPHIC_DATA] Other Prefer Not To Say" at bounding box center [607, 152] width 205 height 18
select select "[DEMOGRAPHIC_DATA]"
click at [505, 143] on select "Select [DEMOGRAPHIC_DATA] [DEMOGRAPHIC_DATA] Other Prefer Not To Say" at bounding box center [607, 152] width 205 height 18
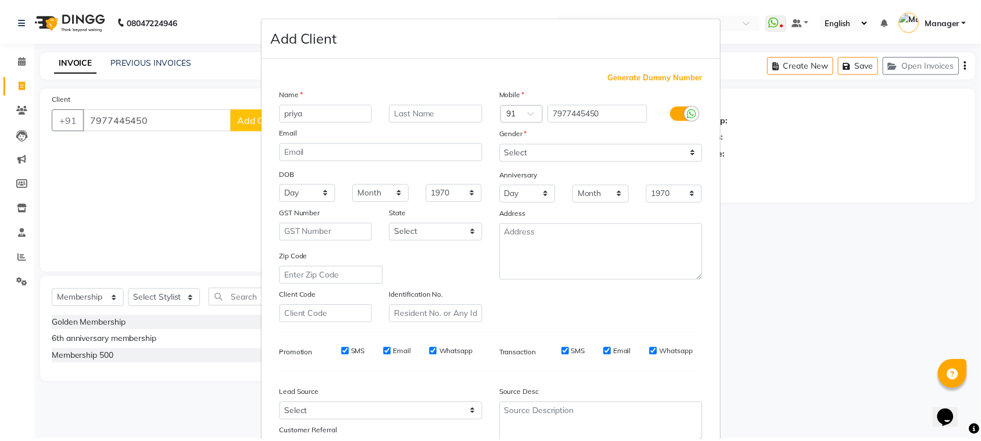
scroll to position [91, 0]
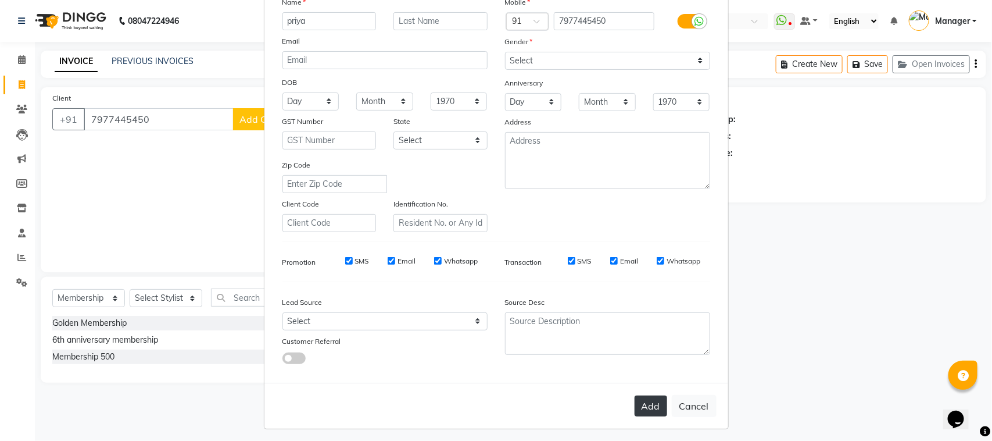
click at [646, 402] on button "Add" at bounding box center [651, 405] width 33 height 21
type input "79******50"
select select
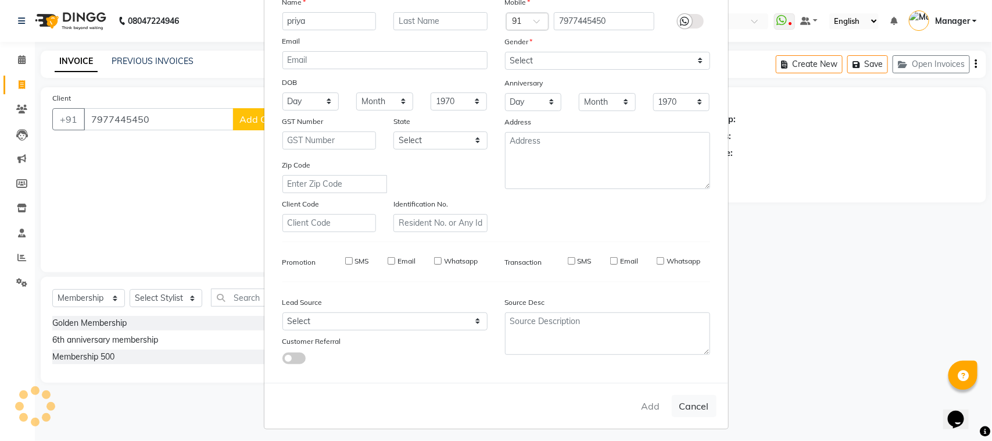
select select
checkbox input "false"
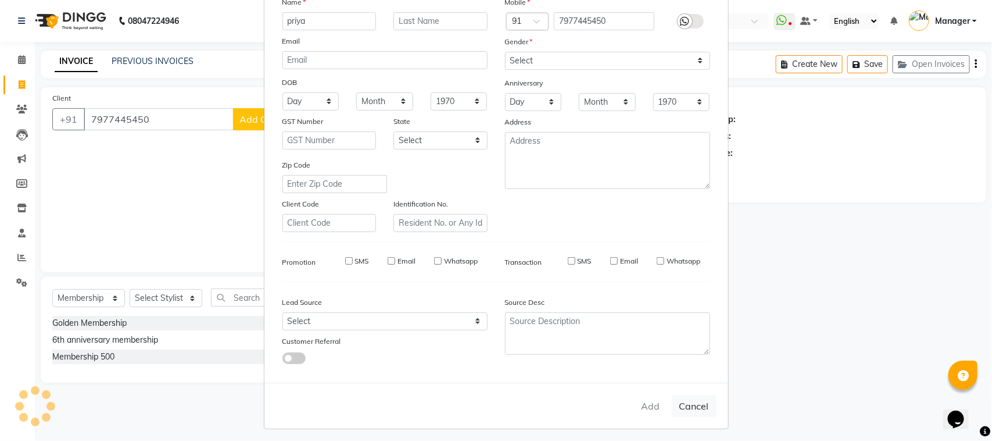
checkbox input "false"
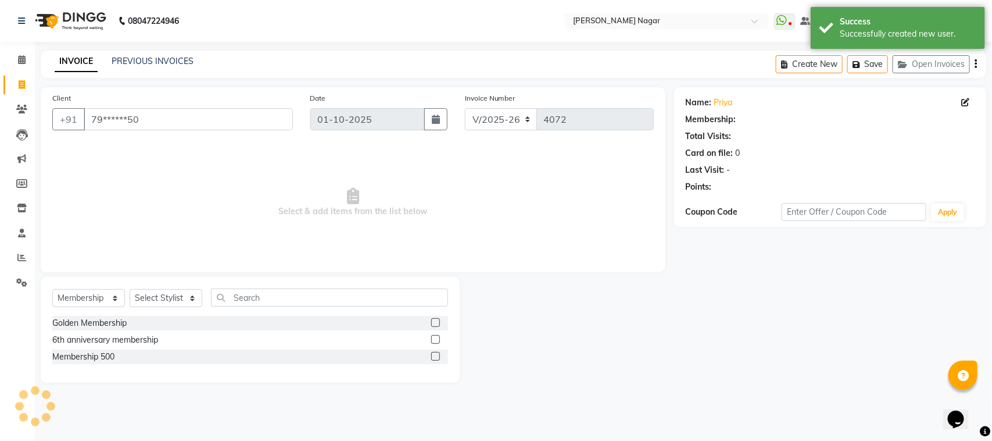
select select "1: Object"
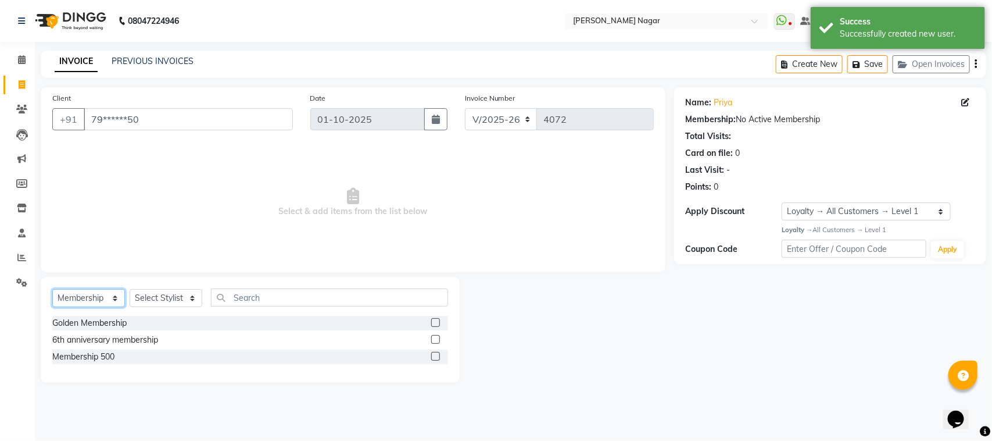
drag, startPoint x: 102, startPoint y: 296, endPoint x: 100, endPoint y: 289, distance: 7.9
click at [102, 296] on select "Select Service Product Membership Package Voucher Prepaid Gift Card" at bounding box center [88, 298] width 73 height 18
select select "service"
click at [52, 289] on select "Select Service Product Membership Package Voucher Prepaid Gift Card" at bounding box center [88, 298] width 73 height 18
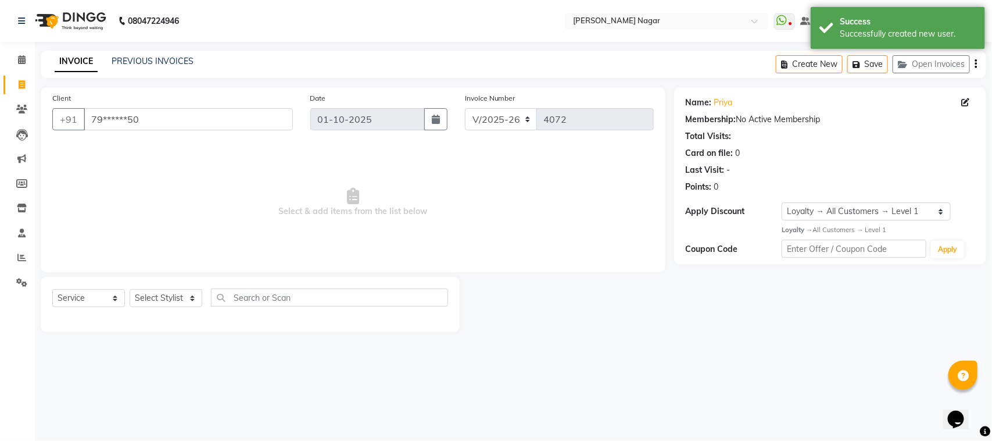
click at [167, 284] on div "Select Service Product Membership Package Voucher Prepaid Gift Card Select Styl…" at bounding box center [250, 304] width 419 height 55
click at [164, 295] on select "Select Stylist [PERSON_NAME] [PERSON_NAME] [PERSON_NAME] [PERSON_NAME] [PERSON_…" at bounding box center [166, 298] width 73 height 18
select select "64926"
click at [130, 289] on select "Select Stylist [PERSON_NAME] [PERSON_NAME] [PERSON_NAME] [PERSON_NAME] [PERSON_…" at bounding box center [166, 298] width 73 height 18
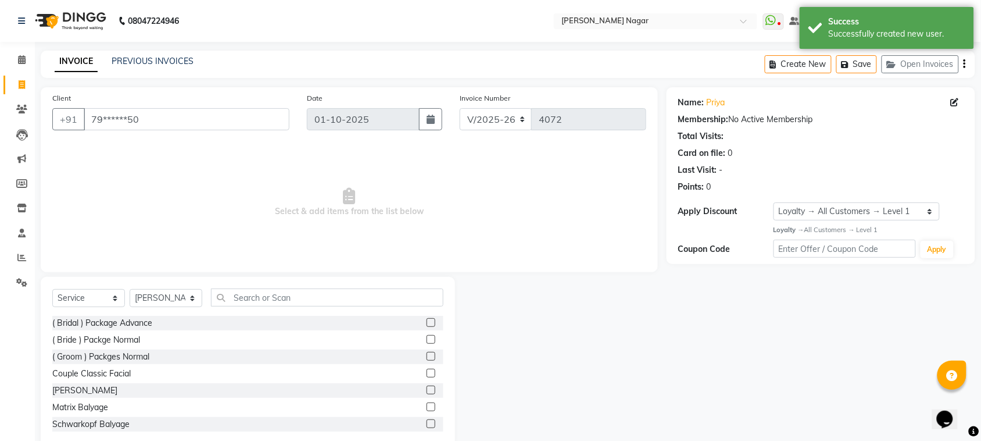
click at [288, 287] on div "Select Service Product Membership Package Voucher Prepaid Gift Card Select Styl…" at bounding box center [248, 362] width 414 height 171
click at [289, 294] on input "text" at bounding box center [327, 297] width 233 height 18
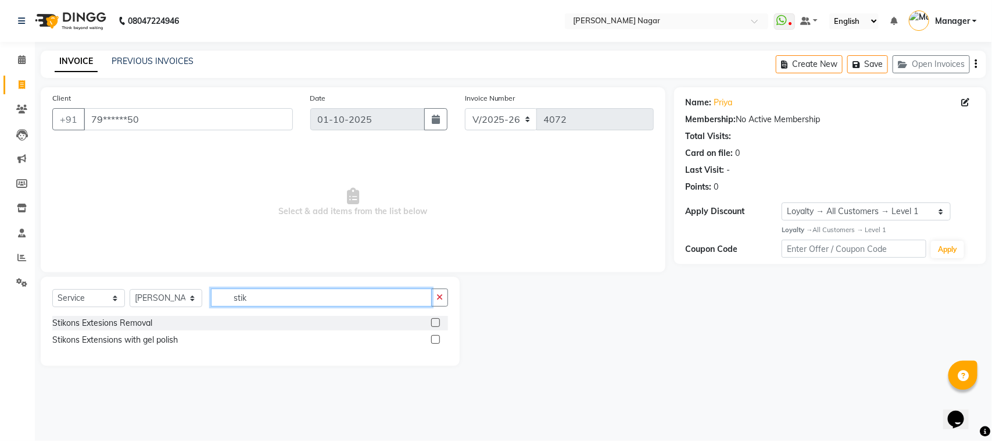
type input "stik"
click at [437, 345] on div at bounding box center [435, 341] width 8 height 12
click at [439, 341] on label at bounding box center [435, 339] width 9 height 9
click at [439, 341] on input "checkbox" at bounding box center [435, 340] width 8 height 8
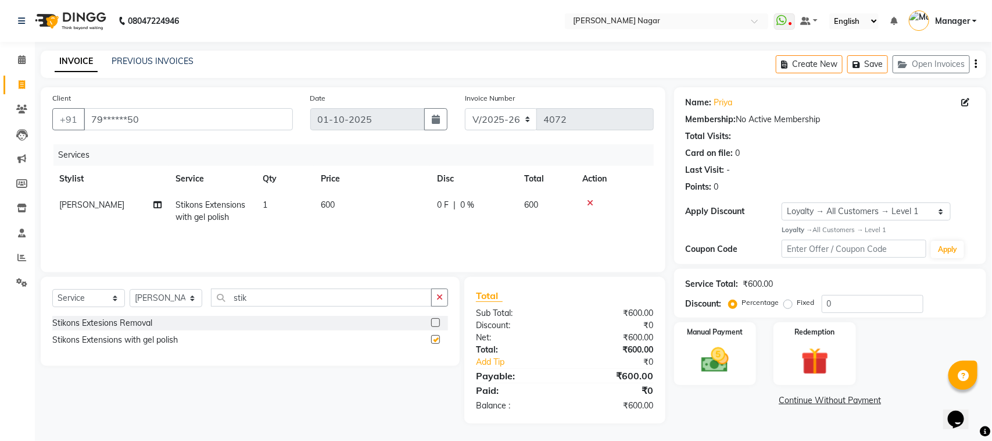
checkbox input "false"
click at [157, 306] on select "Select Stylist [PERSON_NAME] [PERSON_NAME] [PERSON_NAME] [PERSON_NAME] [PERSON_…" at bounding box center [166, 298] width 73 height 18
select select "92838"
click at [130, 289] on select "Select Stylist [PERSON_NAME] [PERSON_NAME] [PERSON_NAME] [PERSON_NAME] [PERSON_…" at bounding box center [166, 298] width 73 height 18
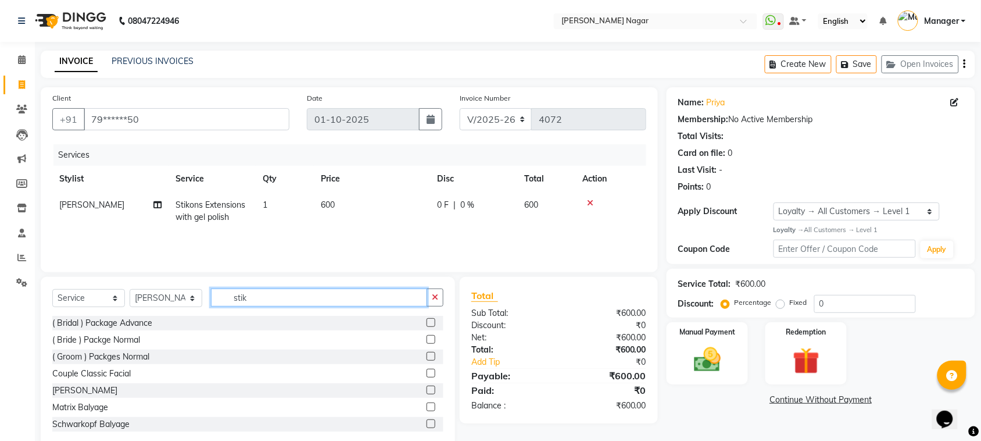
click at [278, 294] on input "stik" at bounding box center [319, 297] width 216 height 18
type input "s"
type input "gel"
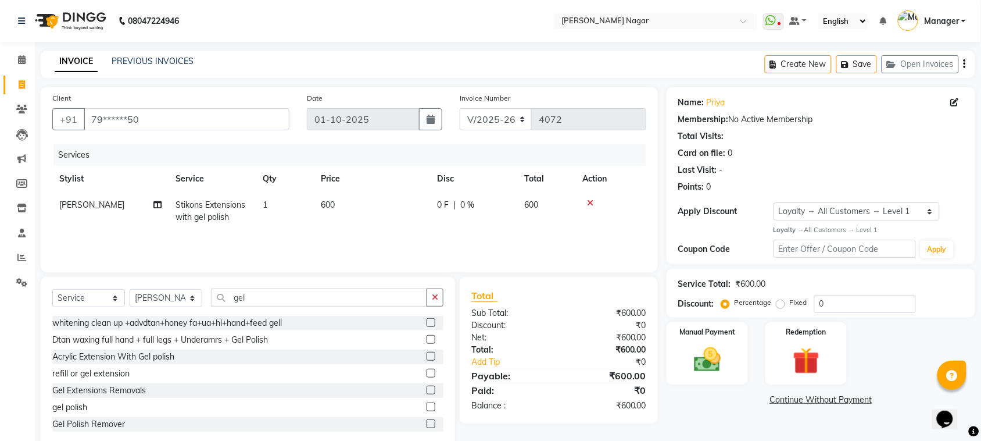
click at [427, 408] on label at bounding box center [431, 406] width 9 height 9
click at [427, 408] on input "checkbox" at bounding box center [431, 407] width 8 height 8
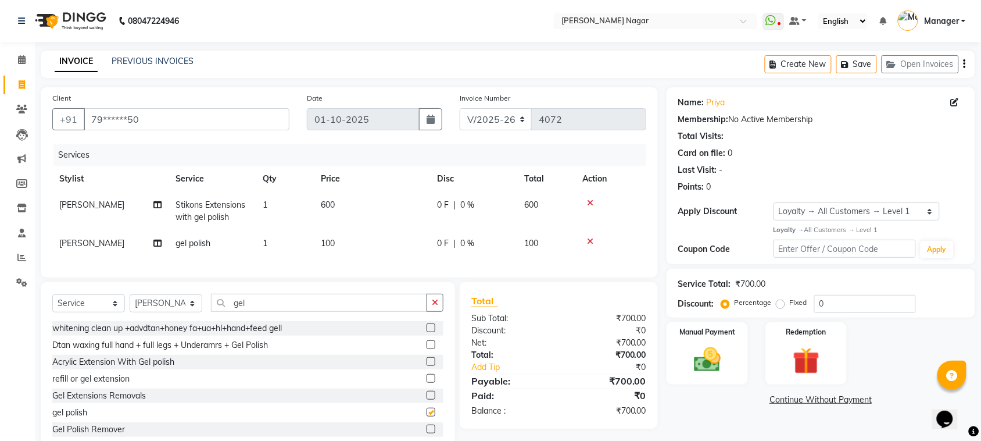
checkbox input "false"
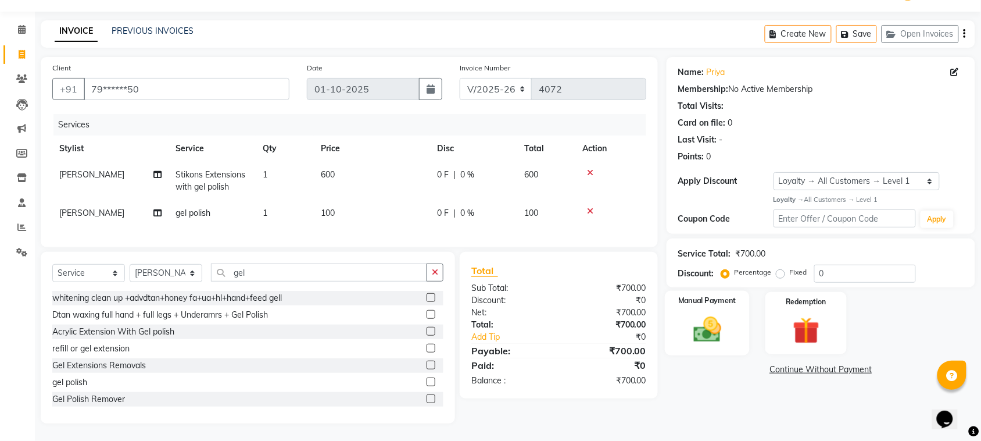
click at [716, 314] on img at bounding box center [707, 329] width 45 height 32
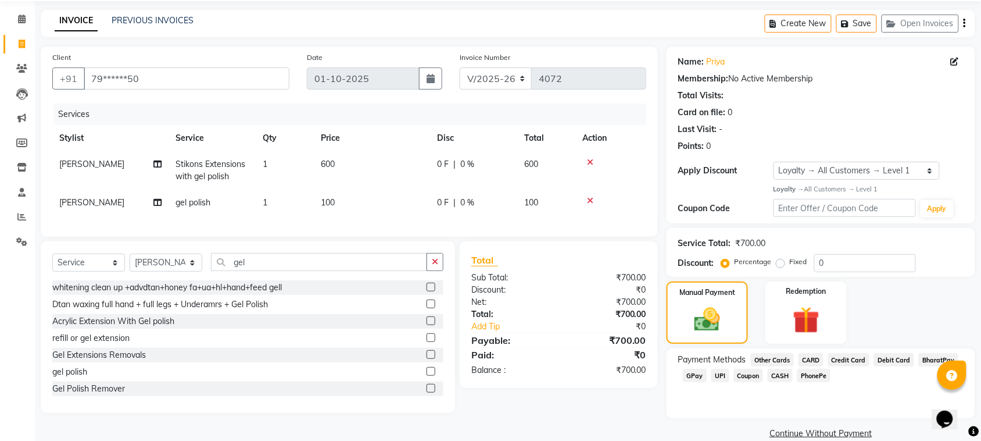
click at [778, 378] on span "CASH" at bounding box center [780, 375] width 25 height 13
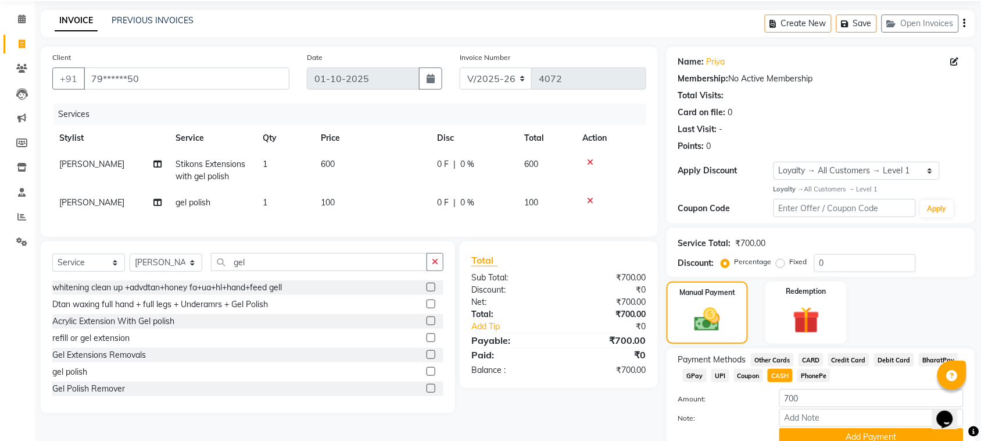
scroll to position [91, 0]
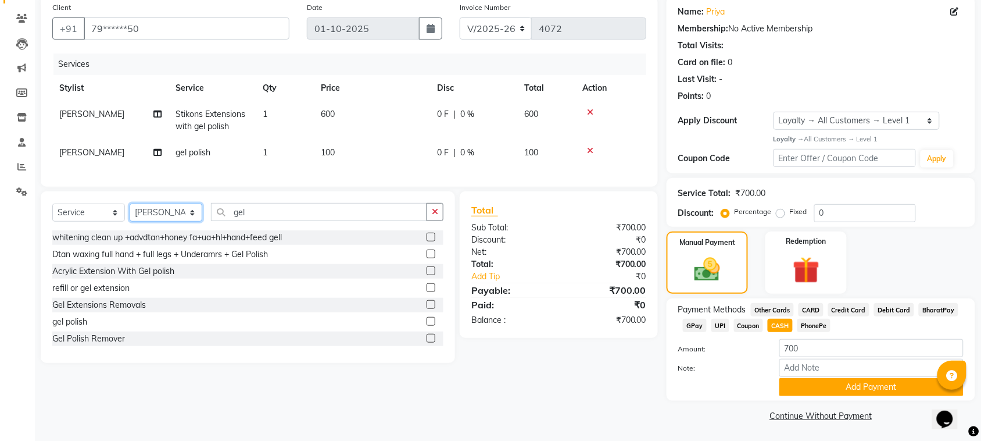
click at [144, 221] on select "Select Stylist [PERSON_NAME] [PERSON_NAME] [PERSON_NAME] [PERSON_NAME] [PERSON_…" at bounding box center [166, 212] width 73 height 18
select select "87299"
click at [130, 214] on select "Select Stylist [PERSON_NAME] [PERSON_NAME] [PERSON_NAME] [PERSON_NAME] [PERSON_…" at bounding box center [166, 212] width 73 height 18
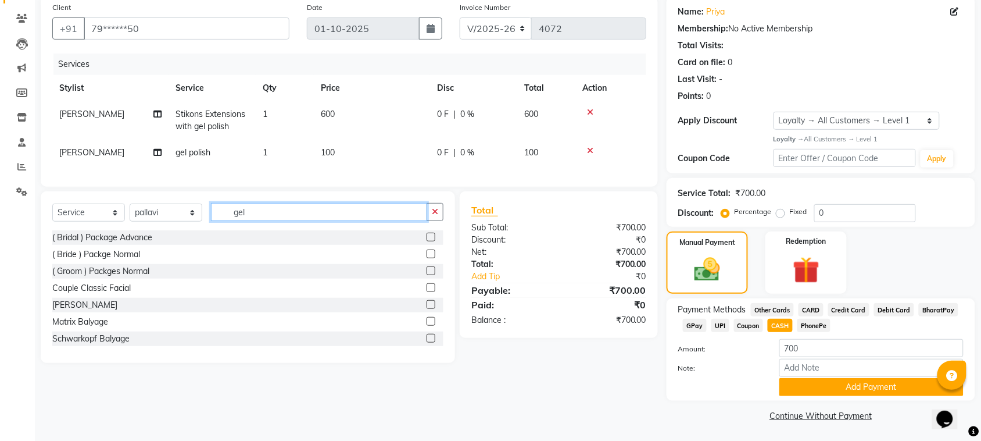
click at [263, 221] on input "gel" at bounding box center [319, 212] width 216 height 18
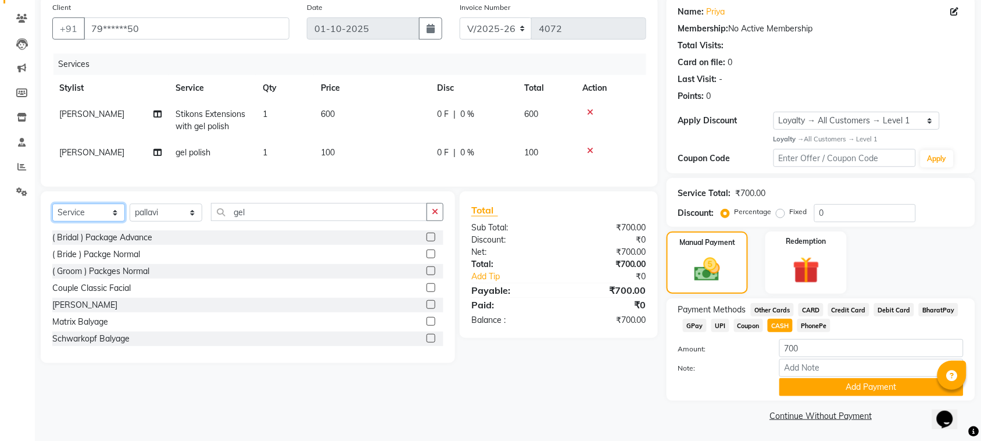
click at [105, 219] on select "Select Service Product Membership Package Voucher Prepaid Gift Card" at bounding box center [88, 212] width 73 height 18
click at [52, 214] on select "Select Service Product Membership Package Voucher Prepaid Gift Card" at bounding box center [88, 212] width 73 height 18
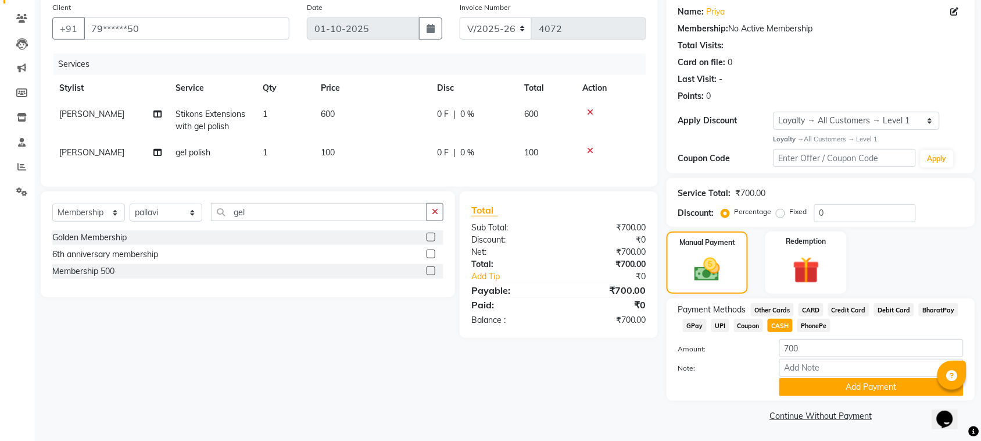
click at [431, 262] on div at bounding box center [431, 255] width 8 height 12
click at [430, 258] on label at bounding box center [431, 253] width 9 height 9
click at [430, 258] on input "checkbox" at bounding box center [431, 255] width 8 height 8
select select "select"
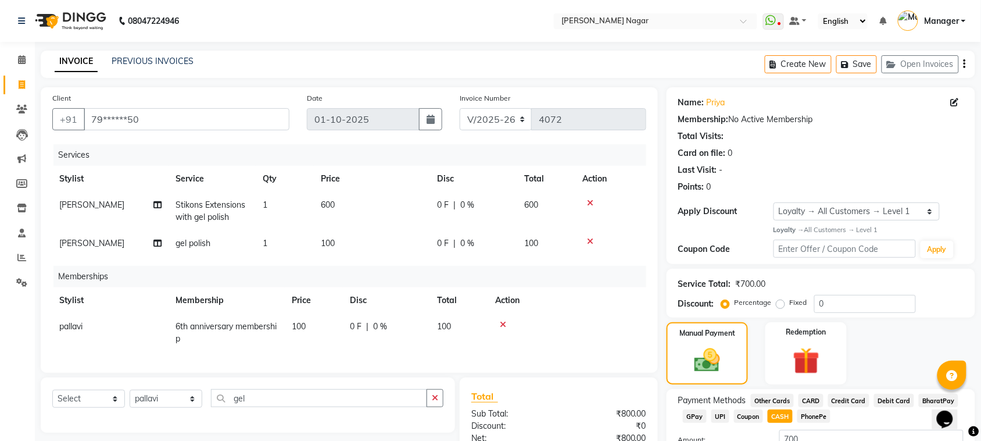
scroll to position [111, 0]
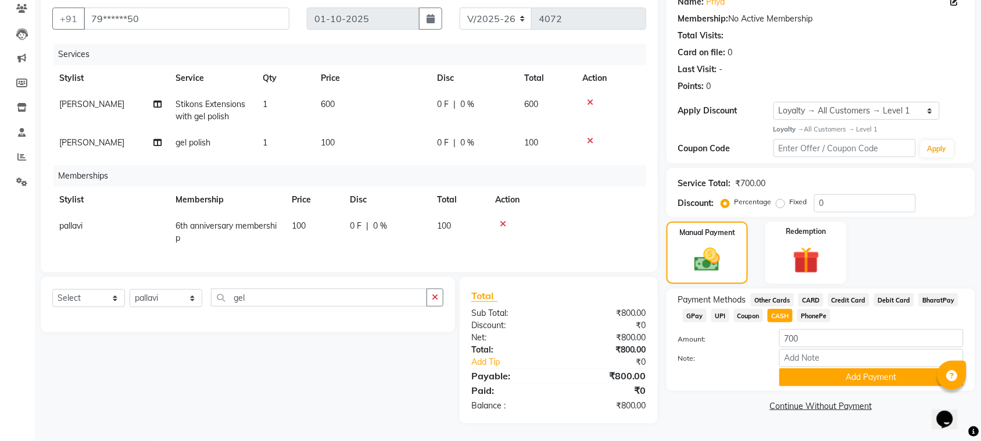
click at [501, 220] on icon at bounding box center [503, 224] width 6 height 8
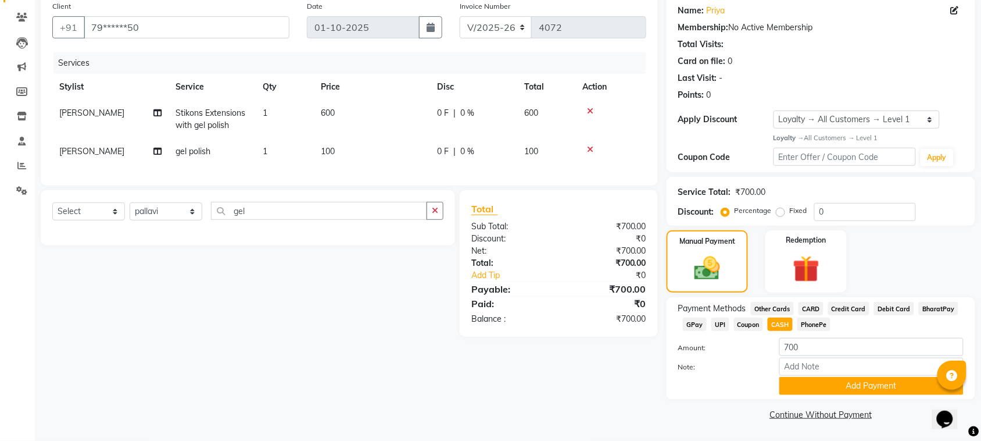
scroll to position [91, 0]
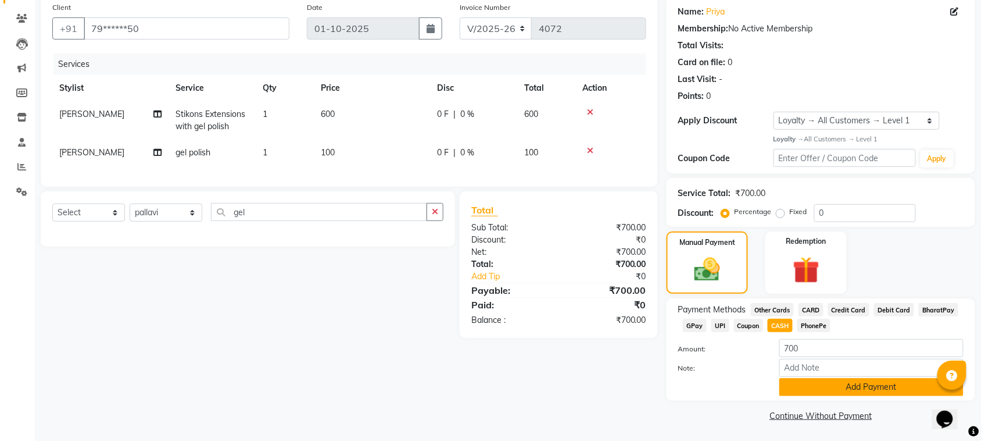
click at [840, 379] on button "Add Payment" at bounding box center [872, 387] width 184 height 18
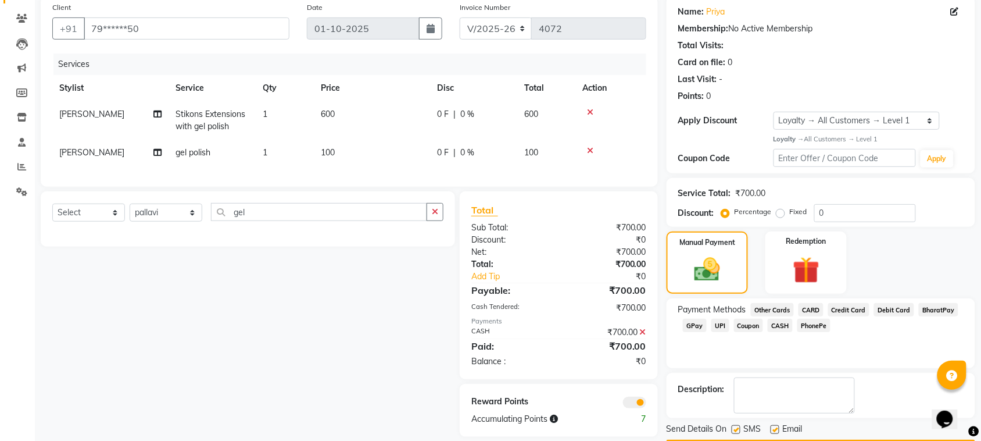
scroll to position [125, 0]
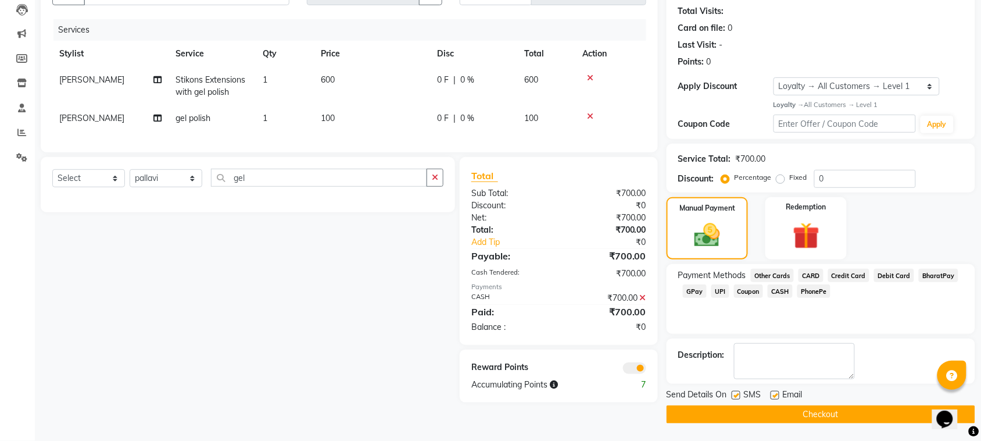
click at [782, 419] on button "Checkout" at bounding box center [821, 414] width 309 height 18
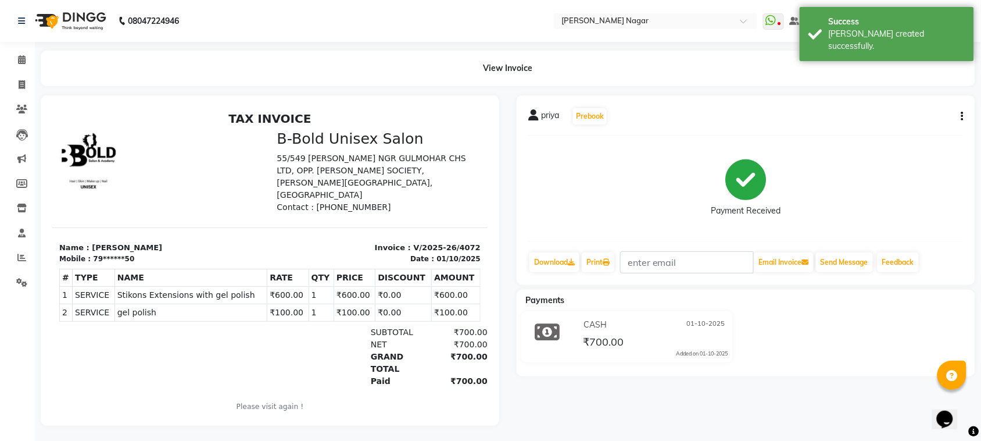
click at [24, 73] on li "Invoice" at bounding box center [17, 85] width 35 height 25
click at [29, 57] on span at bounding box center [22, 59] width 20 height 13
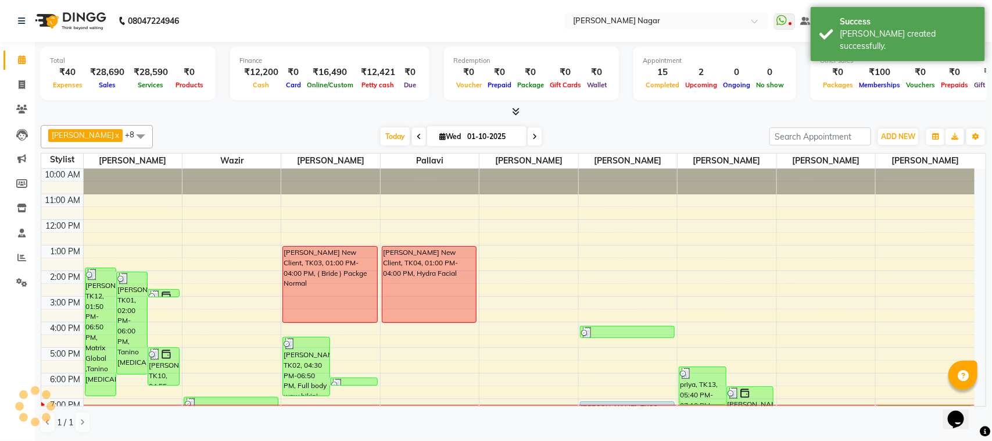
click at [394, 135] on span "Today" at bounding box center [395, 136] width 29 height 18
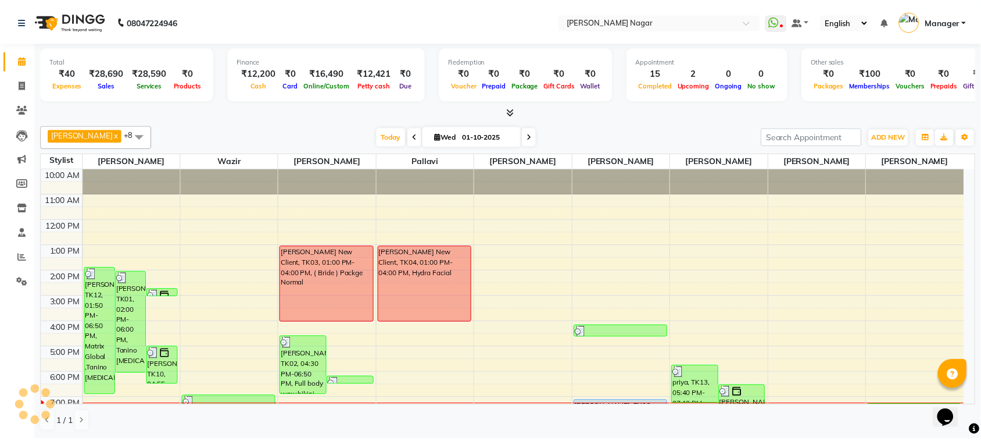
scroll to position [125, 0]
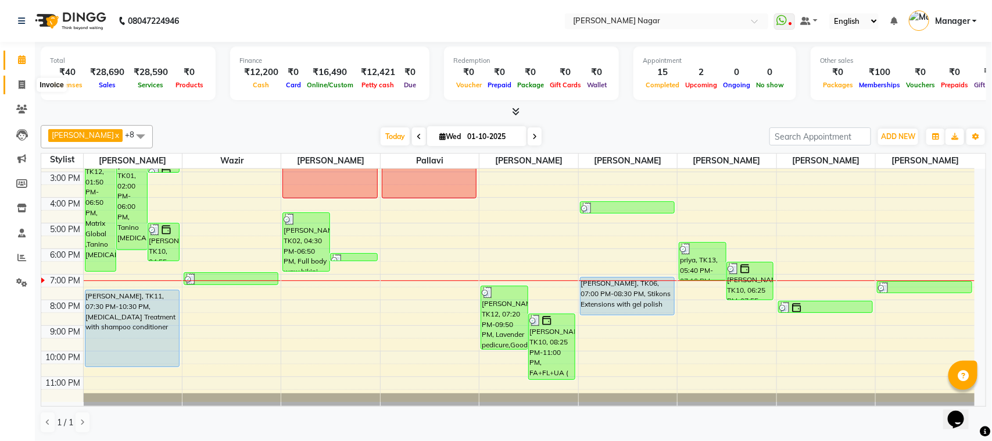
click at [22, 85] on icon at bounding box center [22, 84] width 6 height 9
select select "service"
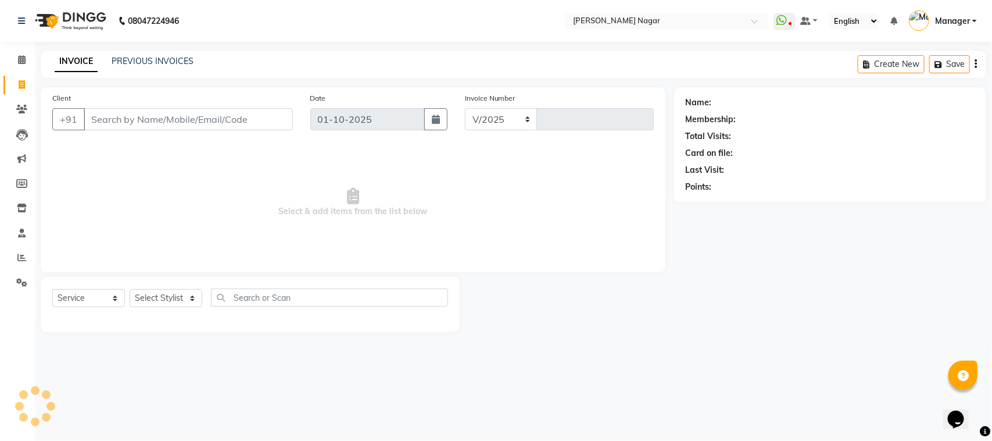
select select "7349"
type input "4073"
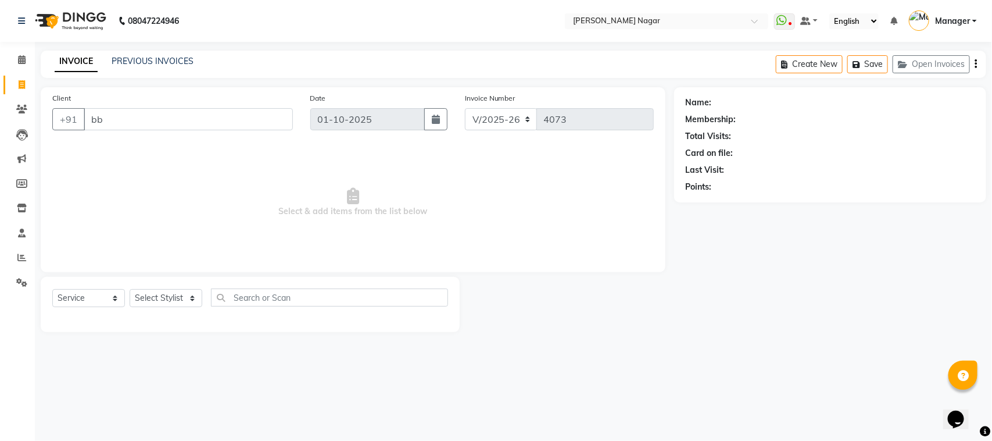
type input "bbo"
select select "membership"
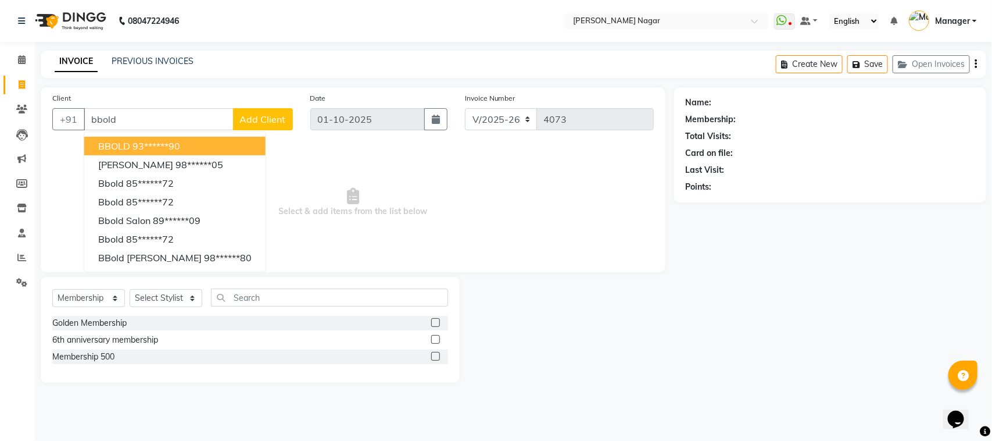
click at [155, 144] on ngb-highlight "93******90" at bounding box center [157, 146] width 48 height 12
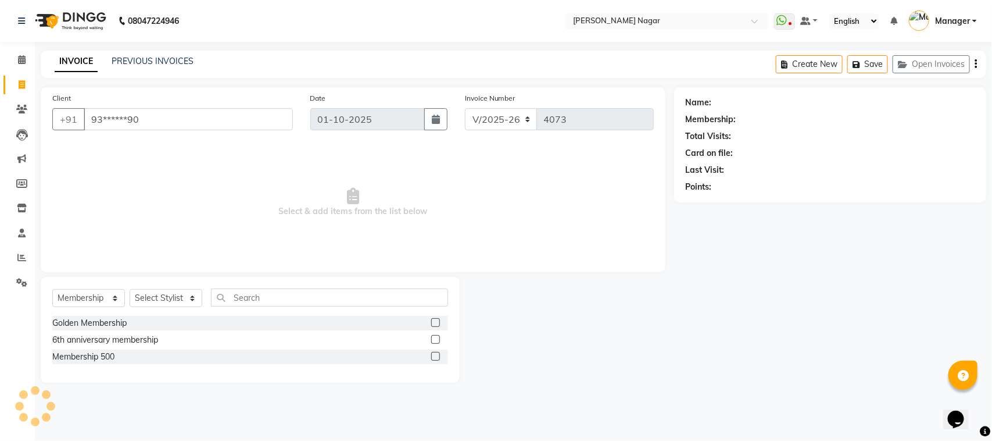
type input "93******90"
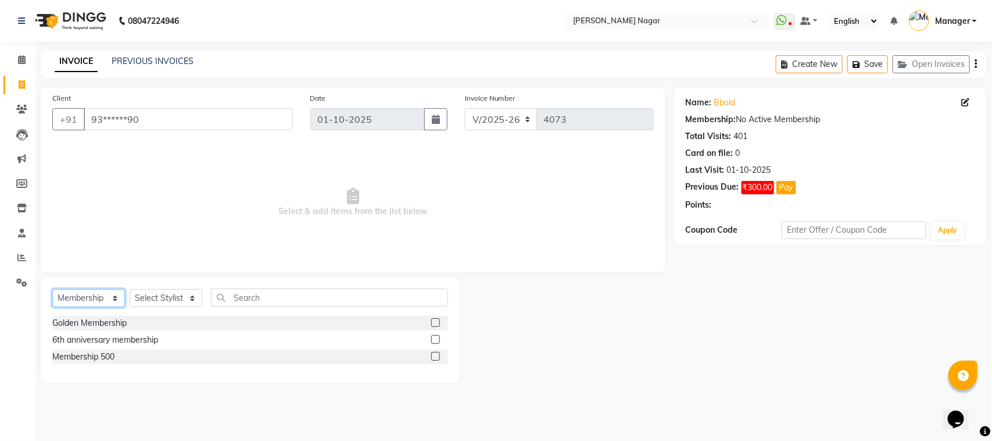
click at [92, 295] on select "Select Service Product Membership Package Voucher Prepaid Gift Card" at bounding box center [88, 298] width 73 height 18
select select "service"
click at [52, 289] on select "Select Service Product Membership Package Voucher Prepaid Gift Card" at bounding box center [88, 298] width 73 height 18
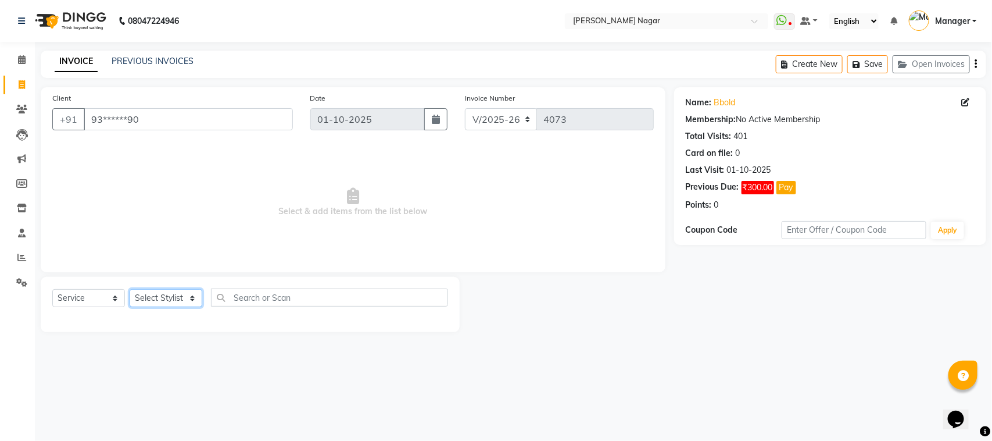
click at [184, 292] on select "Select Stylist [PERSON_NAME] [PERSON_NAME] [PERSON_NAME] [PERSON_NAME] [PERSON_…" at bounding box center [166, 298] width 73 height 18
select select "87299"
click at [130, 289] on select "Select Stylist [PERSON_NAME] [PERSON_NAME] [PERSON_NAME] [PERSON_NAME] [PERSON_…" at bounding box center [166, 298] width 73 height 18
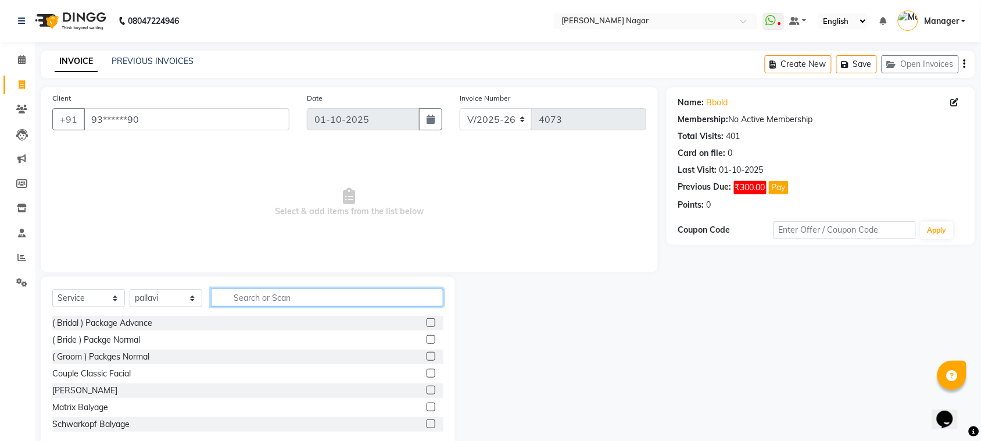
click at [252, 295] on input "text" at bounding box center [327, 297] width 233 height 18
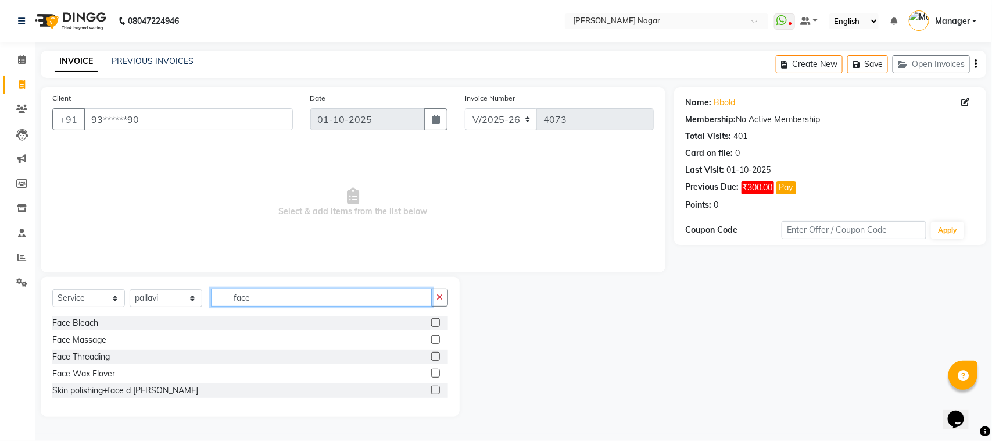
type input "face"
click at [434, 355] on label at bounding box center [435, 356] width 9 height 9
click at [434, 355] on input "checkbox" at bounding box center [435, 357] width 8 height 8
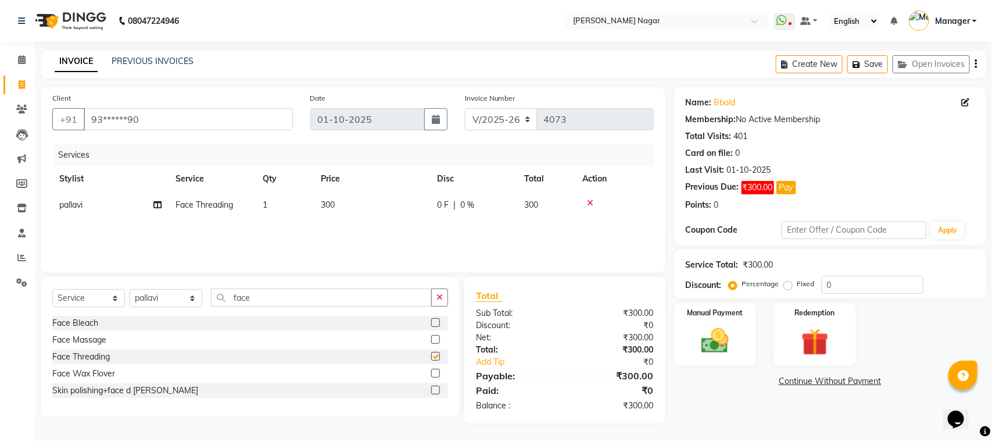
checkbox input "false"
click at [358, 219] on div "Services Stylist Service Qty Price Disc Total Action pallavi Face Threading 1 3…" at bounding box center [353, 202] width 602 height 116
click at [352, 212] on td "300" at bounding box center [372, 205] width 116 height 26
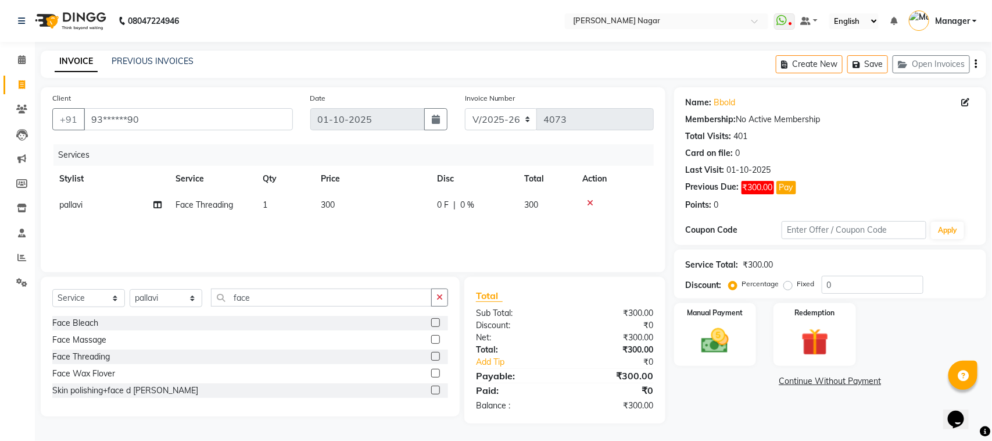
select select "87299"
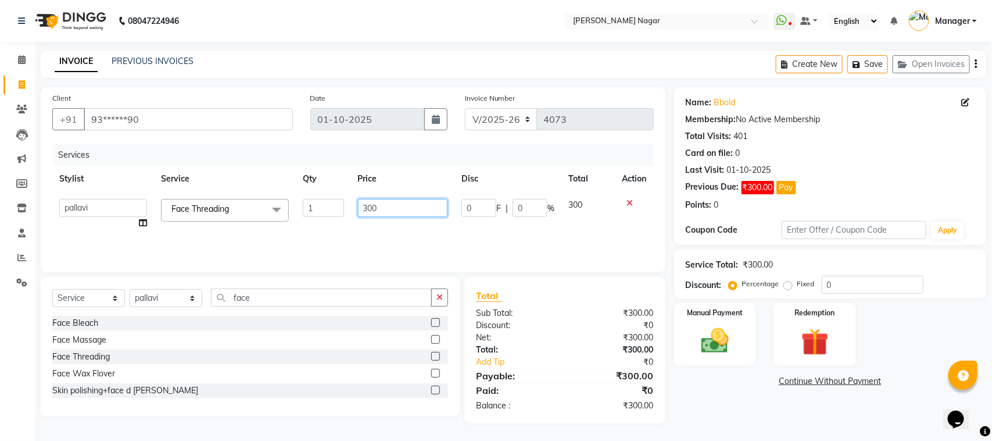
click at [360, 207] on input "300" at bounding box center [403, 208] width 90 height 18
type input "112"
click at [390, 224] on div "Services Stylist Service Qty Price Disc Total Action [PERSON_NAME] bilkhiya [PE…" at bounding box center [353, 202] width 602 height 116
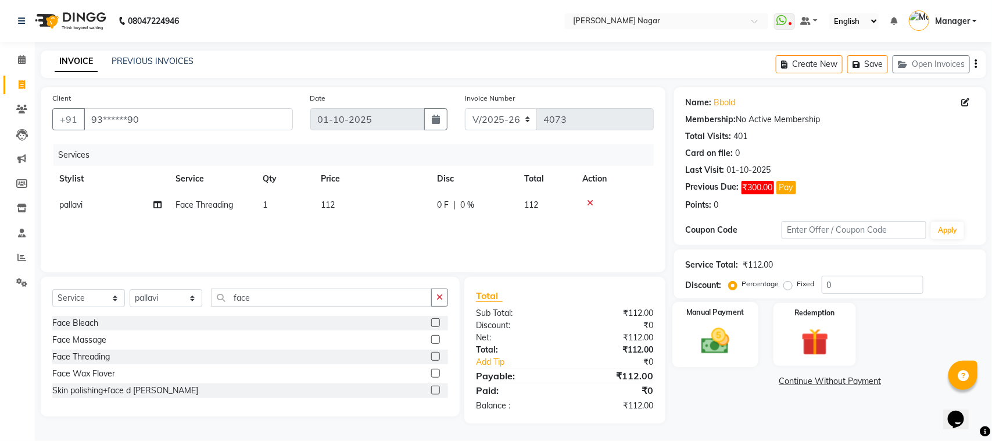
click at [714, 330] on img at bounding box center [715, 340] width 46 height 33
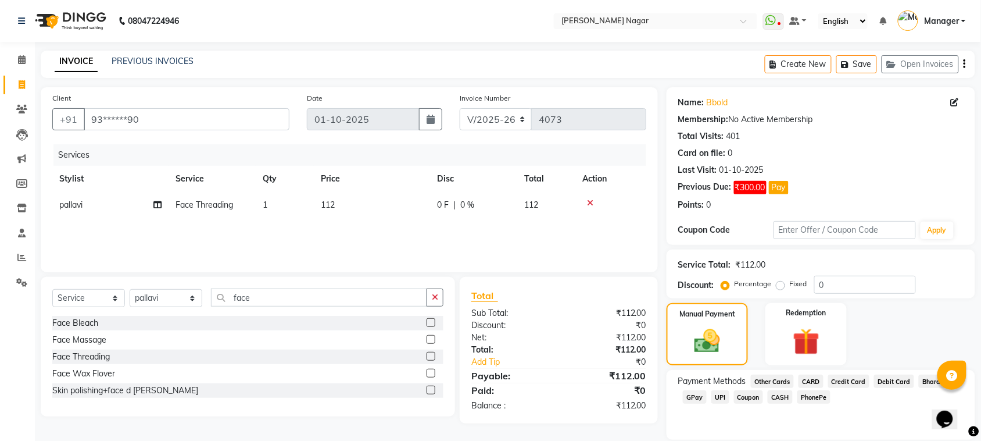
scroll to position [40, 0]
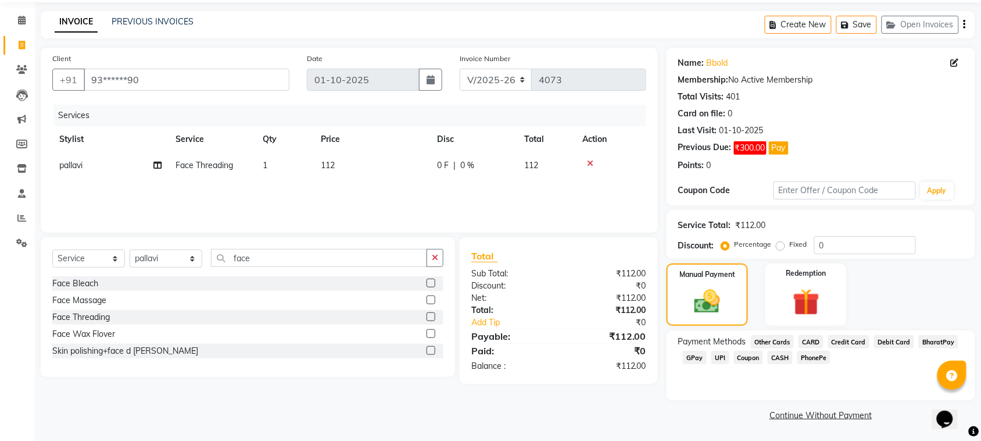
click at [696, 356] on span "GPay" at bounding box center [695, 357] width 24 height 13
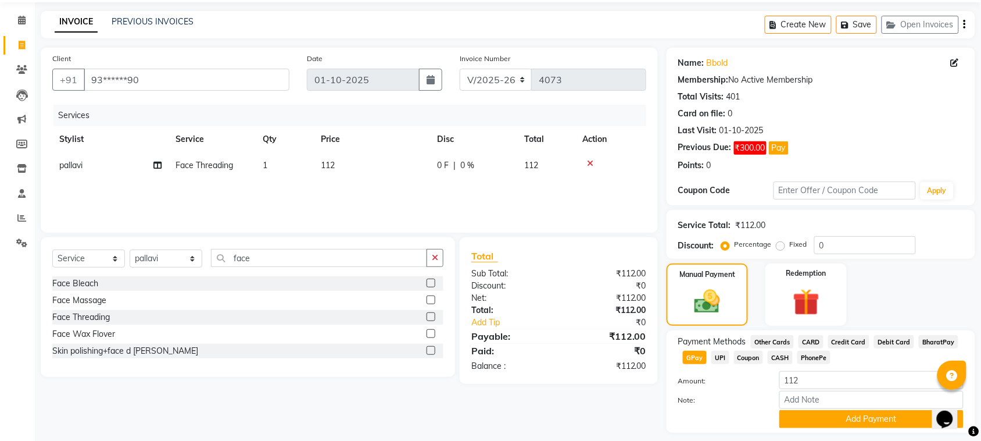
scroll to position [72, 0]
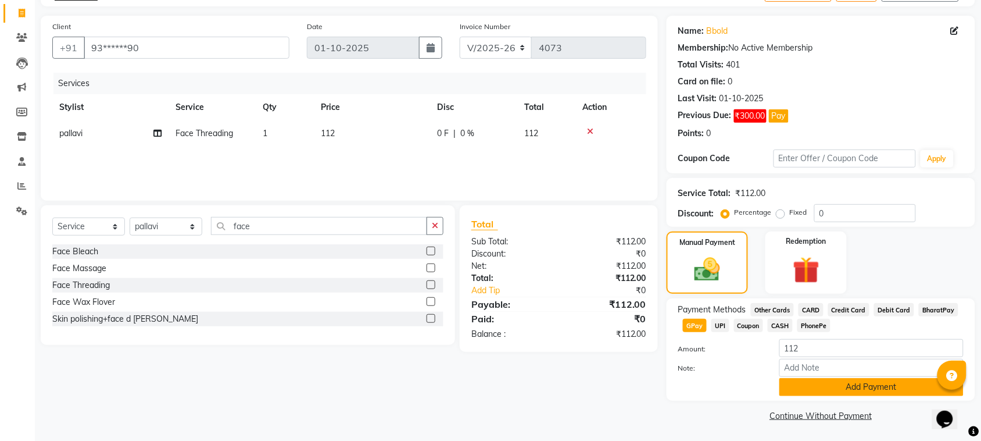
click at [835, 378] on button "Add Payment" at bounding box center [872, 387] width 184 height 18
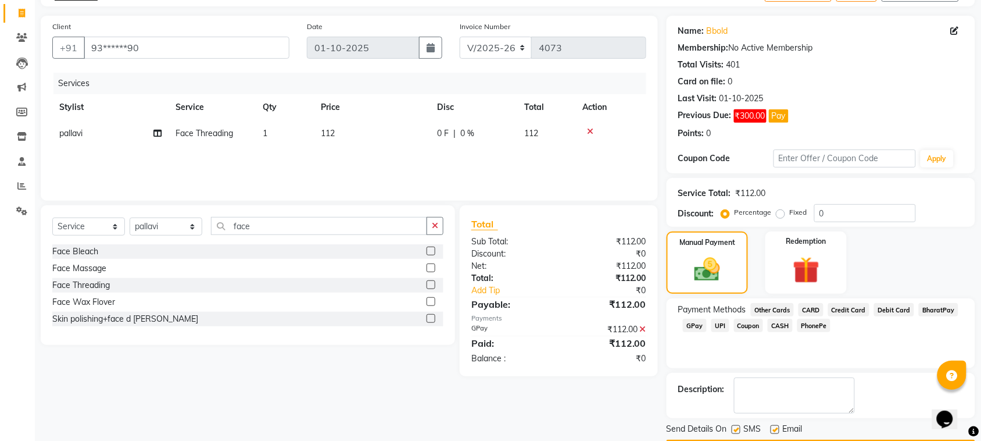
scroll to position [106, 0]
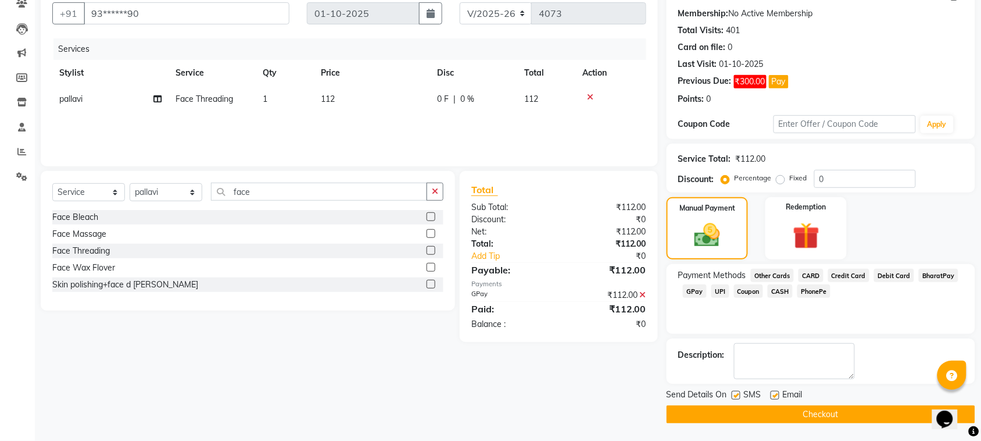
click at [779, 409] on button "Checkout" at bounding box center [821, 414] width 309 height 18
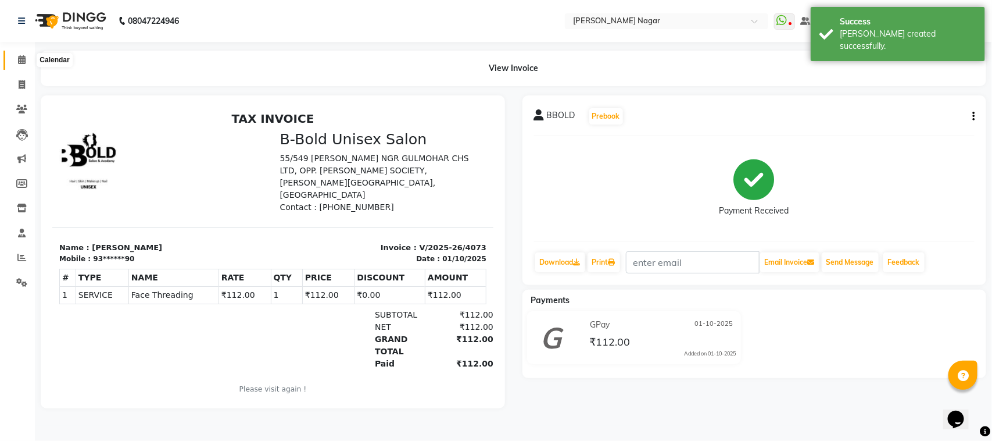
click at [13, 56] on span at bounding box center [22, 59] width 20 height 13
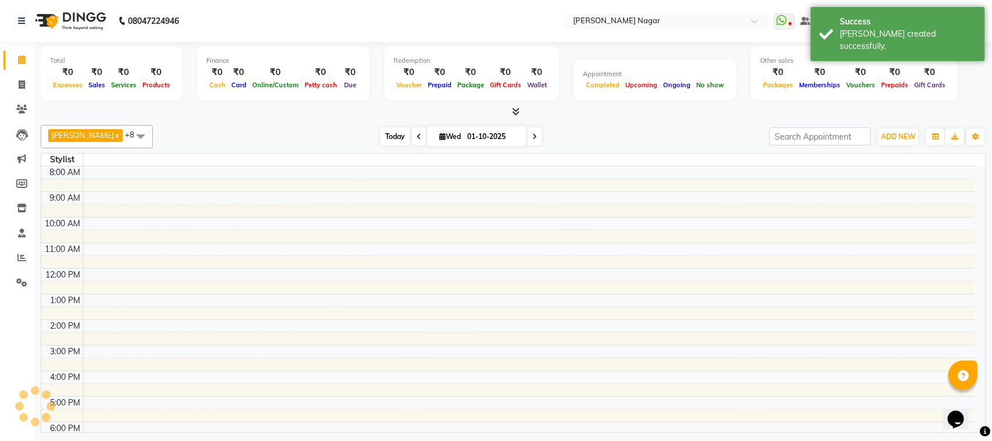
click at [388, 133] on span "Today" at bounding box center [395, 136] width 29 height 18
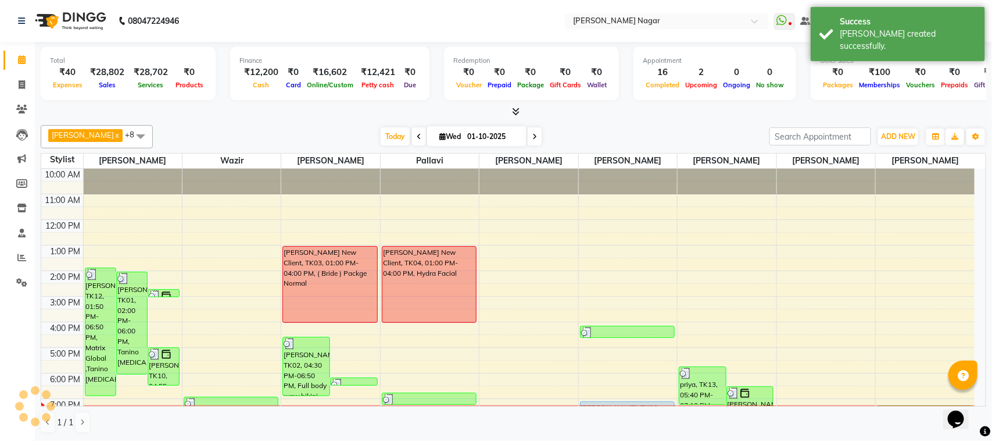
scroll to position [125, 0]
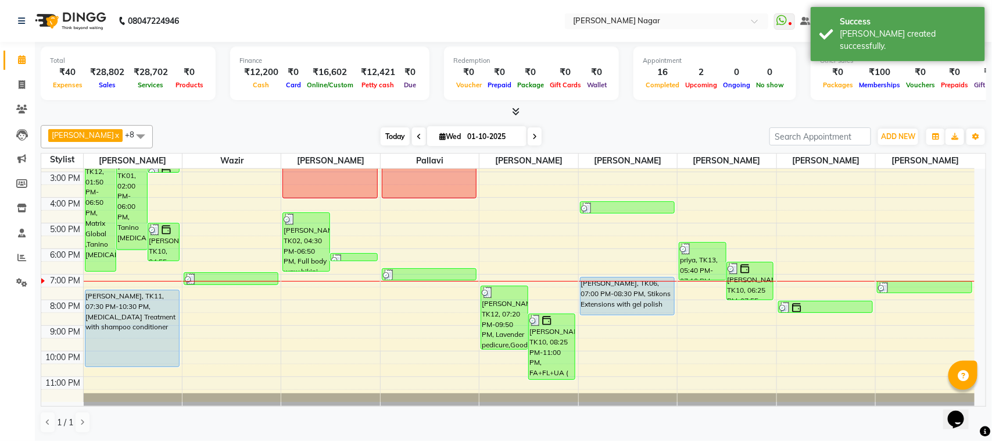
click at [392, 131] on span "Today" at bounding box center [395, 136] width 29 height 18
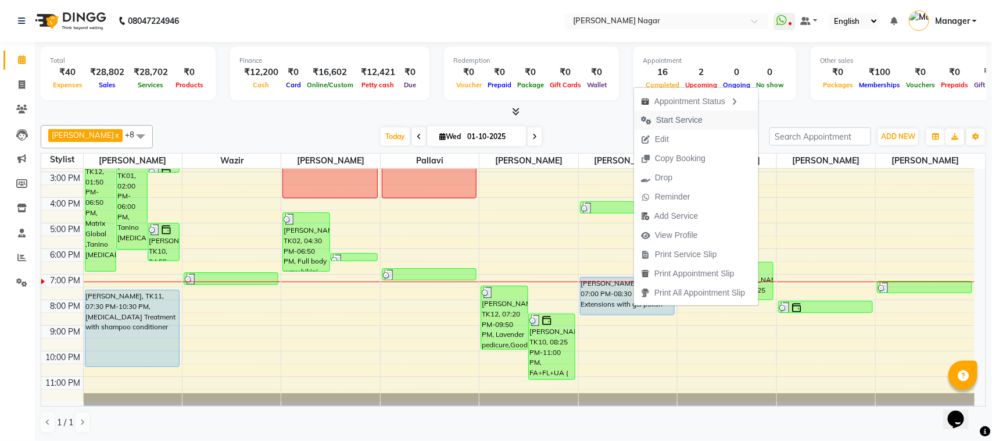
click at [721, 120] on button "Start Service" at bounding box center [696, 119] width 124 height 19
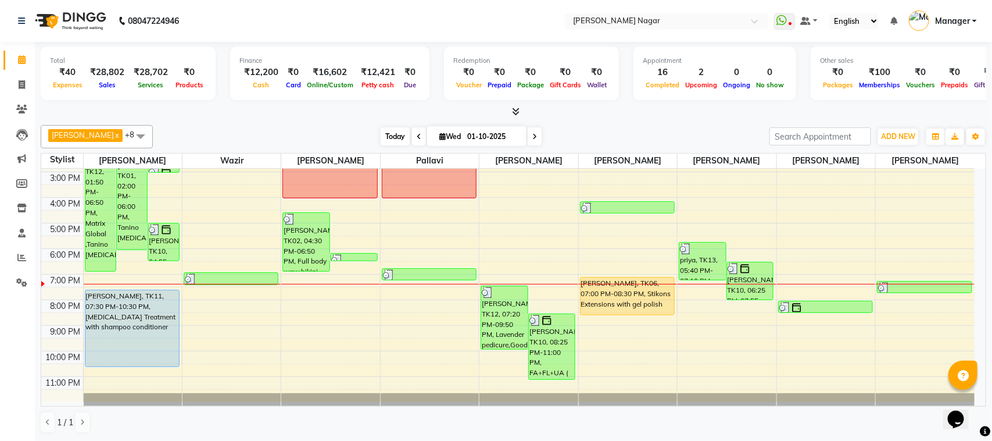
click at [388, 135] on span "Today" at bounding box center [395, 136] width 29 height 18
click at [394, 138] on span "Today" at bounding box center [395, 136] width 29 height 18
click at [385, 138] on span "Today" at bounding box center [395, 136] width 29 height 18
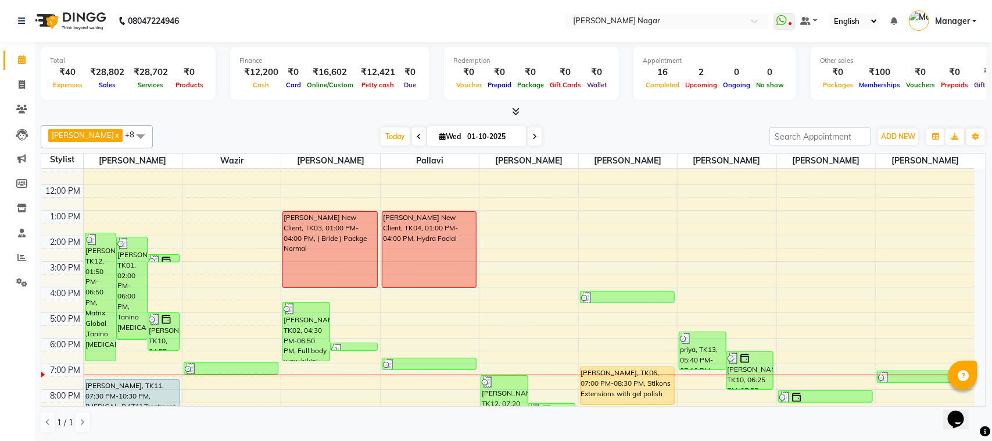
scroll to position [13, 0]
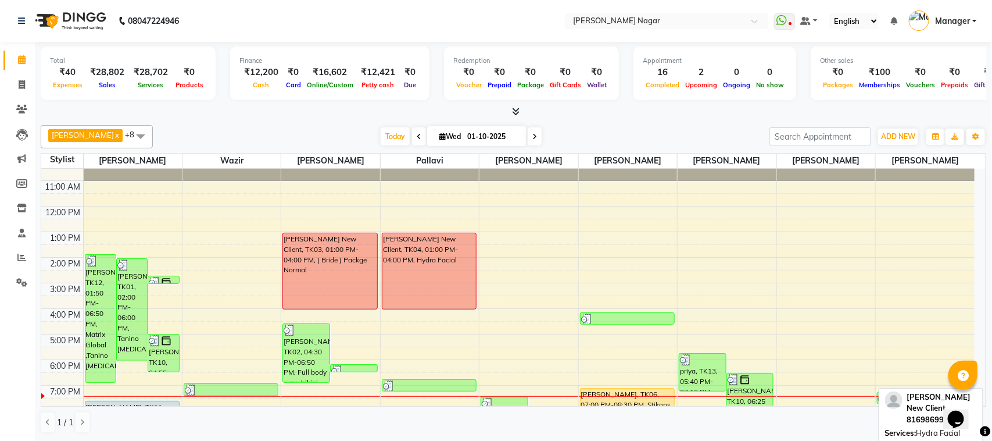
click at [435, 271] on div "[PERSON_NAME] New Client, TK04, 01:00 PM-04:00 PM, Hydra Facial" at bounding box center [430, 271] width 94 height 76
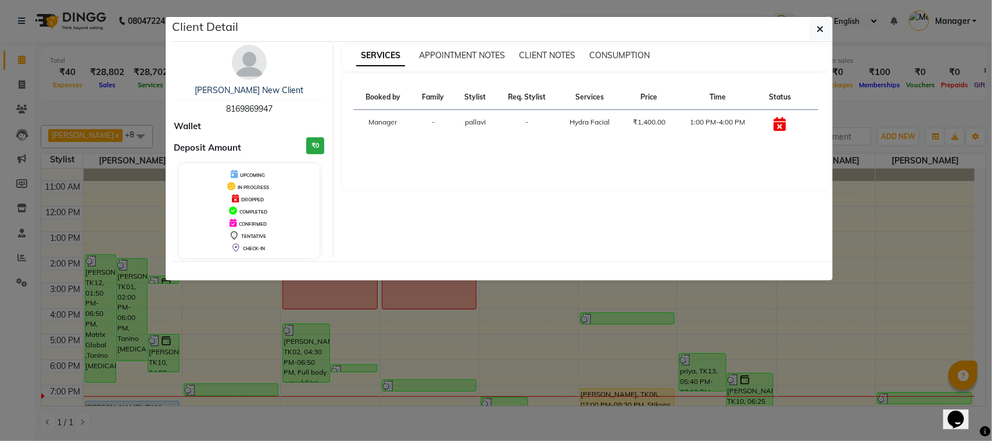
click at [248, 115] on div "[PERSON_NAME] New Client 8169869947" at bounding box center [249, 99] width 151 height 31
click at [249, 115] on div "[PERSON_NAME] New Client 8169869947" at bounding box center [249, 99] width 151 height 31
copy span "8169869947"
click at [810, 30] on button "button" at bounding box center [821, 29] width 22 height 22
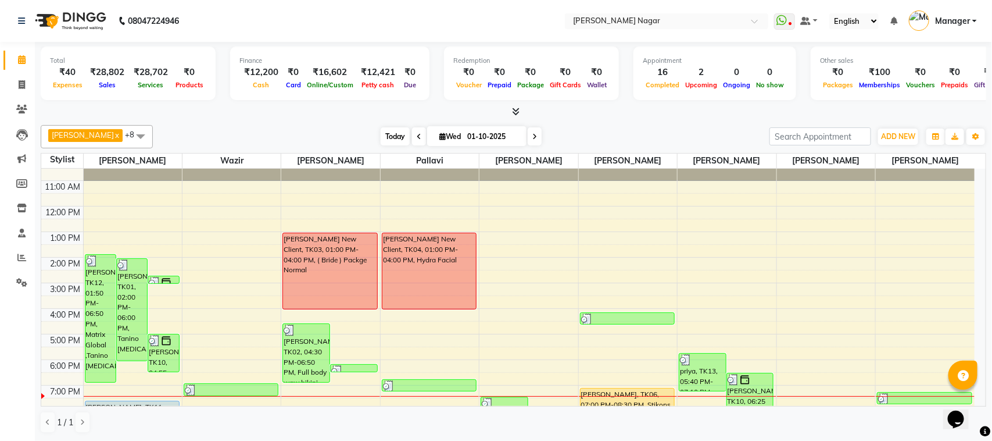
click at [385, 144] on span "Today" at bounding box center [395, 136] width 29 height 18
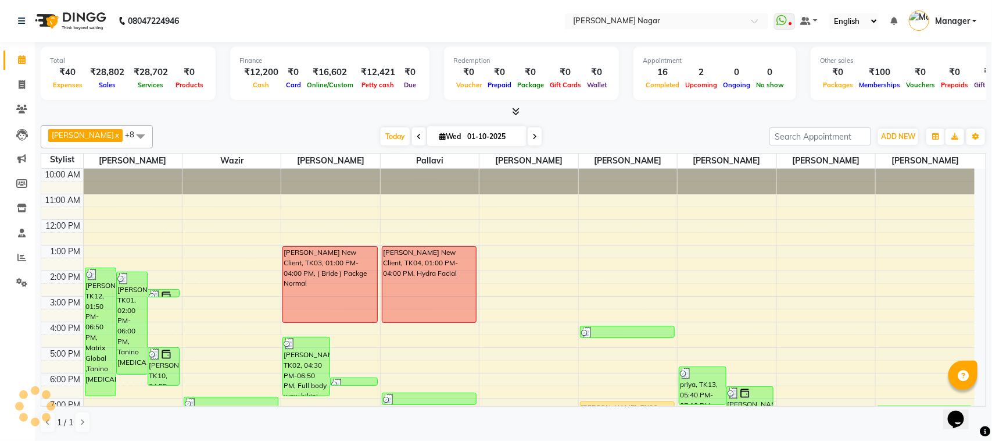
scroll to position [125, 0]
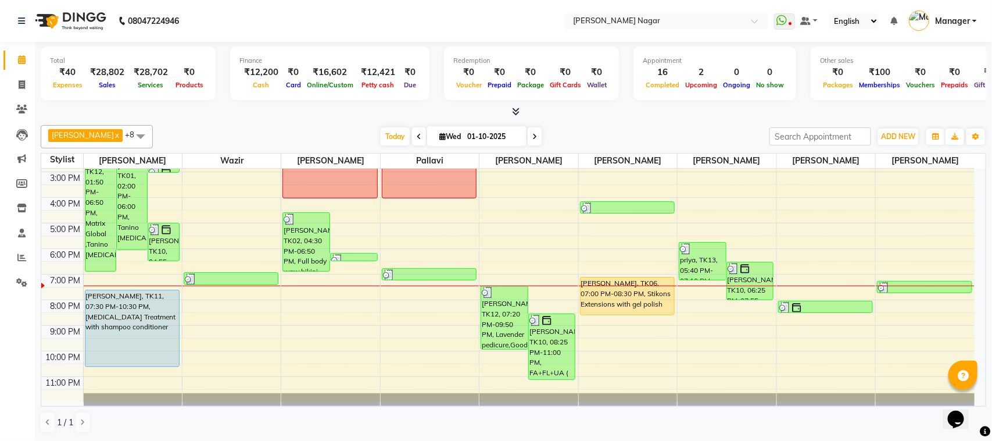
drag, startPoint x: 383, startPoint y: 137, endPoint x: 378, endPoint y: 152, distance: 15.8
click at [383, 137] on span "Today" at bounding box center [395, 136] width 29 height 18
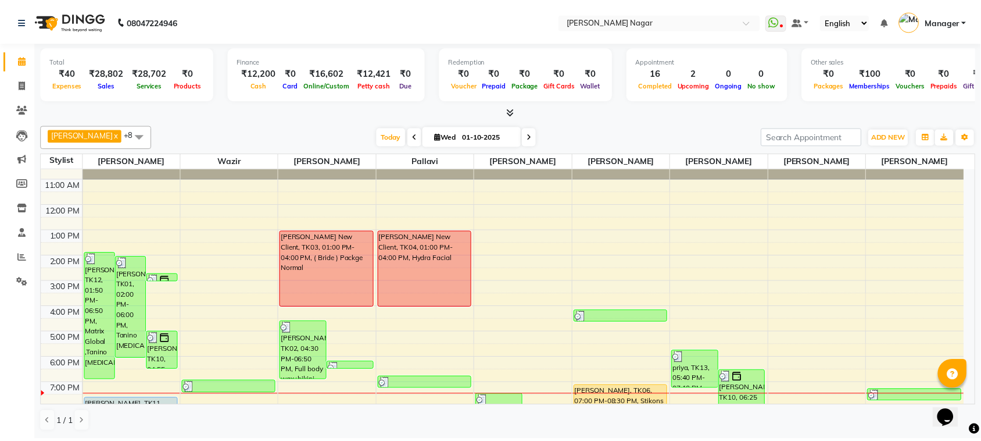
scroll to position [0, 0]
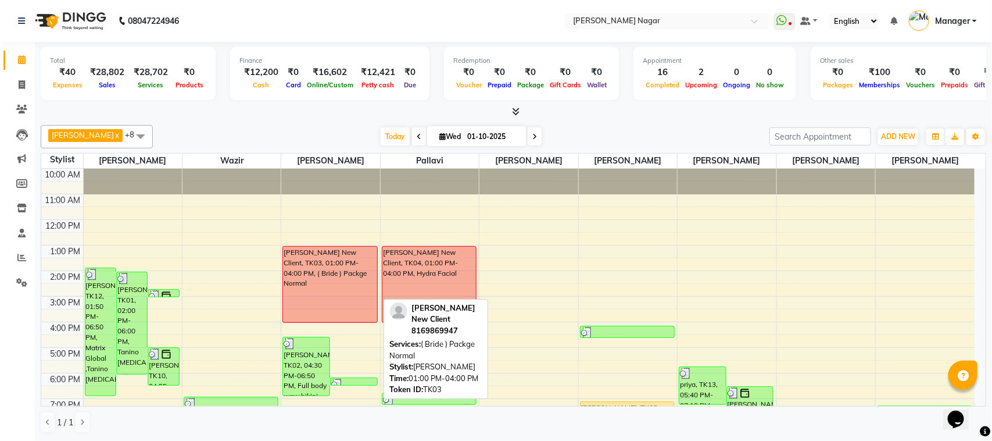
click at [335, 281] on div "[PERSON_NAME] New Client, TK03, 01:00 PM-04:00 PM, ( Bride ) Packge Normal" at bounding box center [330, 284] width 94 height 76
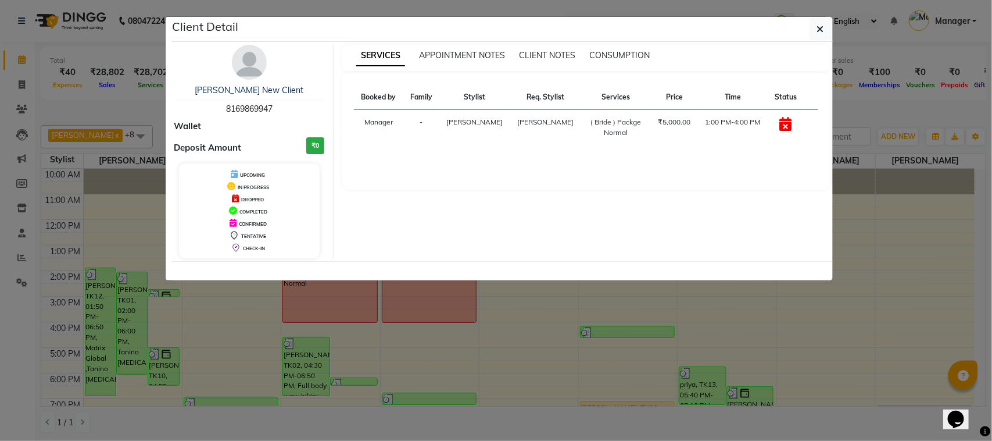
click at [238, 109] on span "8169869947" at bounding box center [249, 108] width 47 height 10
copy span "8169869947"
click at [821, 27] on icon "button" at bounding box center [820, 28] width 7 height 9
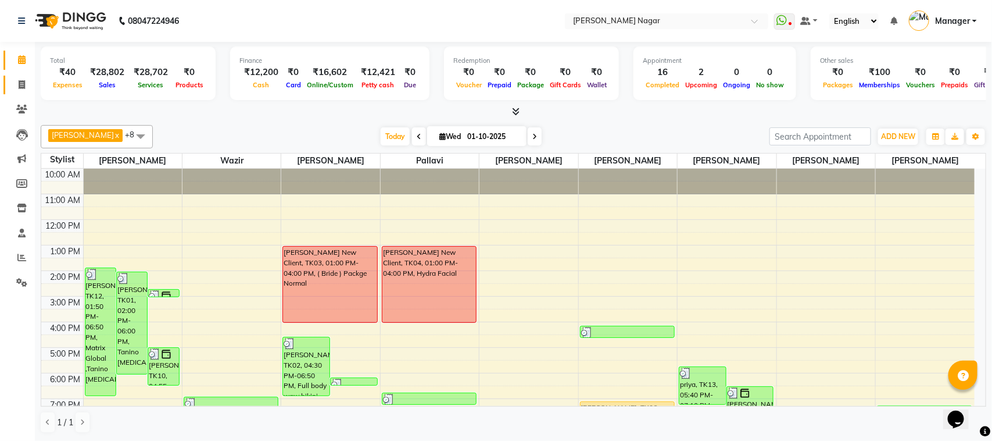
click at [24, 77] on link "Invoice" at bounding box center [17, 85] width 28 height 19
select select "service"
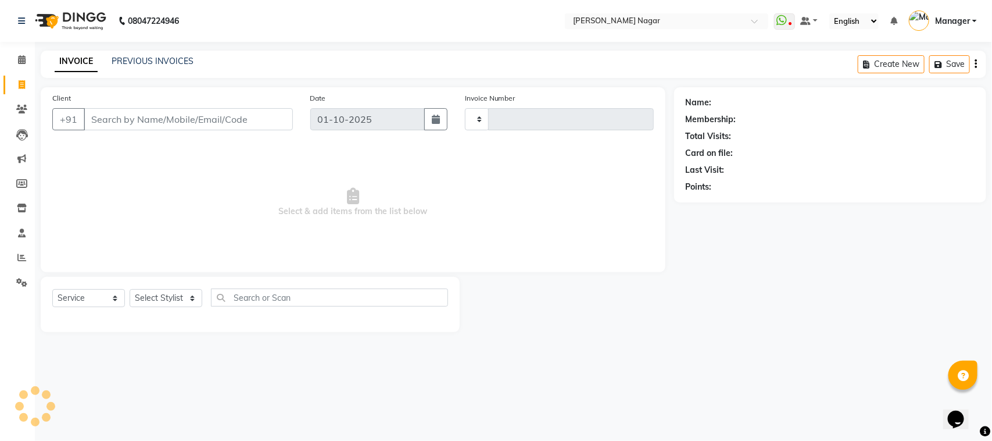
click at [165, 115] on input "Client" at bounding box center [188, 119] width 209 height 22
select select "7349"
type input "4074"
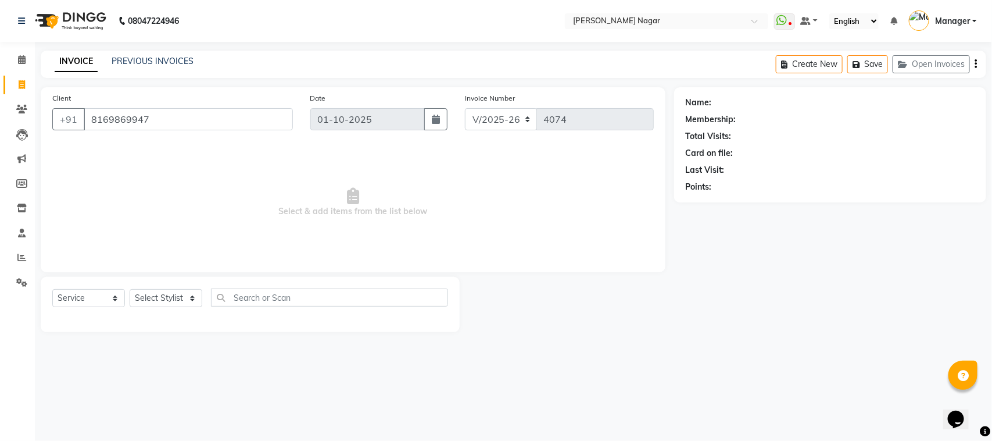
type input "8169869947"
select select "membership"
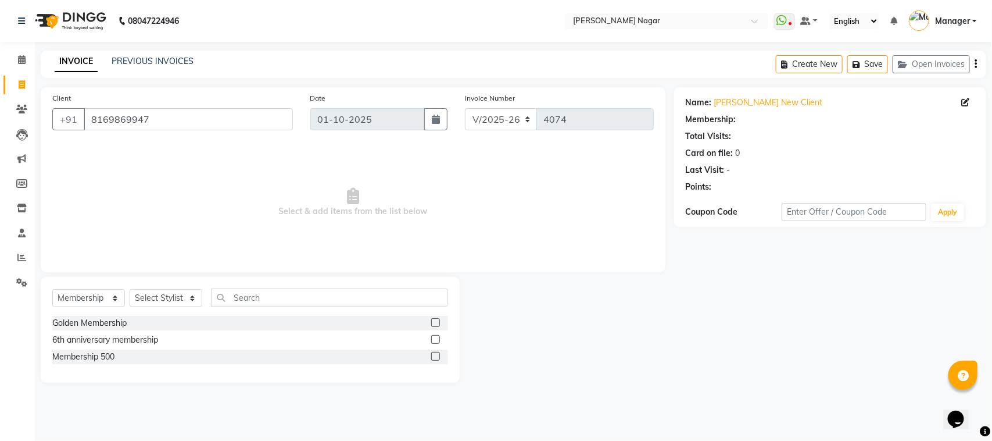
select select "1: Object"
click at [91, 303] on select "Select Service Product Membership Package Voucher Prepaid Gift Card" at bounding box center [88, 298] width 73 height 18
select select "service"
click at [52, 289] on select "Select Service Product Membership Package Voucher Prepaid Gift Card" at bounding box center [88, 298] width 73 height 18
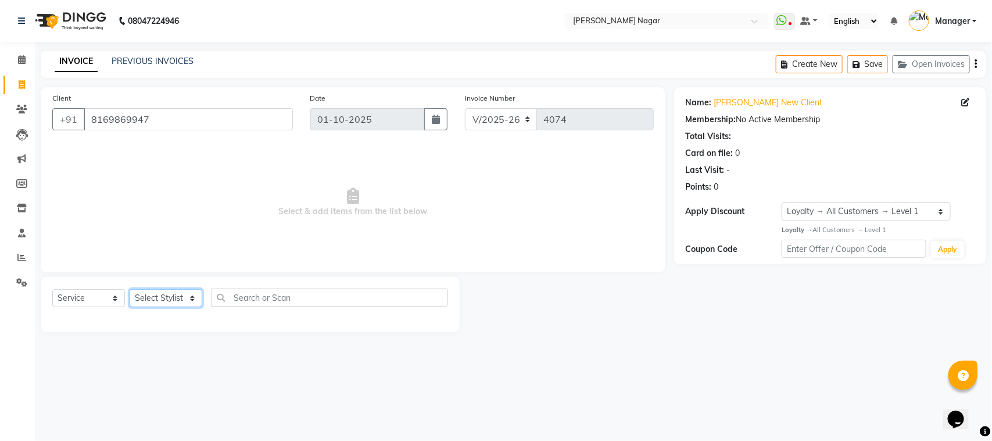
click at [192, 297] on select "Select Stylist [PERSON_NAME] [PERSON_NAME] [PERSON_NAME] [PERSON_NAME] [PERSON_…" at bounding box center [166, 298] width 73 height 18
select select "63467"
click at [130, 289] on select "Select Stylist [PERSON_NAME] [PERSON_NAME] [PERSON_NAME] [PERSON_NAME] [PERSON_…" at bounding box center [166, 298] width 73 height 18
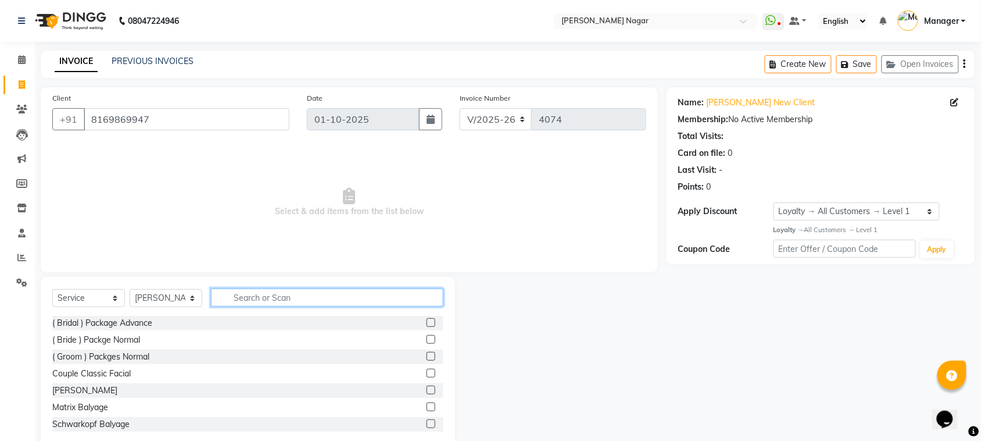
click at [287, 298] on input "text" at bounding box center [327, 297] width 233 height 18
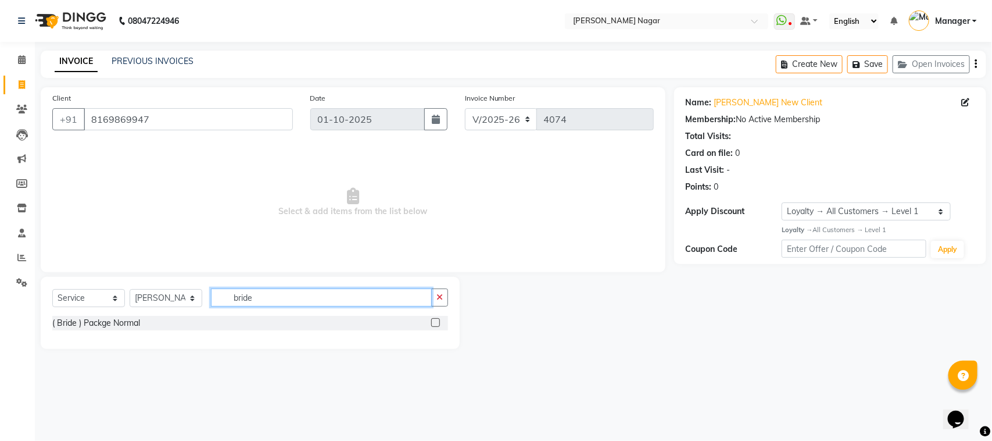
type input "bride"
click at [434, 323] on label at bounding box center [435, 322] width 9 height 9
click at [434, 323] on input "checkbox" at bounding box center [435, 323] width 8 height 8
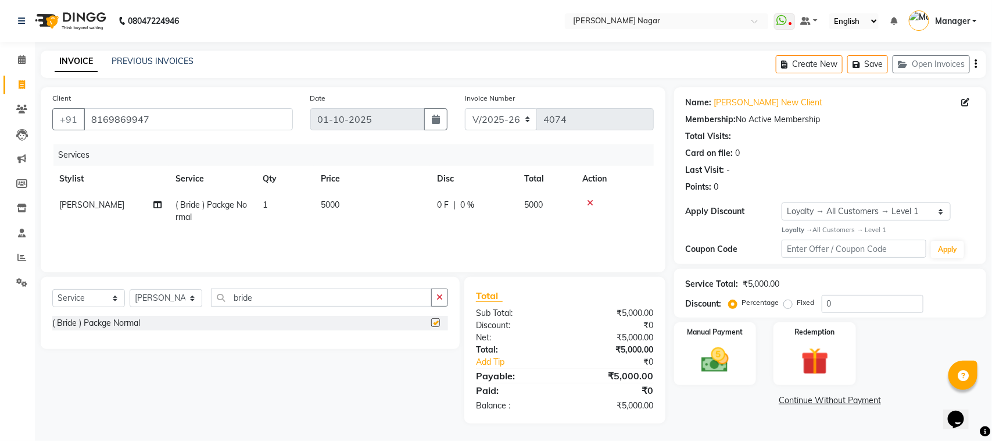
checkbox input "false"
click at [166, 298] on select "Select Stylist [PERSON_NAME] [PERSON_NAME] [PERSON_NAME] [PERSON_NAME] [PERSON_…" at bounding box center [166, 298] width 73 height 18
click at [267, 292] on input "bride" at bounding box center [321, 297] width 221 height 18
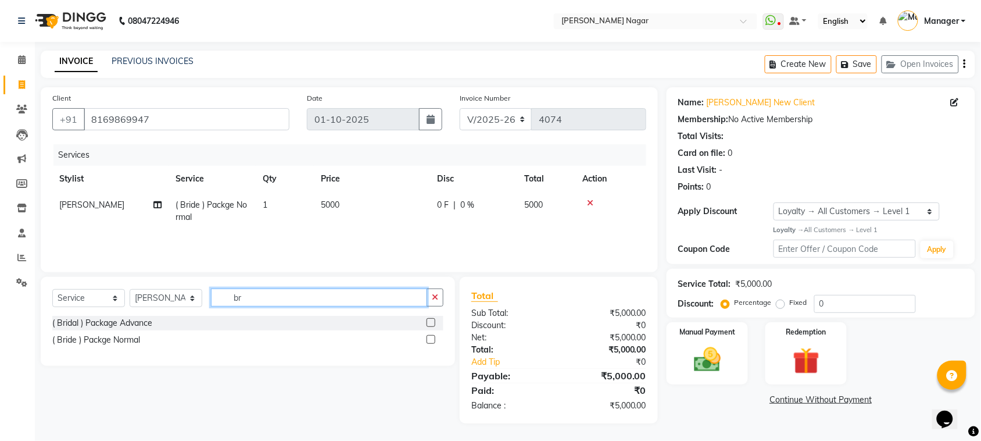
type input "b"
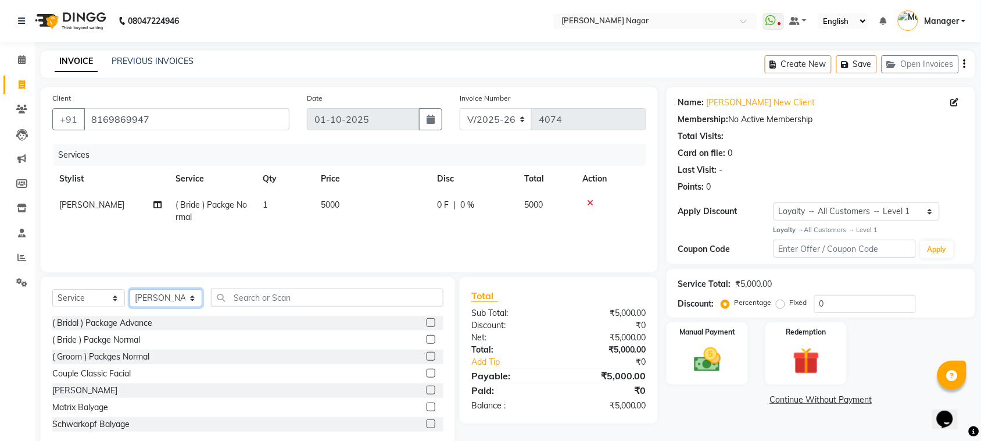
click at [170, 294] on select "Select Stylist [PERSON_NAME] [PERSON_NAME] [PERSON_NAME] [PERSON_NAME] [PERSON_…" at bounding box center [166, 298] width 73 height 18
select select "85970"
click at [130, 289] on select "Select Stylist [PERSON_NAME] [PERSON_NAME] [PERSON_NAME] [PERSON_NAME] [PERSON_…" at bounding box center [166, 298] width 73 height 18
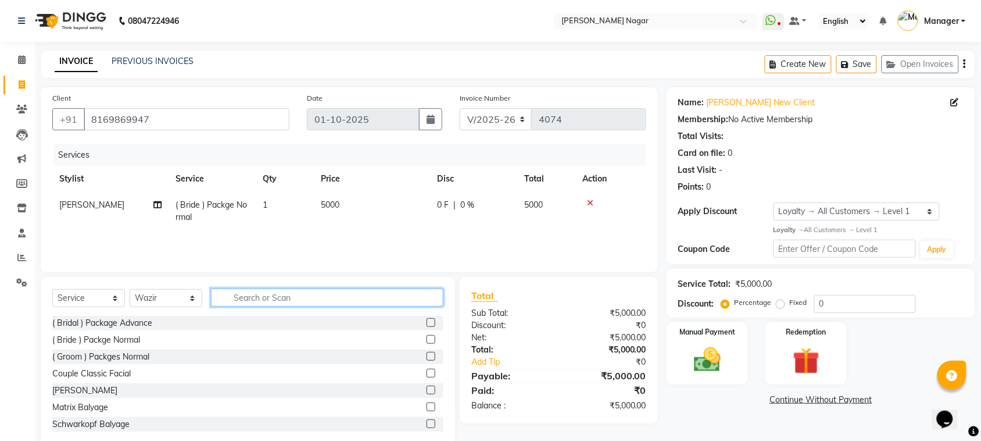
click at [291, 304] on input "text" at bounding box center [327, 297] width 233 height 18
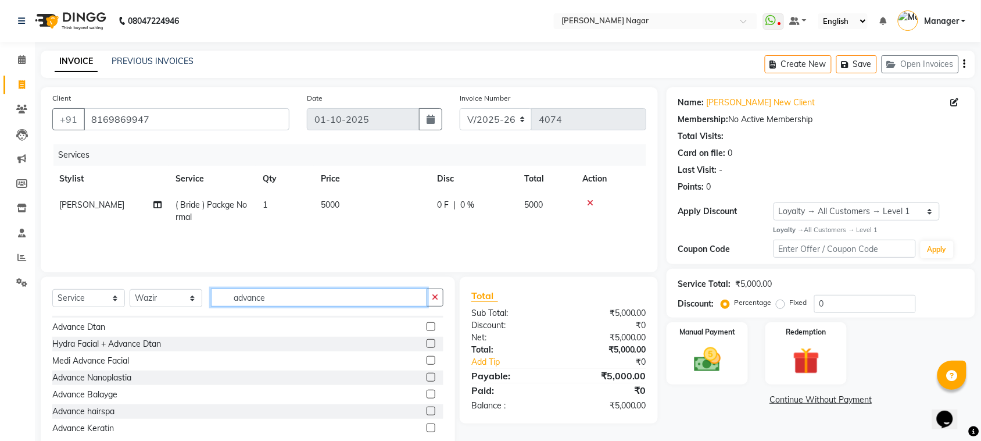
type input "advance"
click at [427, 410] on label at bounding box center [431, 410] width 9 height 9
click at [427, 410] on input "checkbox" at bounding box center [431, 411] width 8 height 8
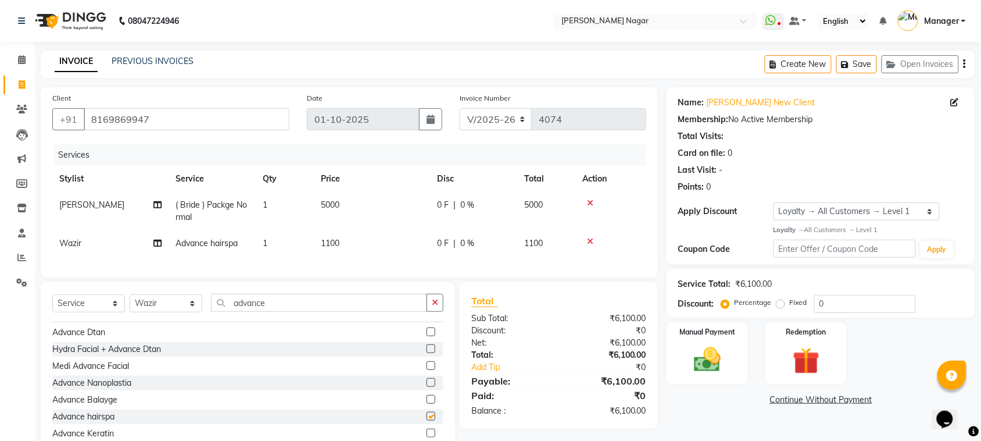
checkbox input "false"
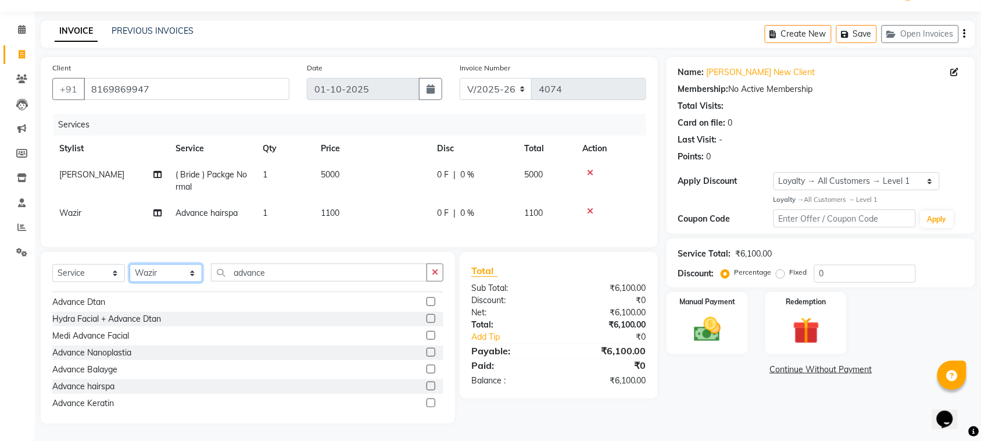
drag, startPoint x: 141, startPoint y: 277, endPoint x: 146, endPoint y: 264, distance: 13.8
click at [141, 277] on select "Select Stylist [PERSON_NAME] [PERSON_NAME] [PERSON_NAME] [PERSON_NAME] [PERSON_…" at bounding box center [166, 273] width 73 height 18
select select "87299"
click at [130, 264] on select "Select Stylist [PERSON_NAME] [PERSON_NAME] [PERSON_NAME] [PERSON_NAME] [PERSON_…" at bounding box center [166, 273] width 73 height 18
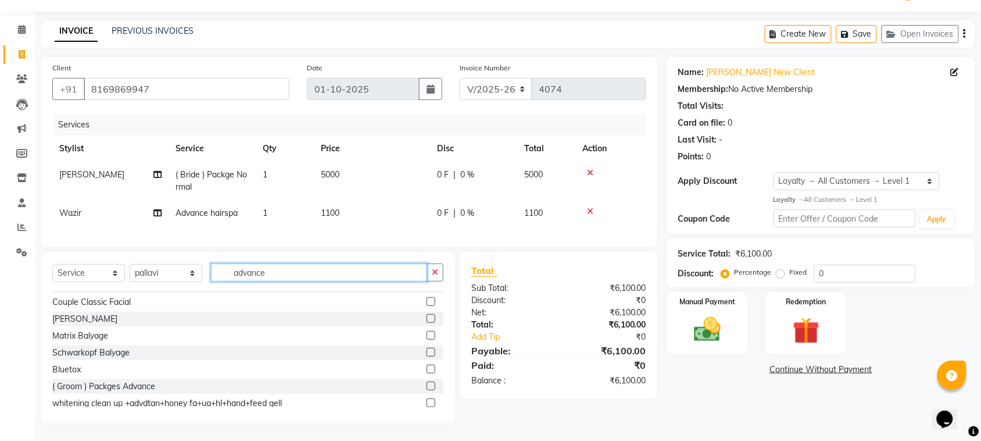
click at [280, 278] on input "advance" at bounding box center [319, 272] width 216 height 18
click at [284, 282] on div "Select Service Product Membership Package Voucher Prepaid Gift Card Select Styl…" at bounding box center [247, 276] width 391 height 27
click at [296, 277] on input "advanc" at bounding box center [319, 272] width 216 height 18
type input "a"
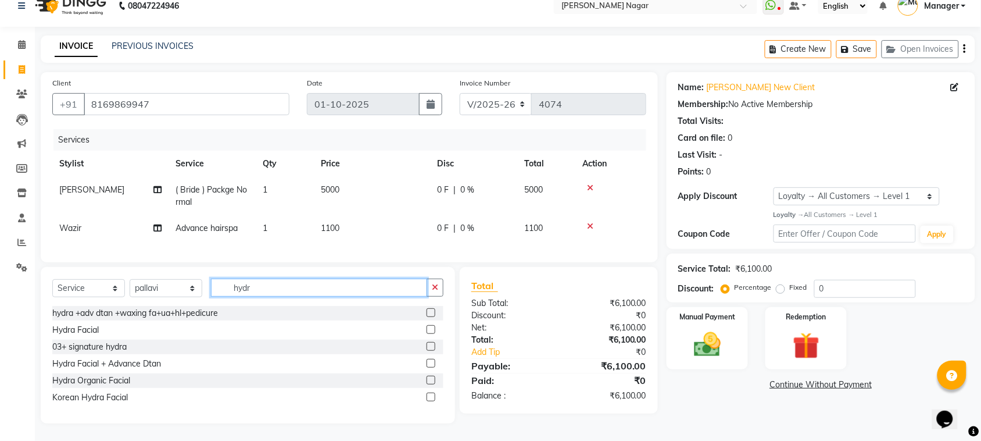
scroll to position [25, 0]
type input "hydra"
click at [428, 331] on label at bounding box center [431, 329] width 9 height 9
click at [428, 331] on input "checkbox" at bounding box center [431, 330] width 8 height 8
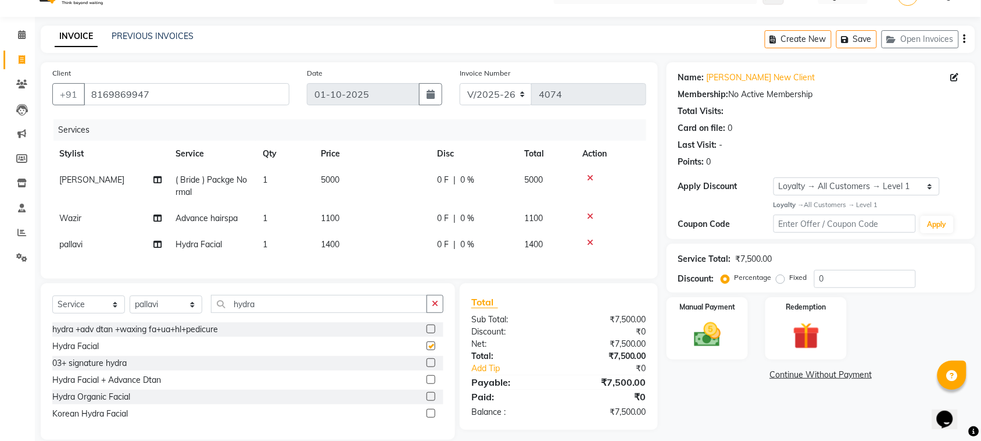
checkbox input "false"
click at [248, 312] on input "hydra" at bounding box center [319, 304] width 216 height 18
click at [263, 312] on input "hydra" at bounding box center [319, 304] width 216 height 18
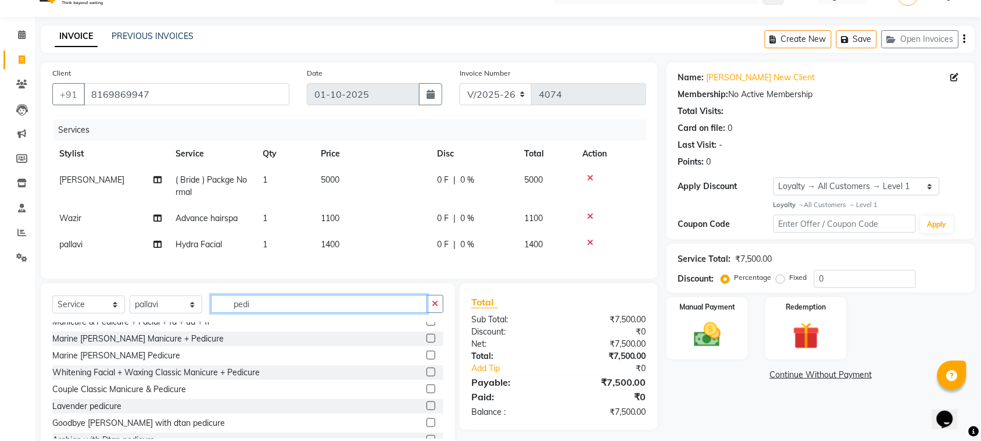
scroll to position [117, 0]
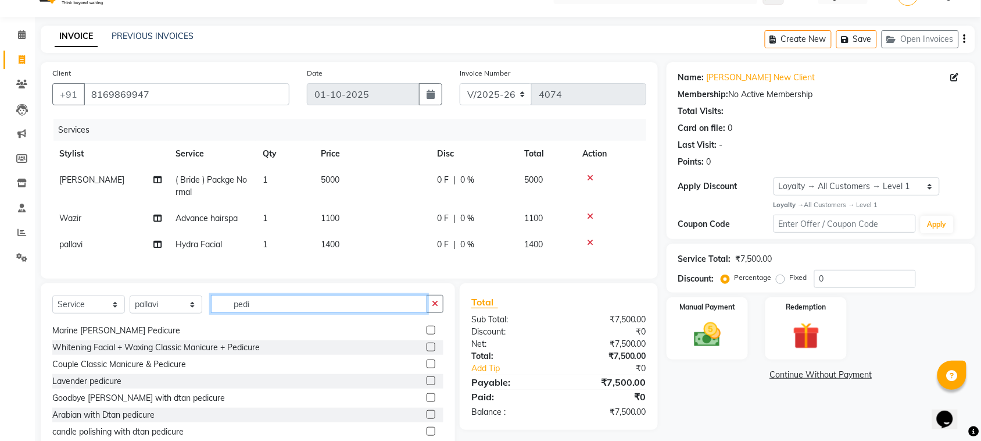
type input "pedi"
click at [427, 385] on label at bounding box center [431, 380] width 9 height 9
click at [427, 385] on input "checkbox" at bounding box center [431, 381] width 8 height 8
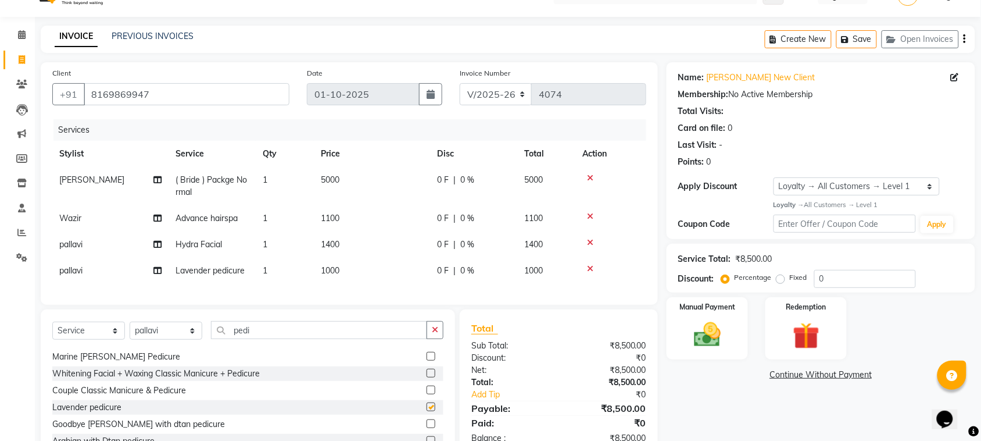
checkbox input "false"
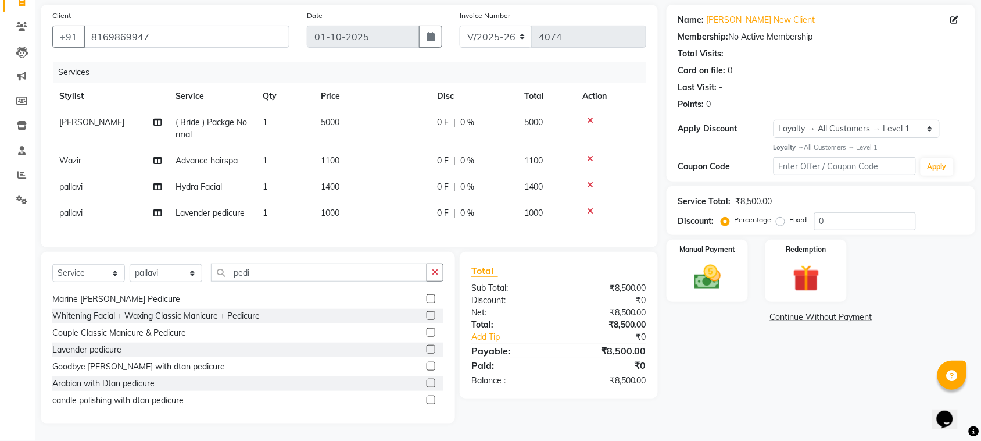
click at [352, 117] on td "5000" at bounding box center [372, 128] width 116 height 38
select select "63467"
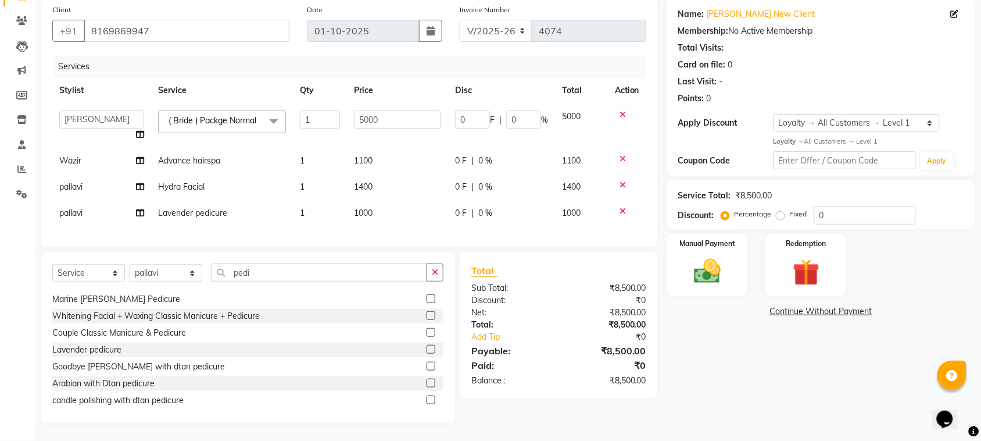
click at [352, 117] on td "5000" at bounding box center [397, 125] width 101 height 44
click at [358, 113] on input "5000" at bounding box center [397, 119] width 87 height 18
type input "5100"
click at [427, 156] on td "1100" at bounding box center [397, 161] width 101 height 26
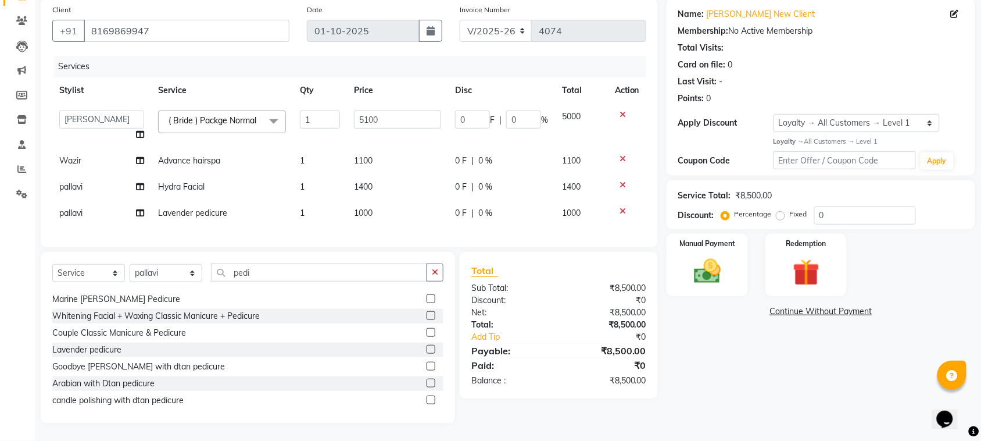
select select "85970"
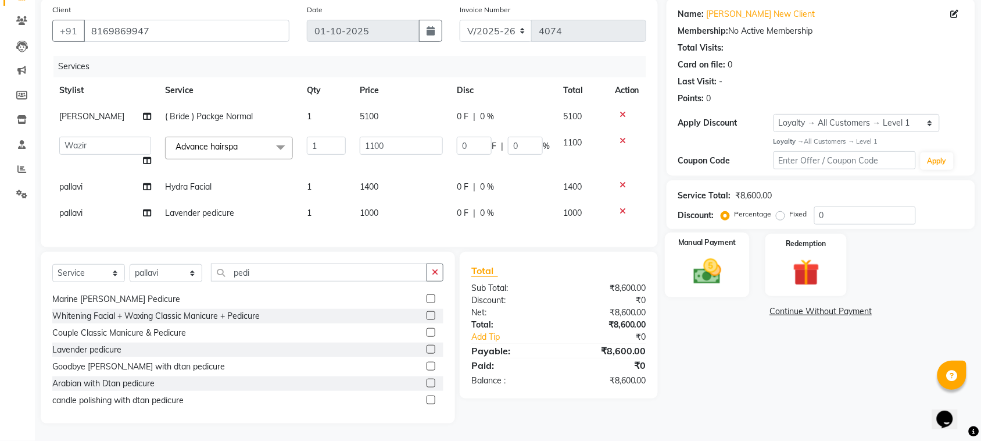
click at [721, 264] on img at bounding box center [707, 271] width 45 height 32
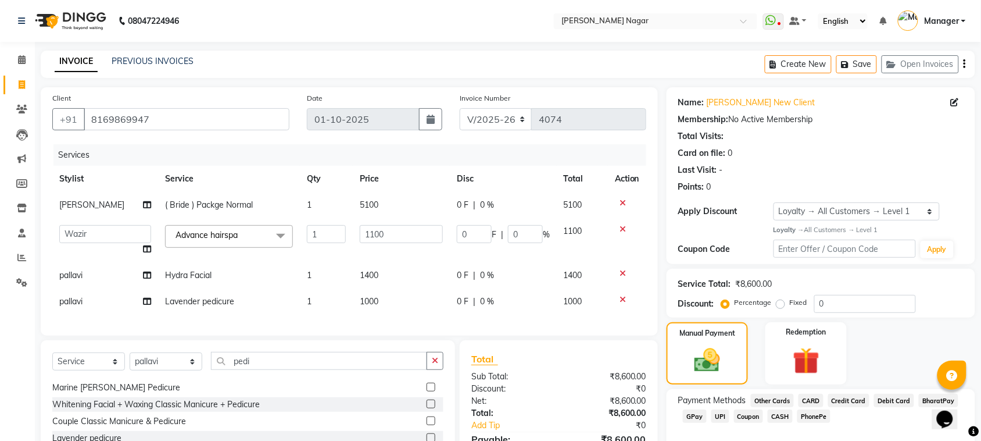
scroll to position [99, 0]
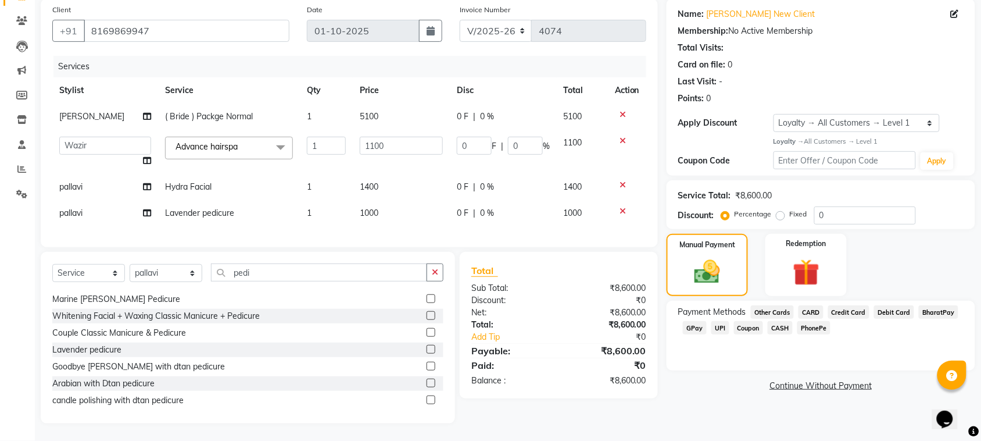
click at [774, 323] on span "CASH" at bounding box center [780, 327] width 25 height 13
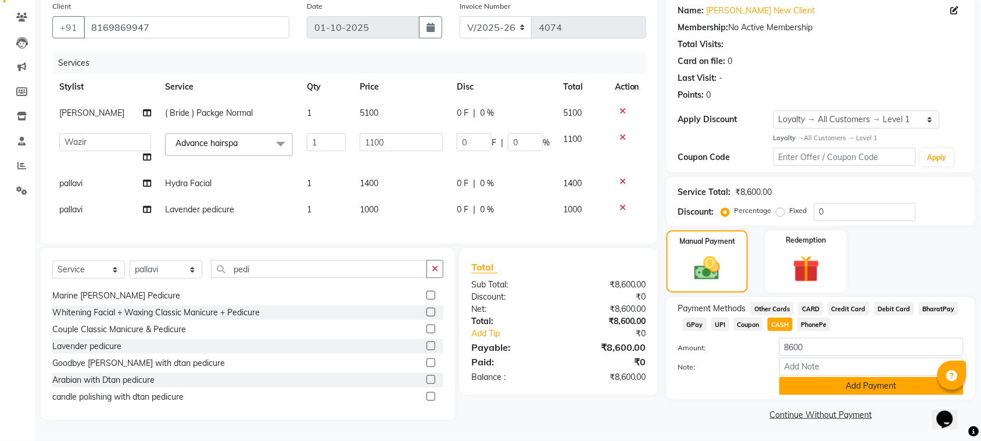
click at [821, 379] on button "Add Payment" at bounding box center [872, 386] width 184 height 18
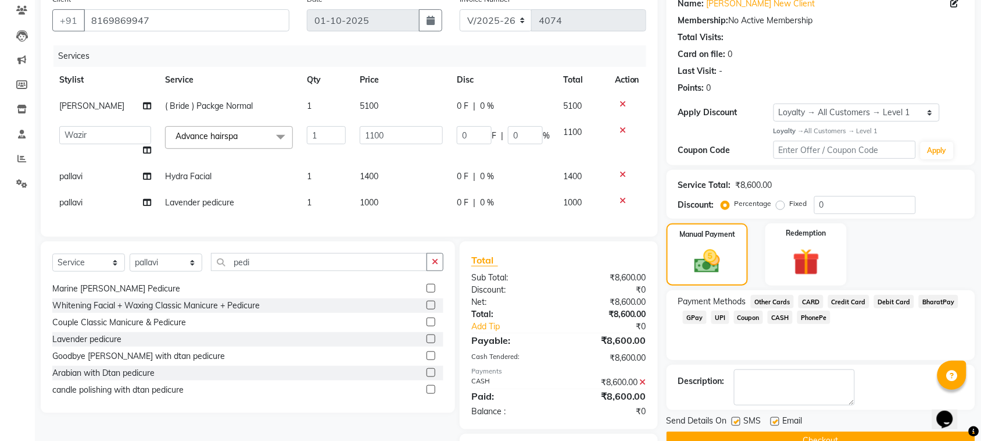
scroll to position [161, 0]
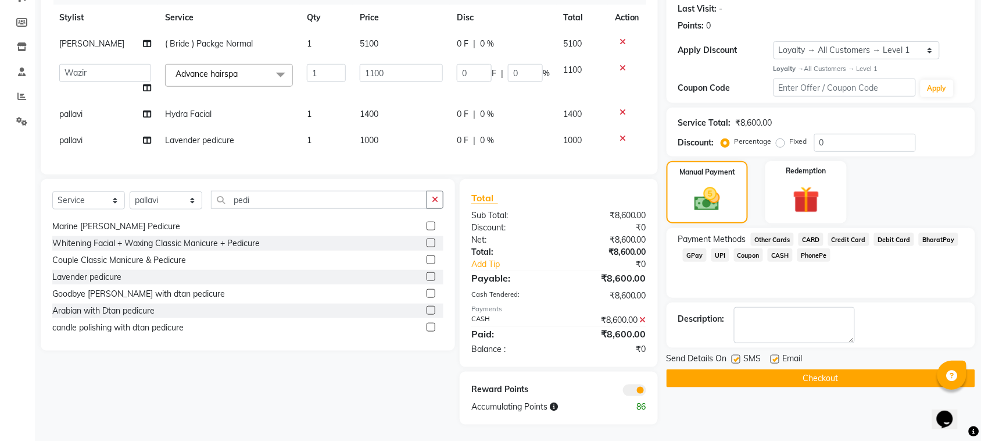
click at [731, 378] on button "Checkout" at bounding box center [821, 378] width 309 height 18
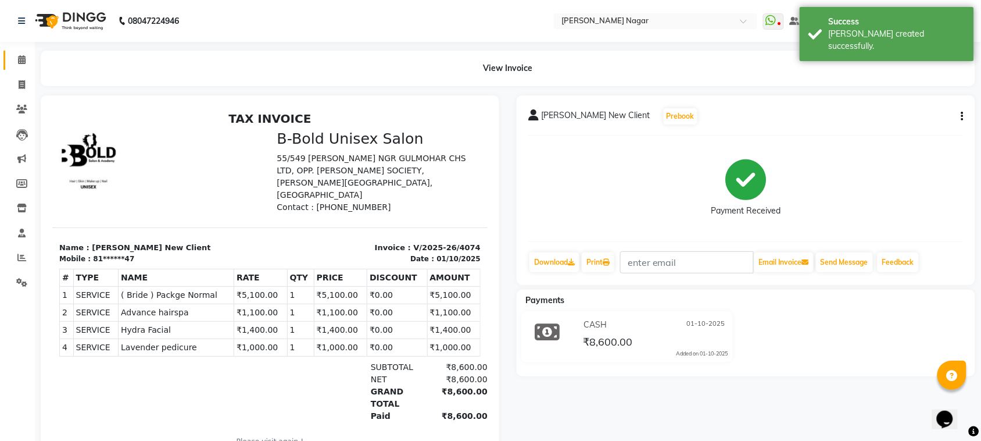
click at [27, 68] on link "Calendar" at bounding box center [17, 60] width 28 height 19
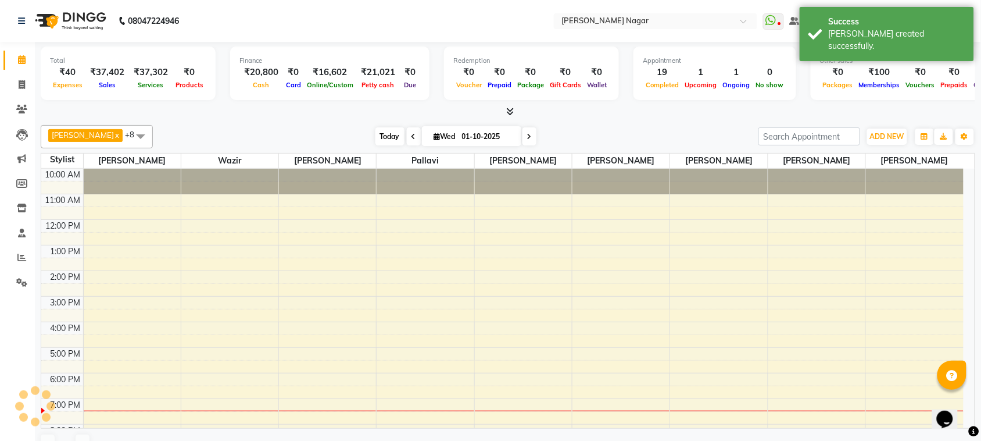
click at [379, 141] on span "Today" at bounding box center [390, 136] width 29 height 18
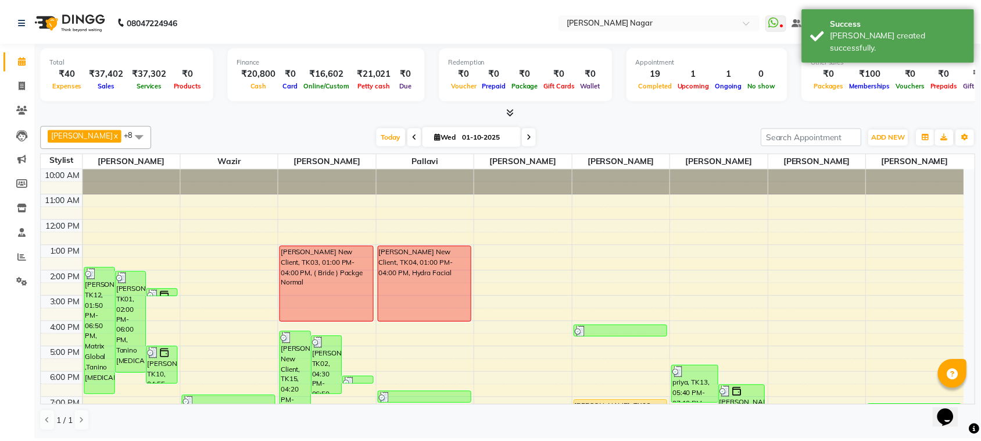
scroll to position [125, 0]
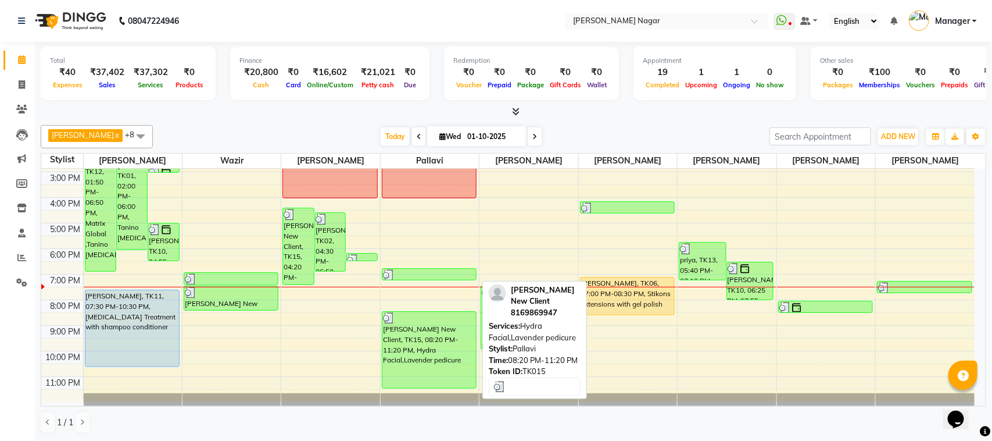
click at [455, 327] on div "[PERSON_NAME] New Client, TK15, 08:20 PM-11:20 PM, Hydra Facial,Lavender pedicu…" at bounding box center [430, 350] width 94 height 76
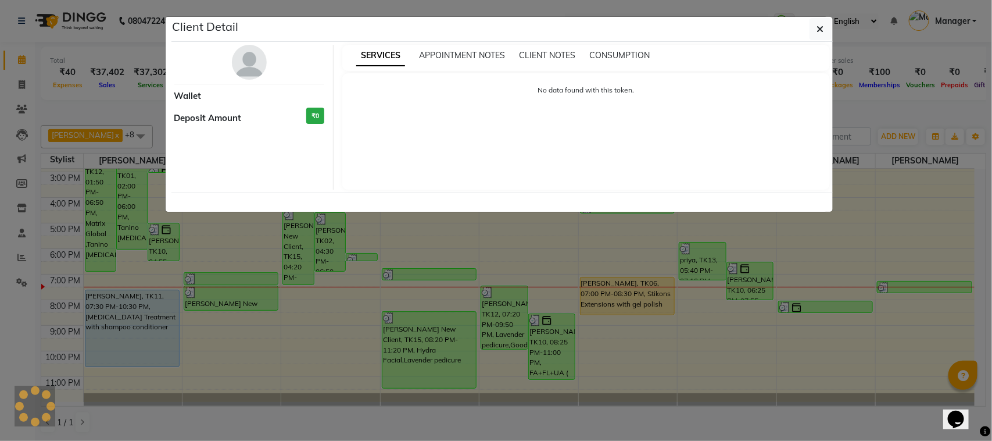
select select "3"
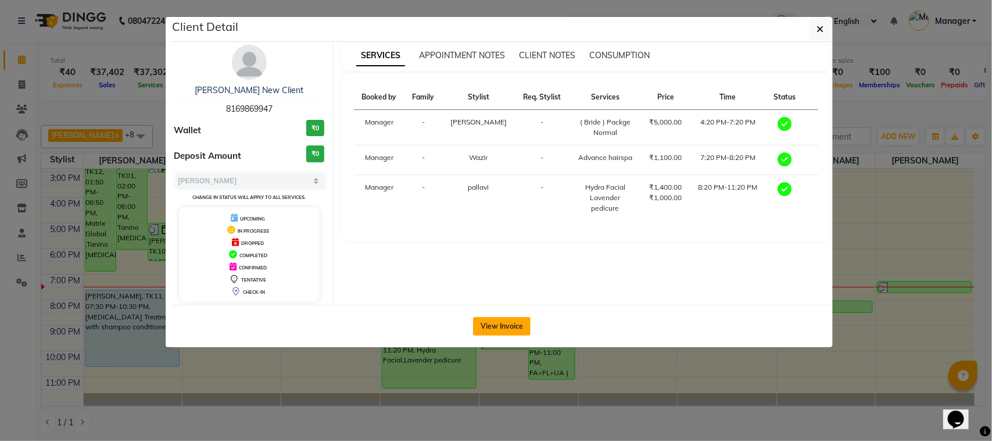
click at [481, 335] on button "View Invoice" at bounding box center [502, 326] width 58 height 19
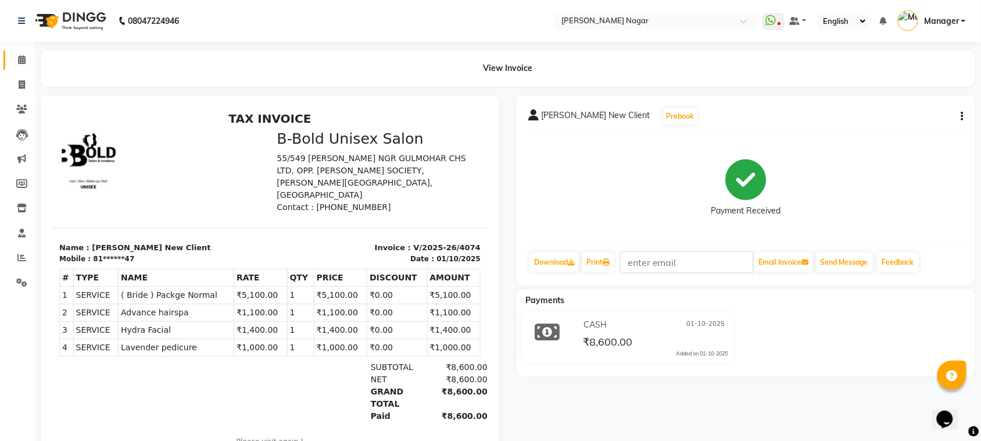
click at [19, 65] on span at bounding box center [22, 59] width 20 height 13
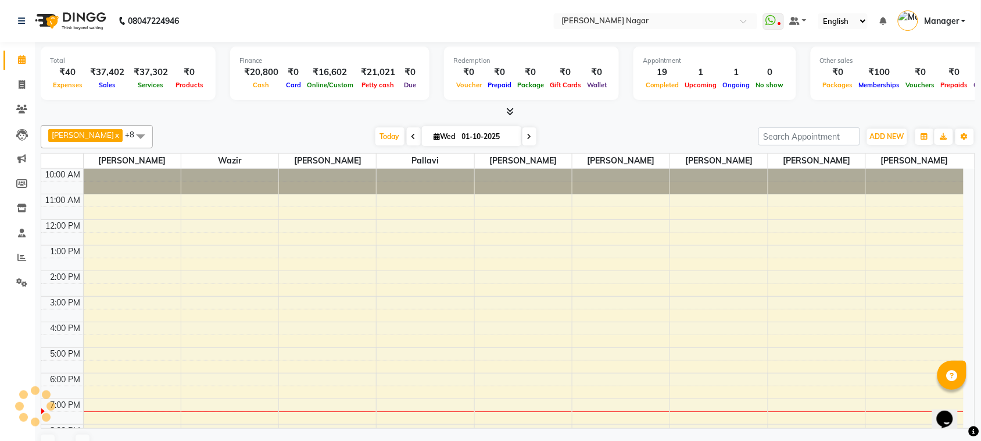
click at [942, 24] on span "Manager" at bounding box center [941, 21] width 35 height 12
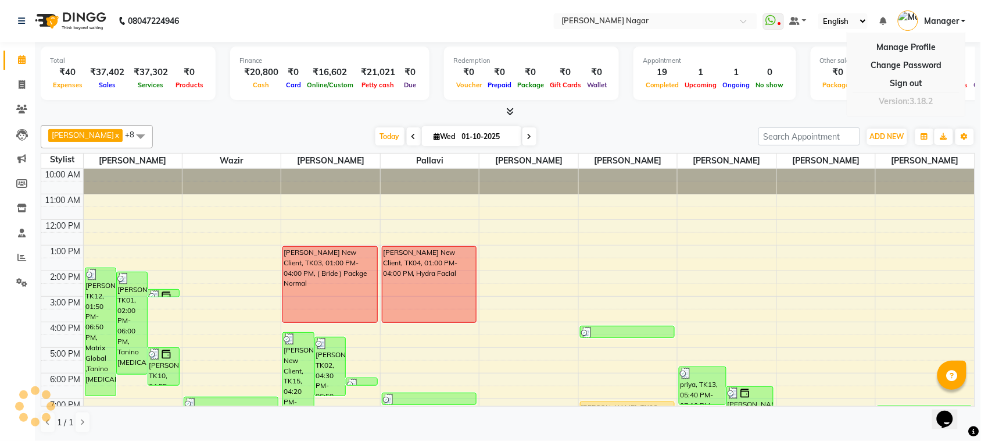
click at [959, 22] on span "Manager" at bounding box center [941, 21] width 35 height 12
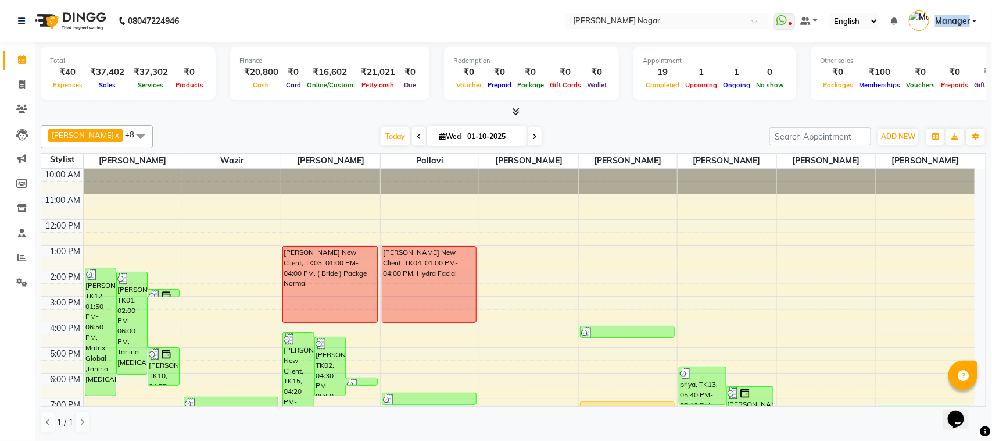
click at [959, 22] on span "Manager" at bounding box center [952, 21] width 35 height 12
click at [917, 82] on link "Sign out" at bounding box center [917, 83] width 106 height 18
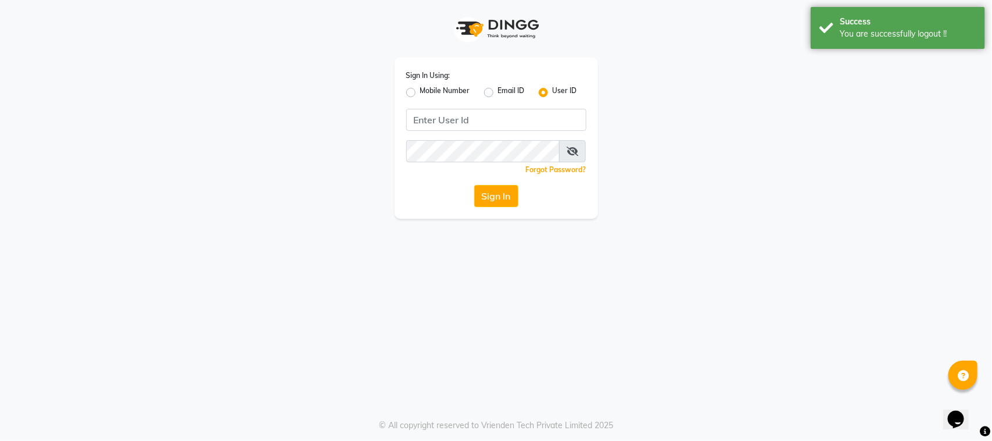
click at [506, 133] on div "Sign In Using: Mobile Number Email ID User ID Remember me Forgot Password? Sign…" at bounding box center [496, 138] width 203 height 161
click at [509, 124] on input "Username" at bounding box center [496, 120] width 180 height 22
type input "bbold"
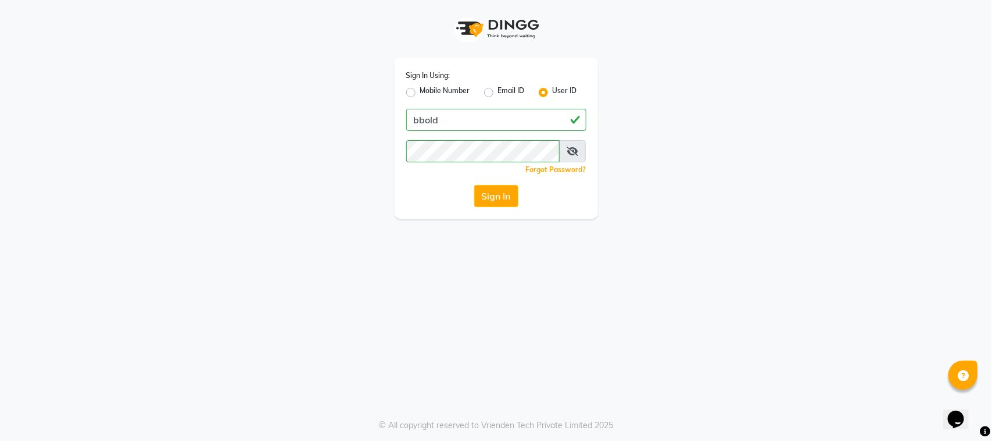
click at [519, 198] on div "Sign In" at bounding box center [496, 196] width 180 height 22
click at [510, 196] on button "Sign In" at bounding box center [496, 196] width 44 height 22
